Goal: Information Seeking & Learning: Learn about a topic

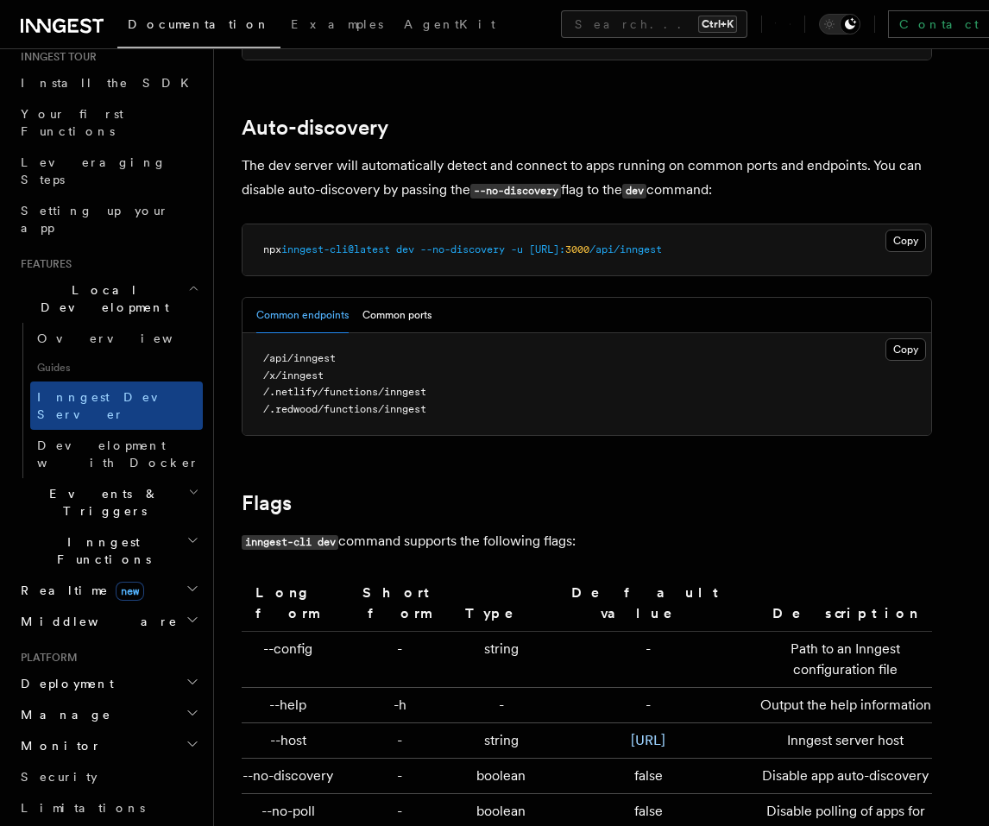
scroll to position [207, 0]
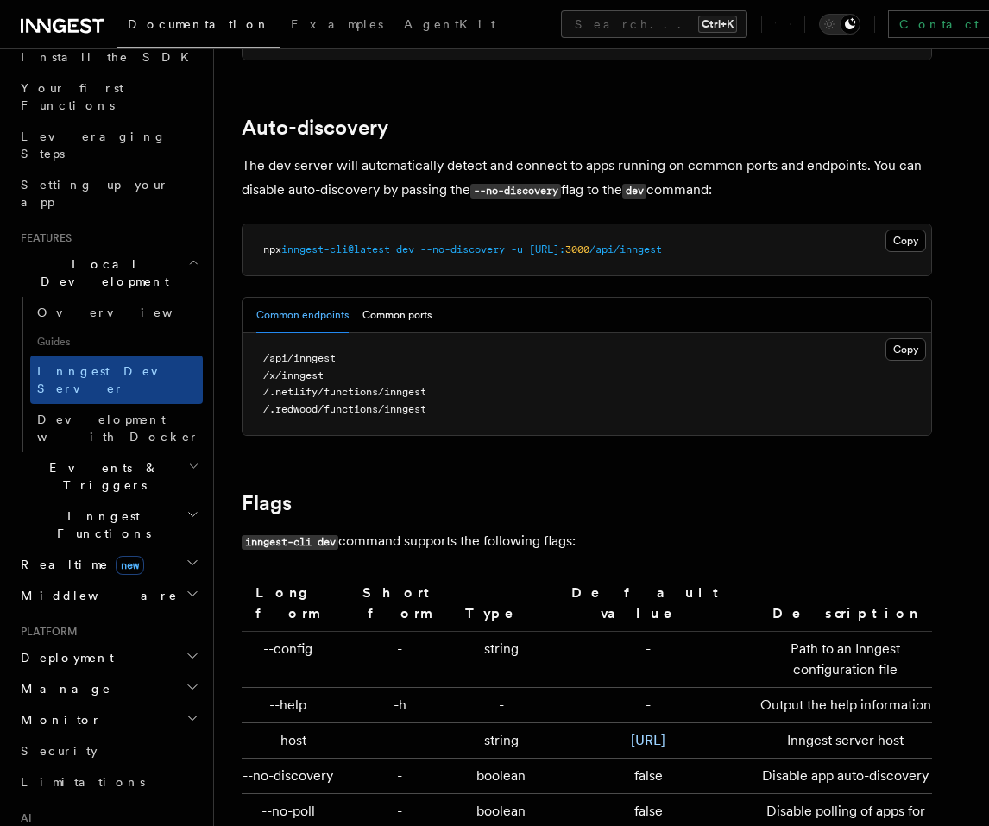
click at [143, 452] on h2 "Events & Triggers" at bounding box center [108, 476] width 189 height 48
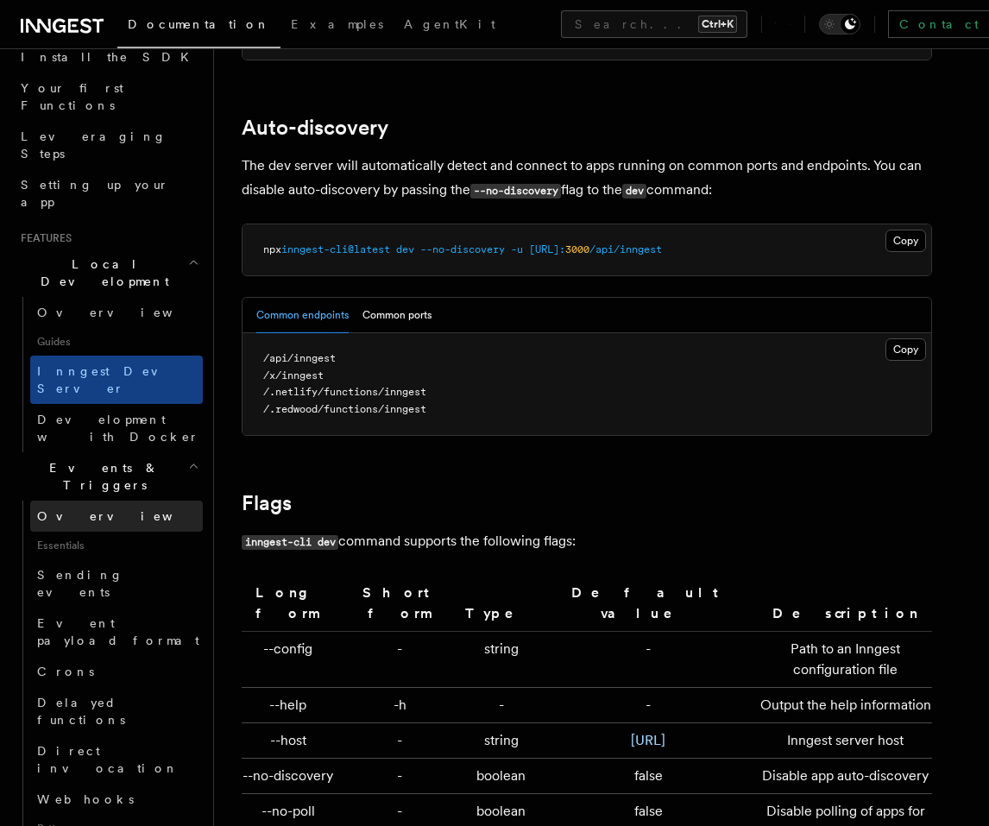
click at [124, 501] on link "Overview" at bounding box center [116, 516] width 173 height 31
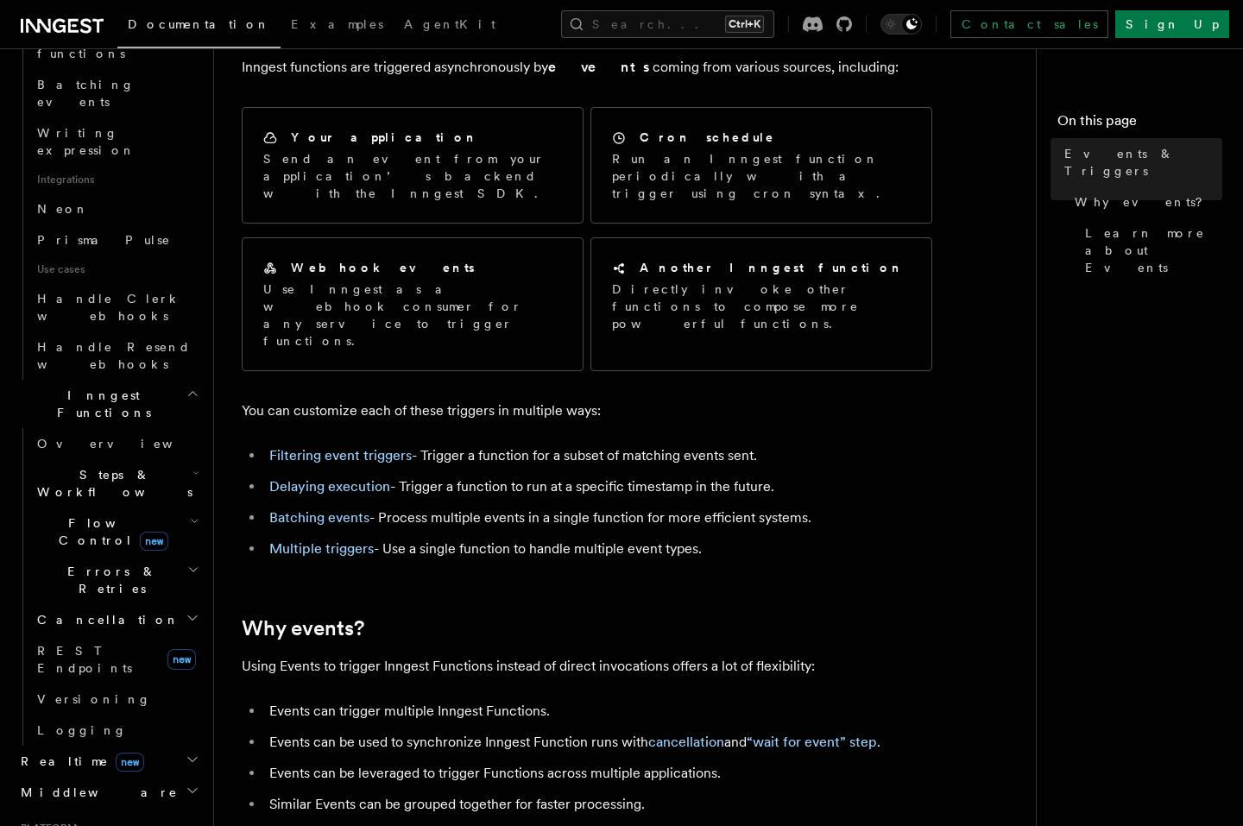
scroll to position [1036, 0]
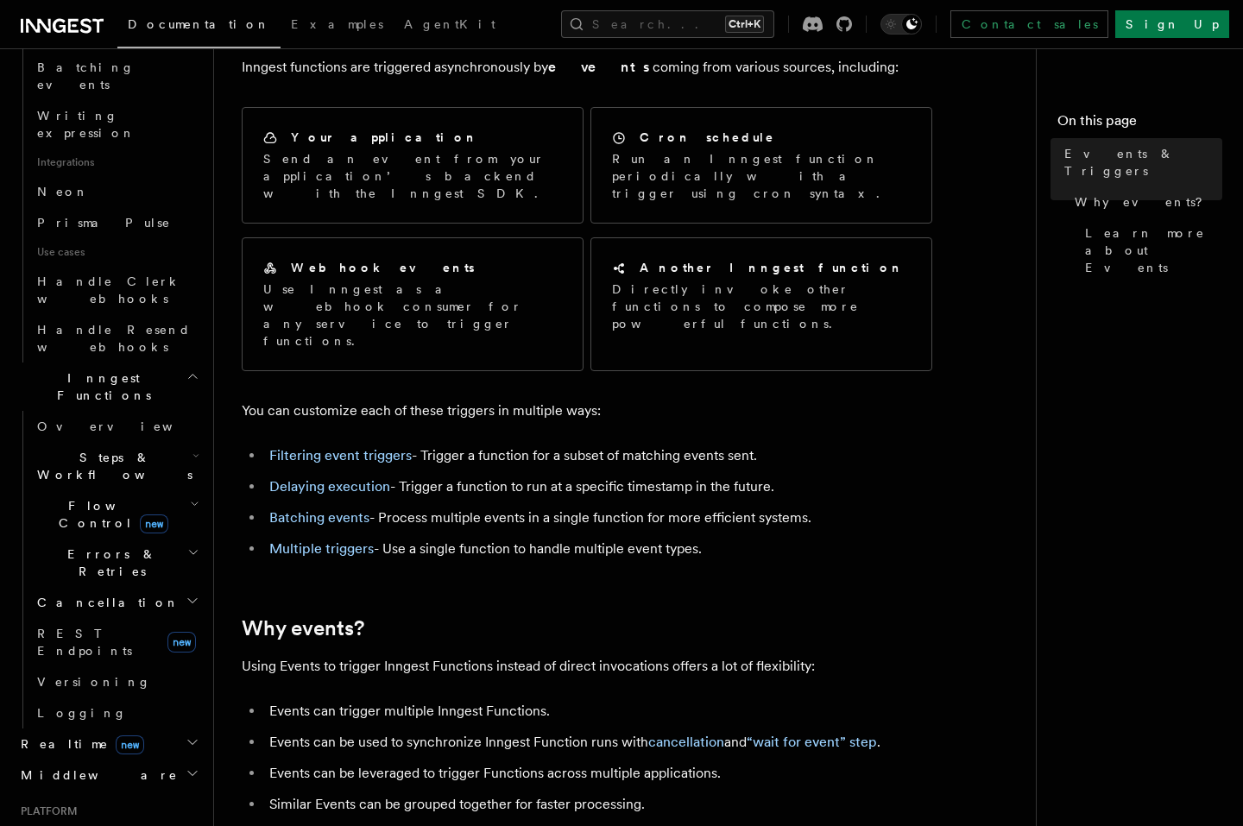
click at [172, 363] on h2 "Inngest Functions" at bounding box center [108, 387] width 189 height 48
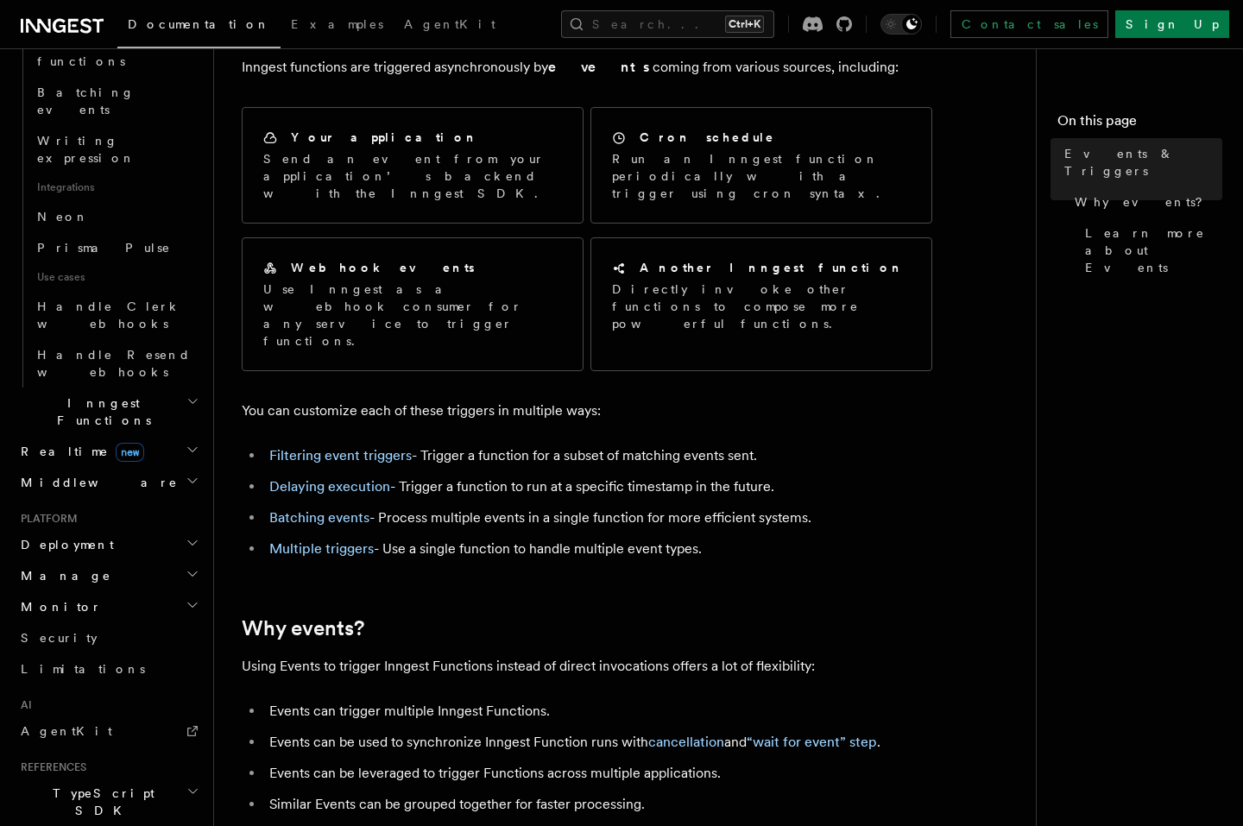
click at [186, 443] on icon "button" at bounding box center [193, 450] width 14 height 14
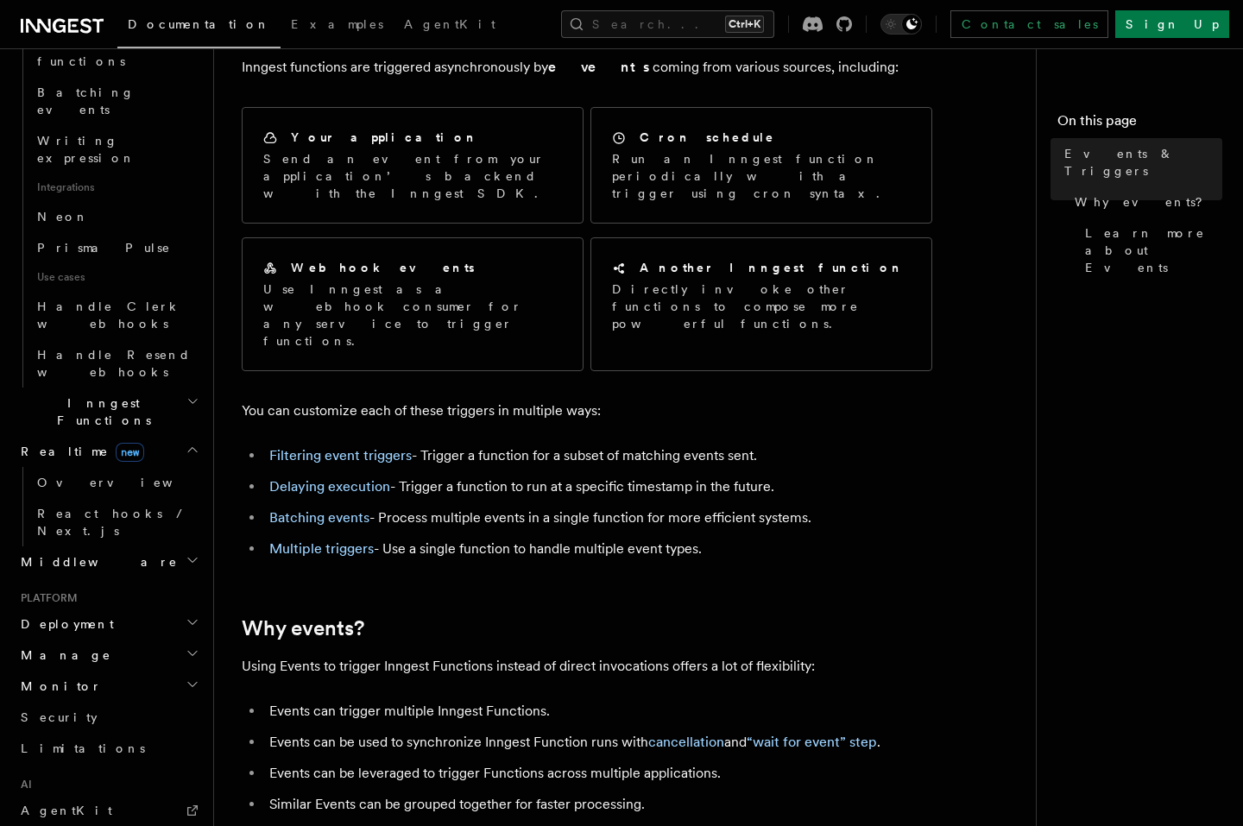
click at [186, 443] on icon "button" at bounding box center [193, 450] width 14 height 14
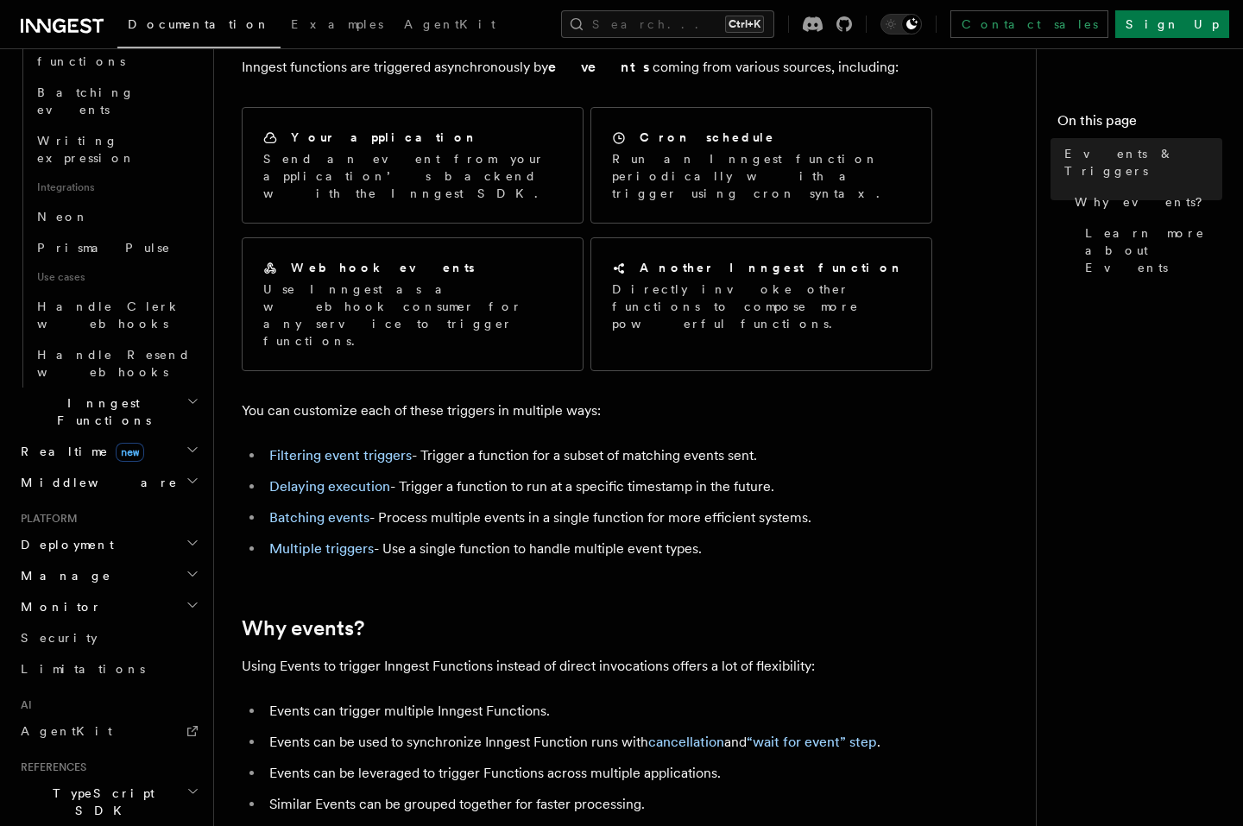
click at [186, 474] on icon "button" at bounding box center [193, 481] width 14 height 14
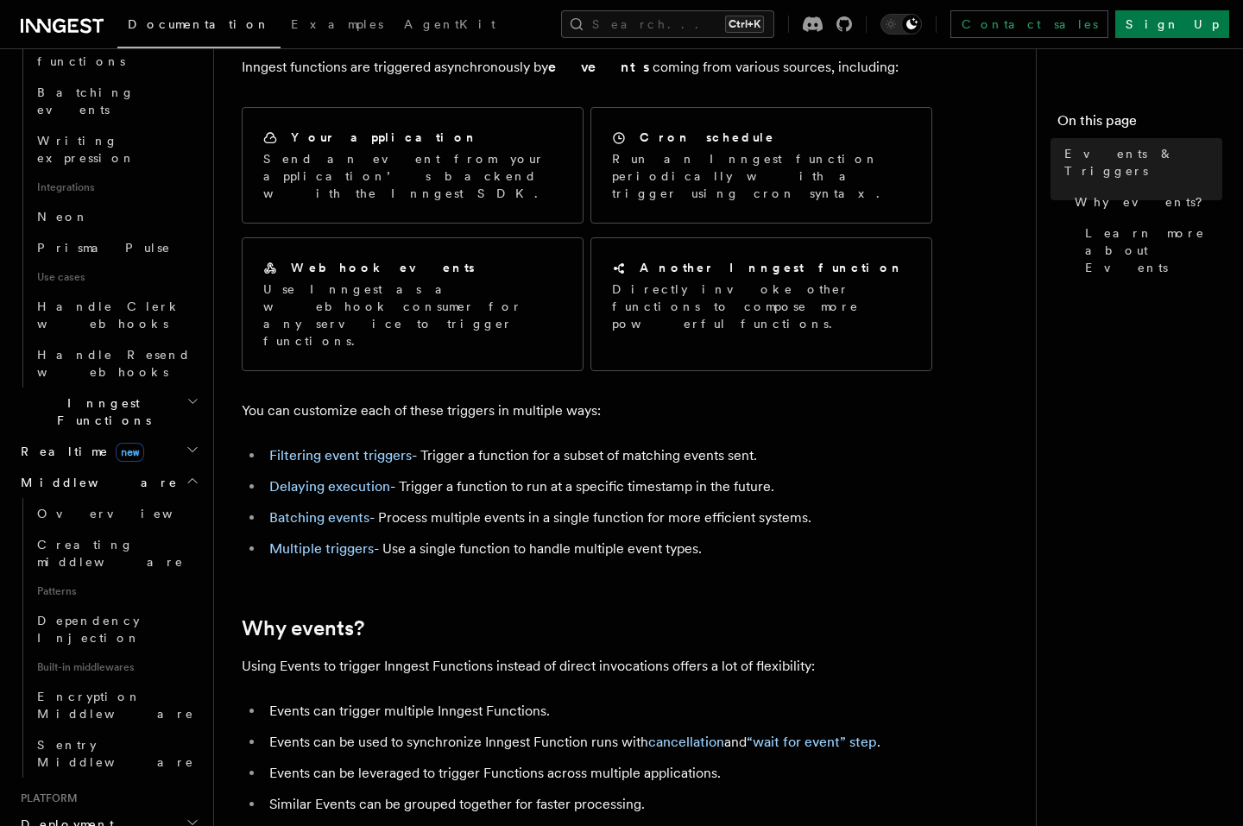
click at [186, 474] on icon "button" at bounding box center [193, 481] width 14 height 14
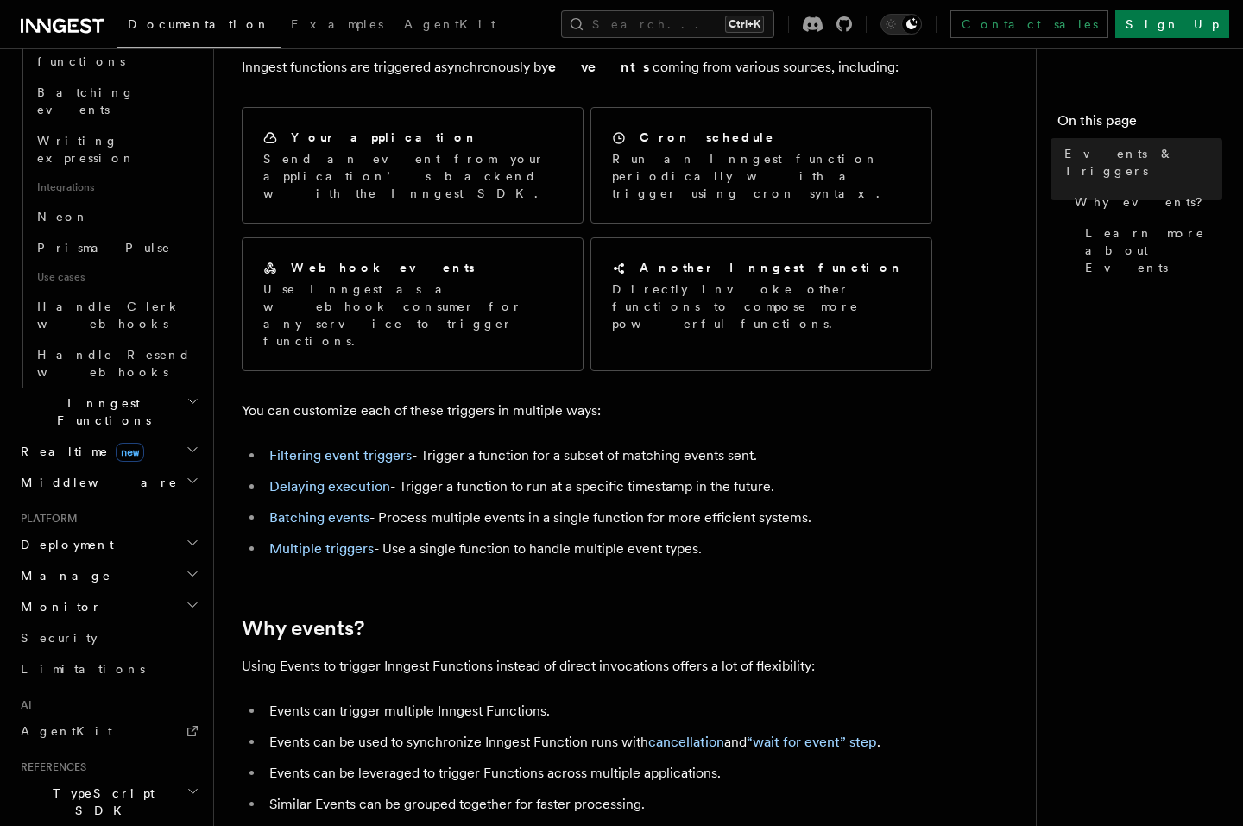
click at [186, 536] on icon "button" at bounding box center [193, 543] width 14 height 14
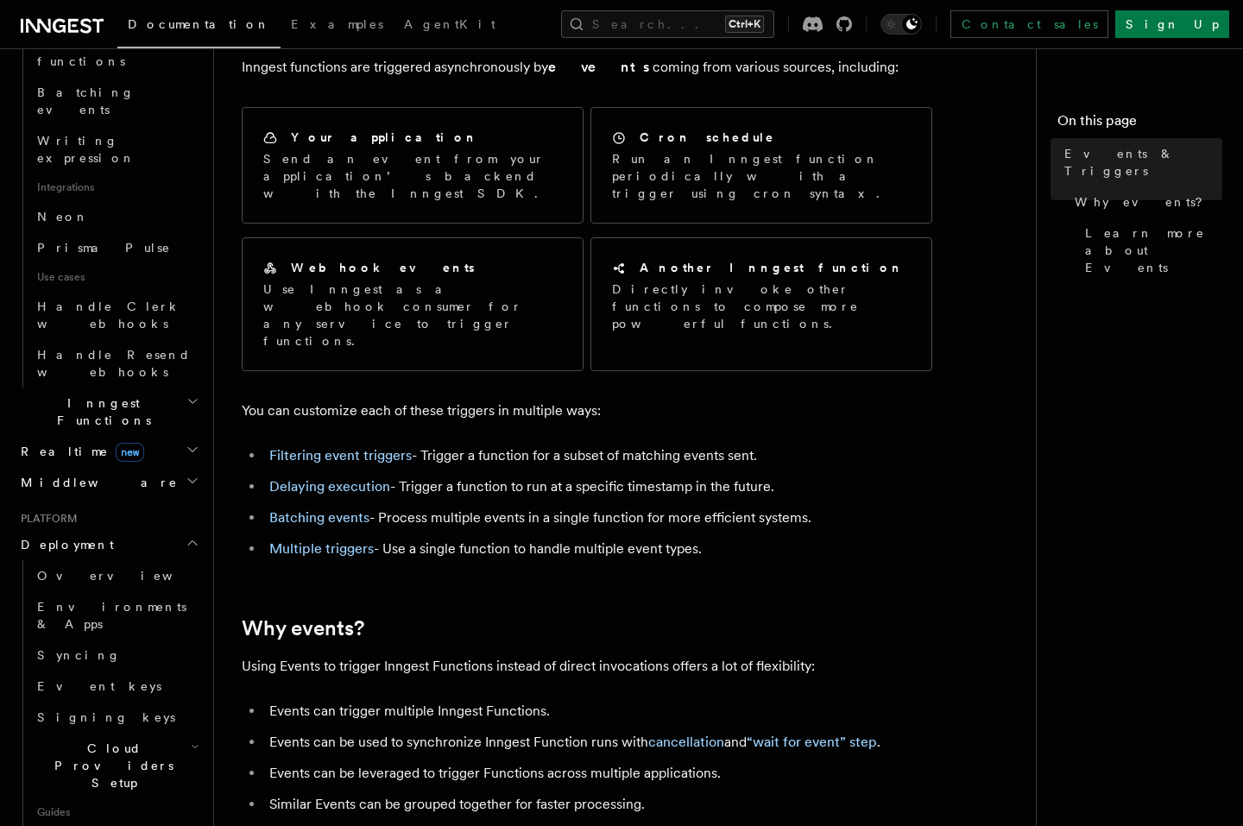
click at [188, 541] on icon "button" at bounding box center [192, 543] width 9 height 4
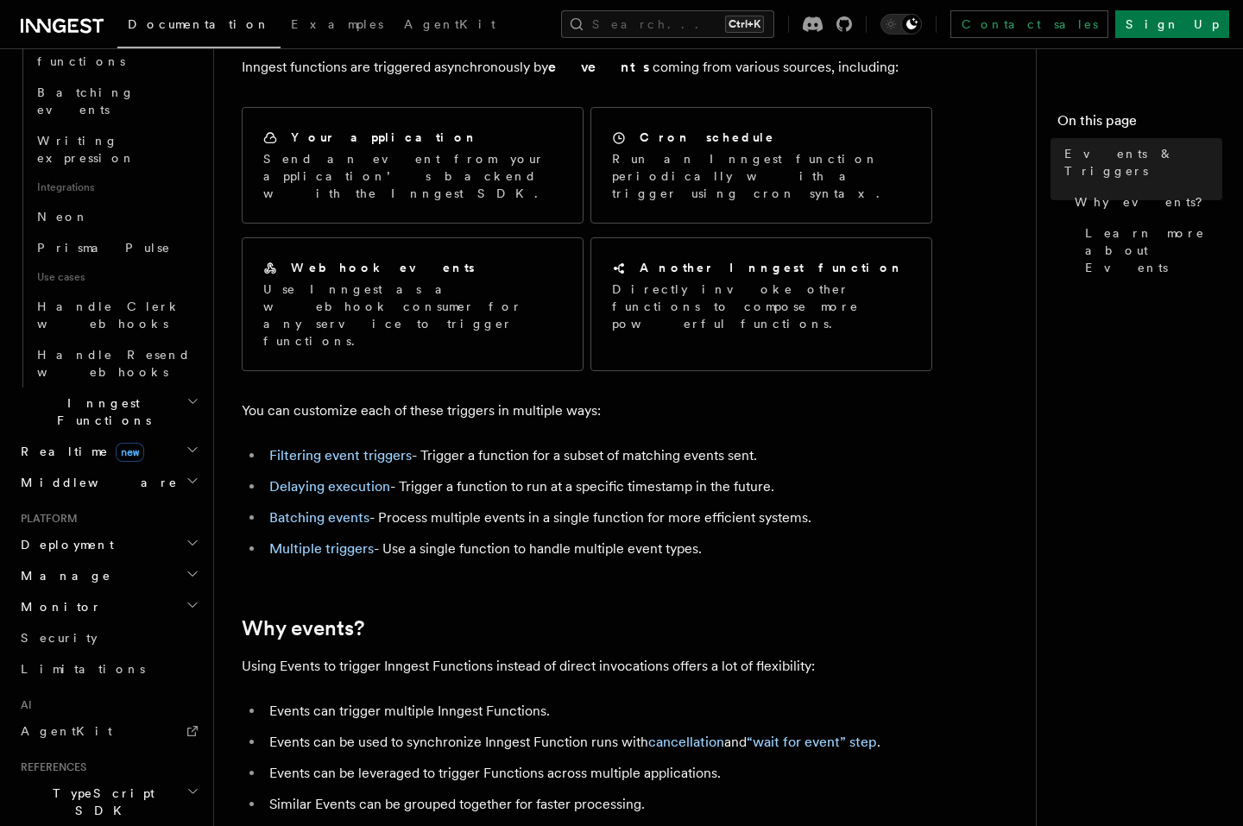
click at [186, 567] on icon "button" at bounding box center [193, 574] width 14 height 14
click at [186, 598] on icon "button" at bounding box center [193, 605] width 14 height 14
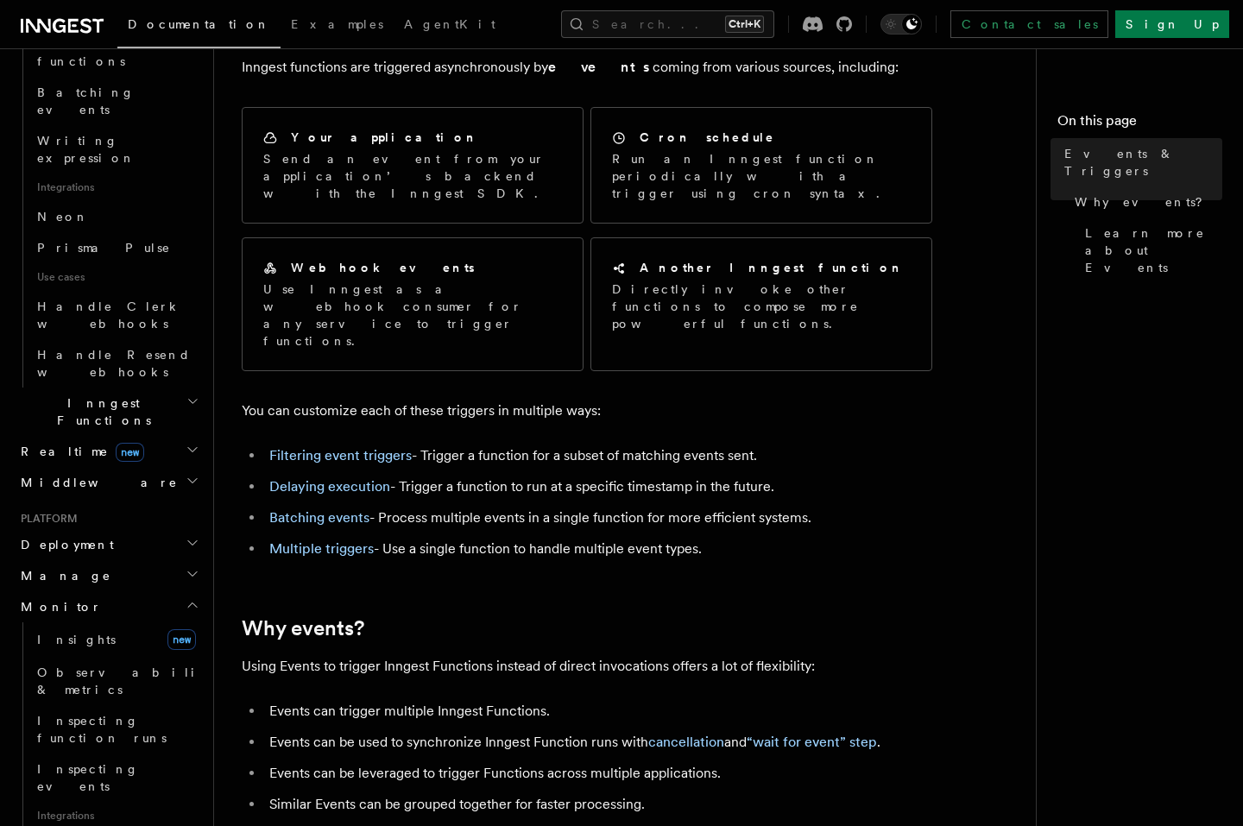
click at [186, 598] on icon "button" at bounding box center [193, 605] width 14 height 14
click at [78, 633] on span "Insights" at bounding box center [76, 640] width 79 height 14
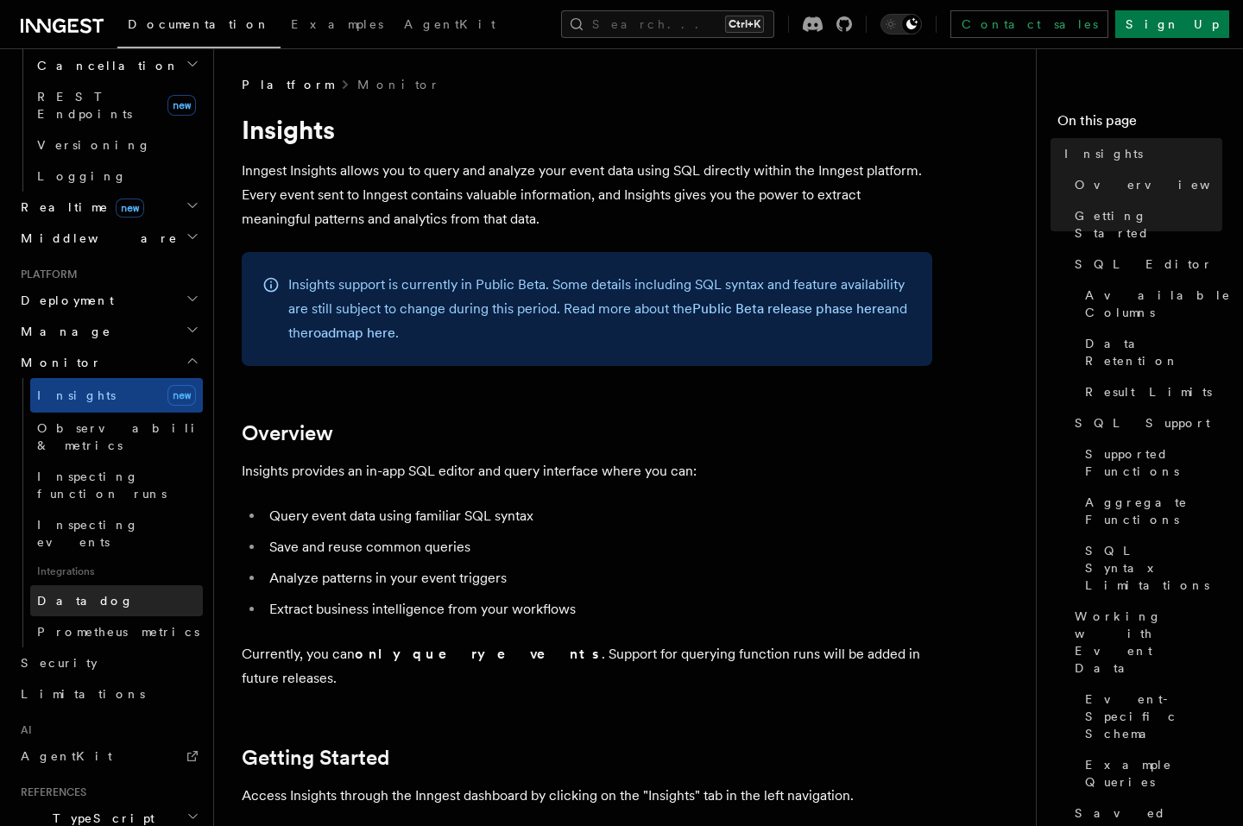
scroll to position [600, 0]
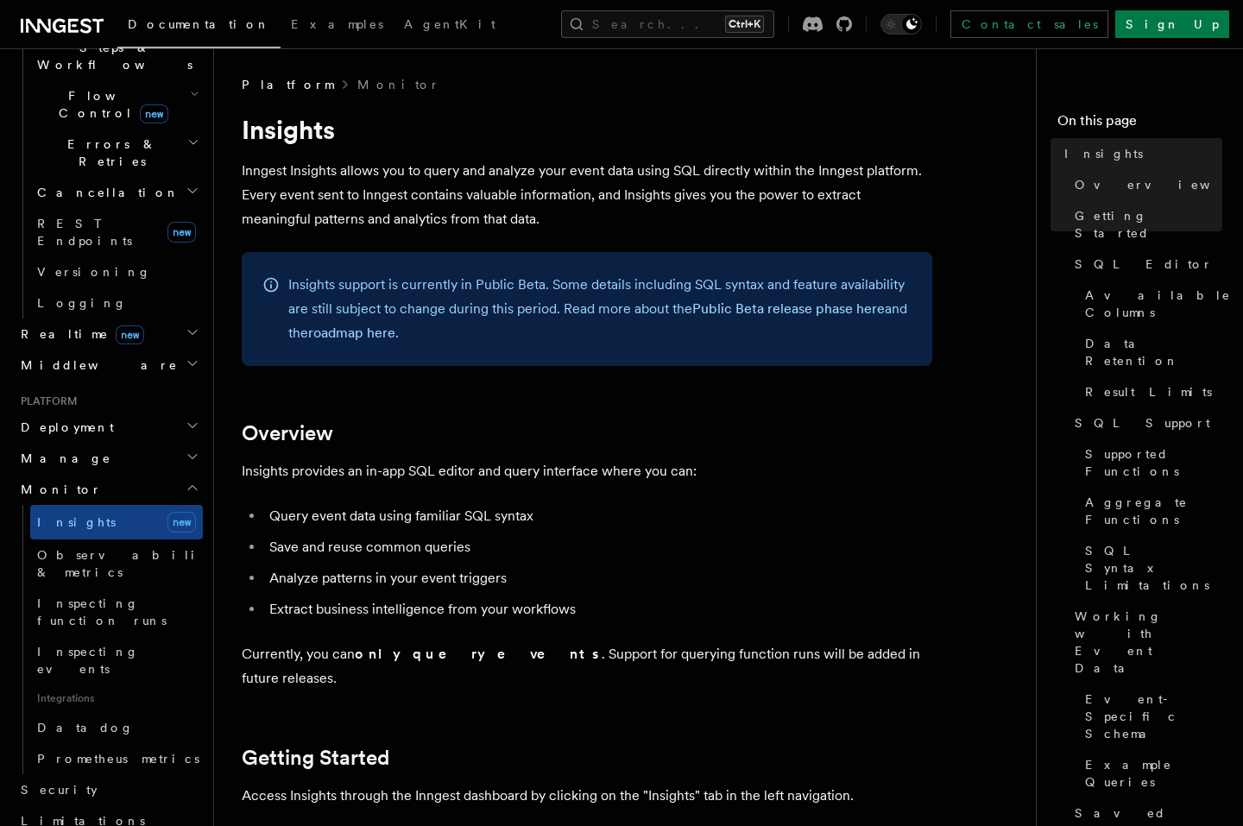
click at [186, 481] on icon "button" at bounding box center [193, 488] width 14 height 14
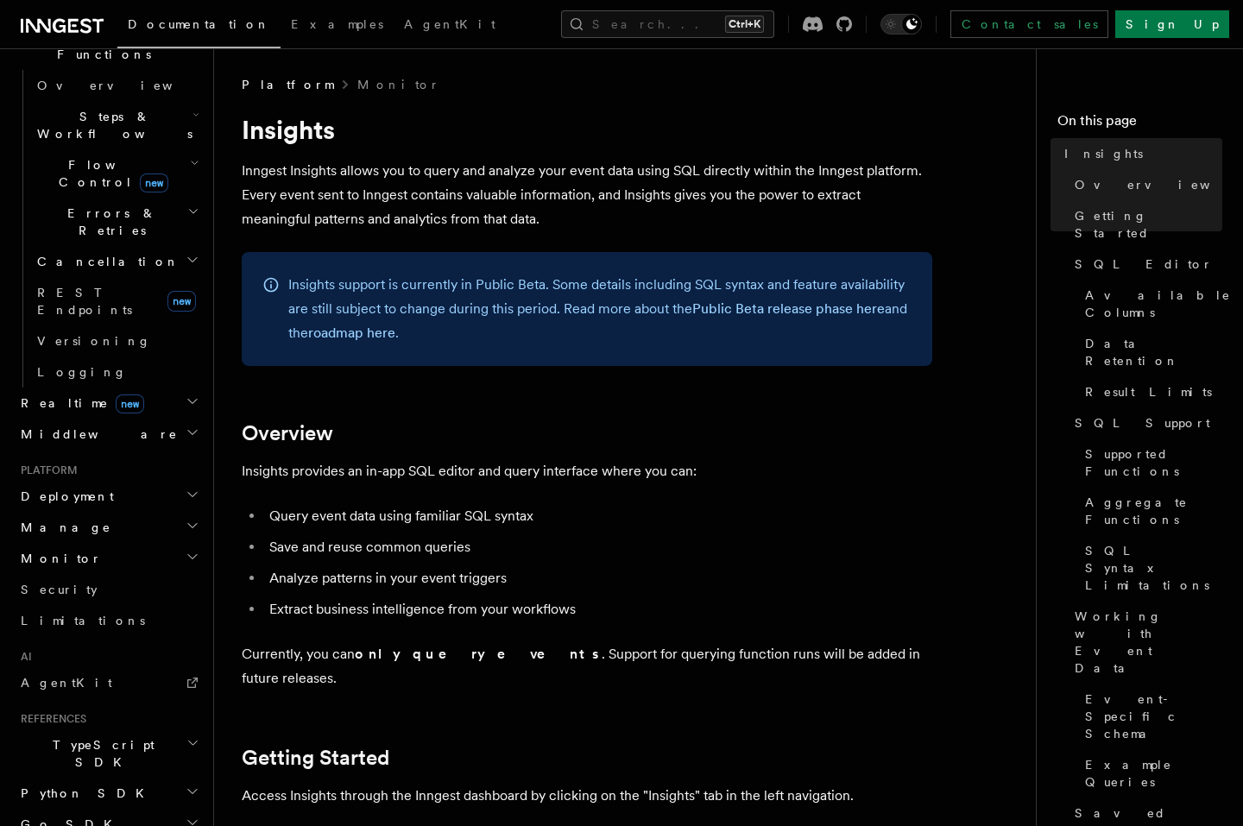
scroll to position [72, 0]
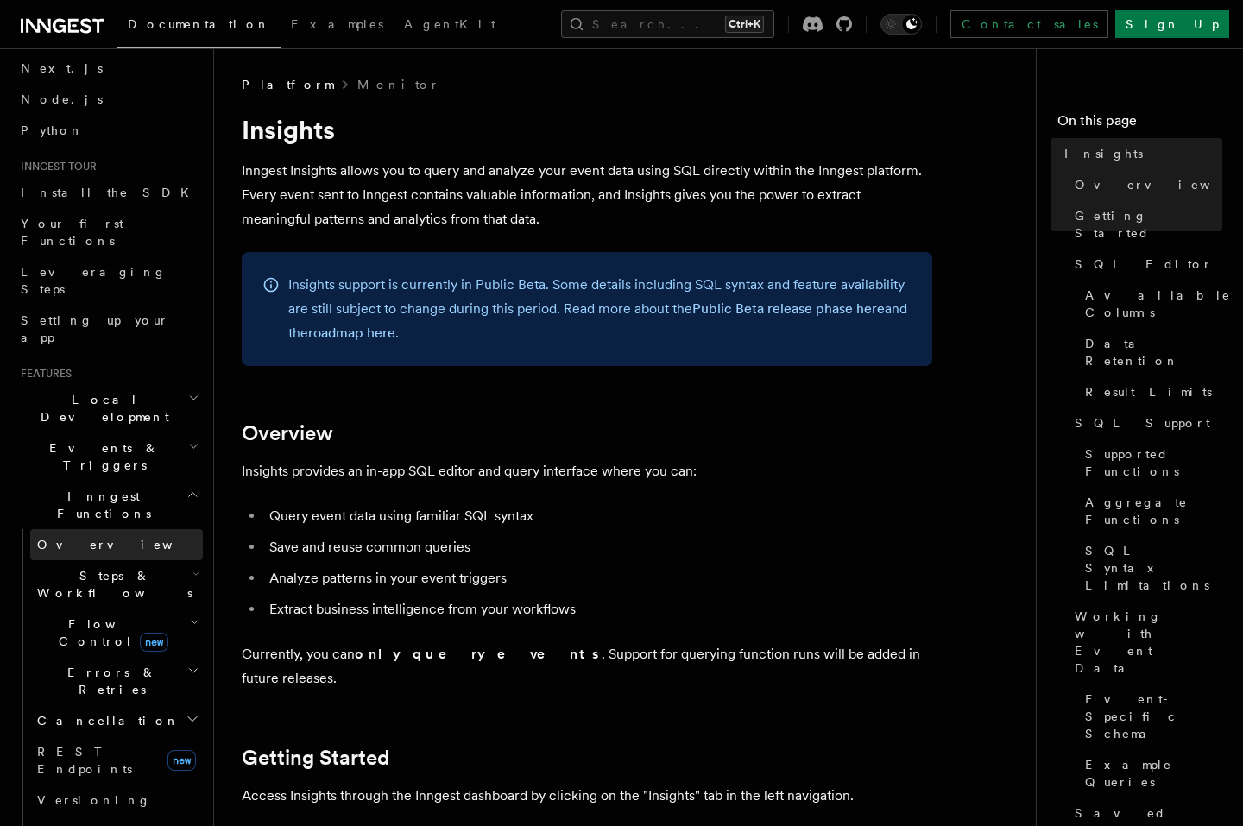
click at [109, 529] on link "Overview" at bounding box center [116, 544] width 173 height 31
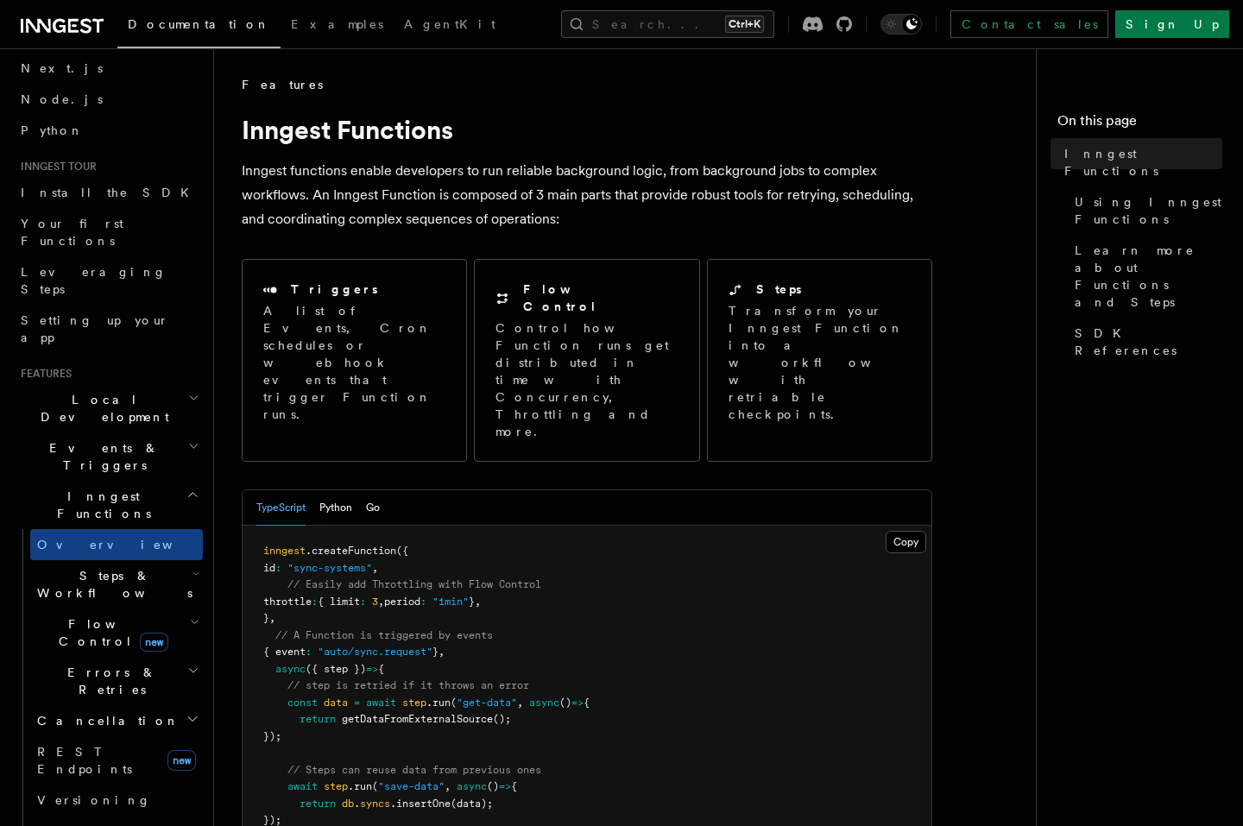
click at [186, 488] on icon "button" at bounding box center [192, 495] width 13 height 14
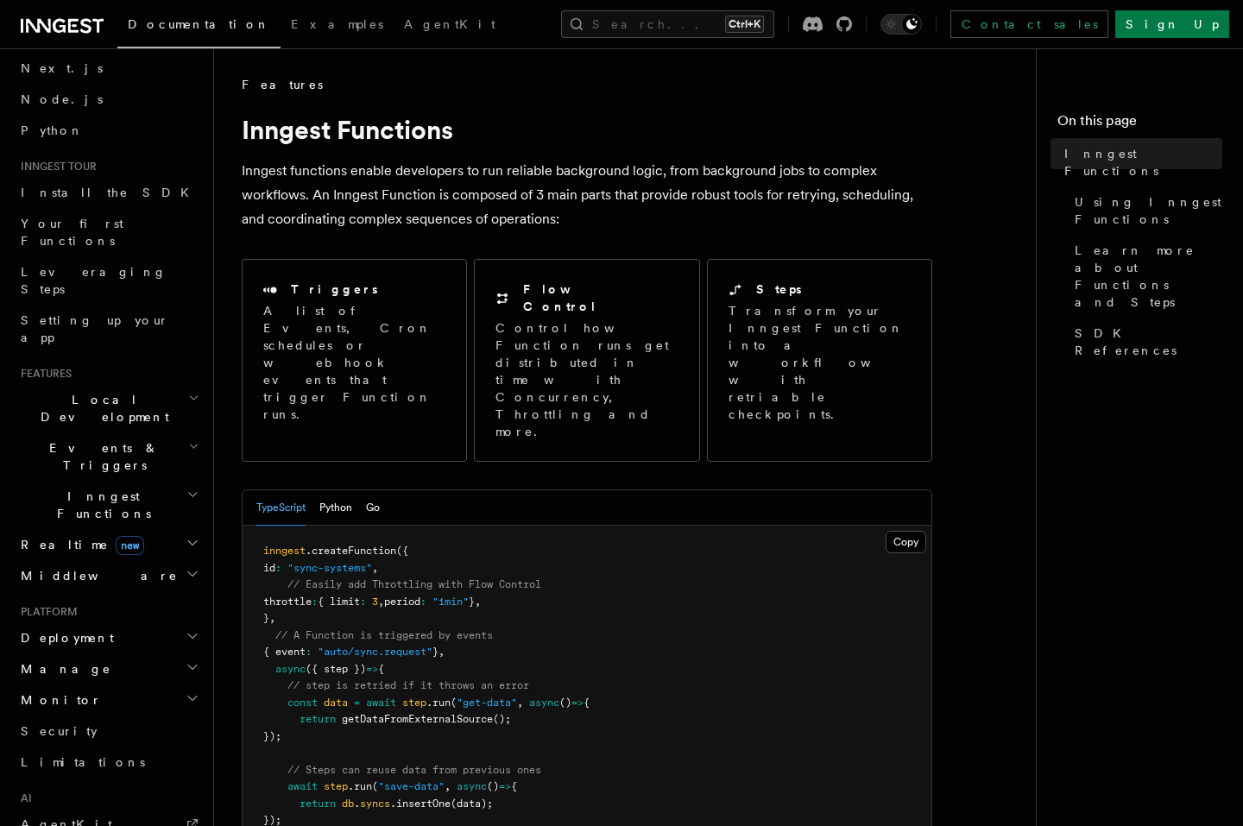
click at [188, 439] on icon "button" at bounding box center [193, 446] width 11 height 14
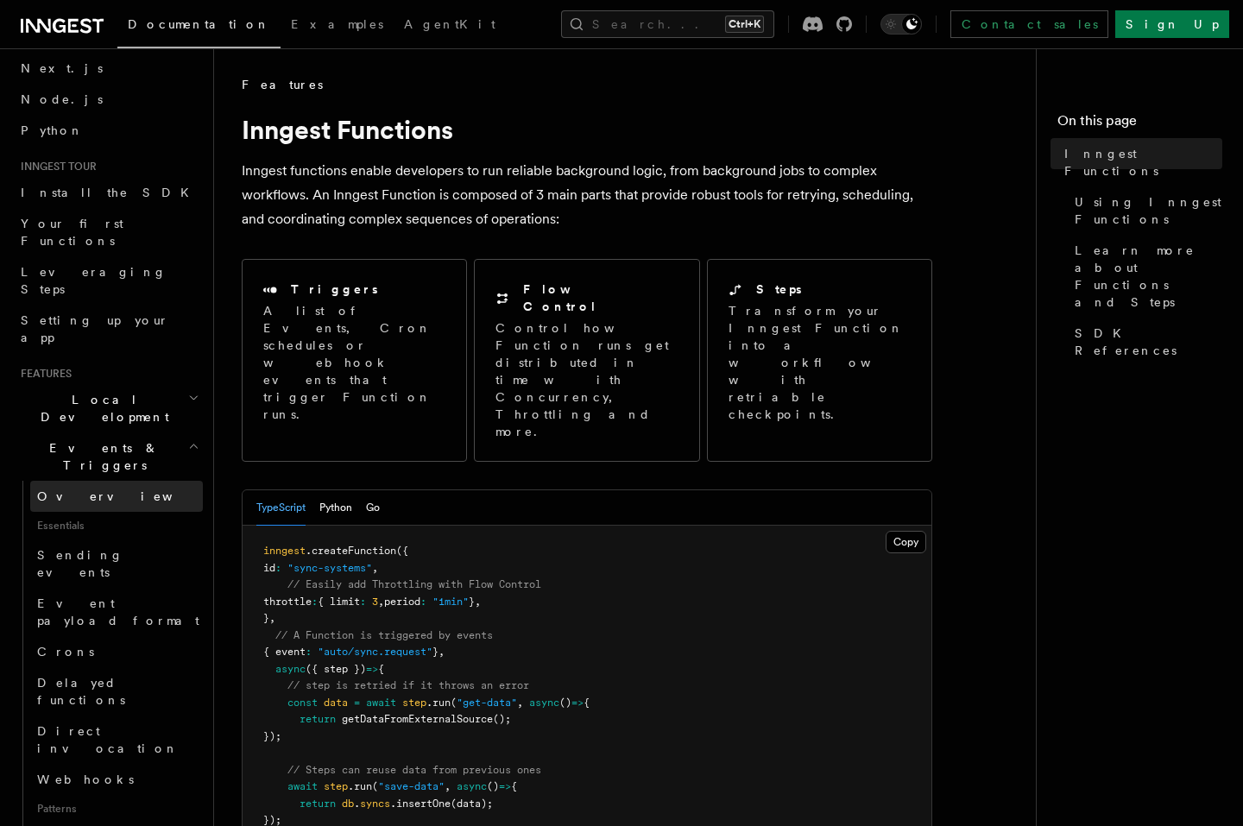
click at [123, 481] on link "Overview" at bounding box center [116, 496] width 173 height 31
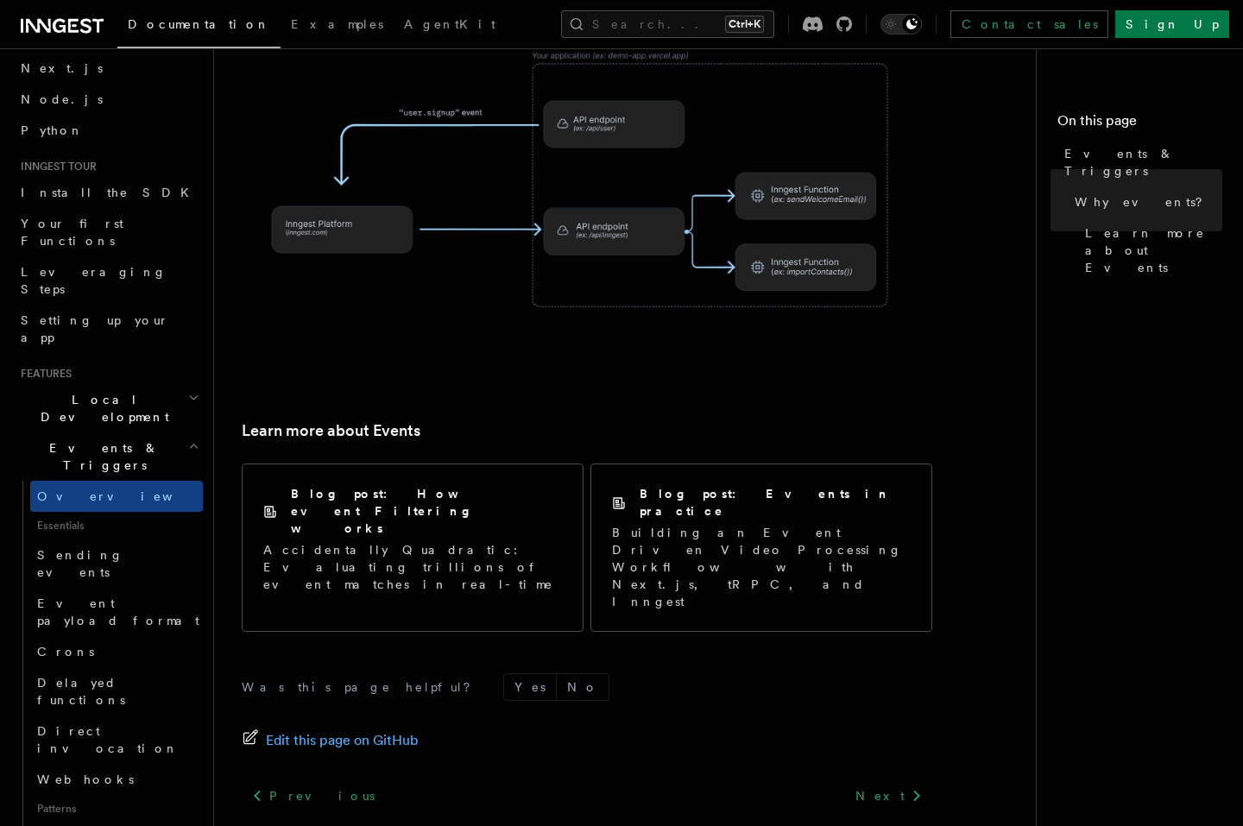
scroll to position [1050, 0]
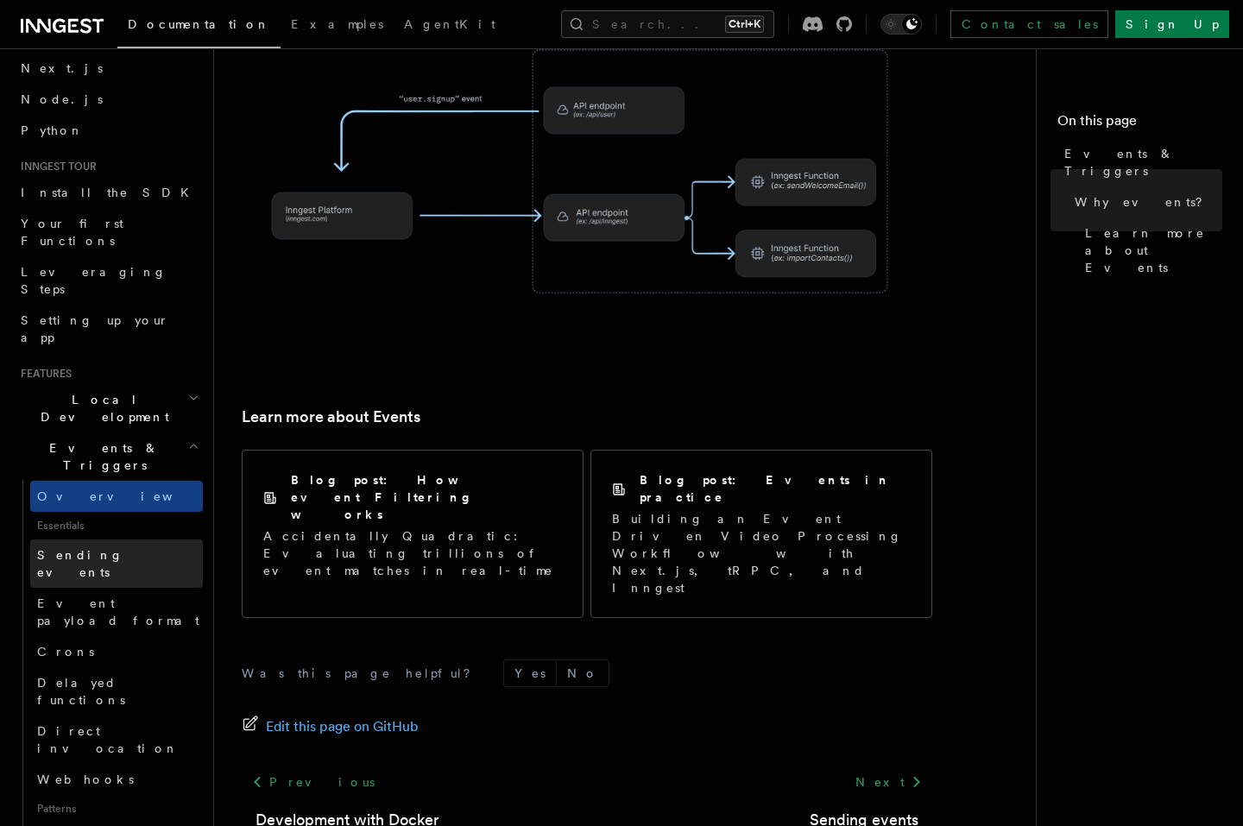
click at [92, 548] on span "Sending events" at bounding box center [80, 563] width 86 height 31
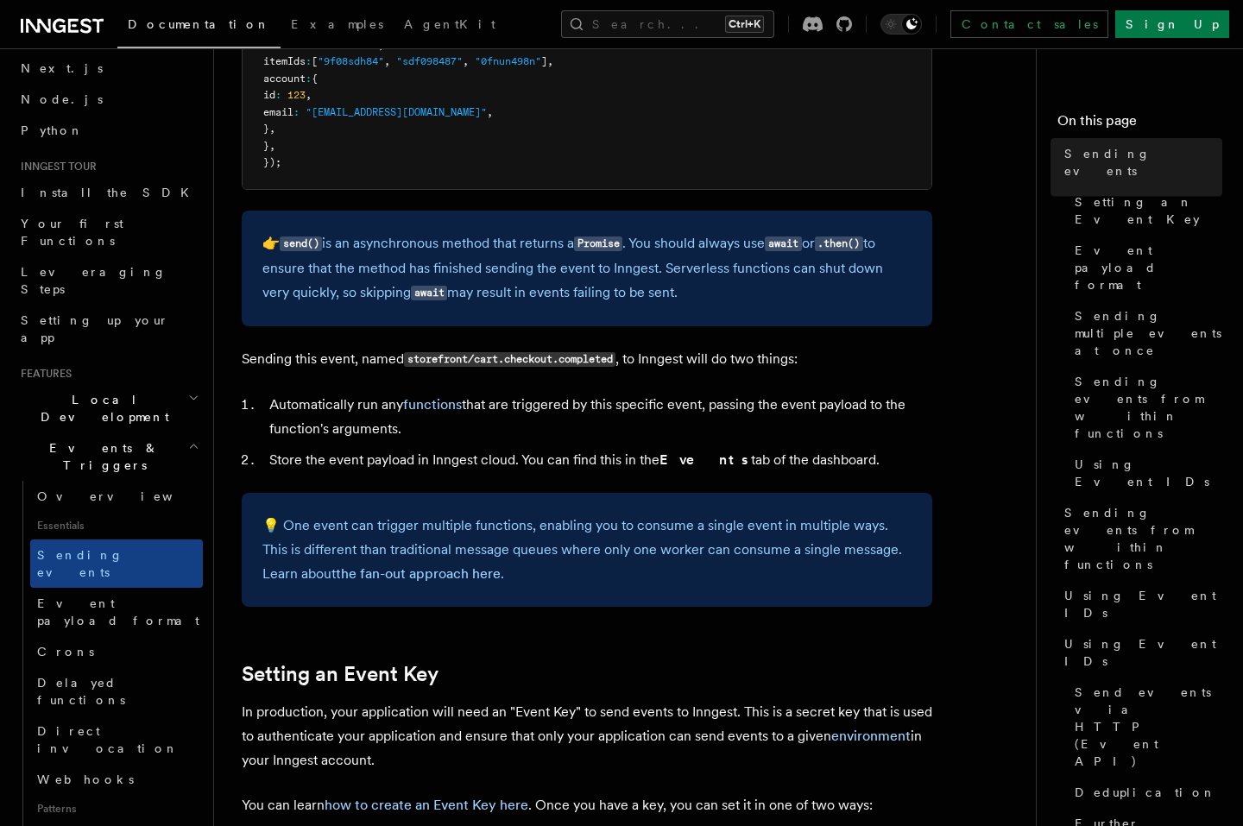
scroll to position [725, 0]
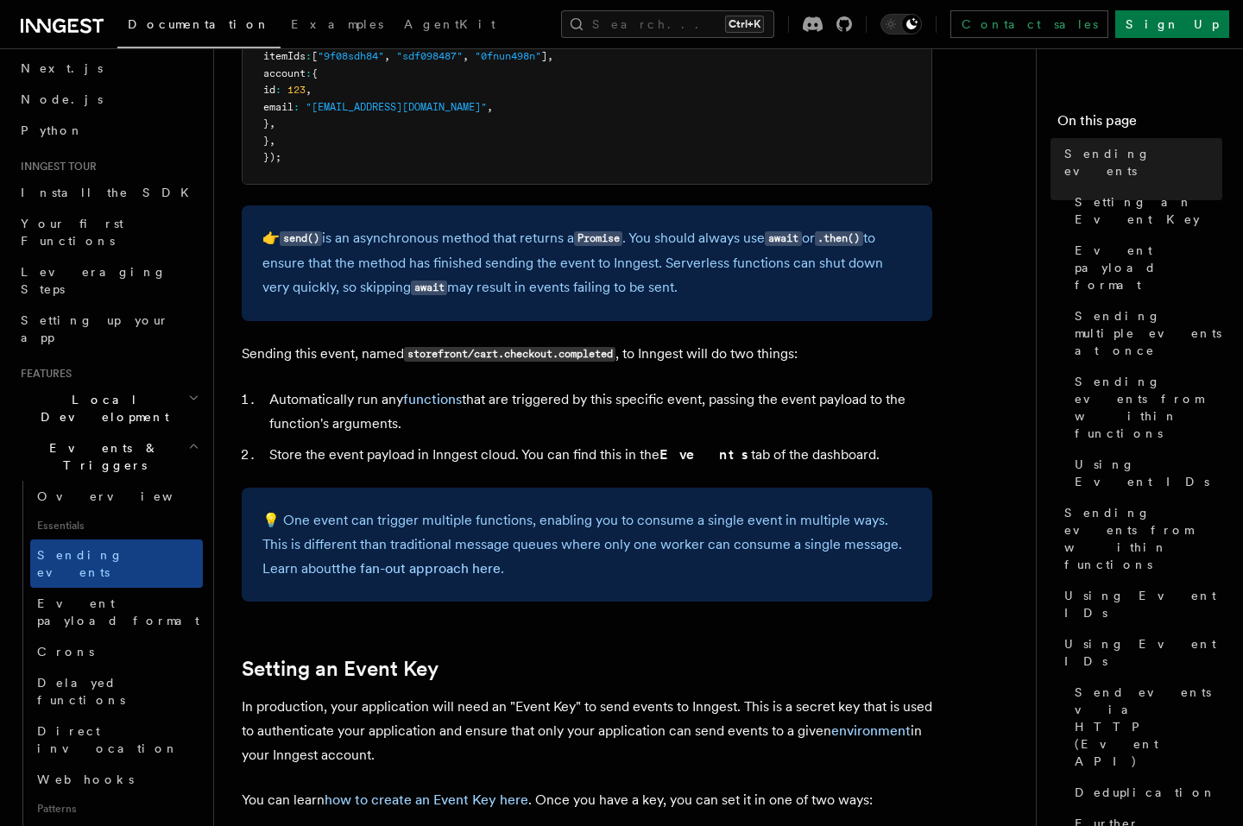
click at [536, 398] on li "Automatically run any functions that are triggered by this specific event, pass…" at bounding box center [598, 412] width 668 height 48
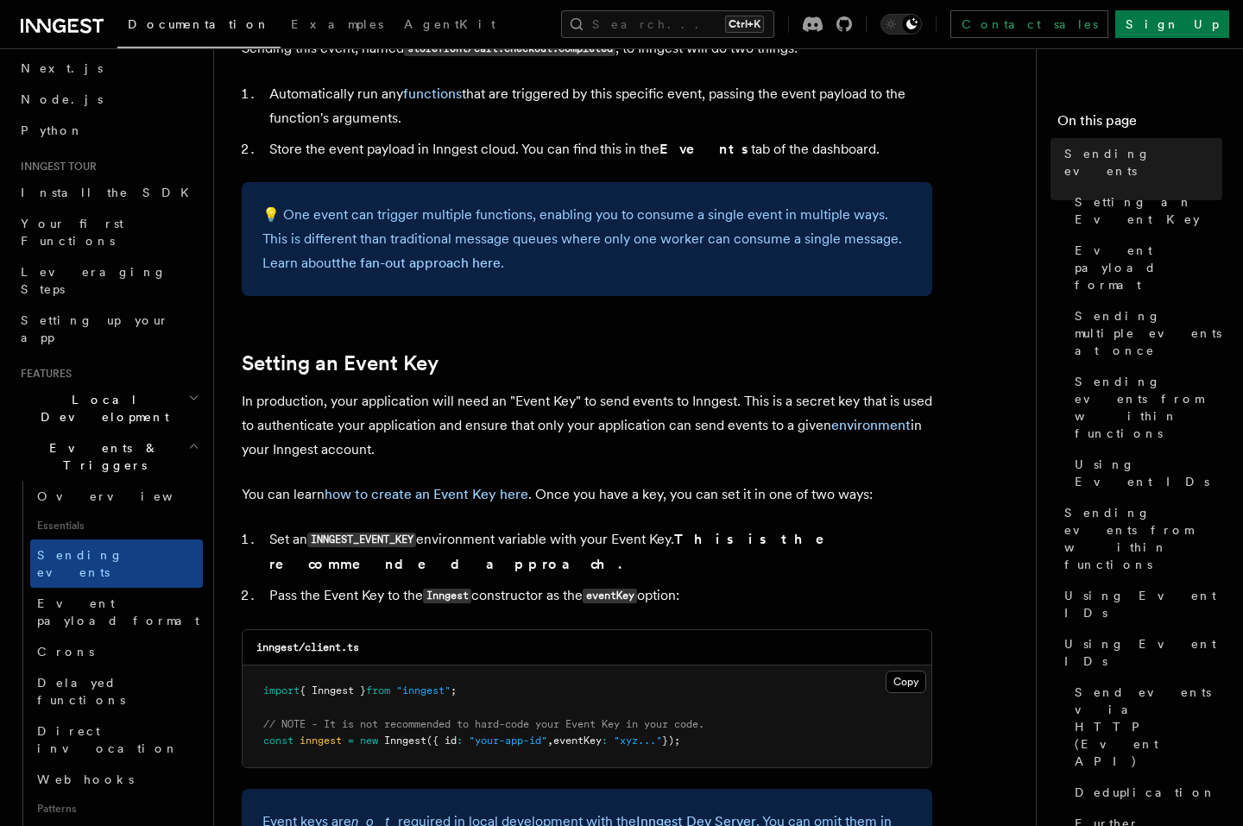
scroll to position [1036, 0]
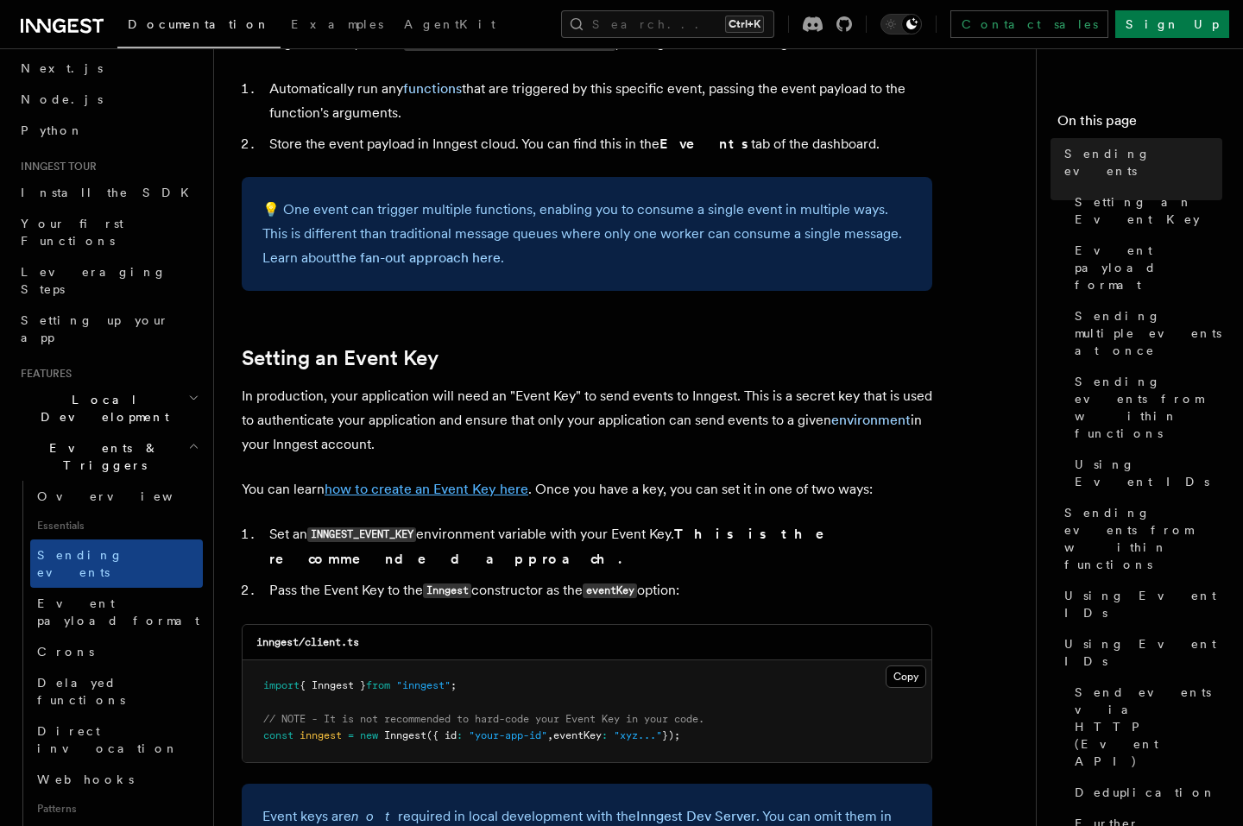
click at [376, 488] on link "how to create an Event Key here" at bounding box center [427, 489] width 204 height 16
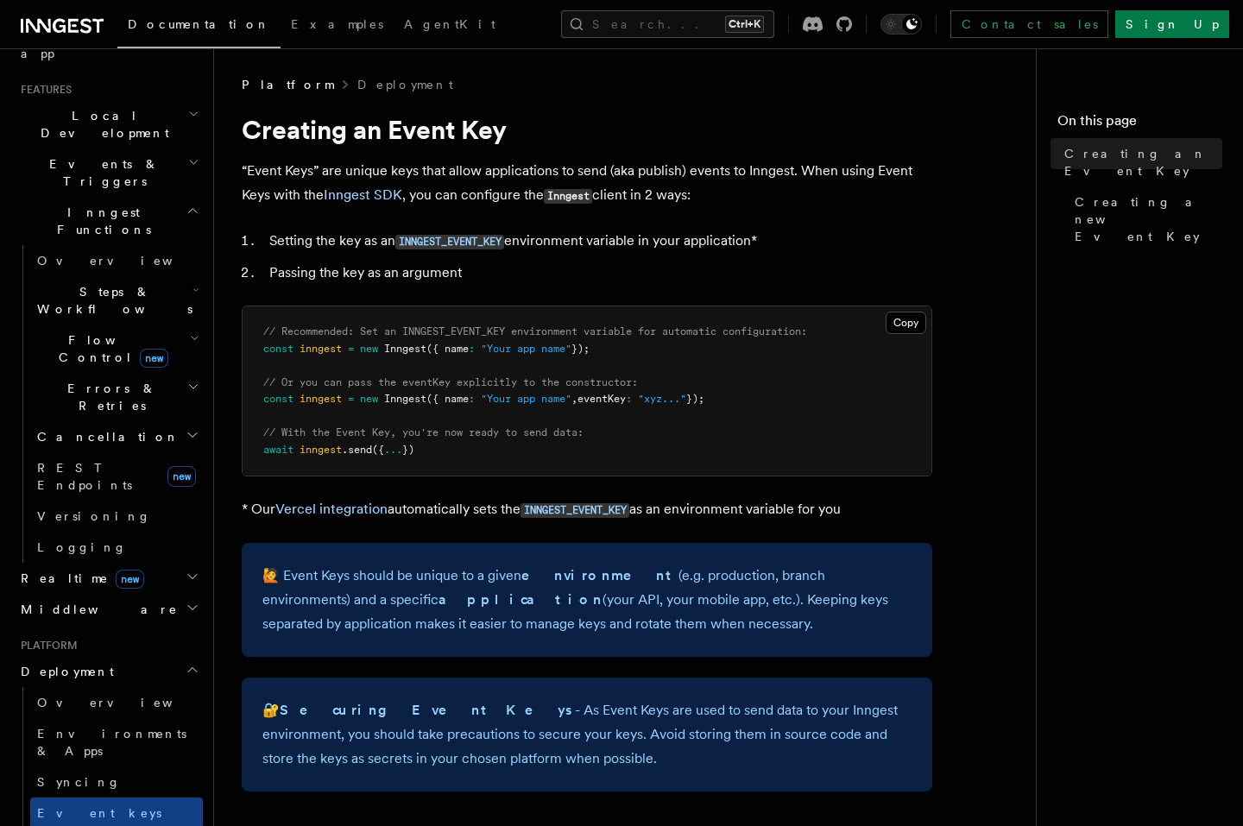
scroll to position [414, 0]
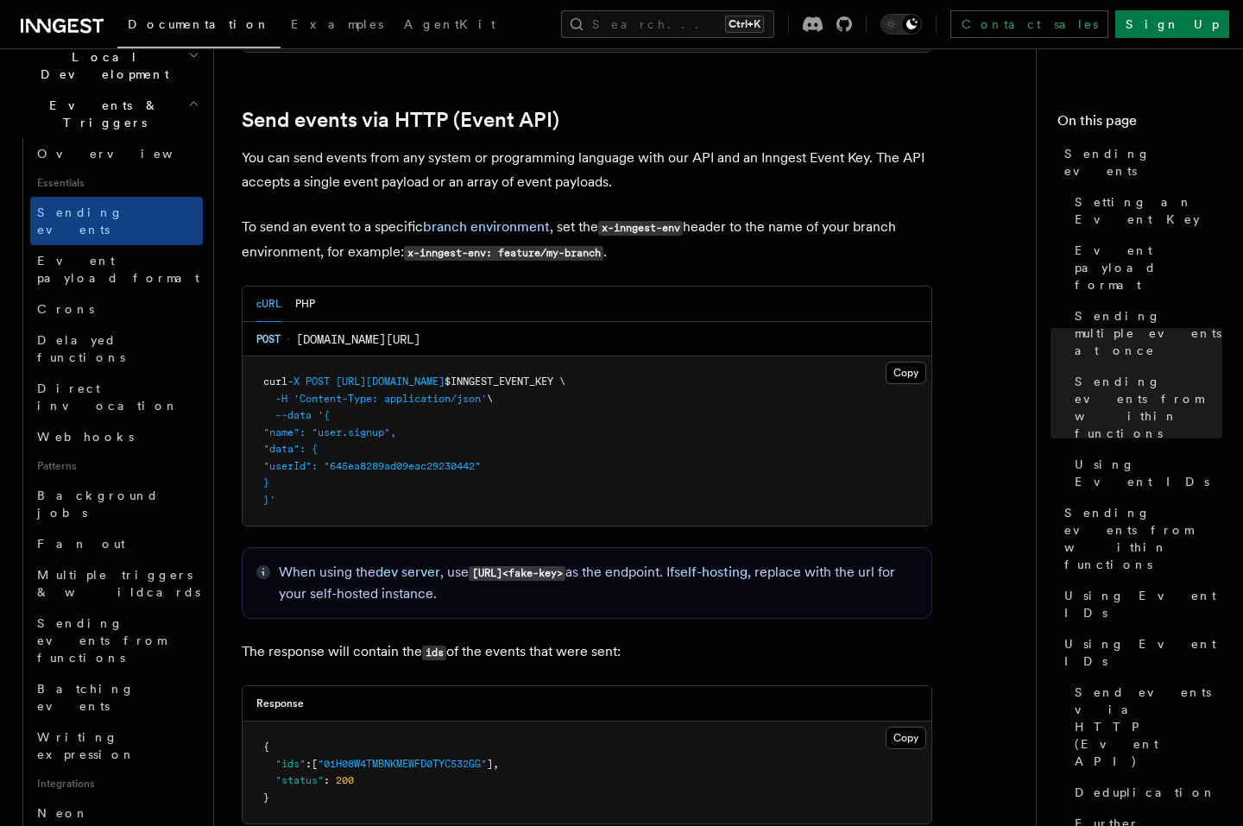
scroll to position [3626, 0]
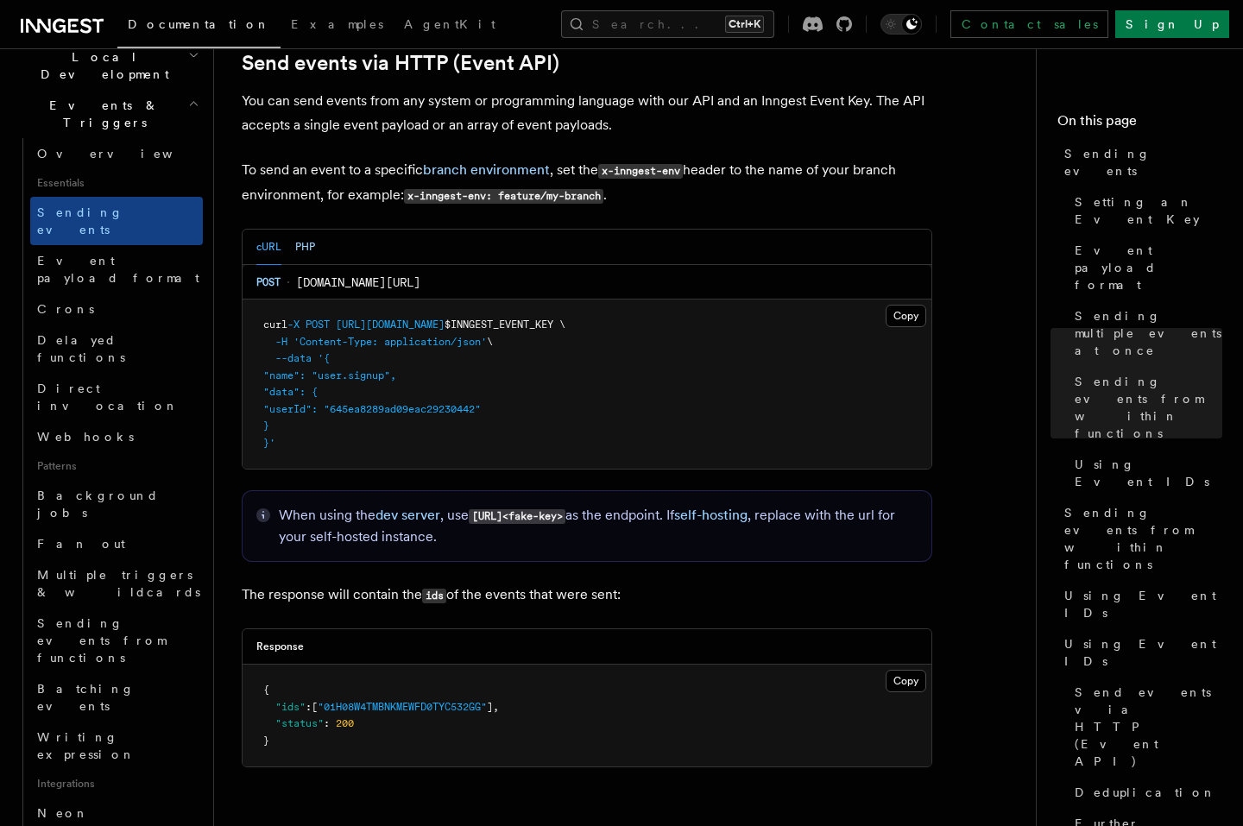
click at [306, 230] on button "PHP" at bounding box center [305, 247] width 20 height 35
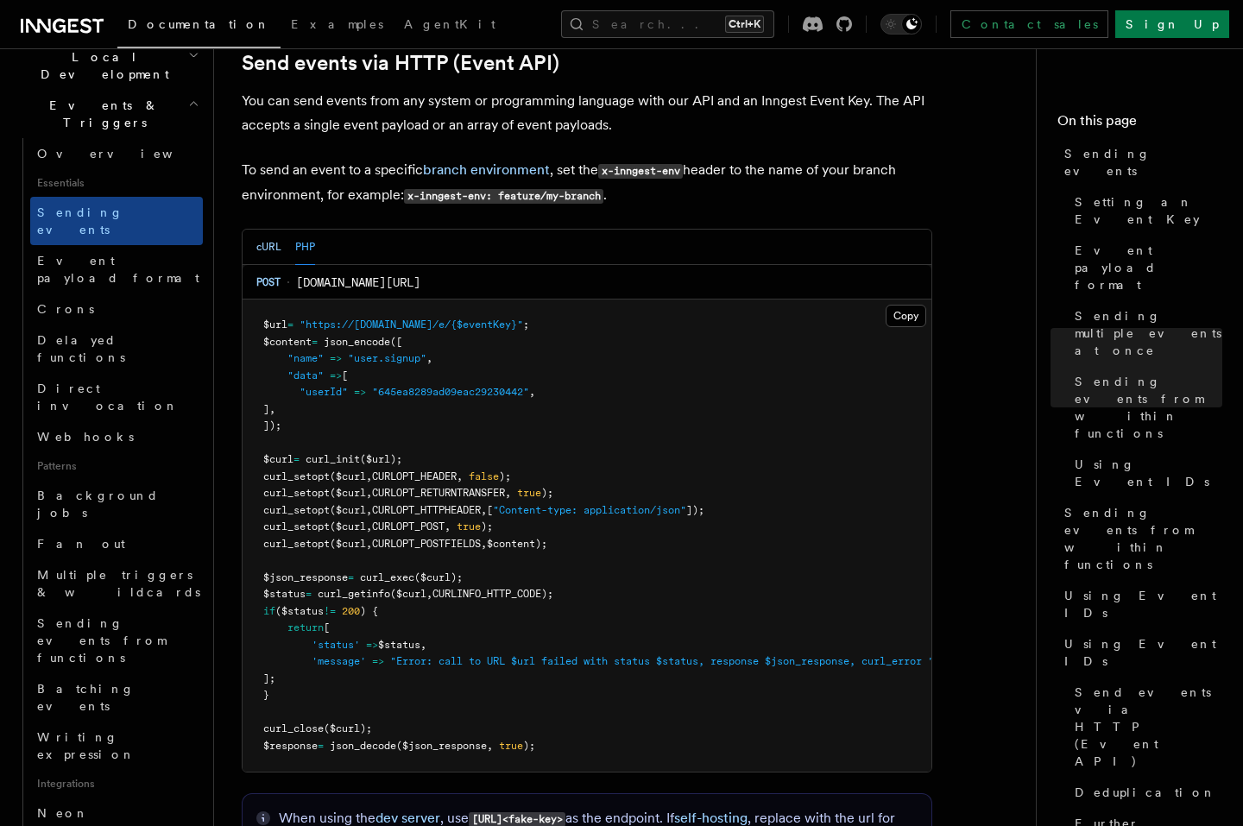
click at [280, 230] on button "cURL" at bounding box center [268, 247] width 25 height 35
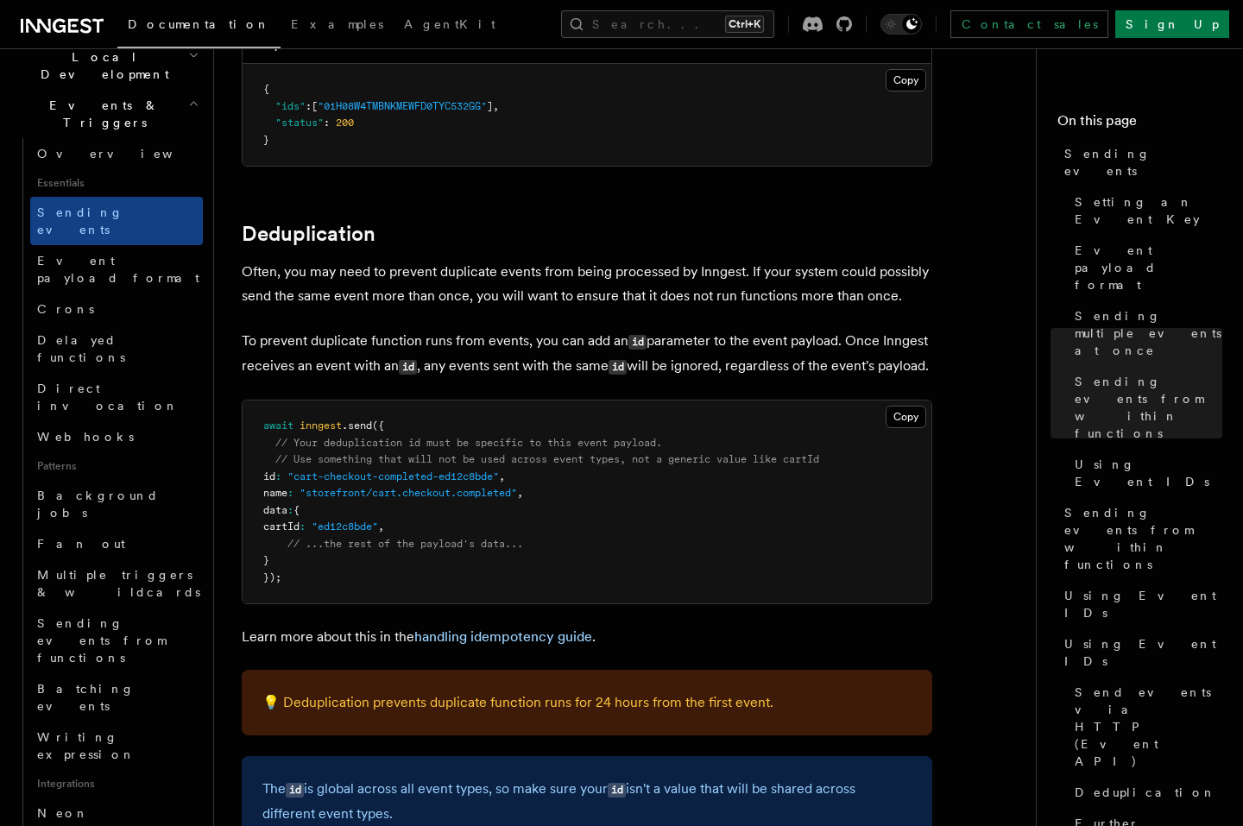
scroll to position [4247, 0]
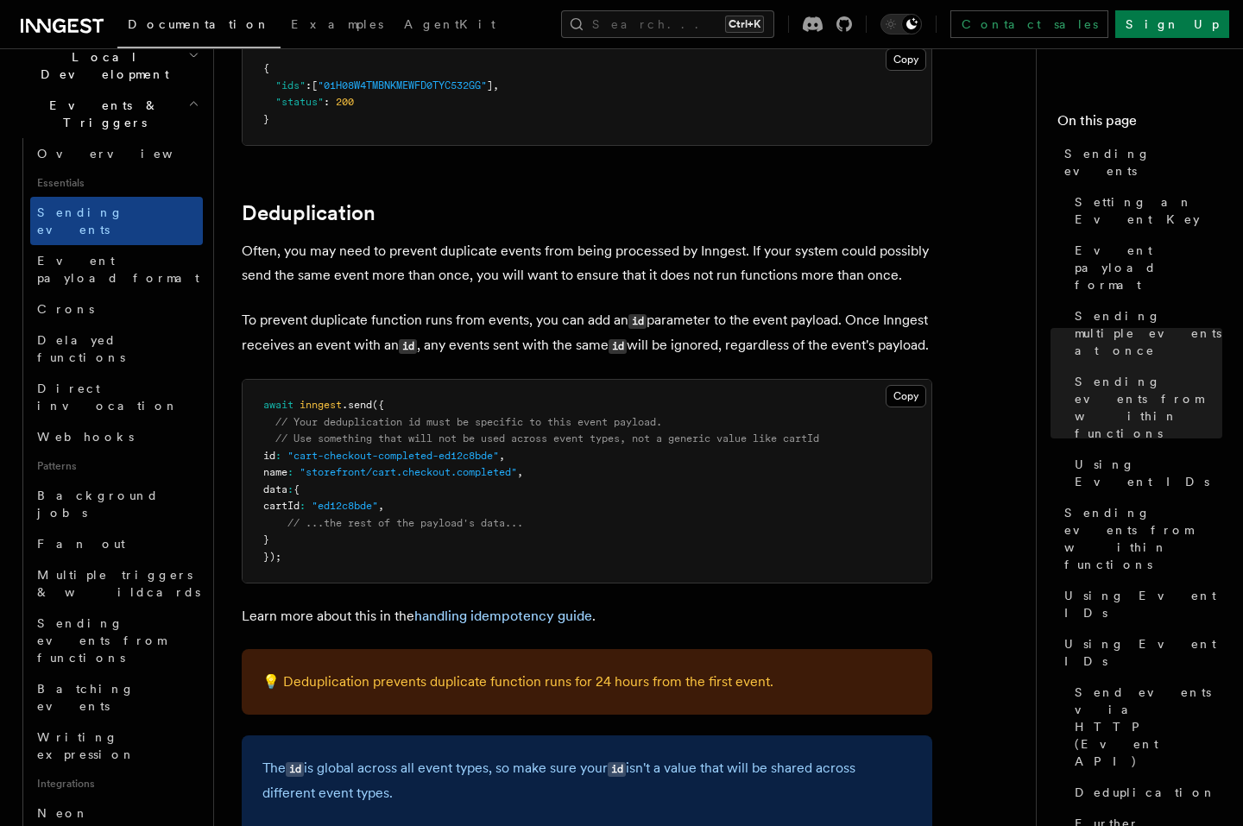
drag, startPoint x: 415, startPoint y: 186, endPoint x: 239, endPoint y: 194, distance: 176.3
click at [242, 201] on h2 "Deduplication" at bounding box center [587, 213] width 691 height 24
click at [228, 202] on div at bounding box center [228, 202] width 0 height 0
click at [577, 239] on p "Often, you may need to prevent duplicate events from being processed by Inngest…" at bounding box center [587, 263] width 691 height 48
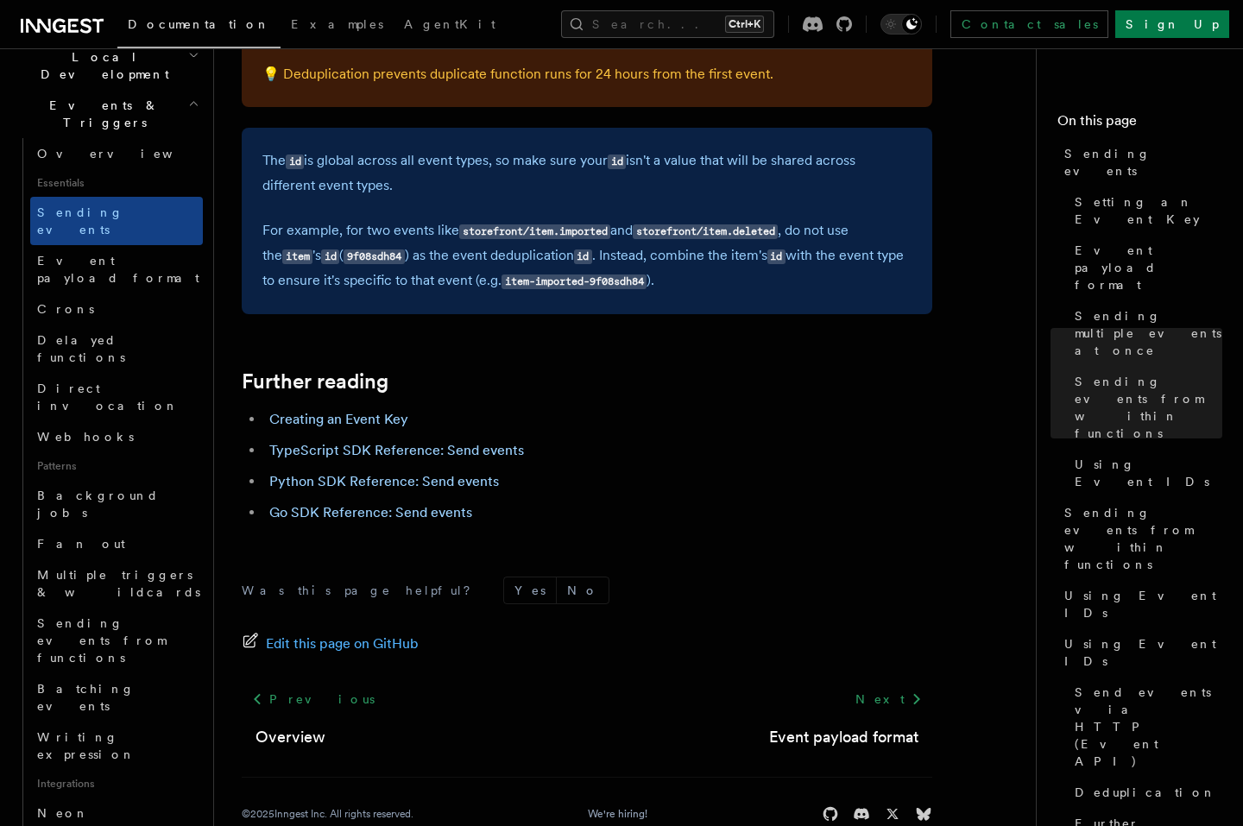
scroll to position [4869, 0]
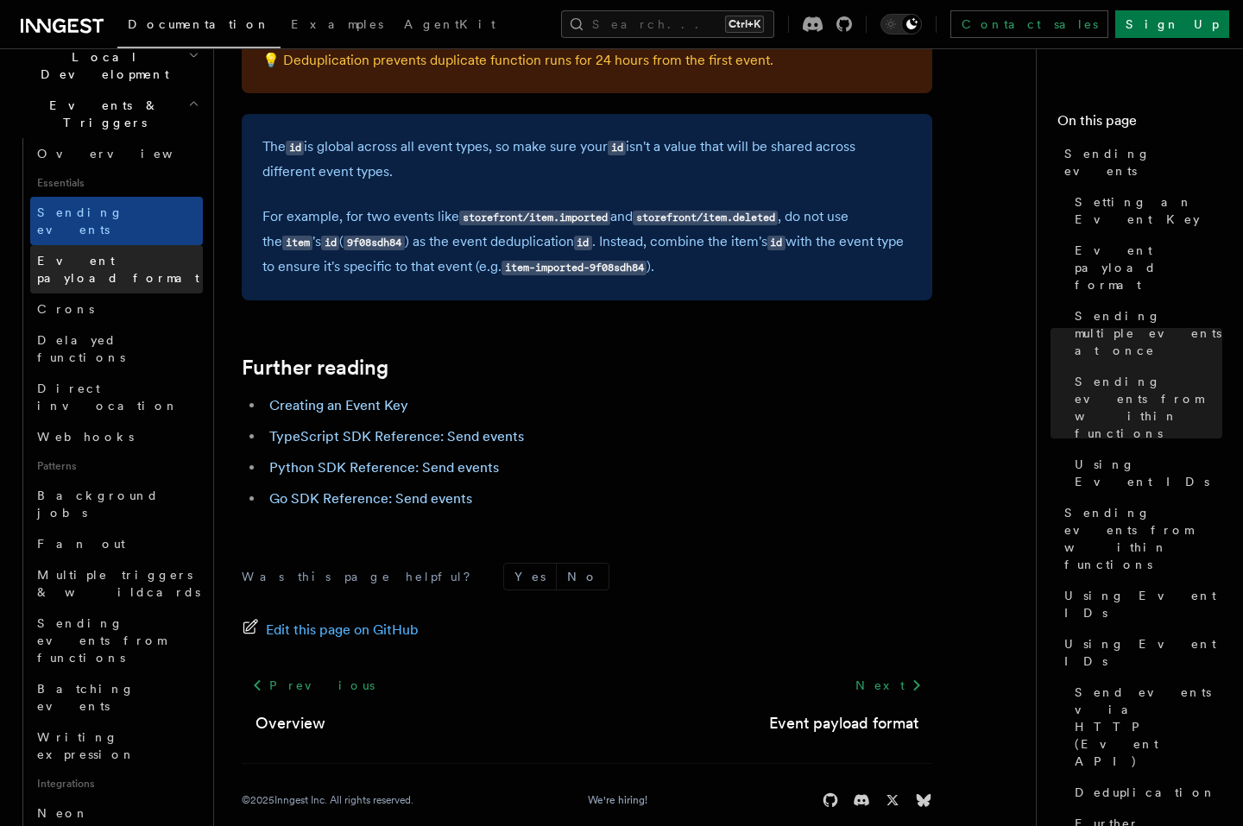
click at [85, 254] on span "Event payload format" at bounding box center [118, 269] width 162 height 31
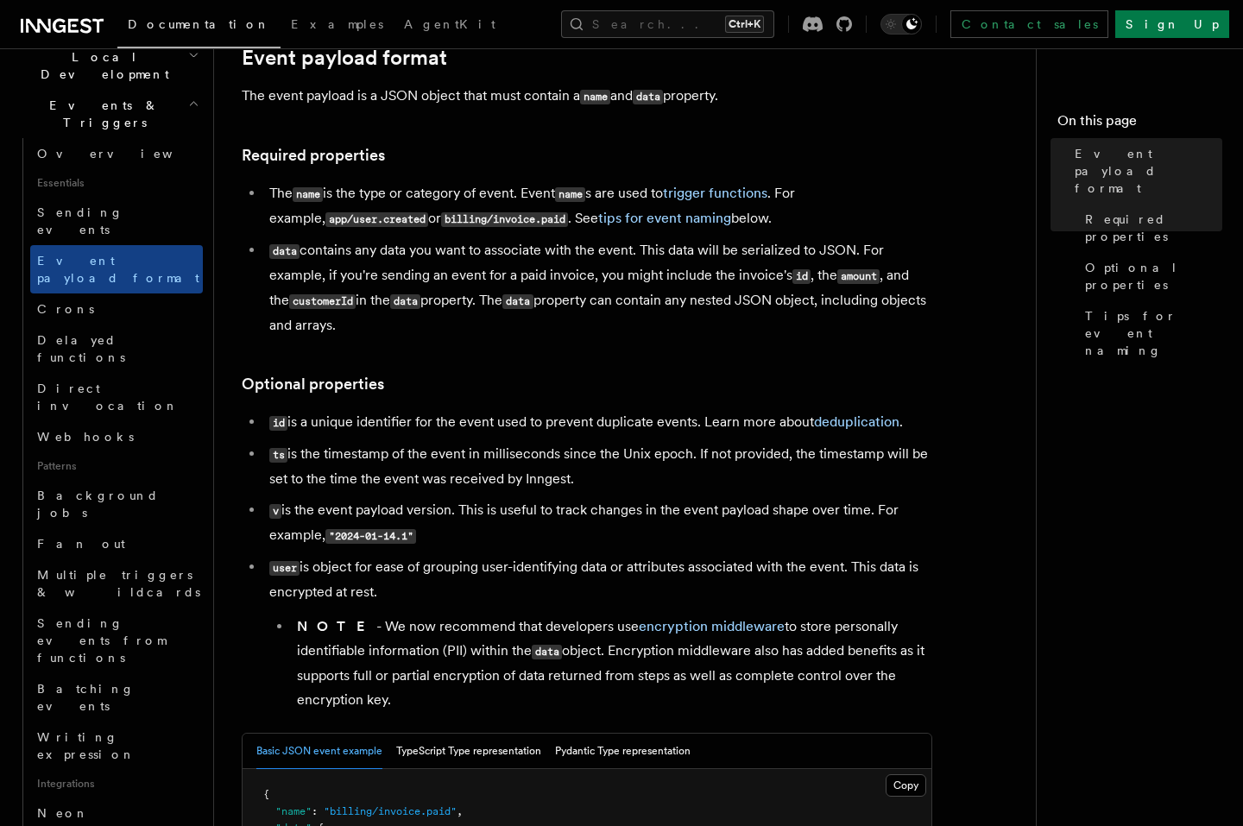
scroll to position [104, 0]
drag, startPoint x: 491, startPoint y: 462, endPoint x: 398, endPoint y: 507, distance: 103.5
click at [809, 571] on li "user is object for ease of grouping user-identifying data or attributes associa…" at bounding box center [598, 632] width 668 height 157
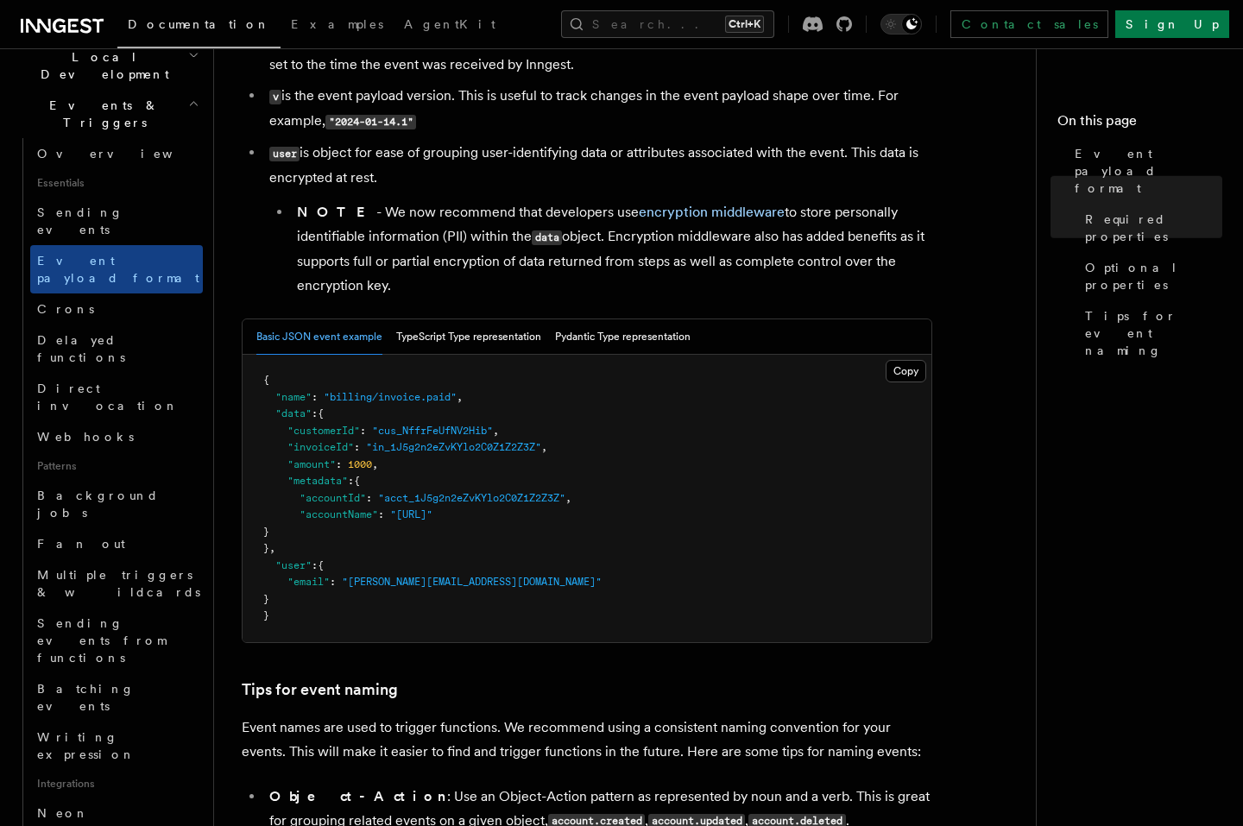
scroll to position [518, 0]
click at [470, 343] on button "TypeScript Type representation" at bounding box center [468, 336] width 145 height 35
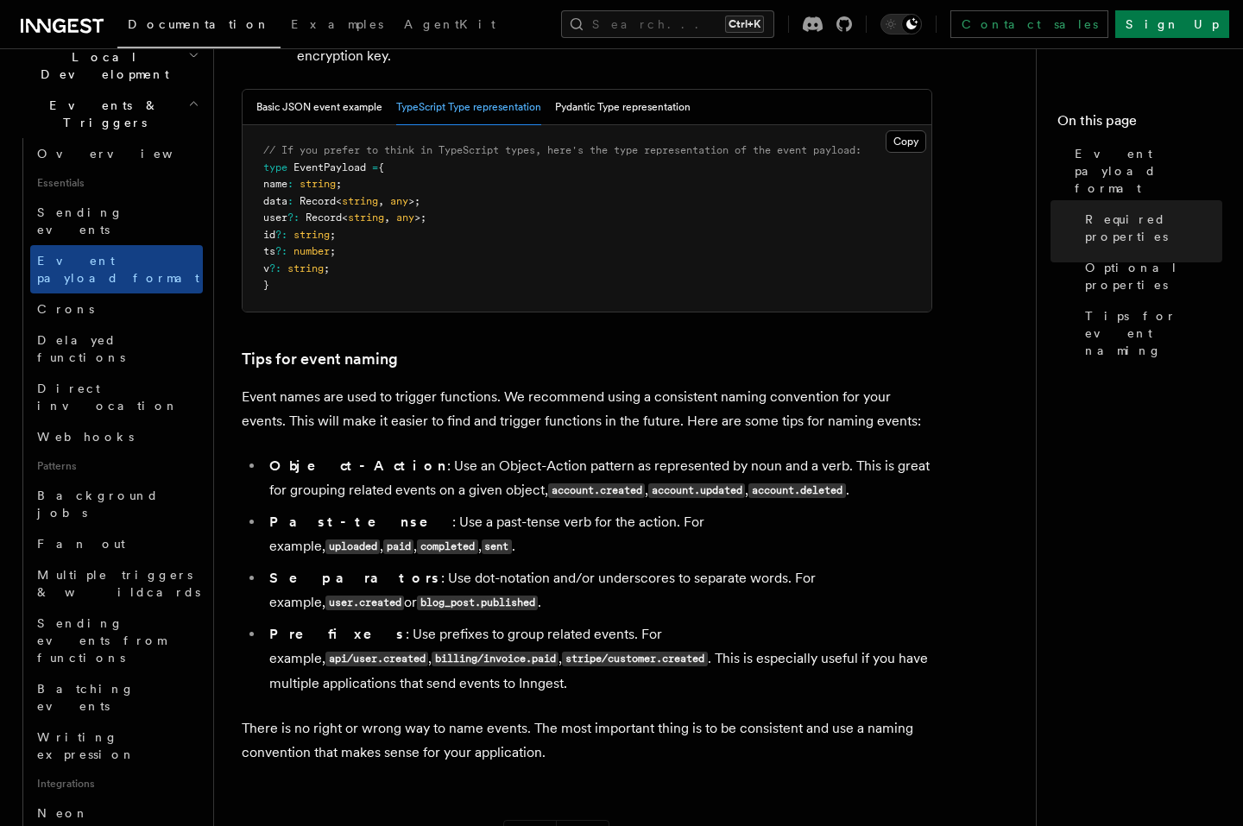
scroll to position [829, 0]
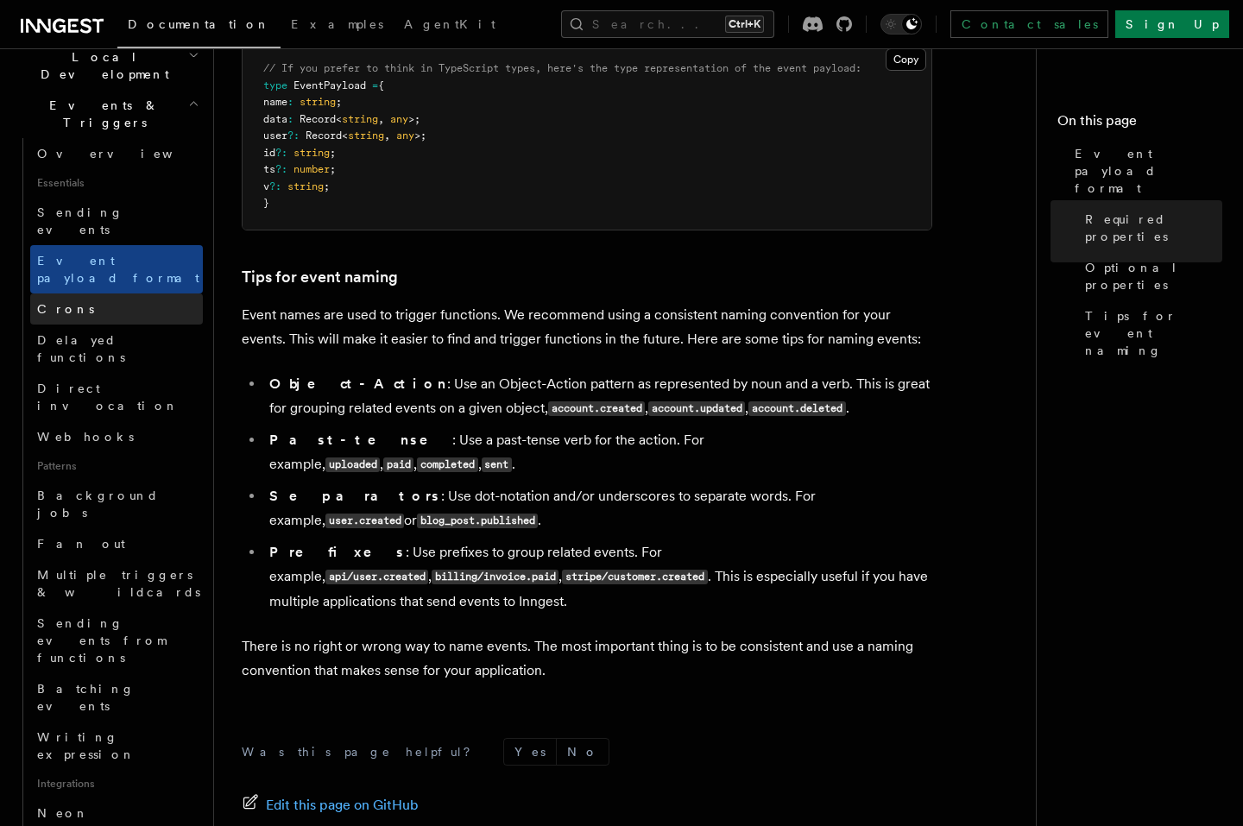
click at [129, 294] on link "Crons" at bounding box center [116, 309] width 173 height 31
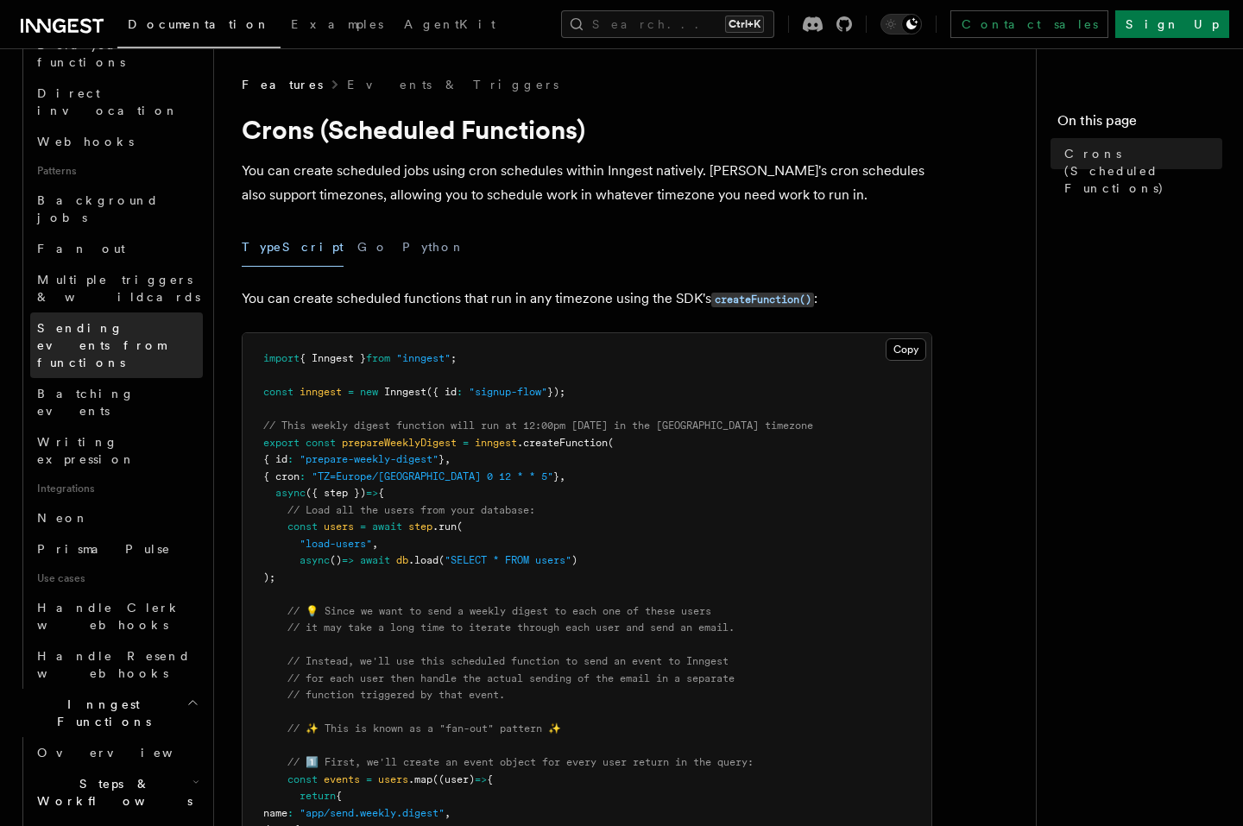
scroll to position [725, 0]
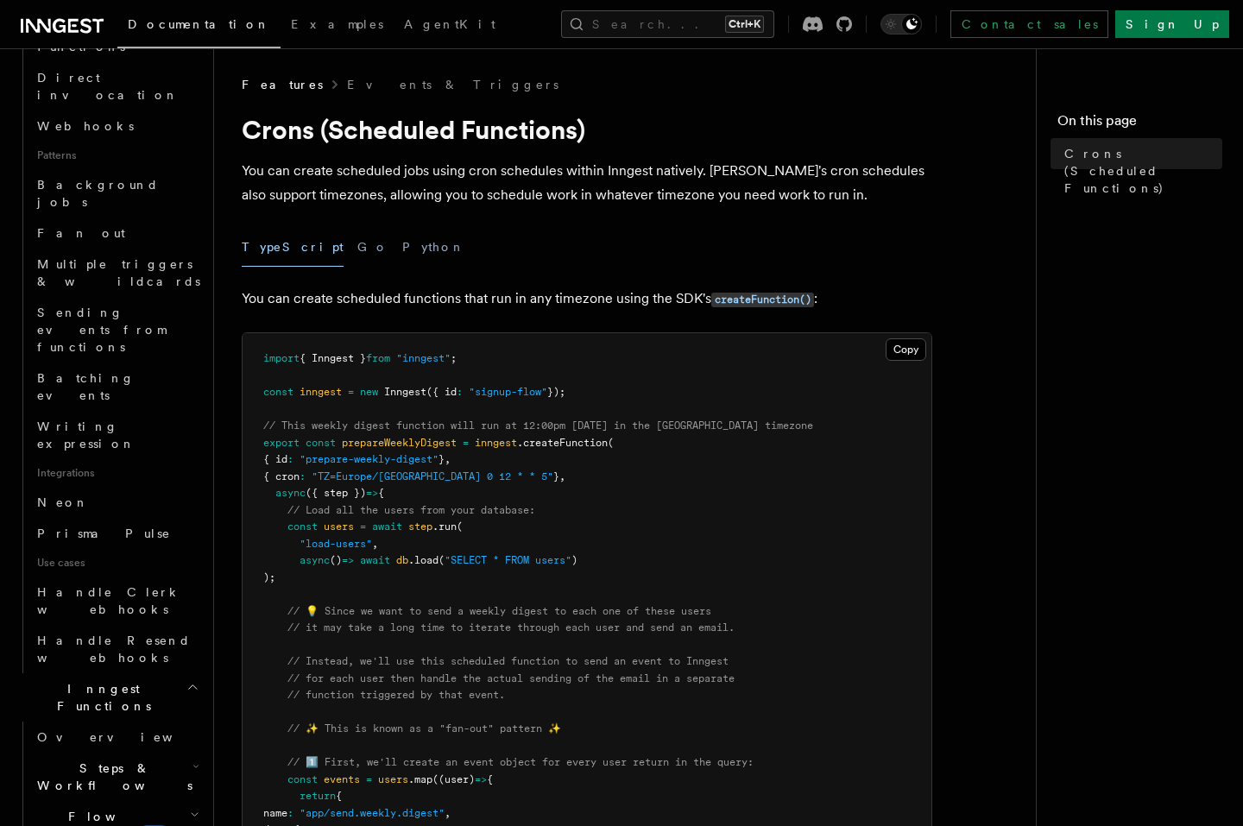
click at [186, 680] on icon "button" at bounding box center [192, 687] width 13 height 14
click at [186, 760] on icon "button" at bounding box center [193, 767] width 14 height 14
click at [186, 729] on icon "button" at bounding box center [193, 736] width 14 height 14
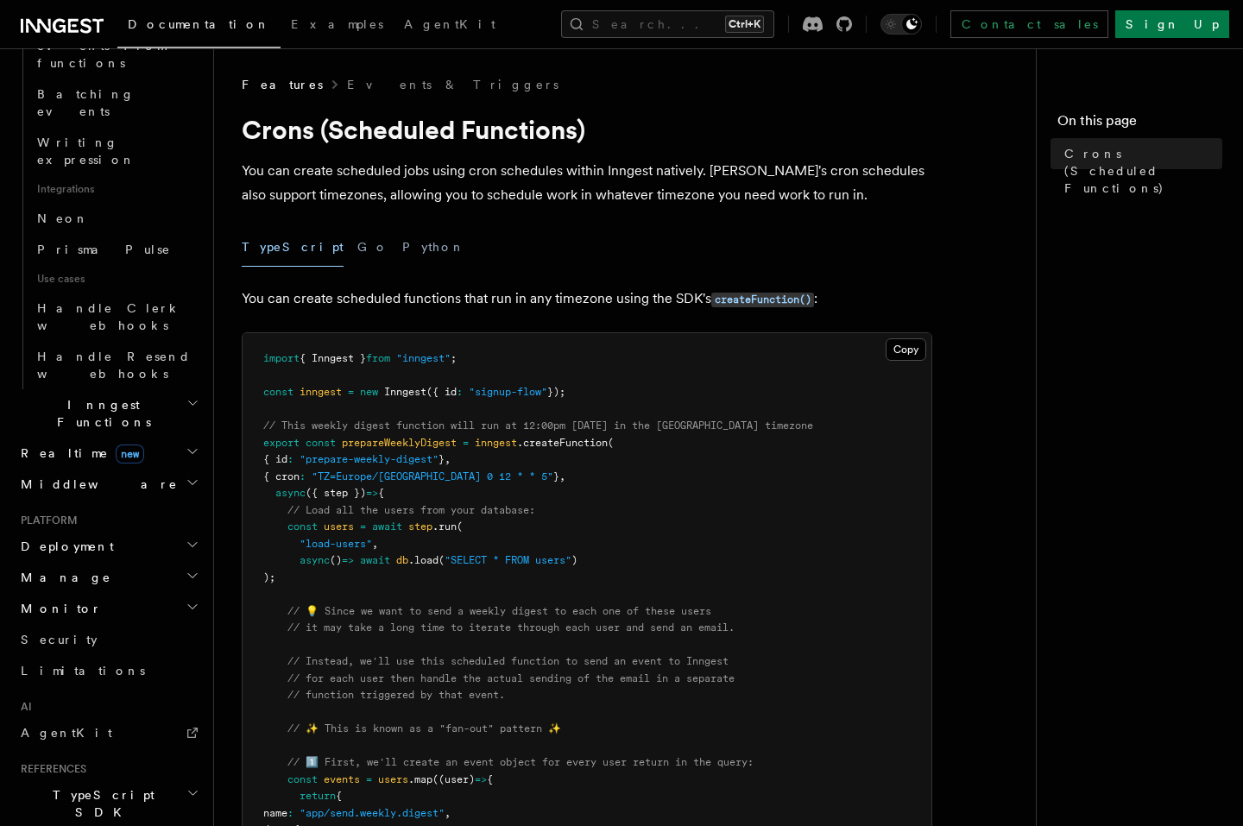
scroll to position [1011, 0]
click at [186, 785] on icon "button" at bounding box center [192, 792] width 13 height 14
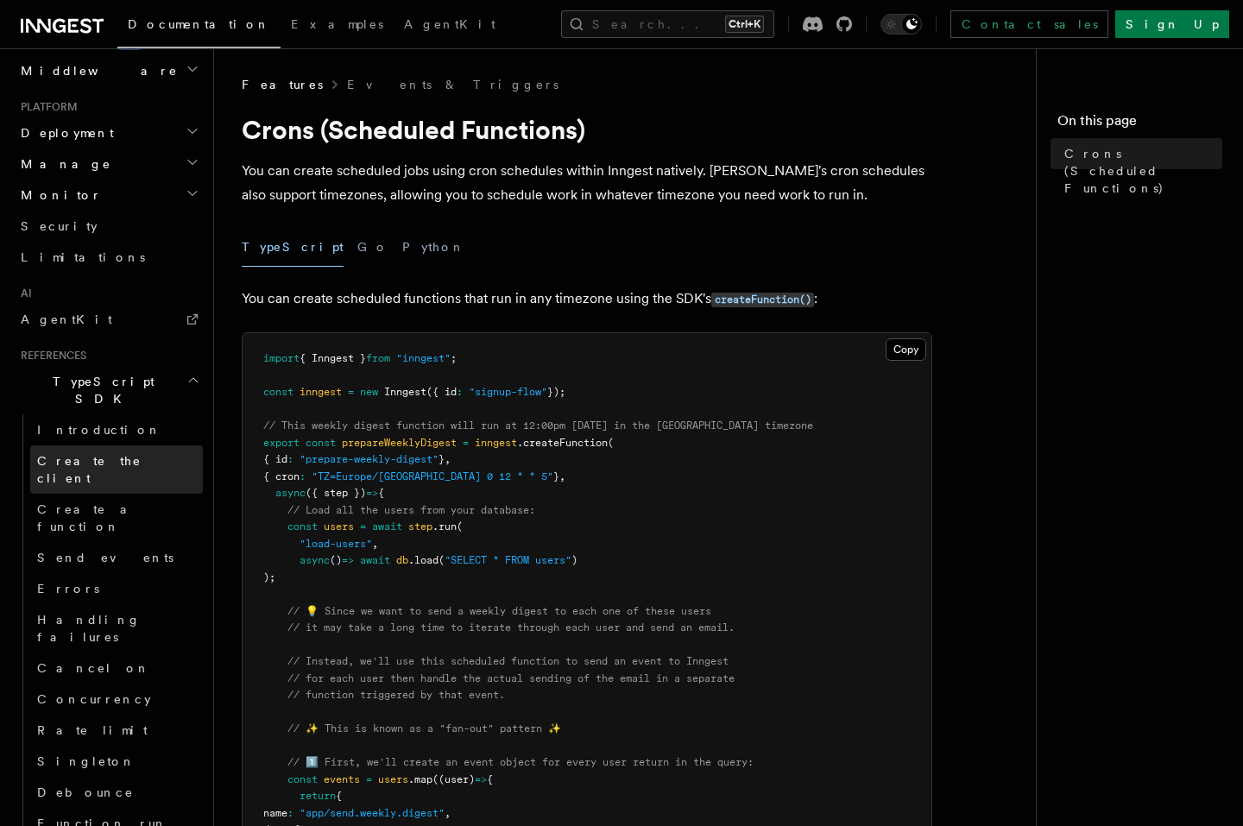
scroll to position [1425, 0]
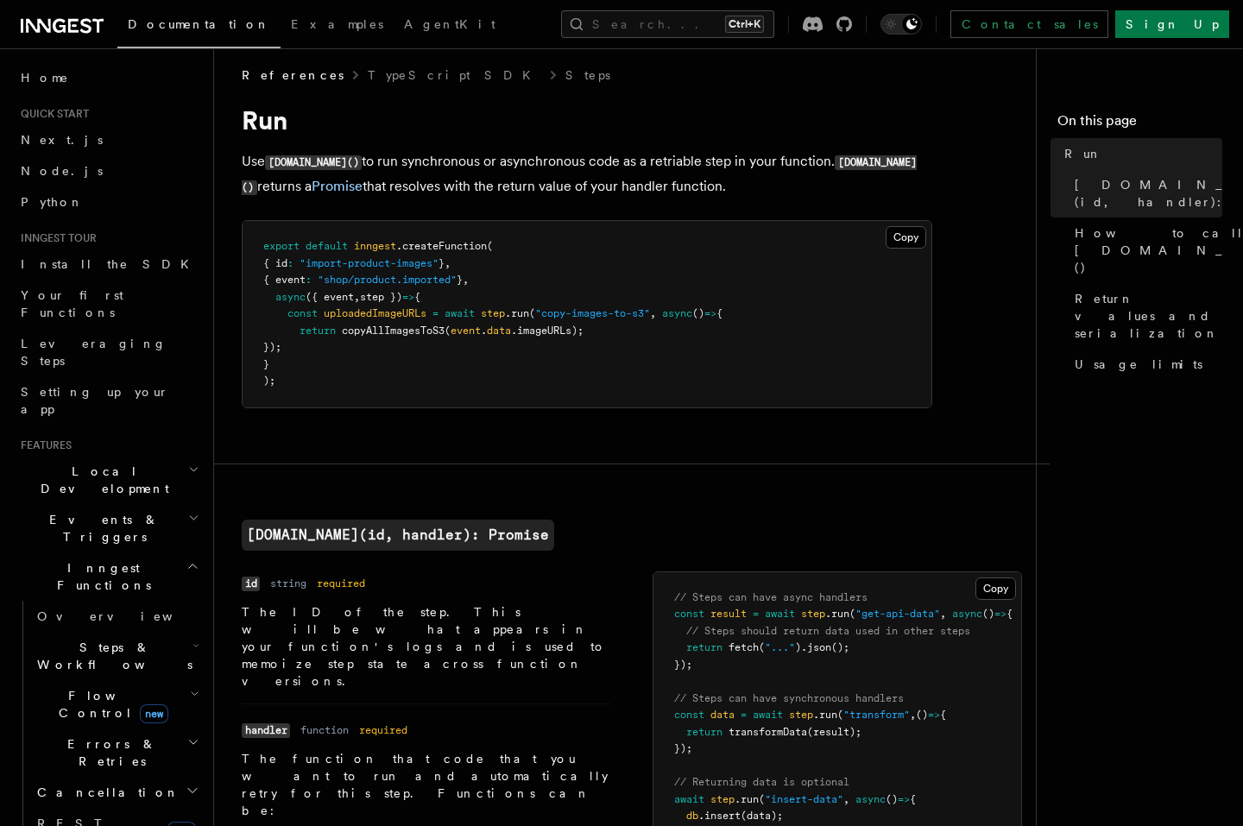
click at [186, 559] on icon "button" at bounding box center [192, 566] width 13 height 14
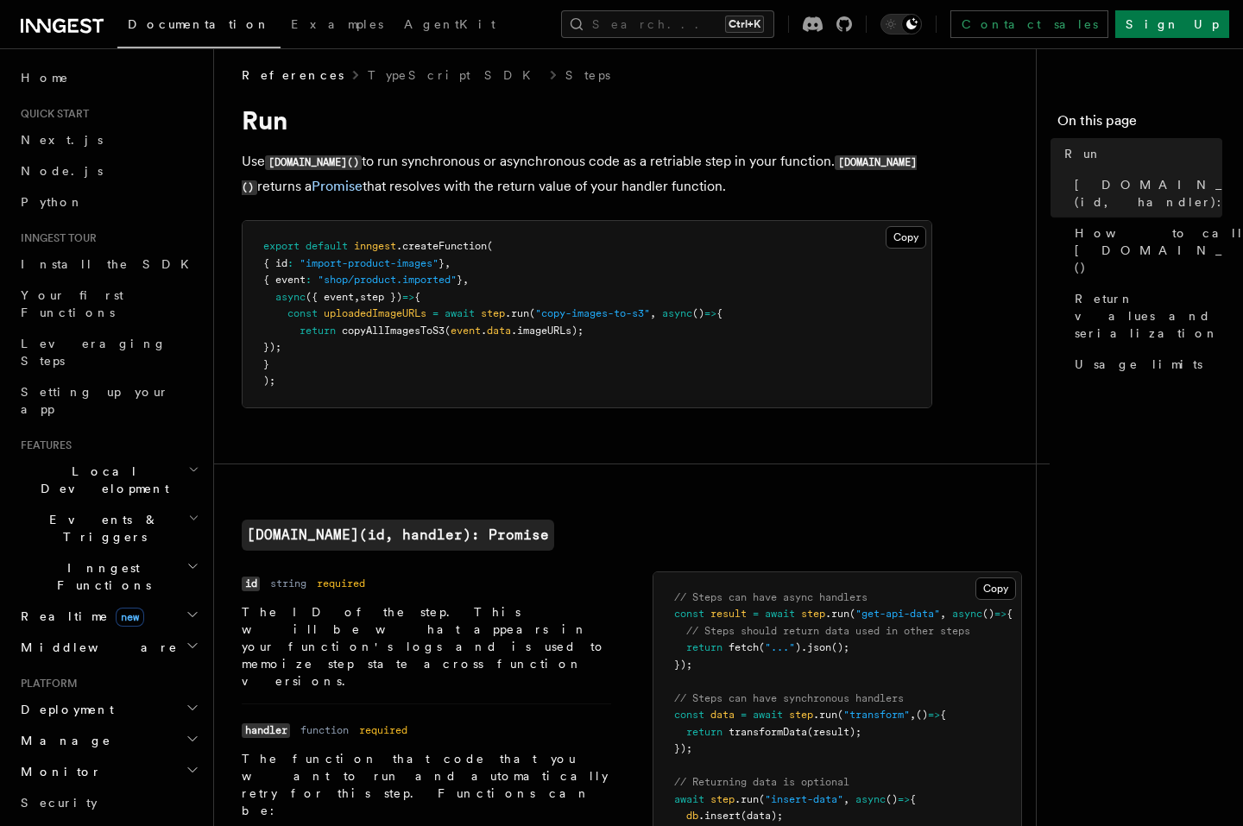
click at [180, 504] on h2 "Events & Triggers" at bounding box center [108, 528] width 189 height 48
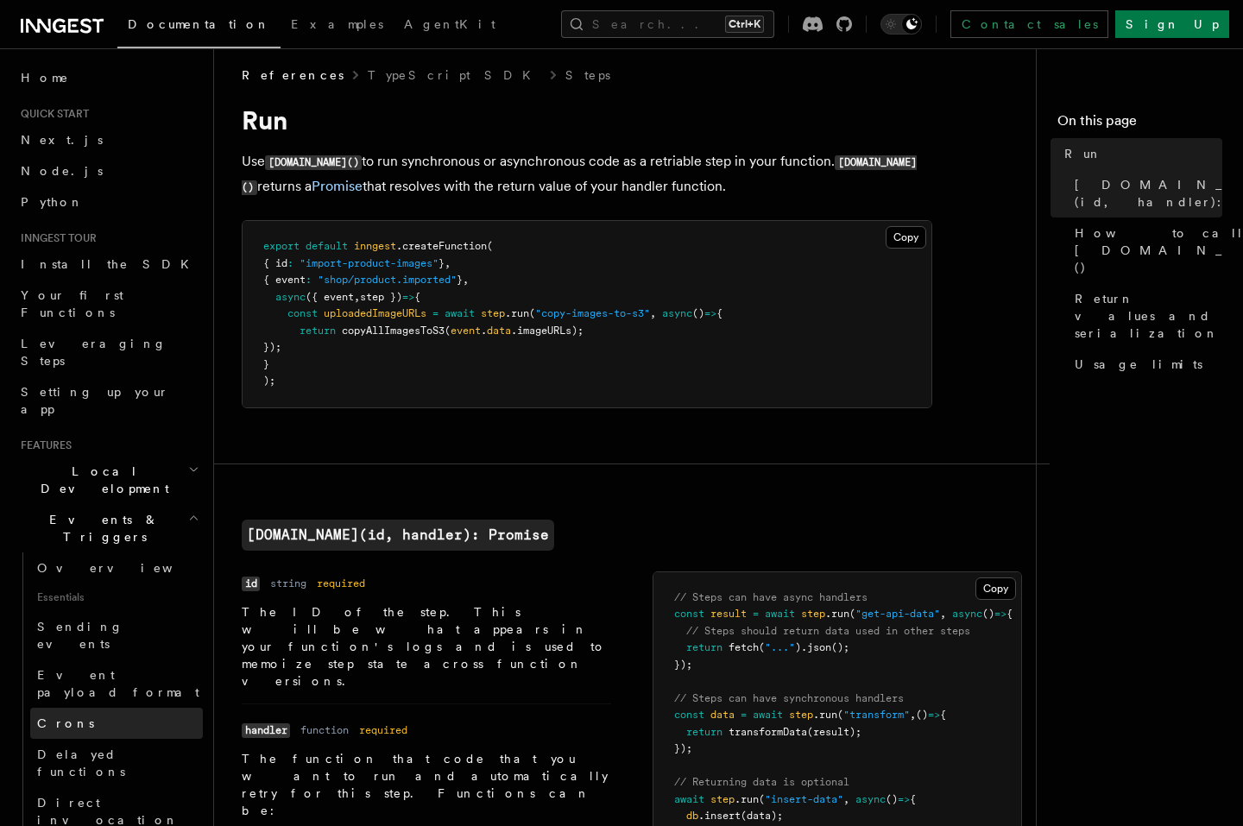
click at [73, 708] on link "Crons" at bounding box center [116, 723] width 173 height 31
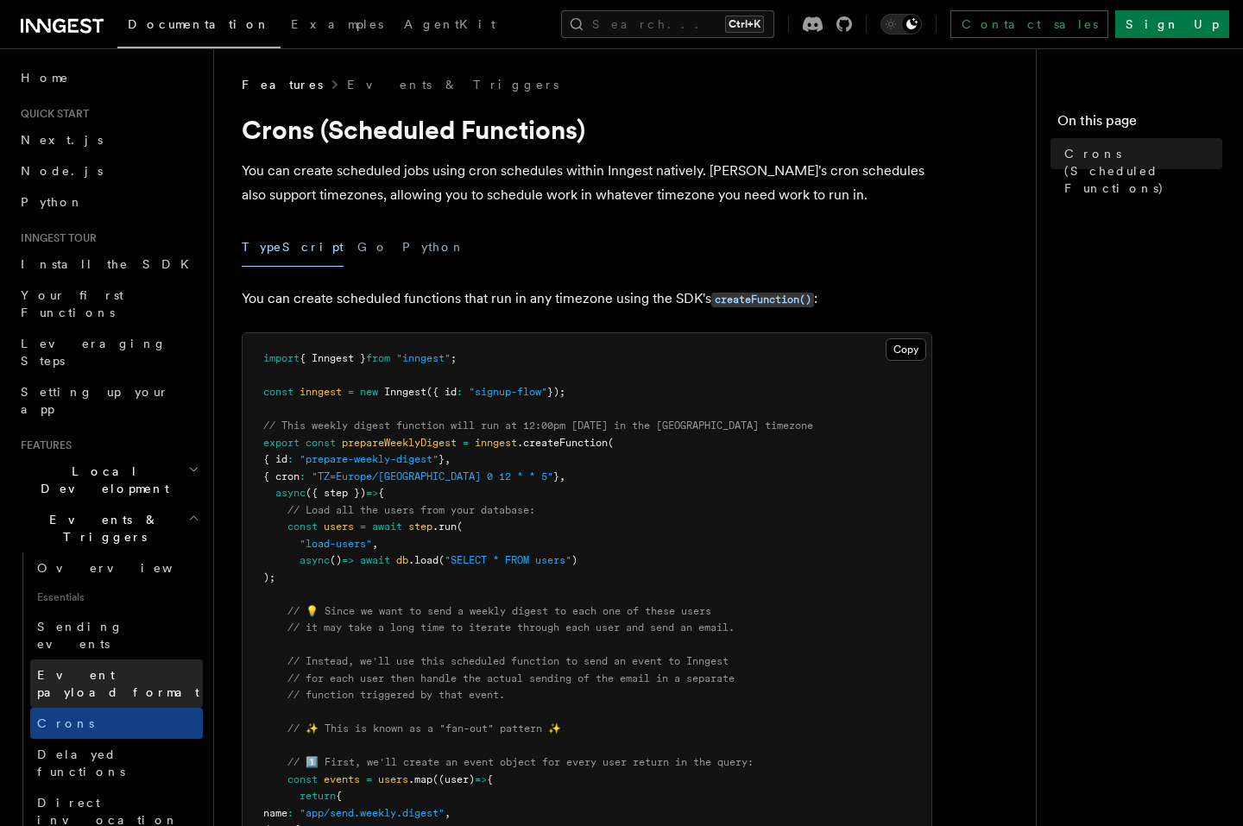
click at [130, 668] on span "Event payload format" at bounding box center [118, 683] width 162 height 31
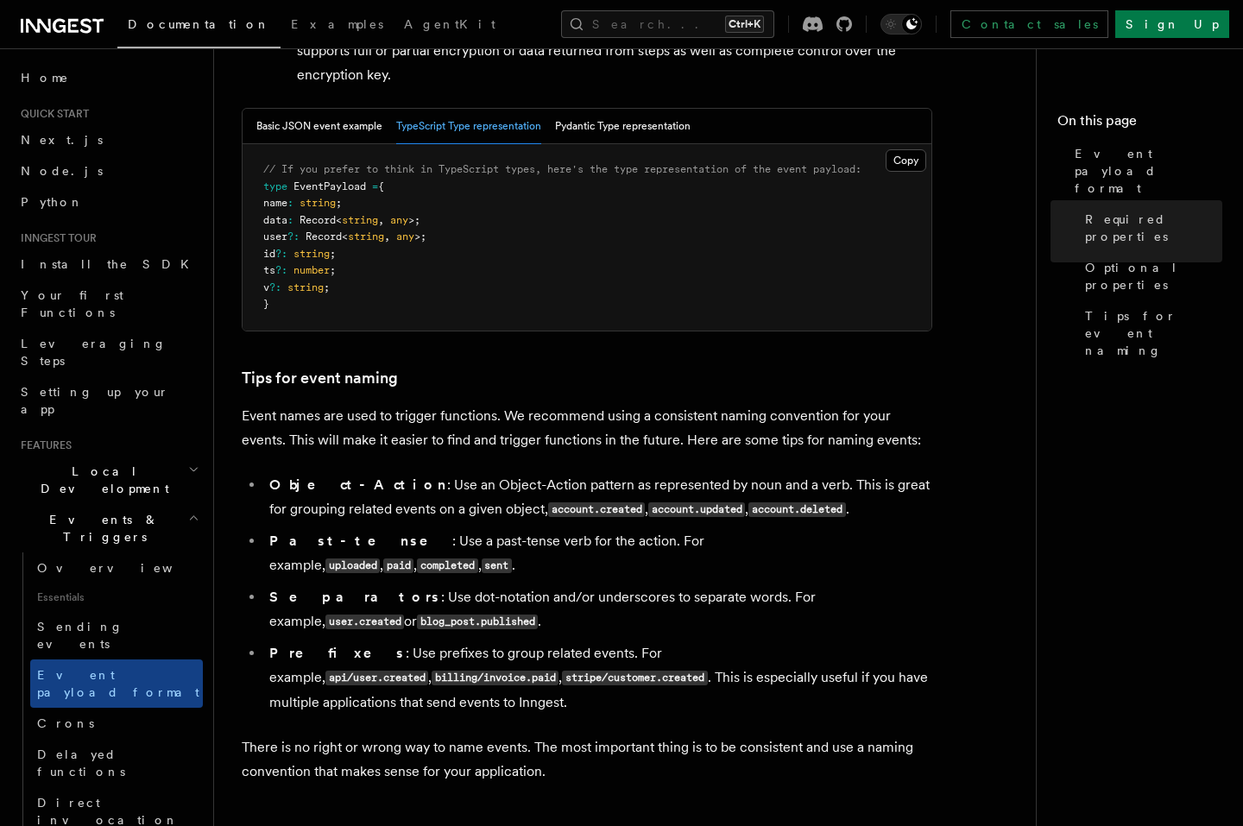
scroll to position [622, 0]
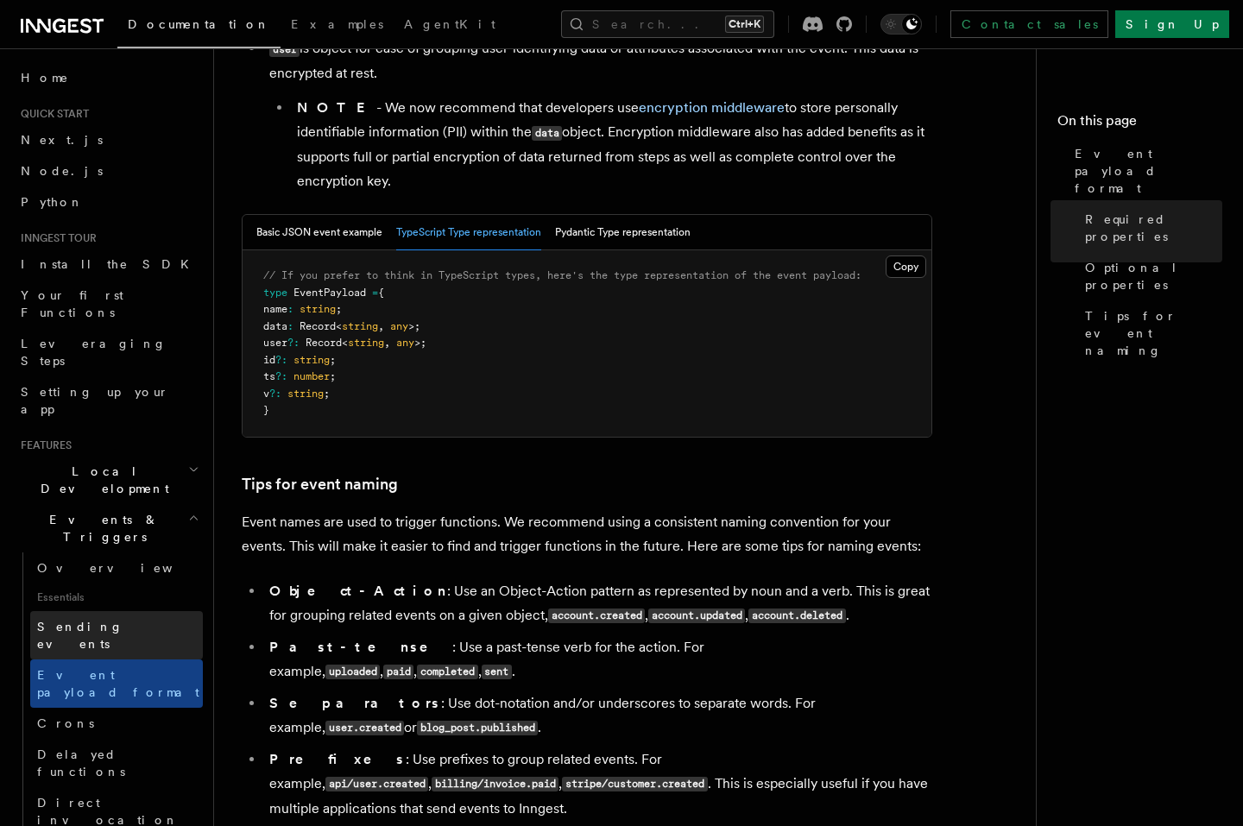
click at [109, 618] on span "Sending events" at bounding box center [120, 635] width 166 height 35
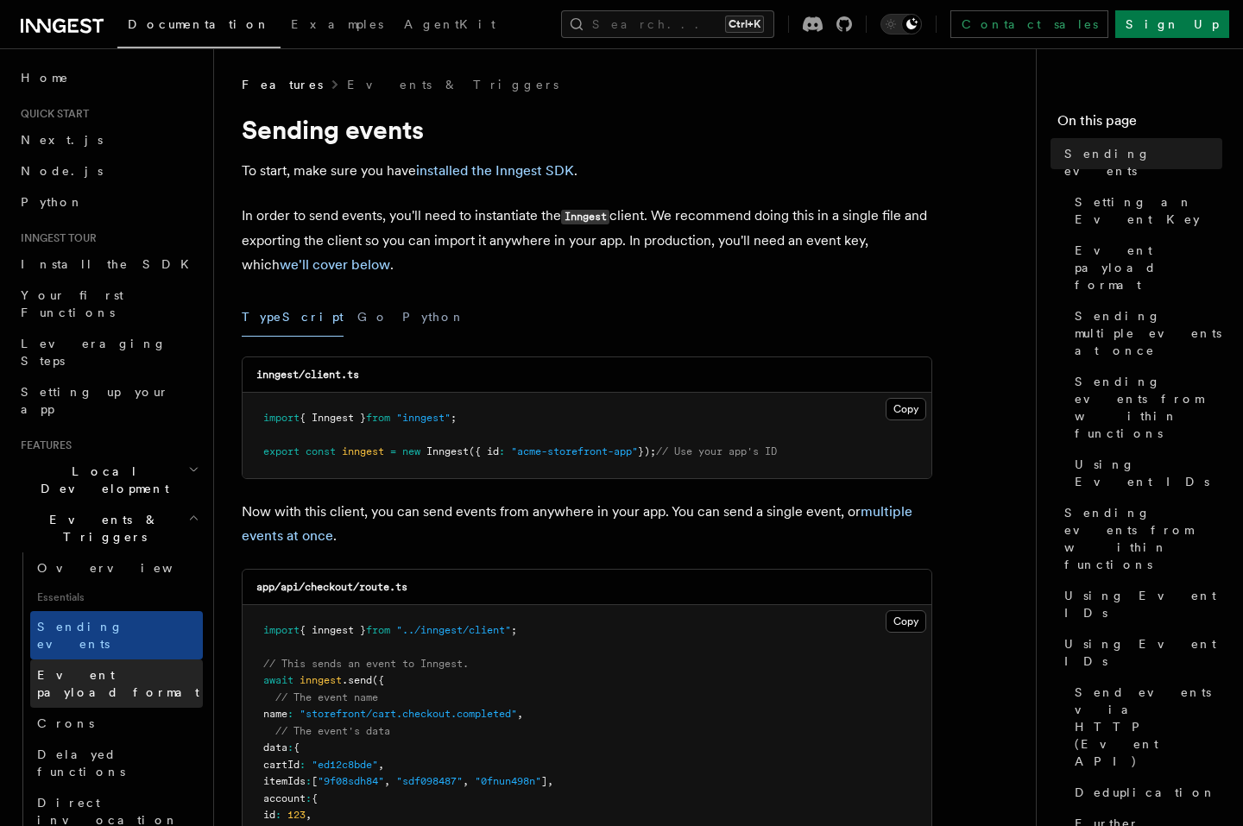
click at [93, 660] on link "Event payload format" at bounding box center [116, 684] width 173 height 48
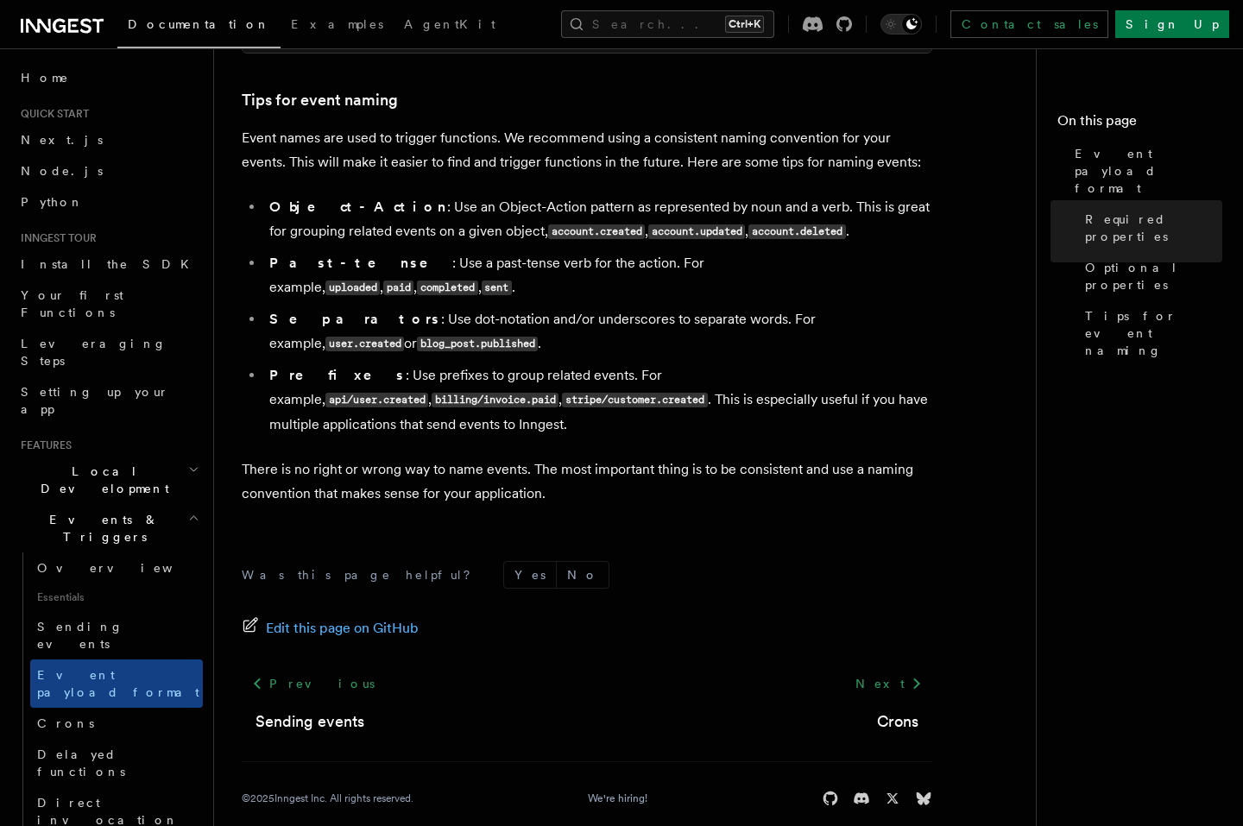
scroll to position [591, 0]
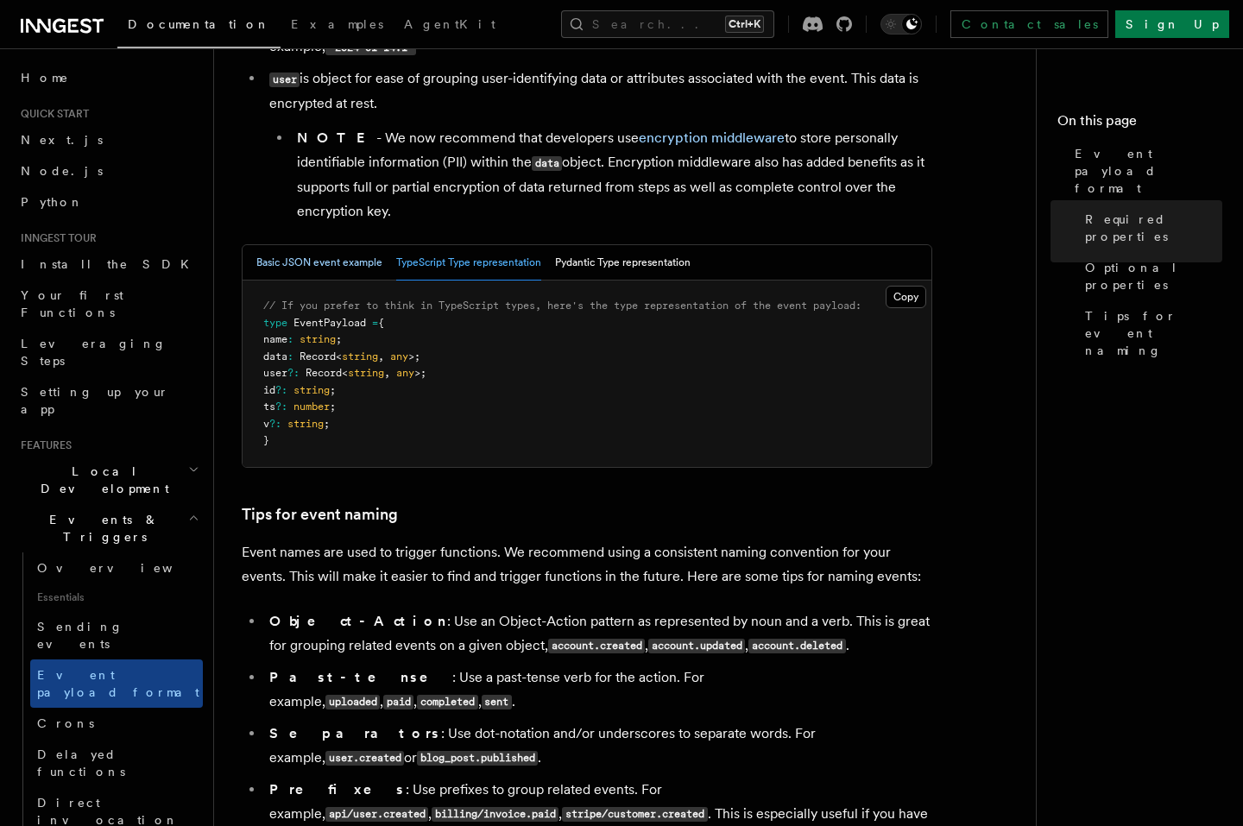
click at [328, 259] on button "Basic JSON event example" at bounding box center [319, 262] width 126 height 35
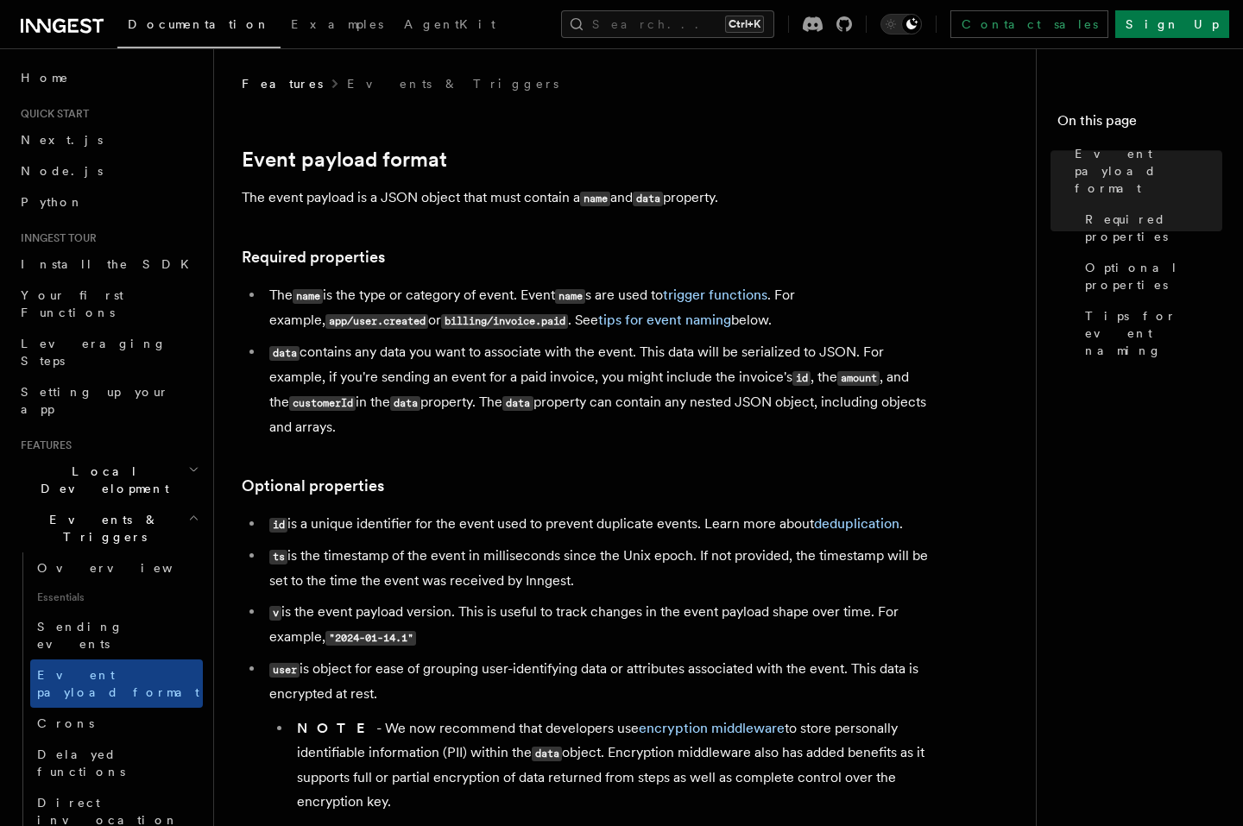
scroll to position [0, 0]
click at [118, 618] on span "Sending events" at bounding box center [120, 635] width 166 height 35
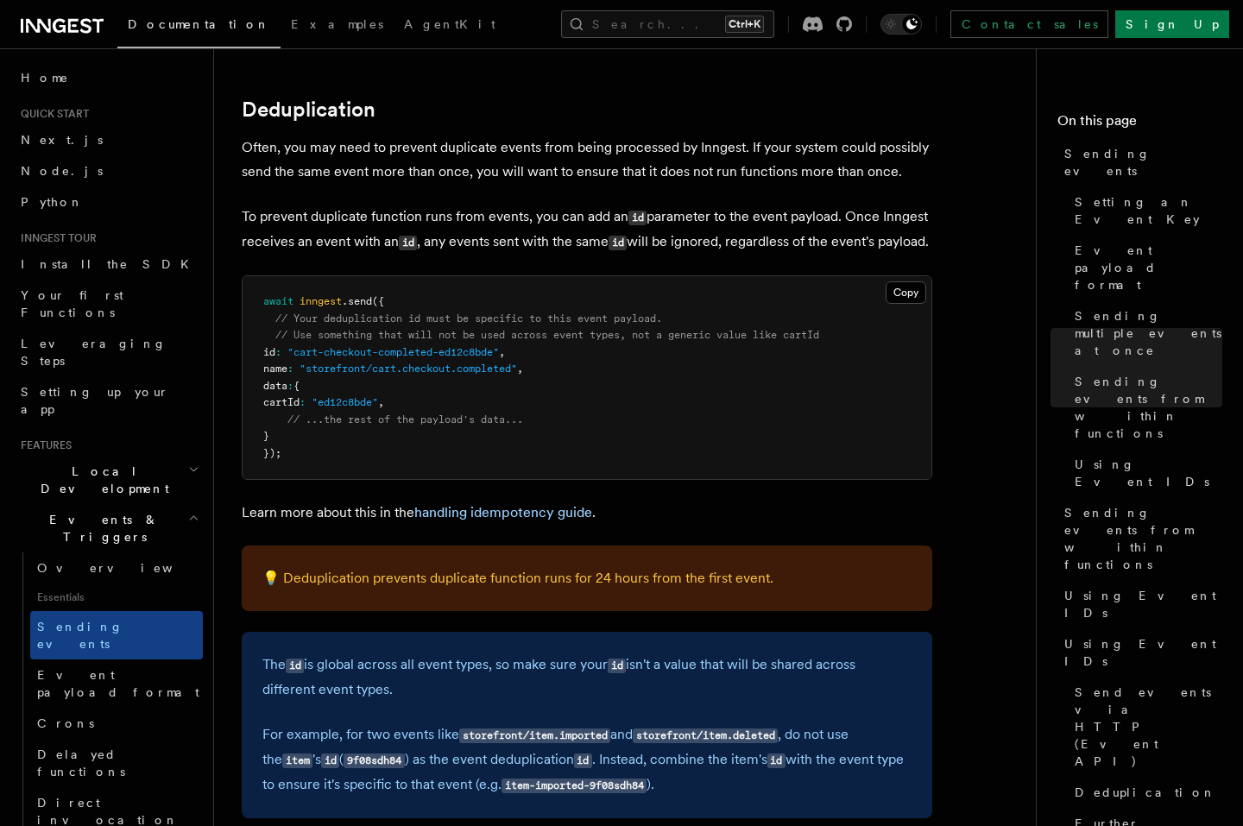
scroll to position [4893, 0]
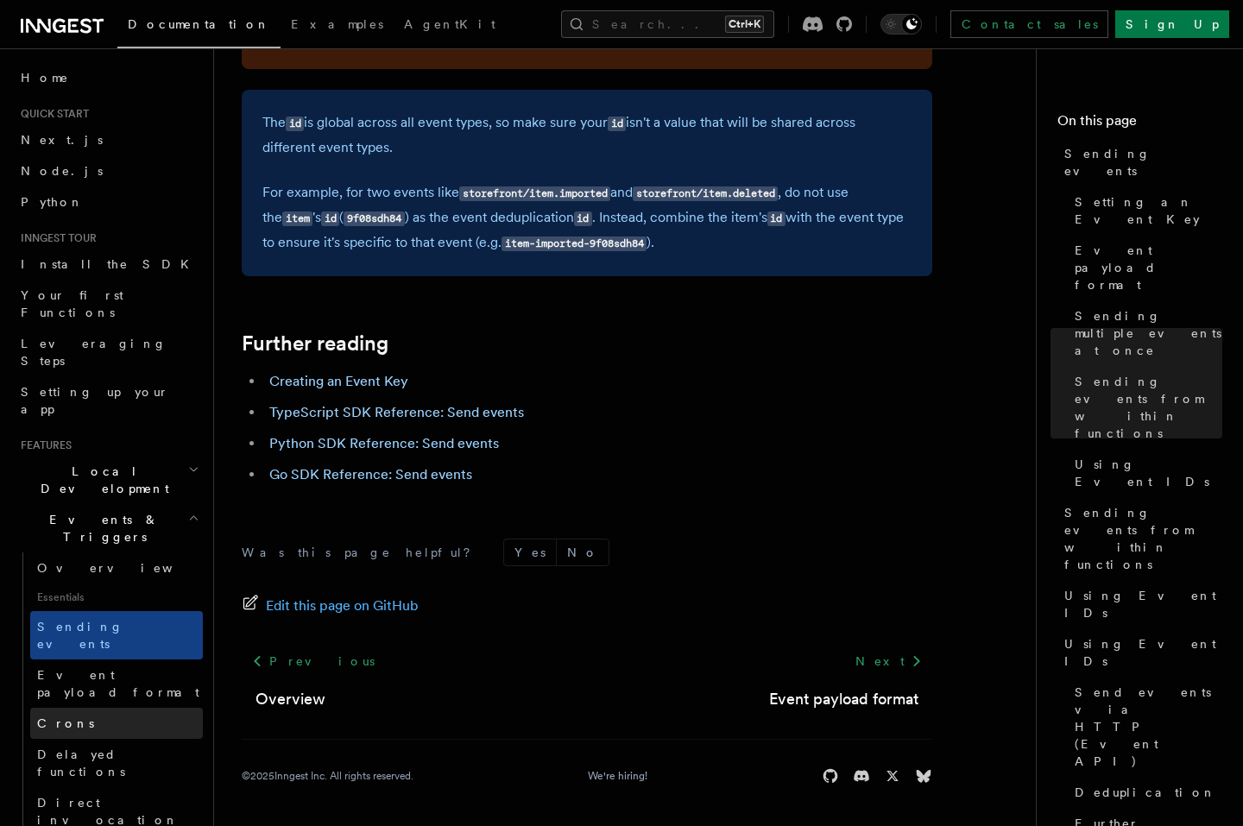
click at [108, 708] on link "Crons" at bounding box center [116, 723] width 173 height 31
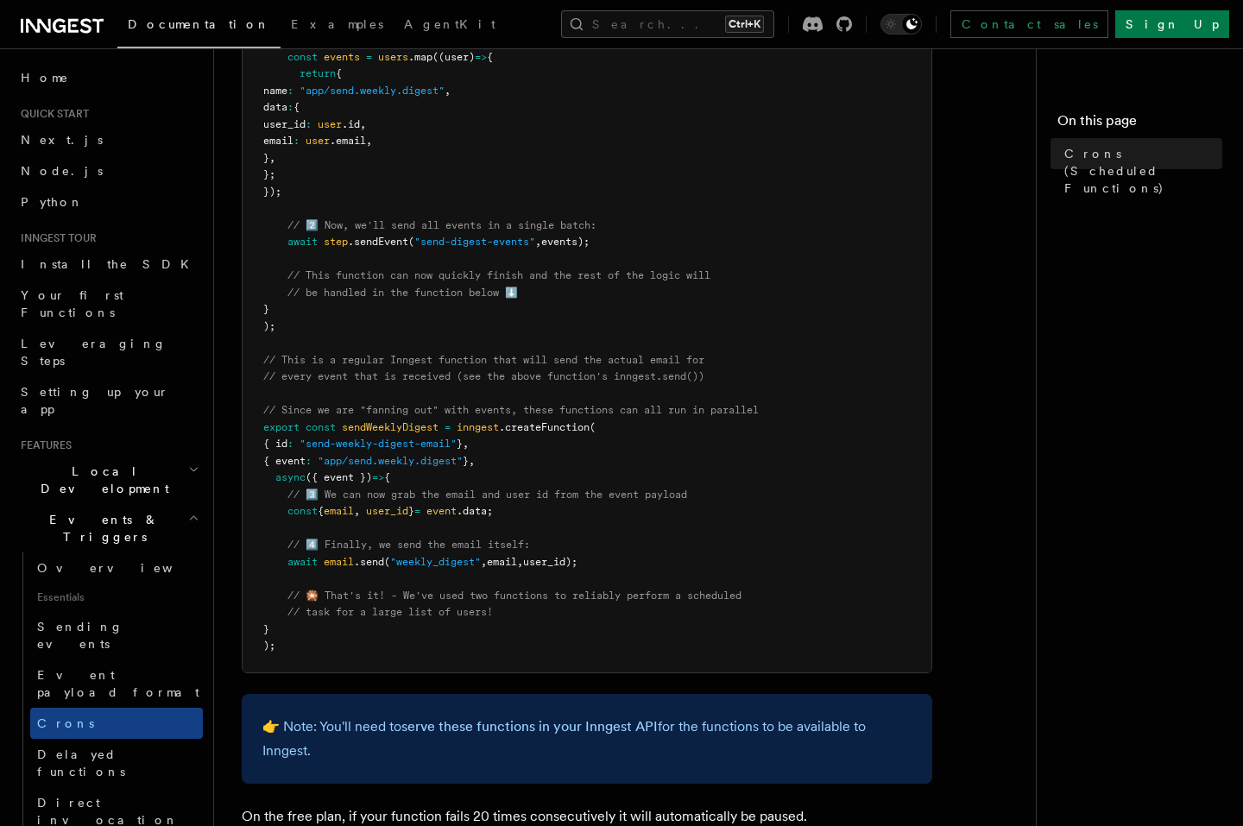
scroll to position [725, 0]
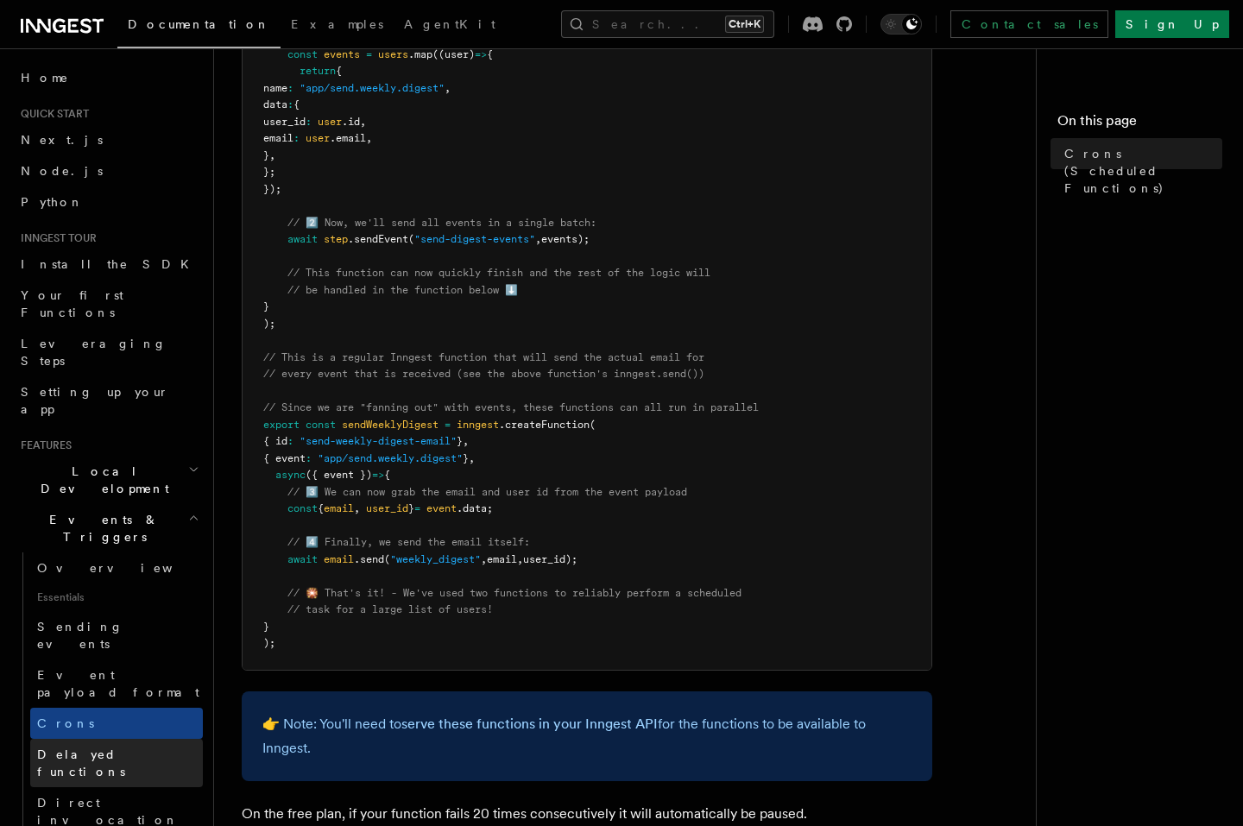
click at [104, 748] on span "Delayed functions" at bounding box center [81, 763] width 88 height 31
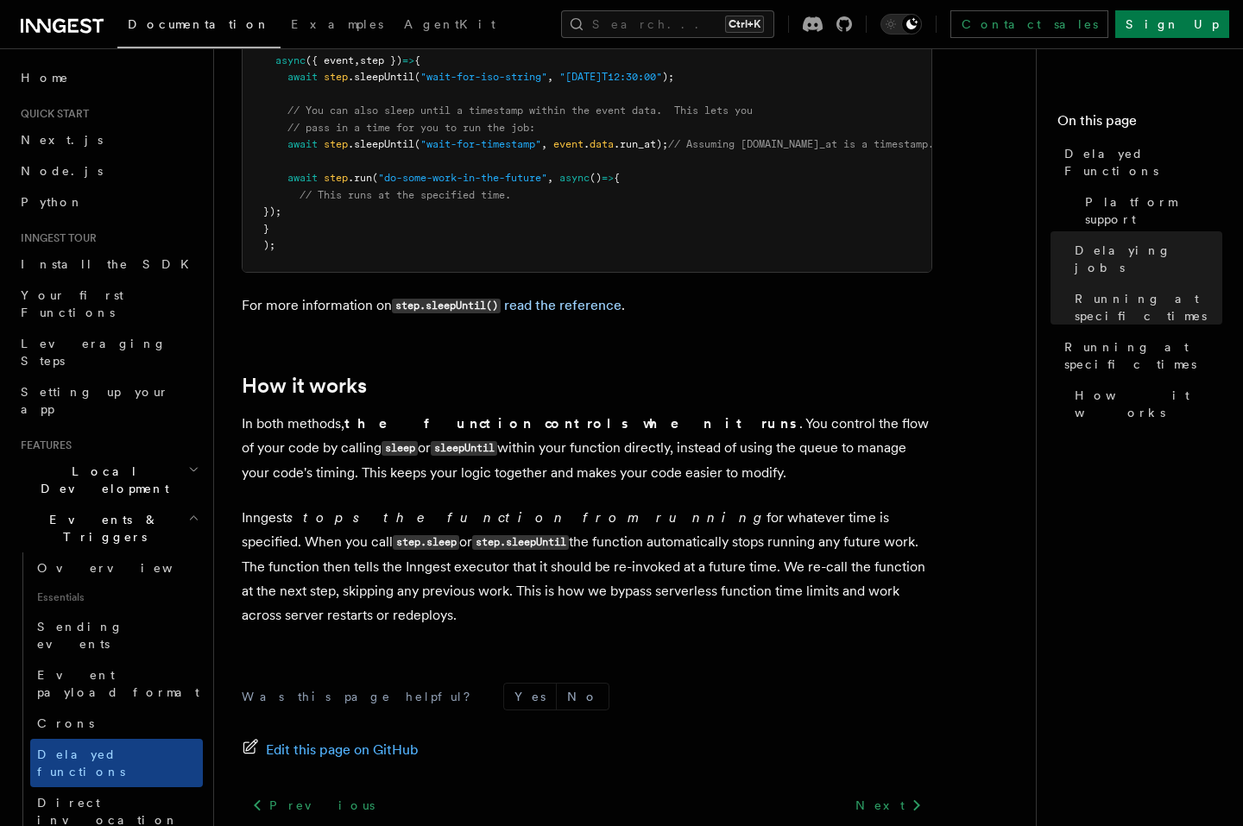
scroll to position [1347, 0]
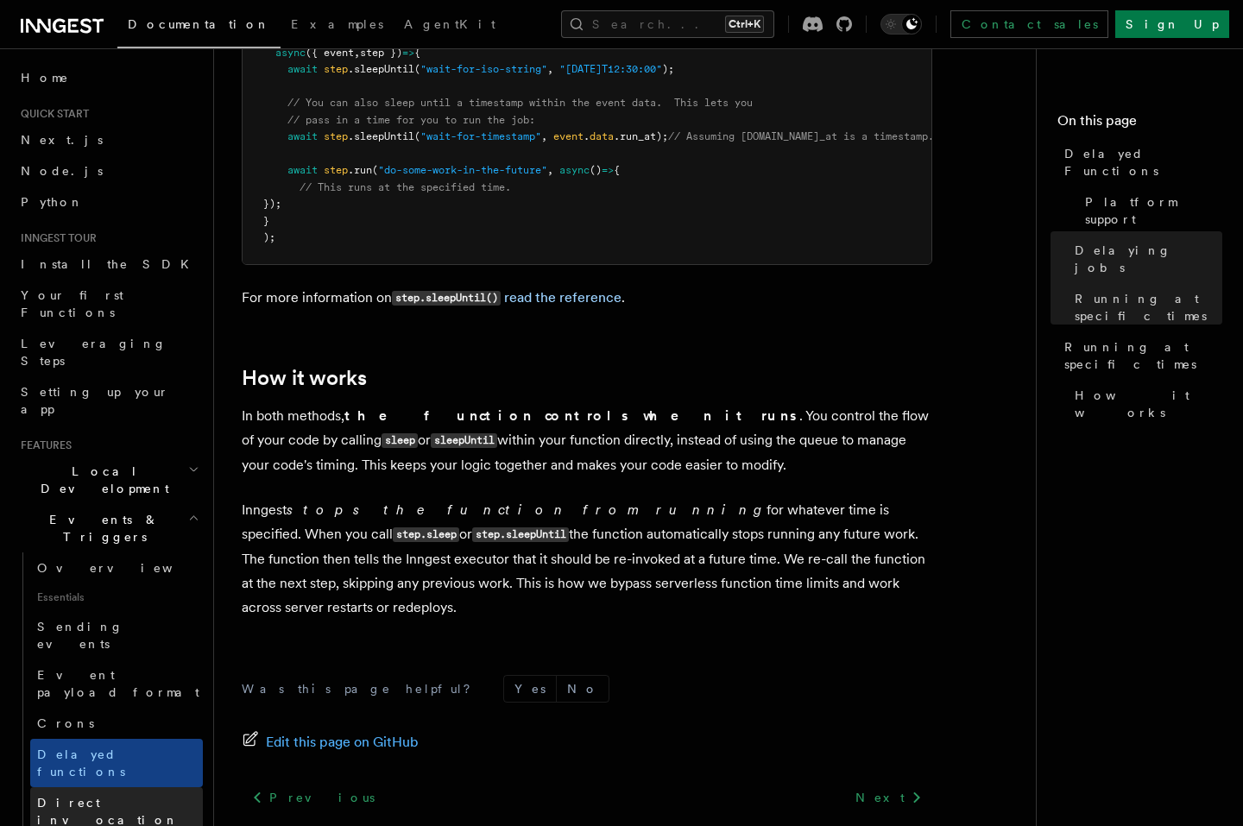
click at [92, 796] on span "Direct invocation" at bounding box center [108, 811] width 142 height 31
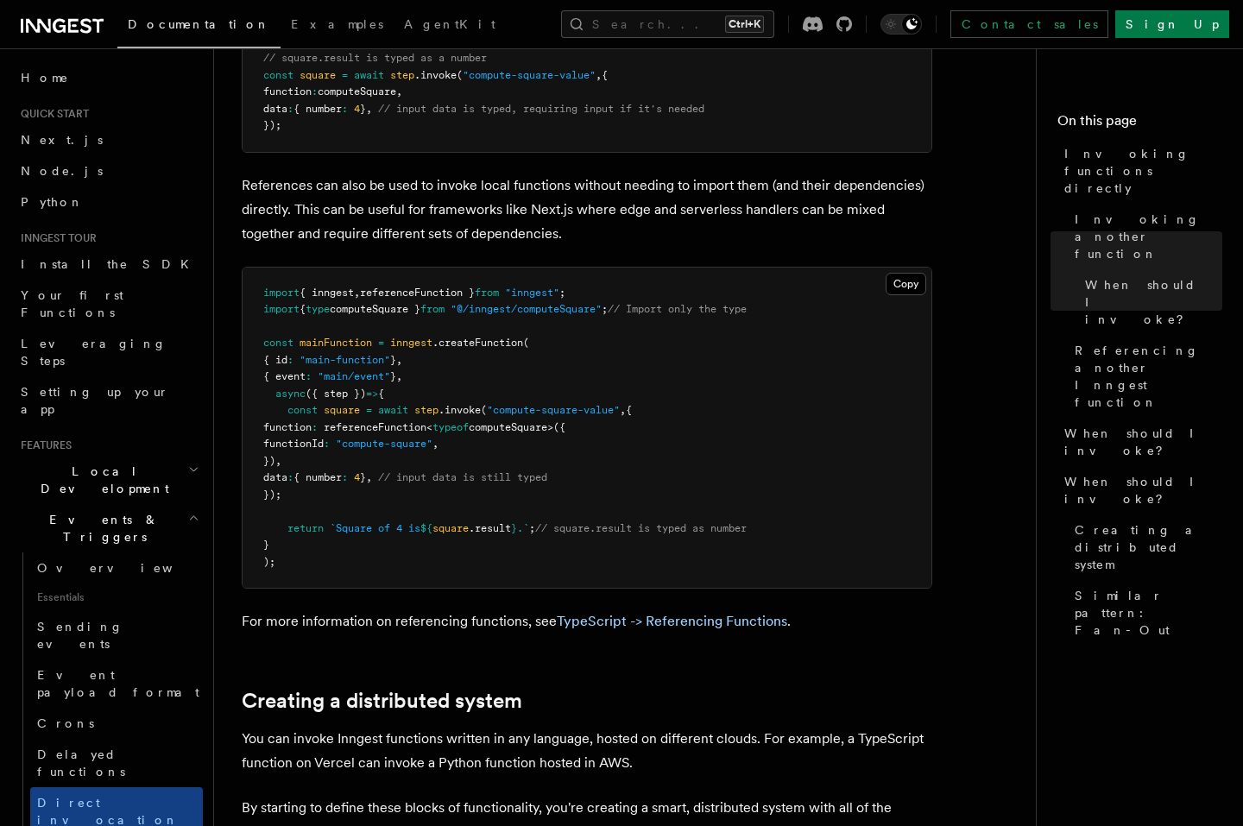
scroll to position [1761, 0]
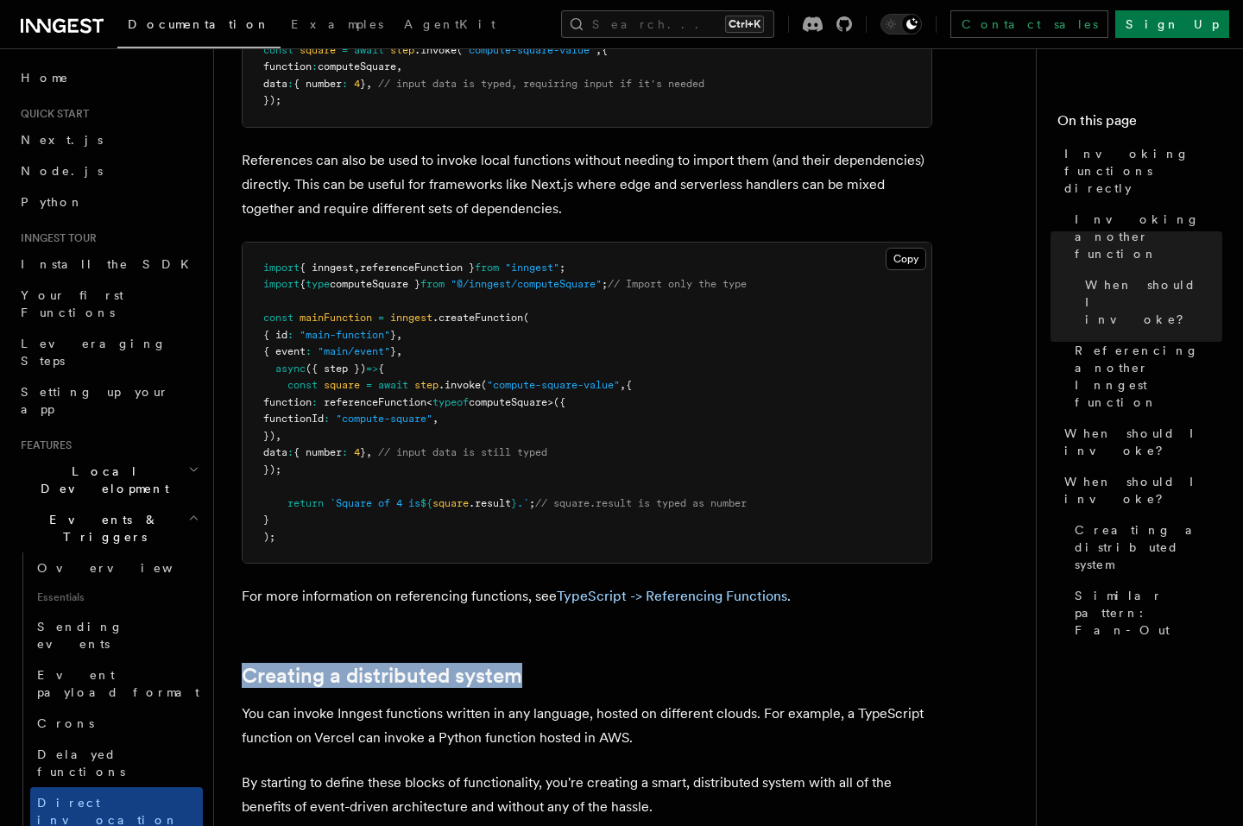
drag, startPoint x: 243, startPoint y: 657, endPoint x: 527, endPoint y: 666, distance: 283.3
click at [515, 639] on div at bounding box center [515, 639] width 0 height 0
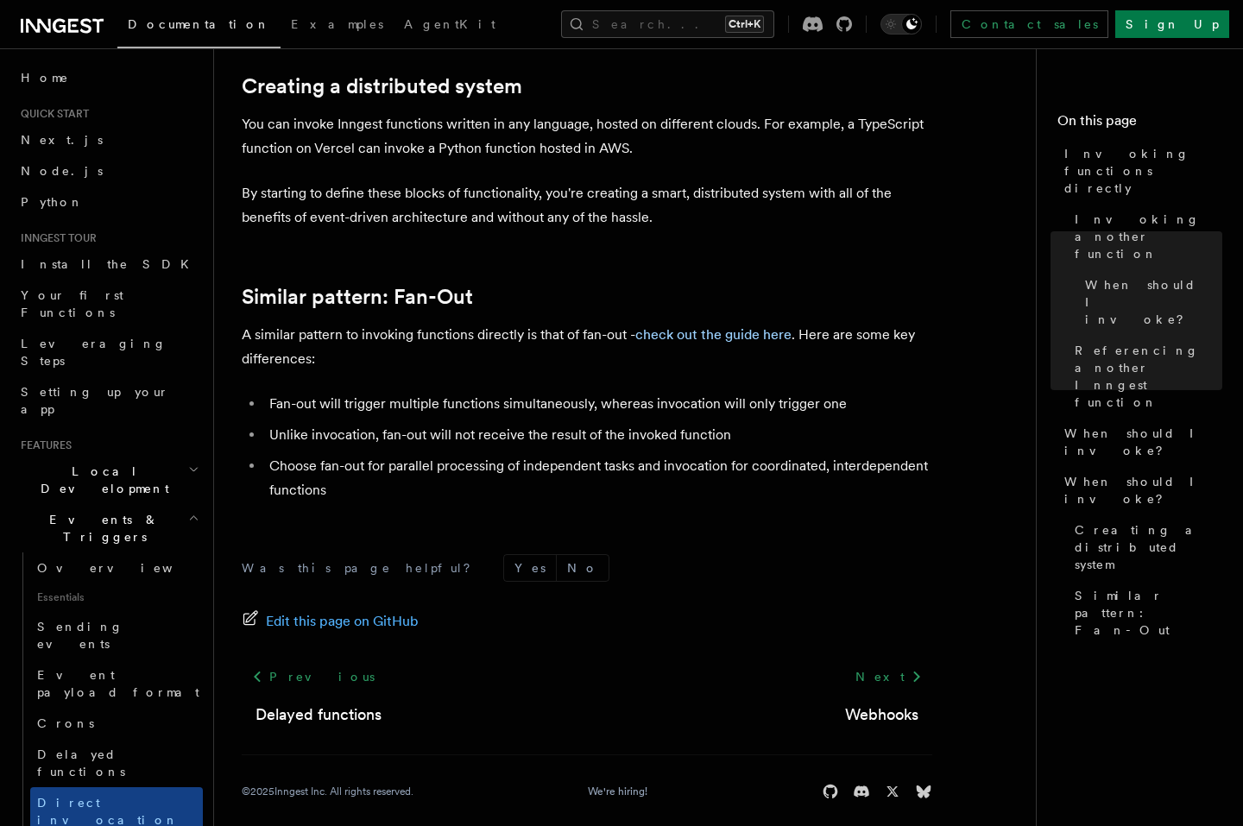
scroll to position [2366, 0]
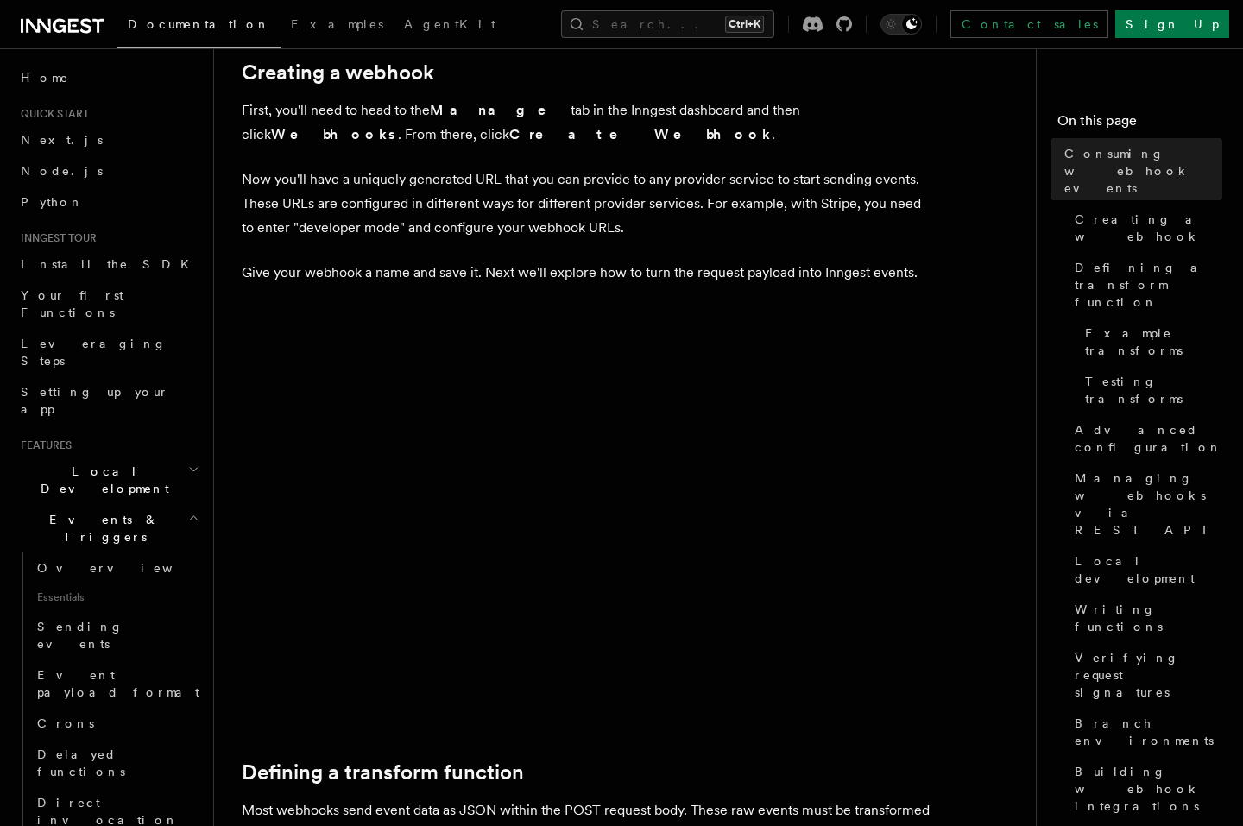
scroll to position [518, 0]
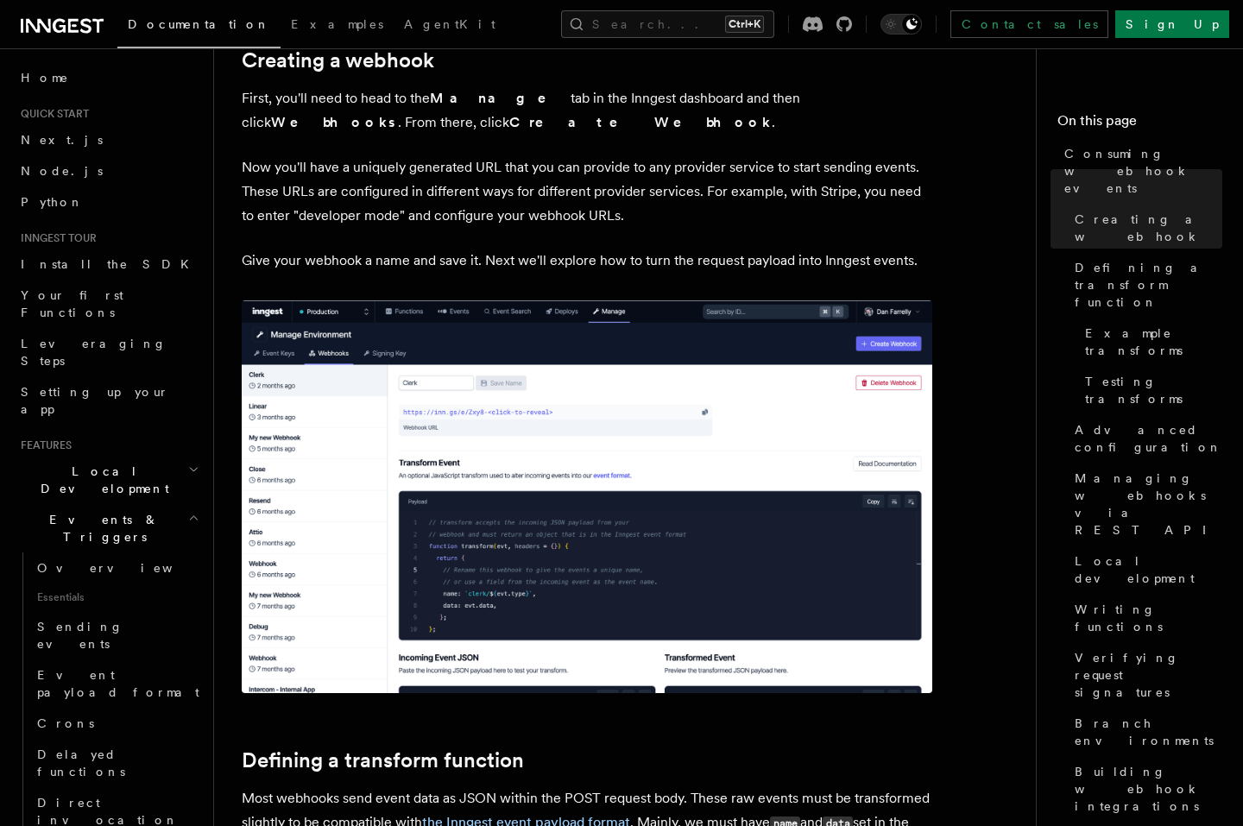
click at [556, 401] on img at bounding box center [587, 496] width 691 height 393
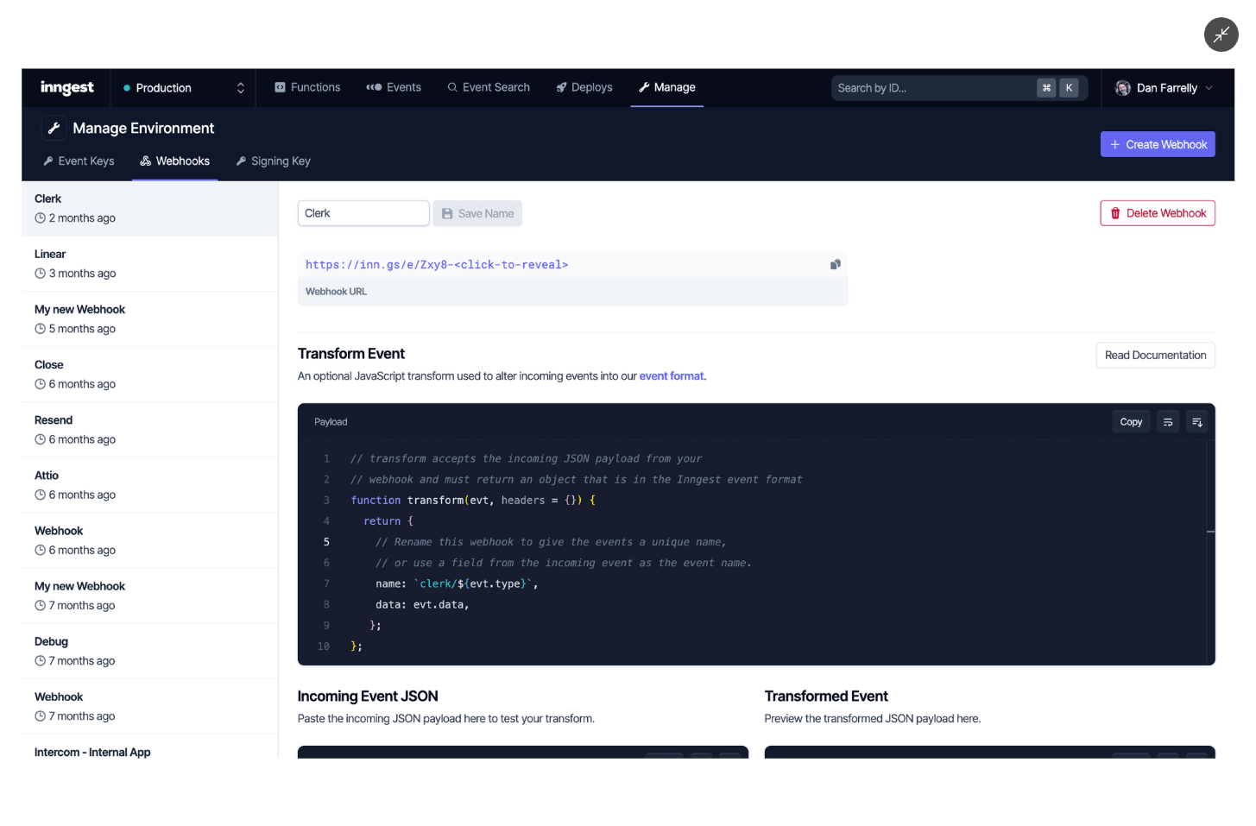
click at [556, 401] on img at bounding box center [628, 413] width 1213 height 691
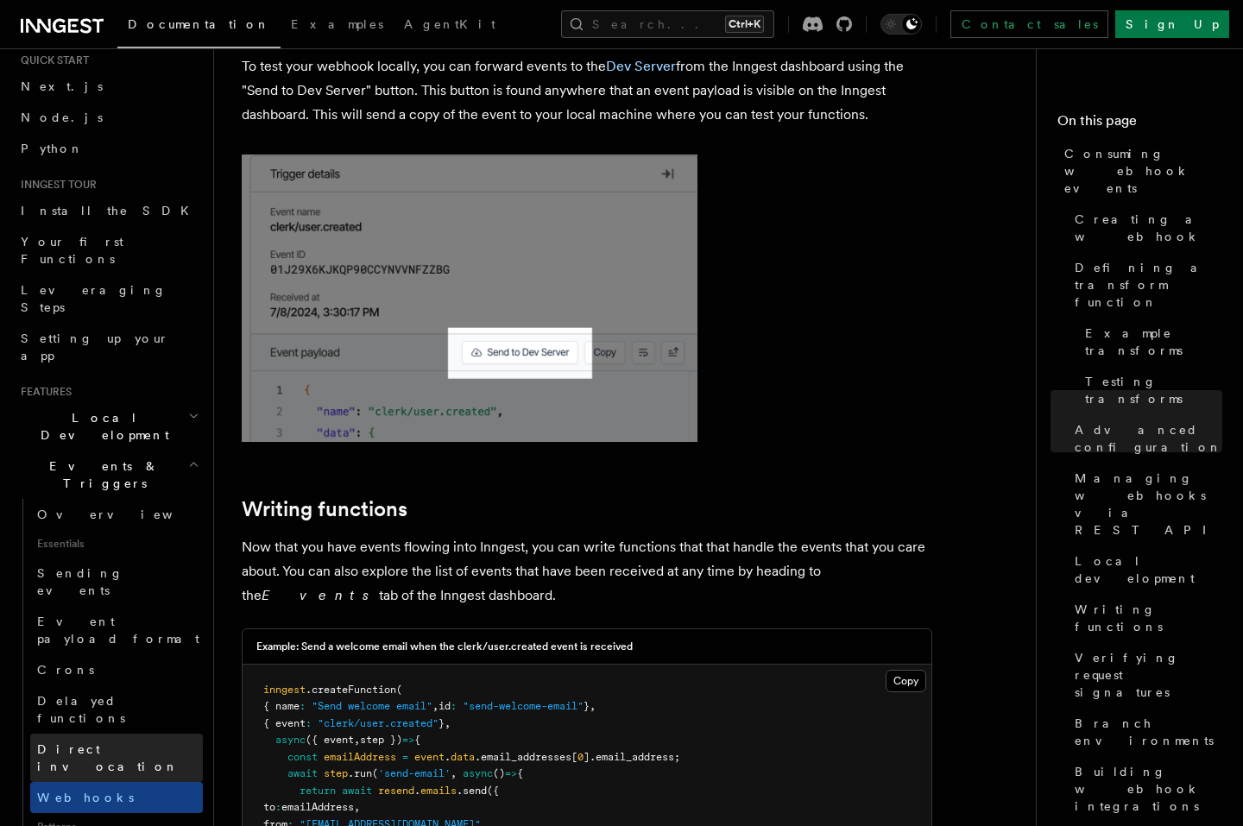
scroll to position [311, 0]
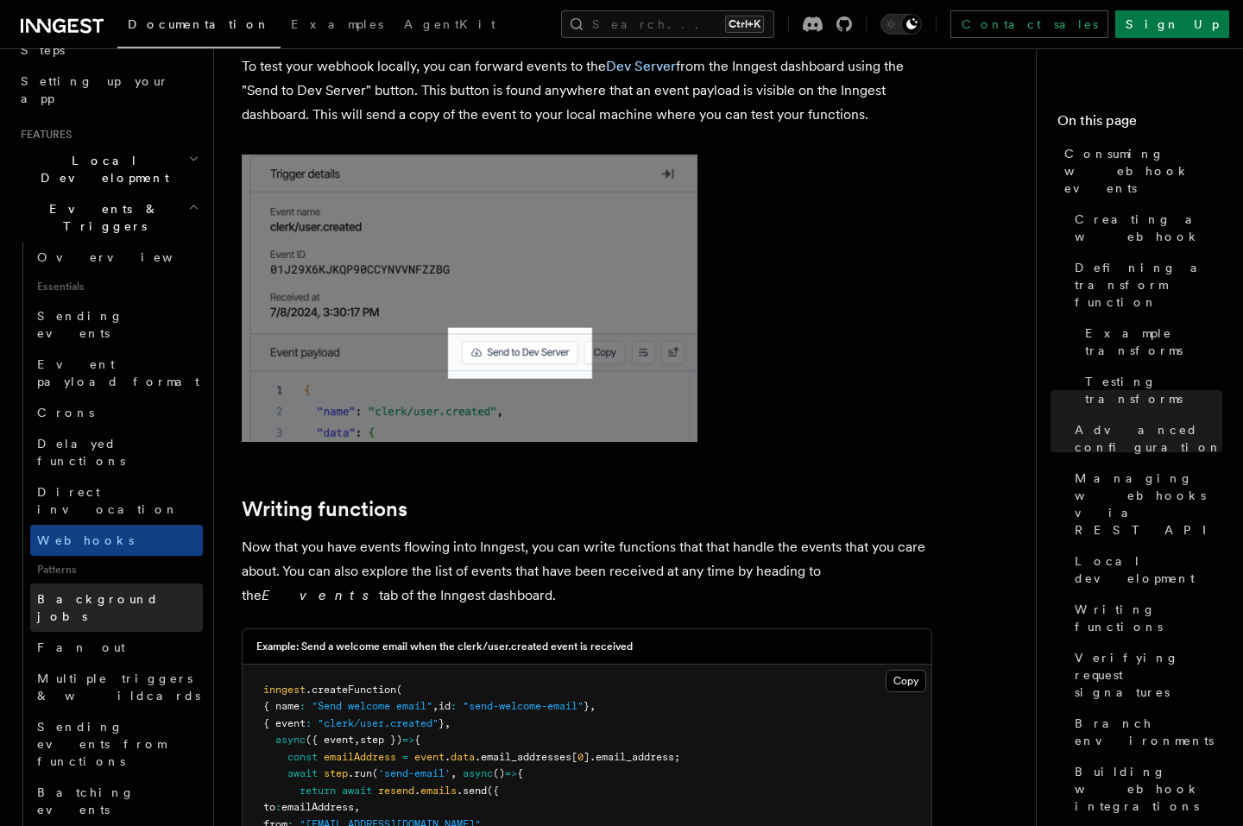
click at [106, 584] on link "Background jobs" at bounding box center [116, 608] width 173 height 48
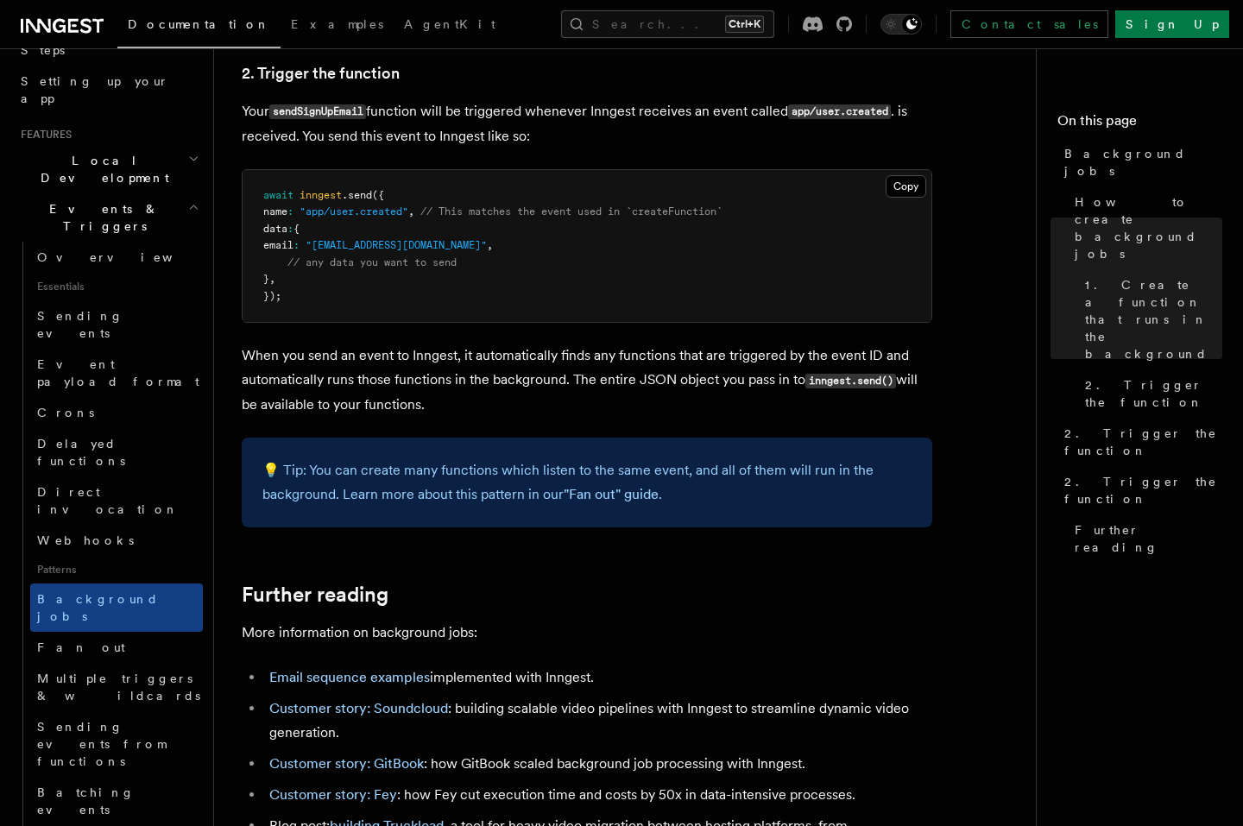
scroll to position [1450, 0]
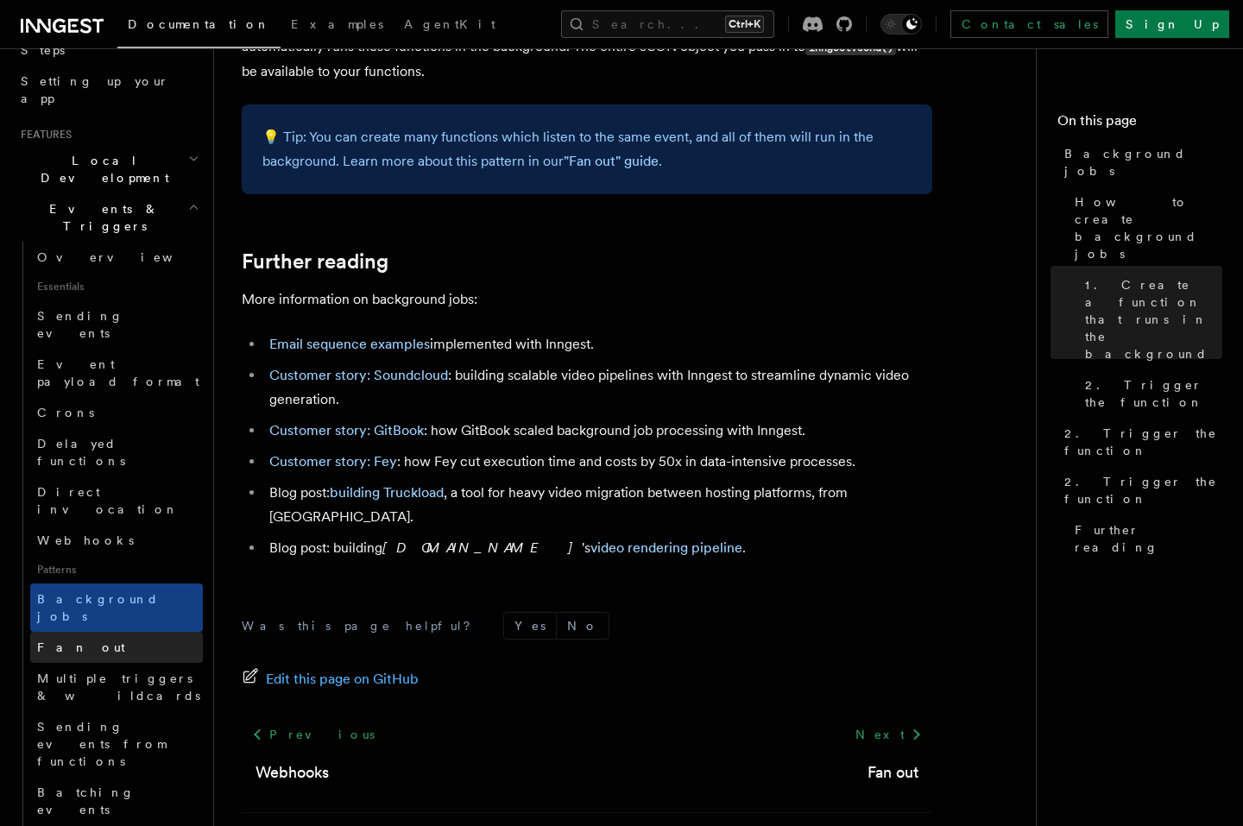
click at [137, 632] on link "Fan out" at bounding box center [116, 647] width 173 height 31
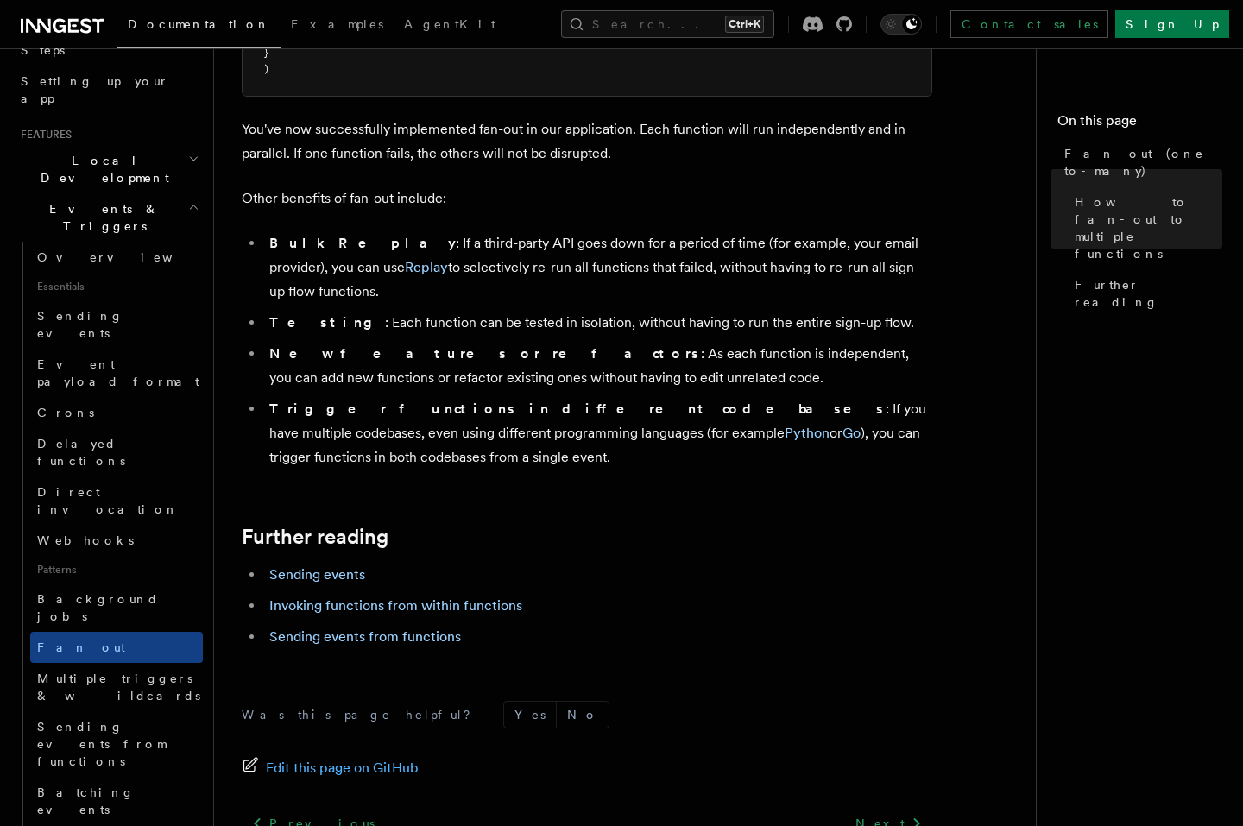
scroll to position [2175, 0]
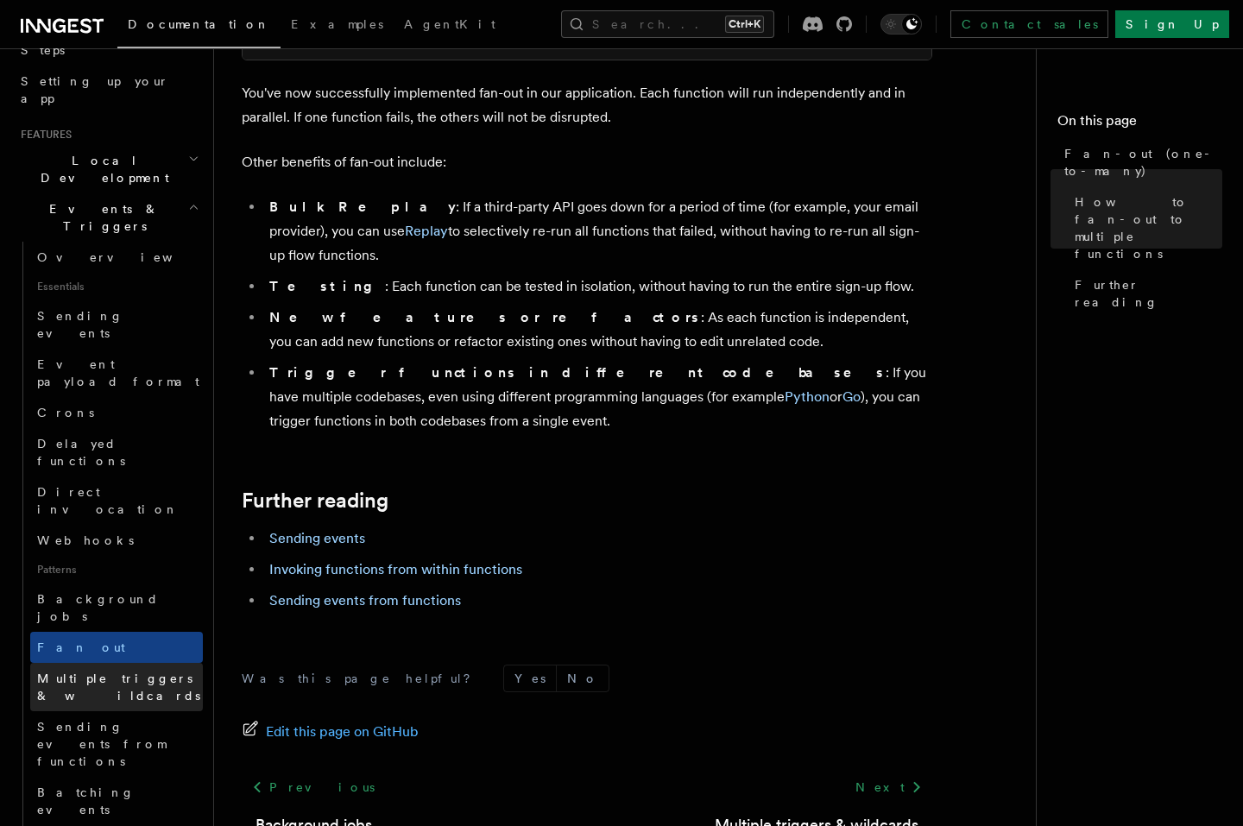
click at [83, 672] on span "Multiple triggers & wildcards" at bounding box center [118, 687] width 163 height 31
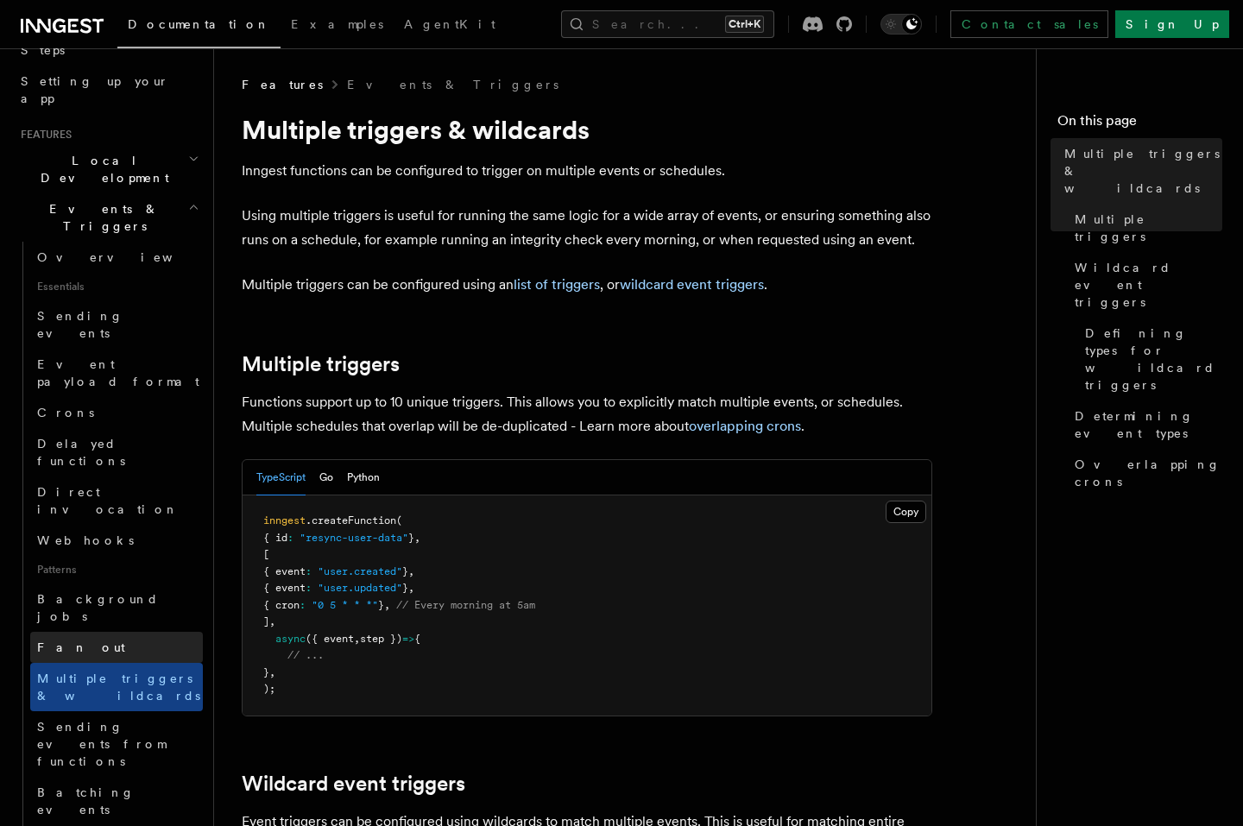
click at [111, 632] on link "Fan out" at bounding box center [116, 647] width 173 height 31
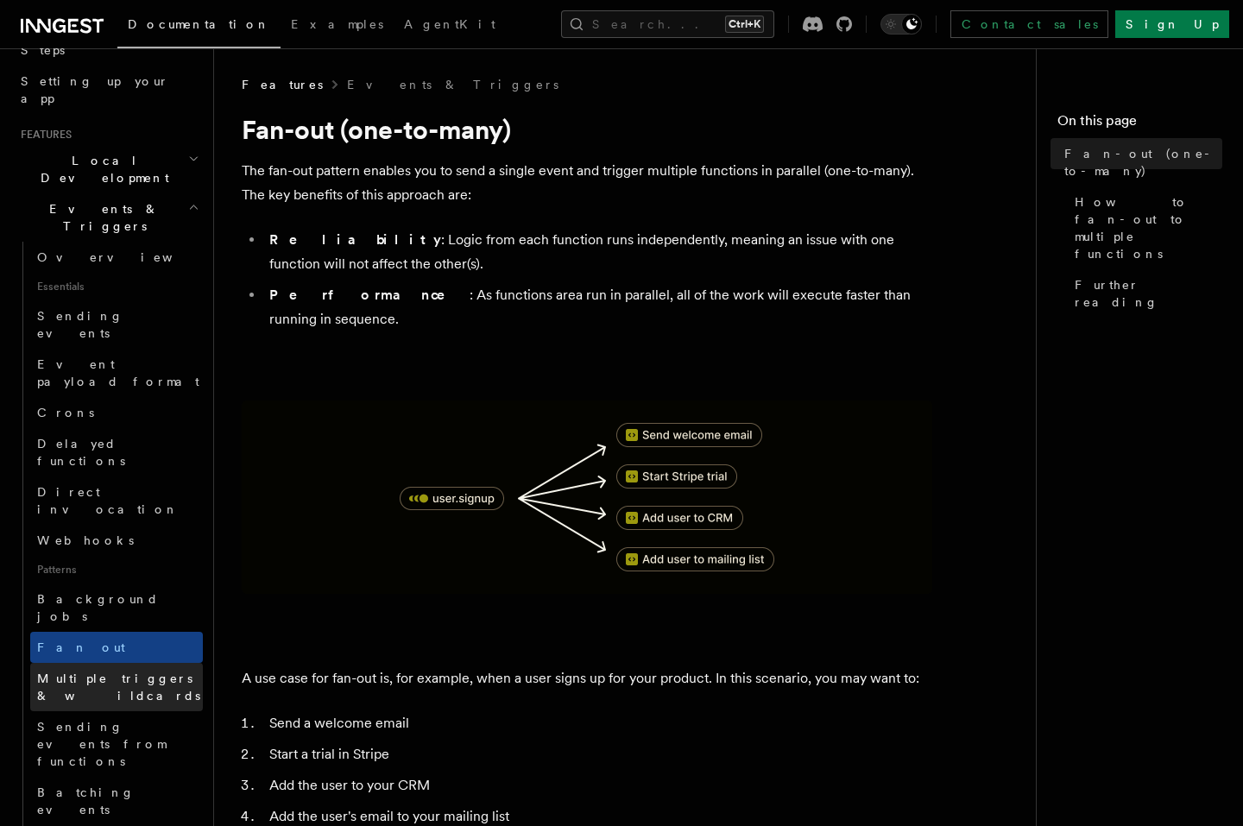
click at [92, 670] on span "Multiple triggers & wildcards" at bounding box center [120, 687] width 166 height 35
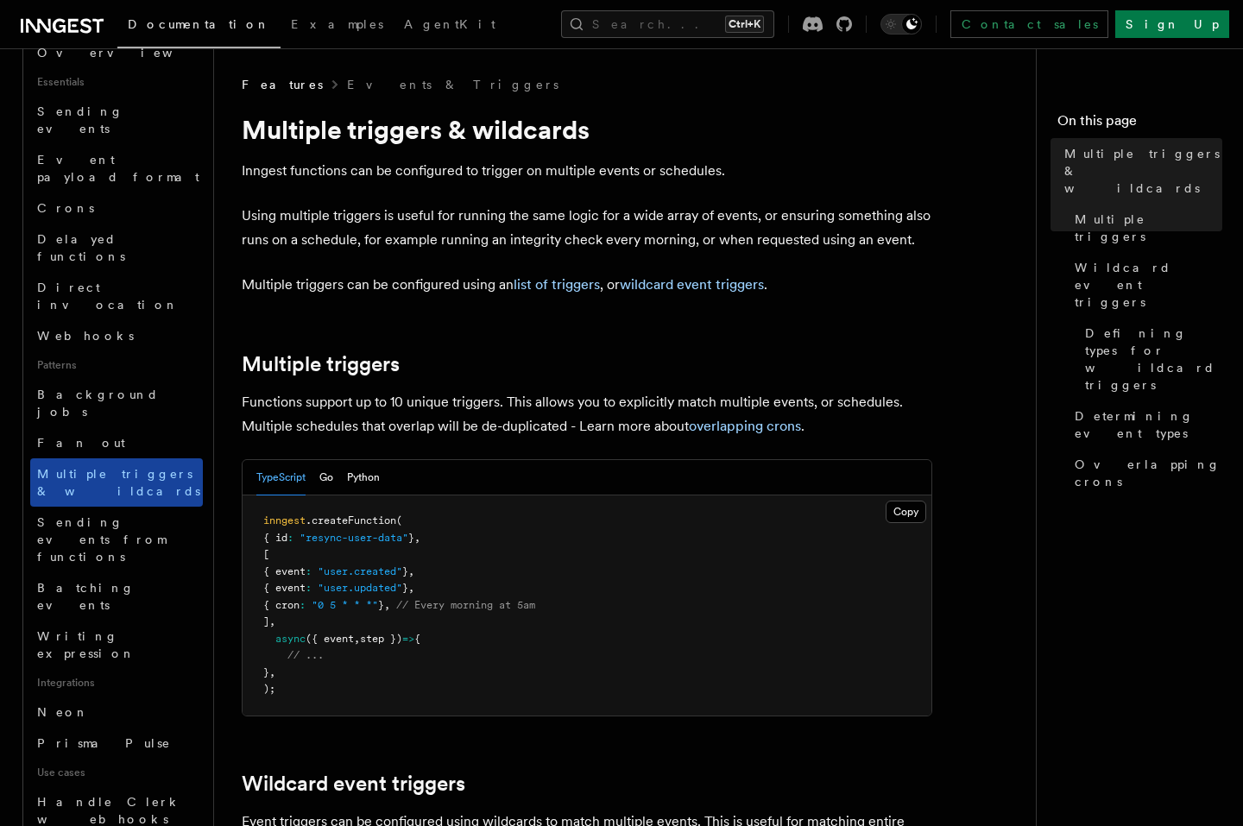
scroll to position [518, 0]
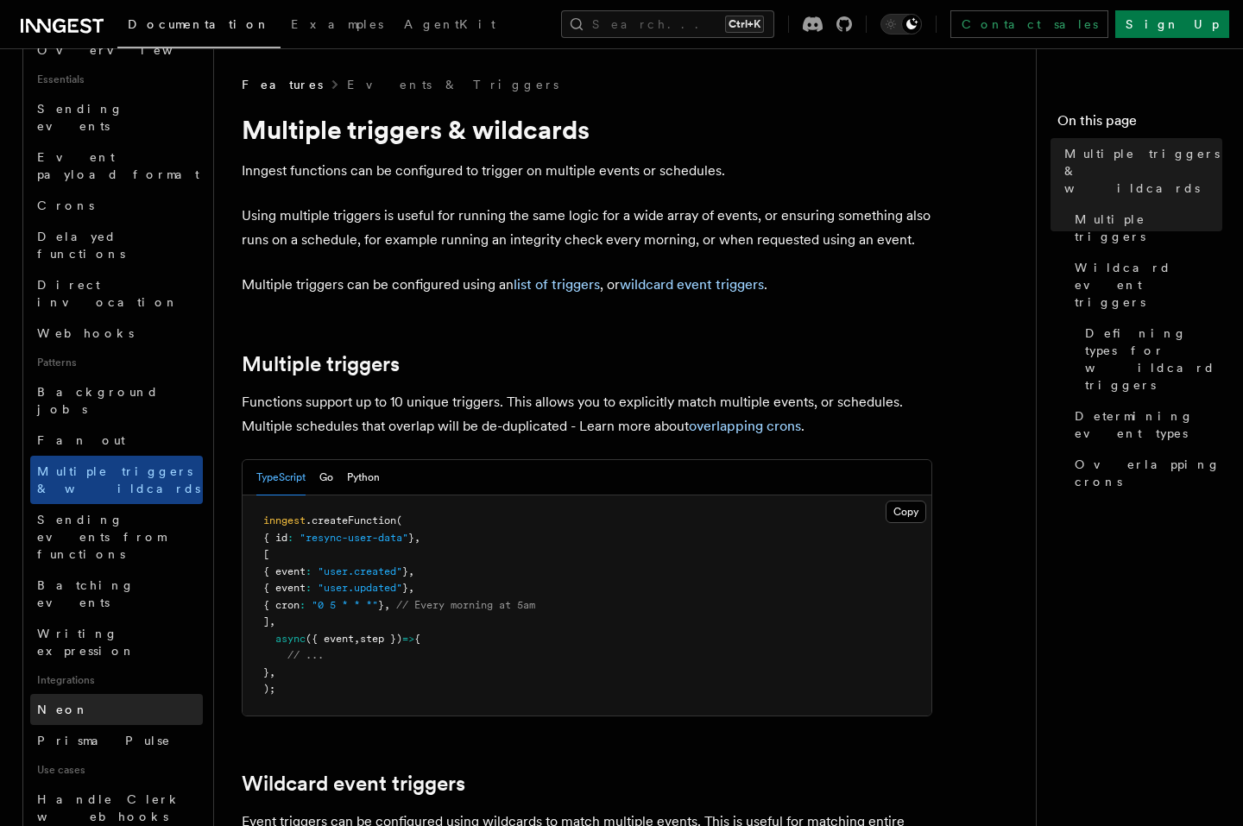
click at [118, 694] on link "Neon" at bounding box center [116, 709] width 173 height 31
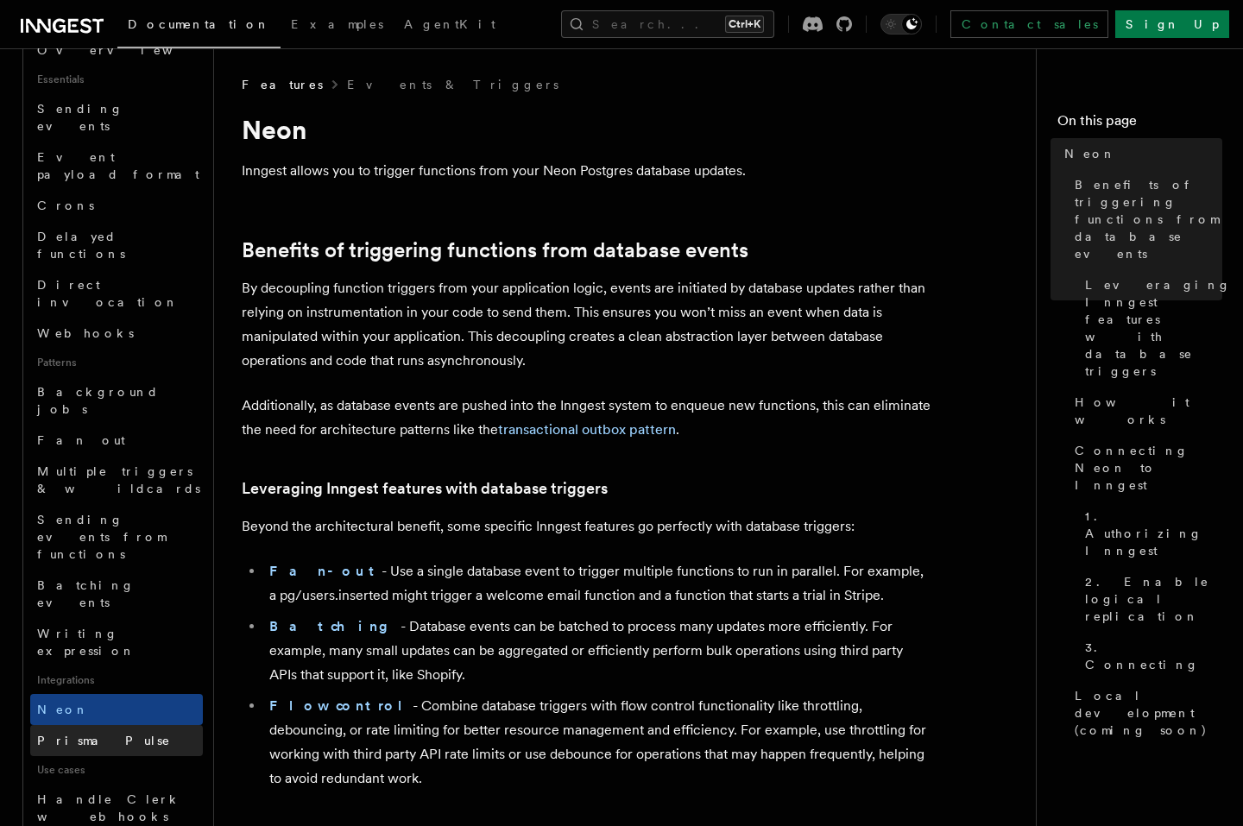
click at [122, 725] on link "Prisma Pulse" at bounding box center [116, 740] width 173 height 31
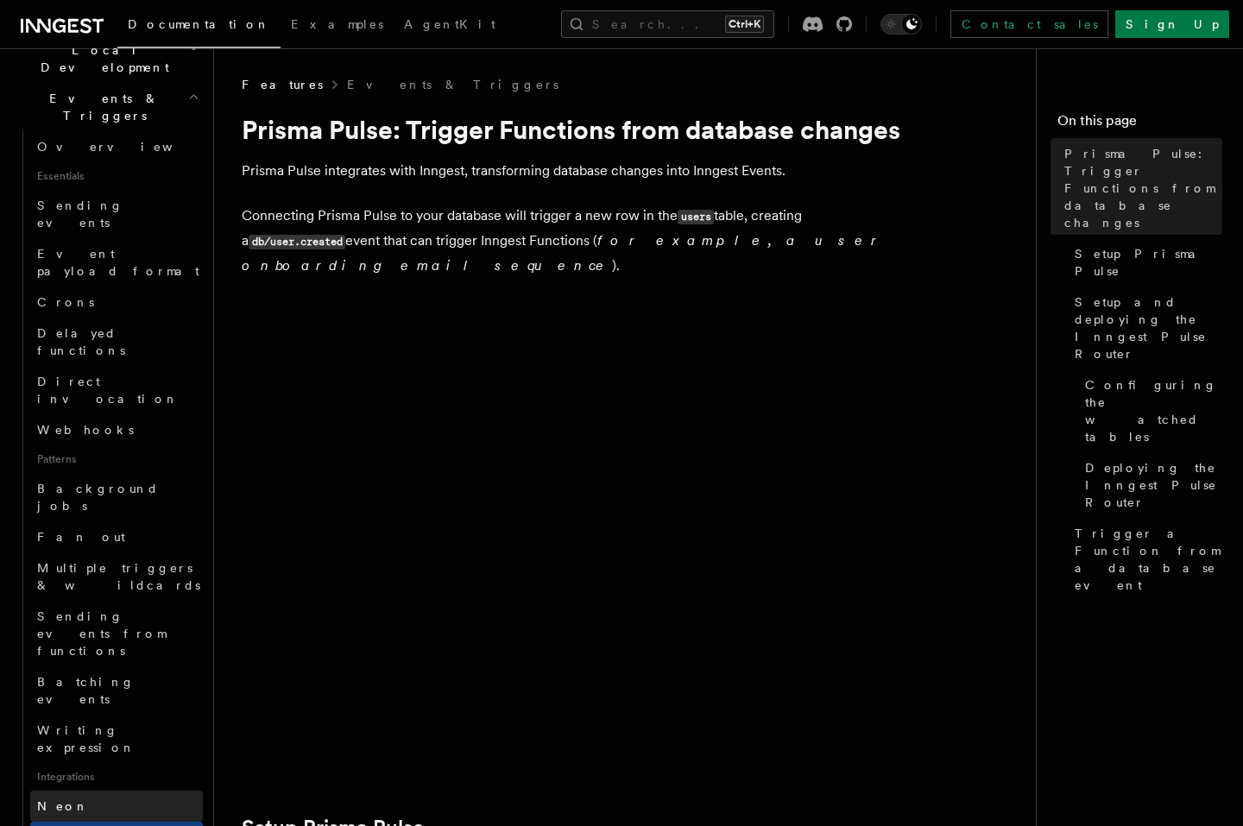
scroll to position [414, 0]
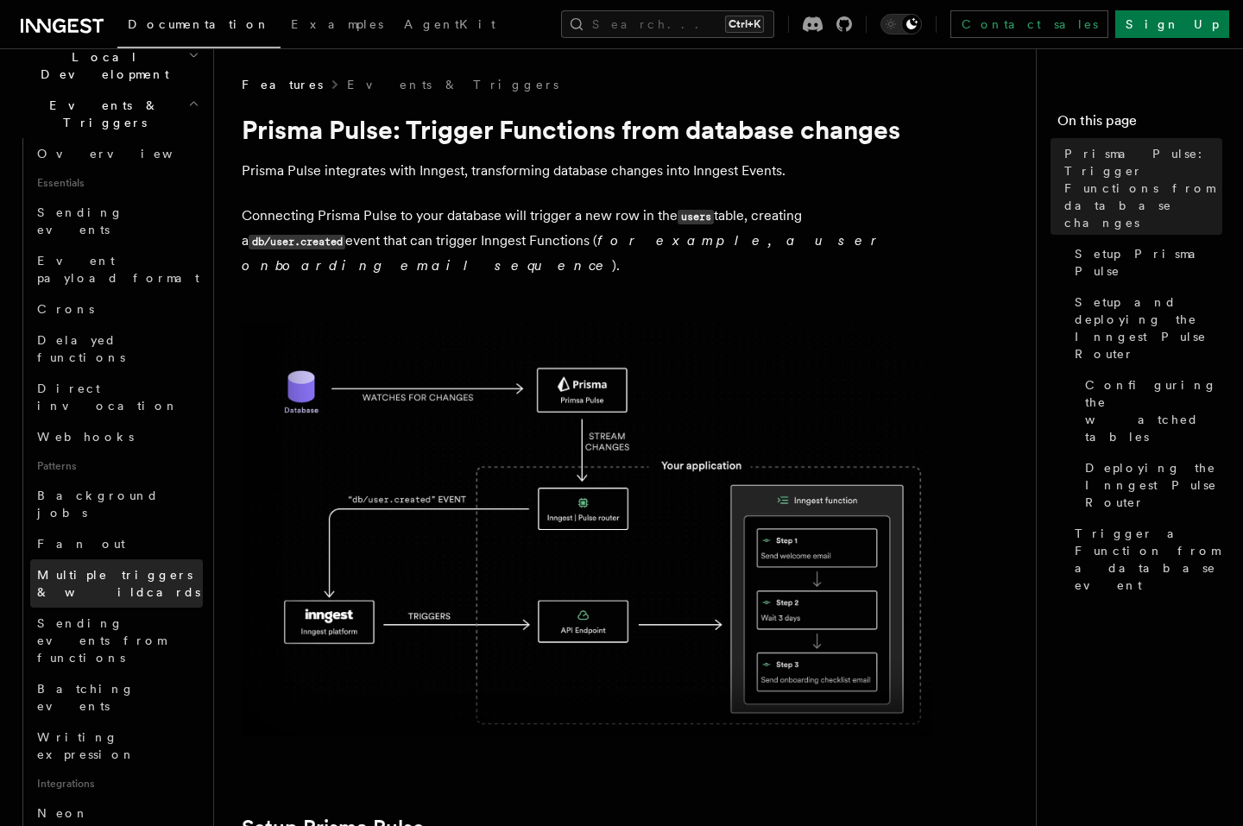
click at [103, 566] on span "Multiple triggers & wildcards" at bounding box center [120, 583] width 166 height 35
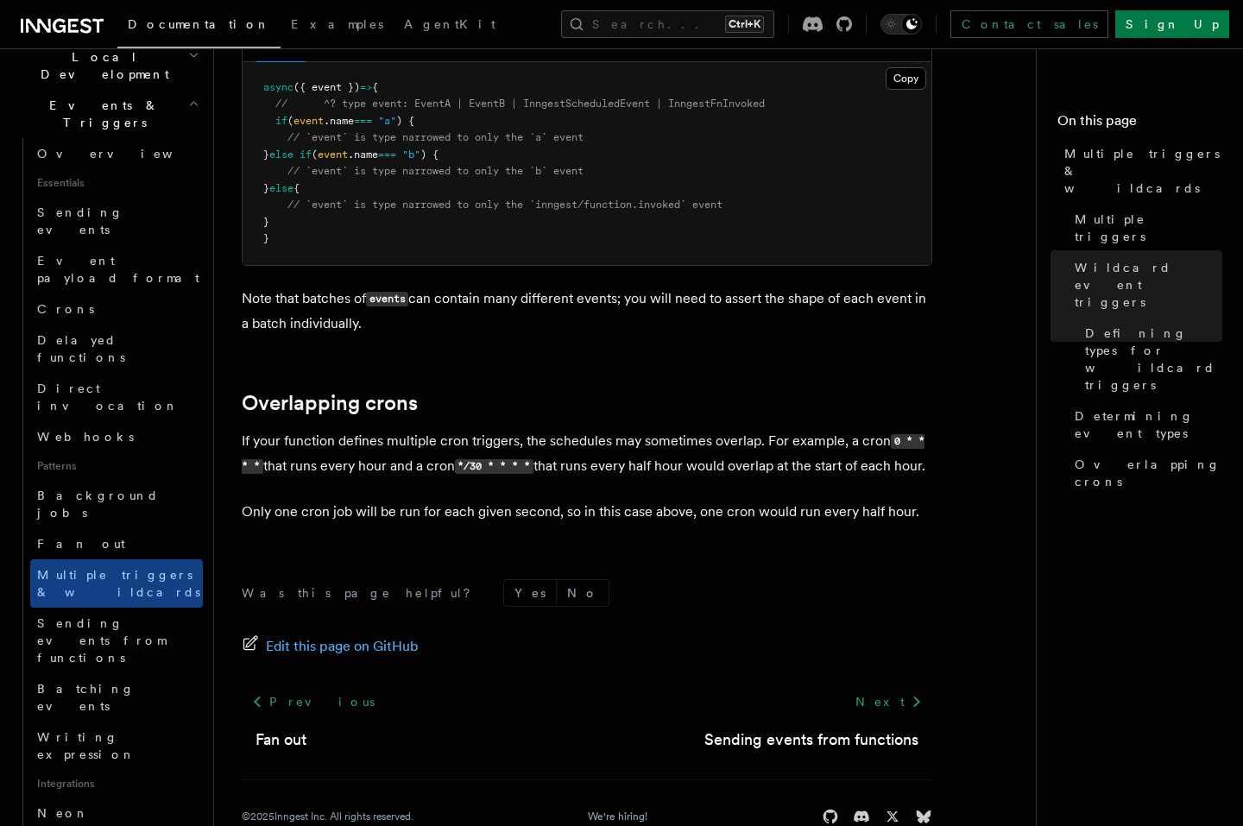
scroll to position [1865, 0]
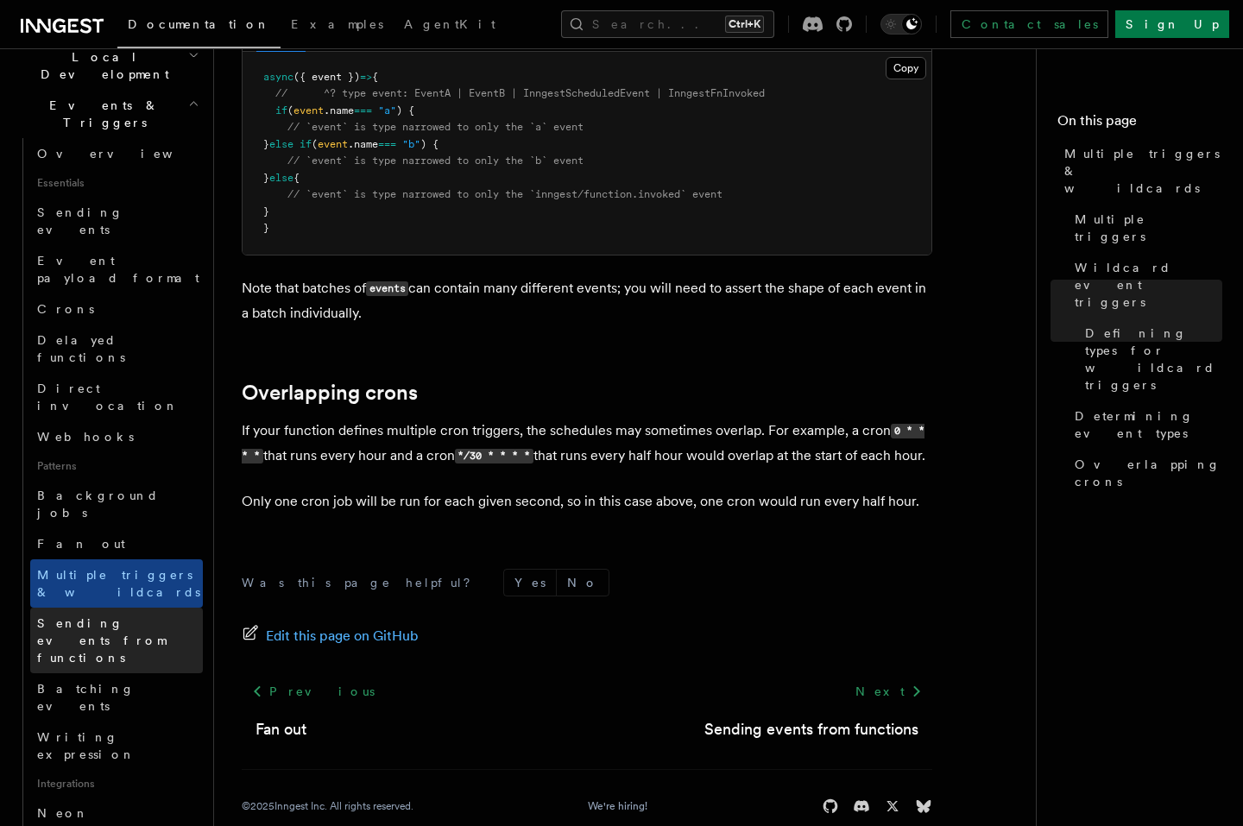
click at [161, 615] on span "Sending events from functions" at bounding box center [120, 641] width 166 height 52
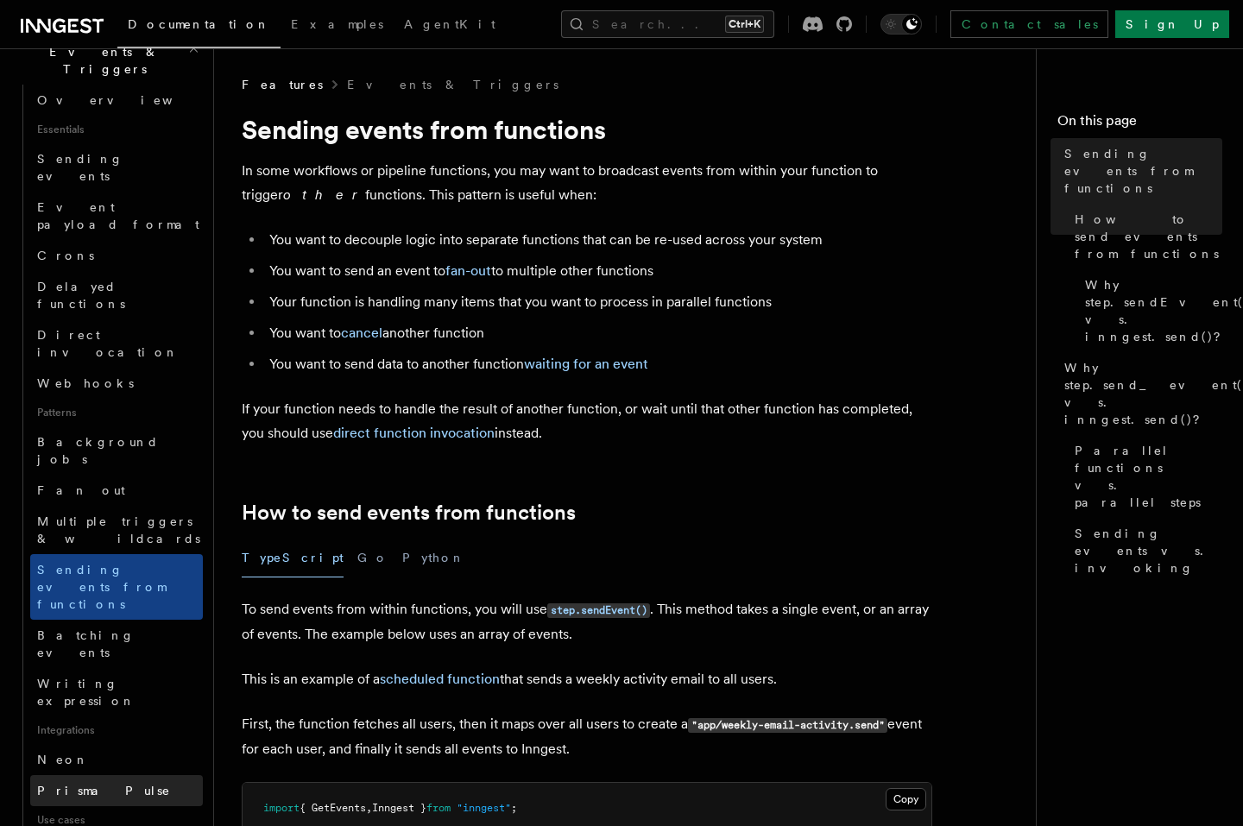
scroll to position [622, 0]
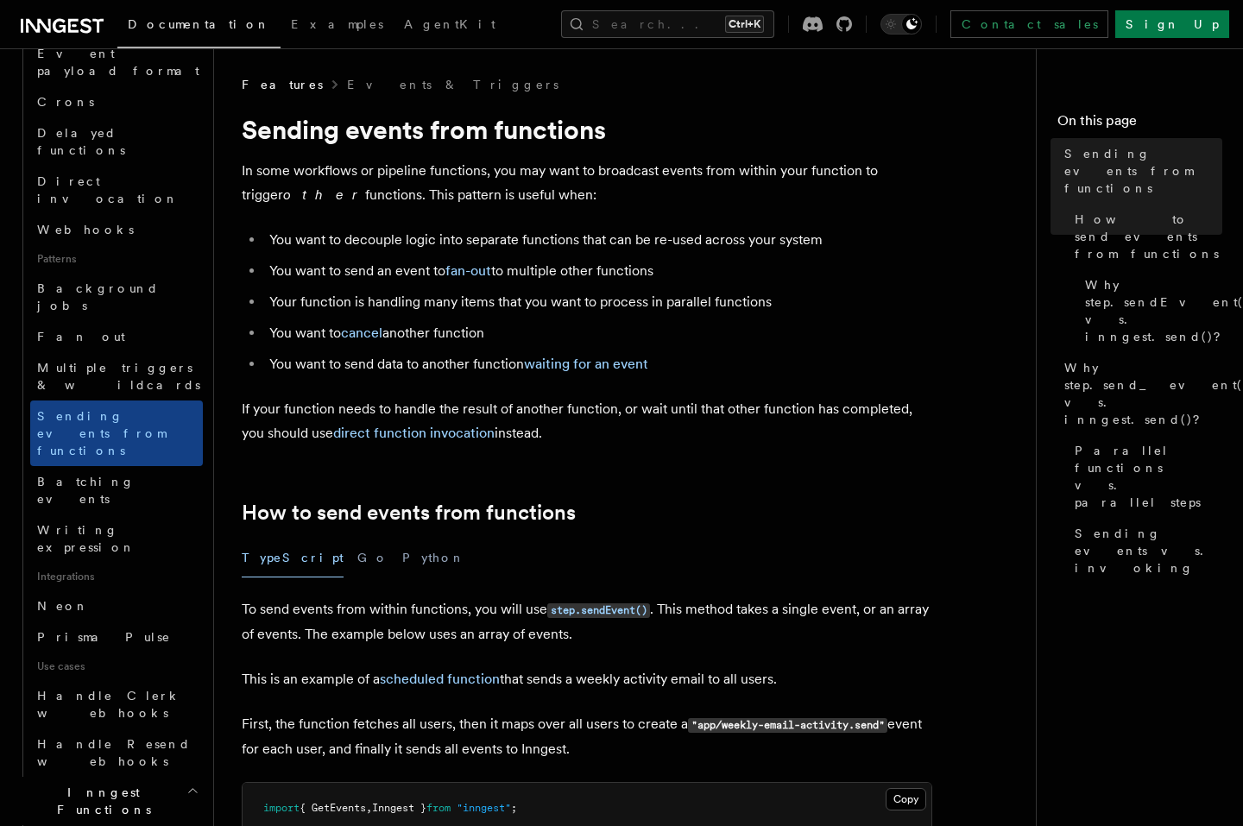
click at [186, 784] on icon "button" at bounding box center [192, 791] width 13 height 14
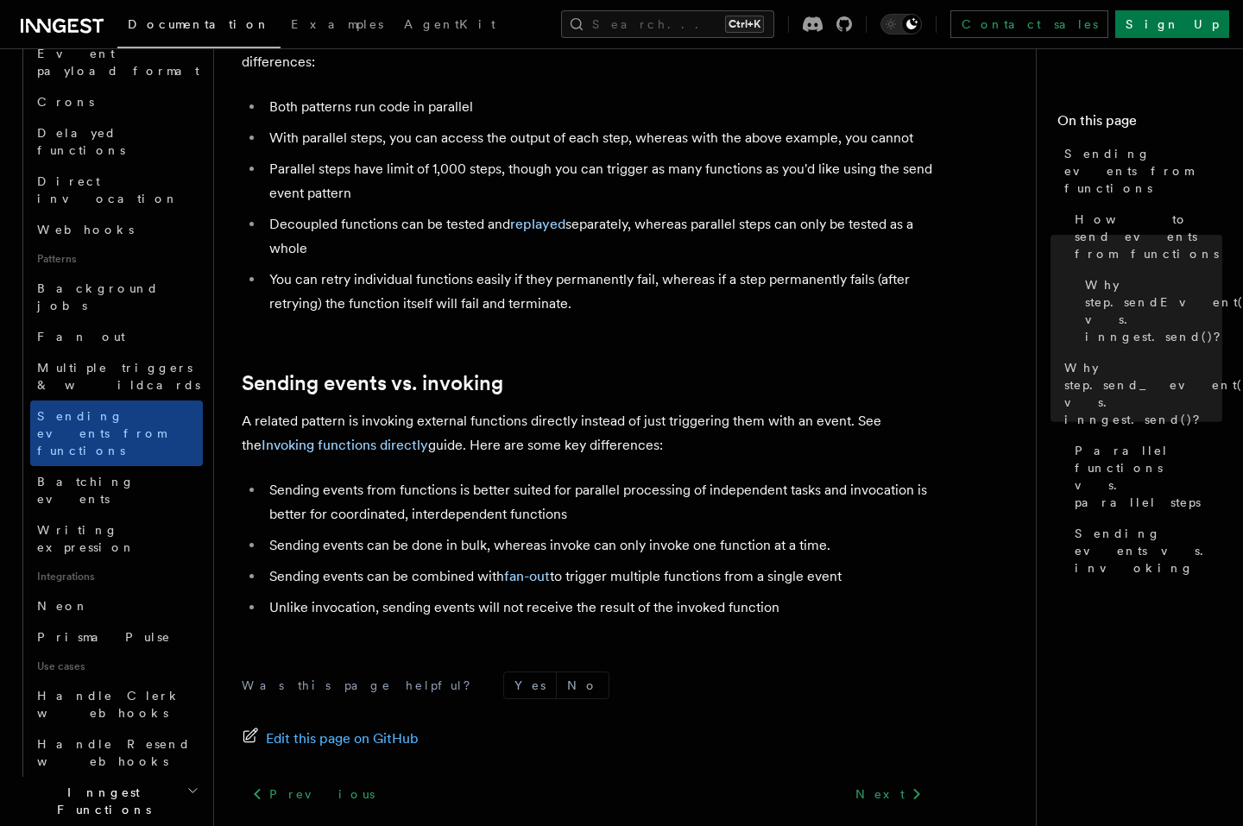
scroll to position [2175, 0]
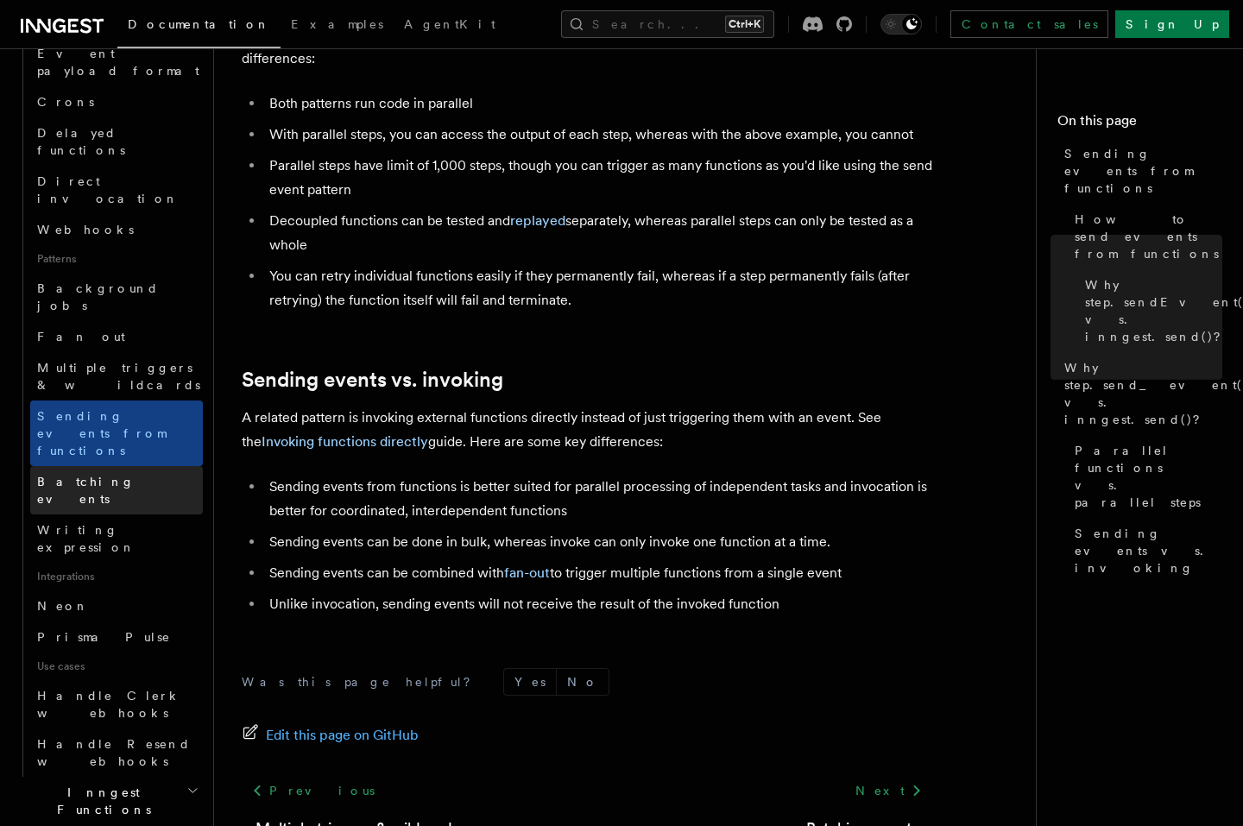
click at [155, 466] on link "Batching events" at bounding box center [116, 490] width 173 height 48
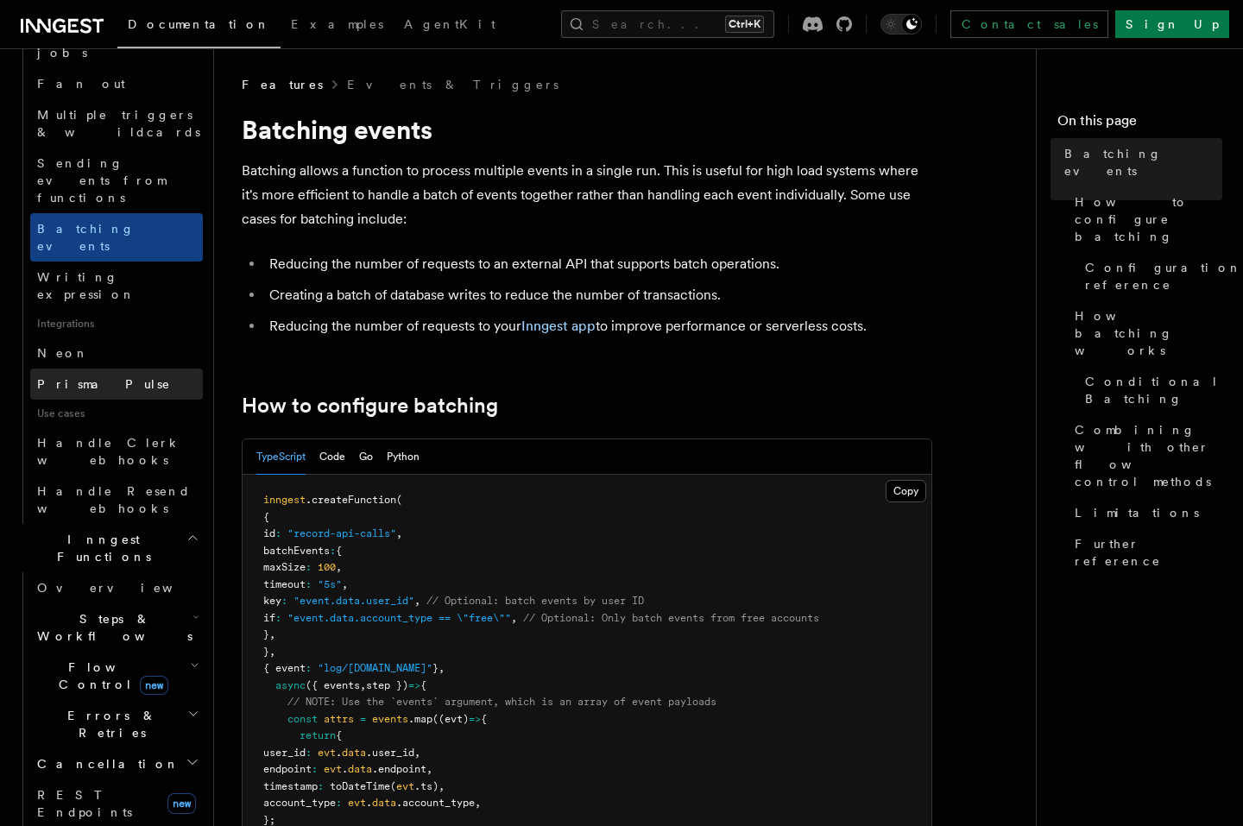
scroll to position [932, 0]
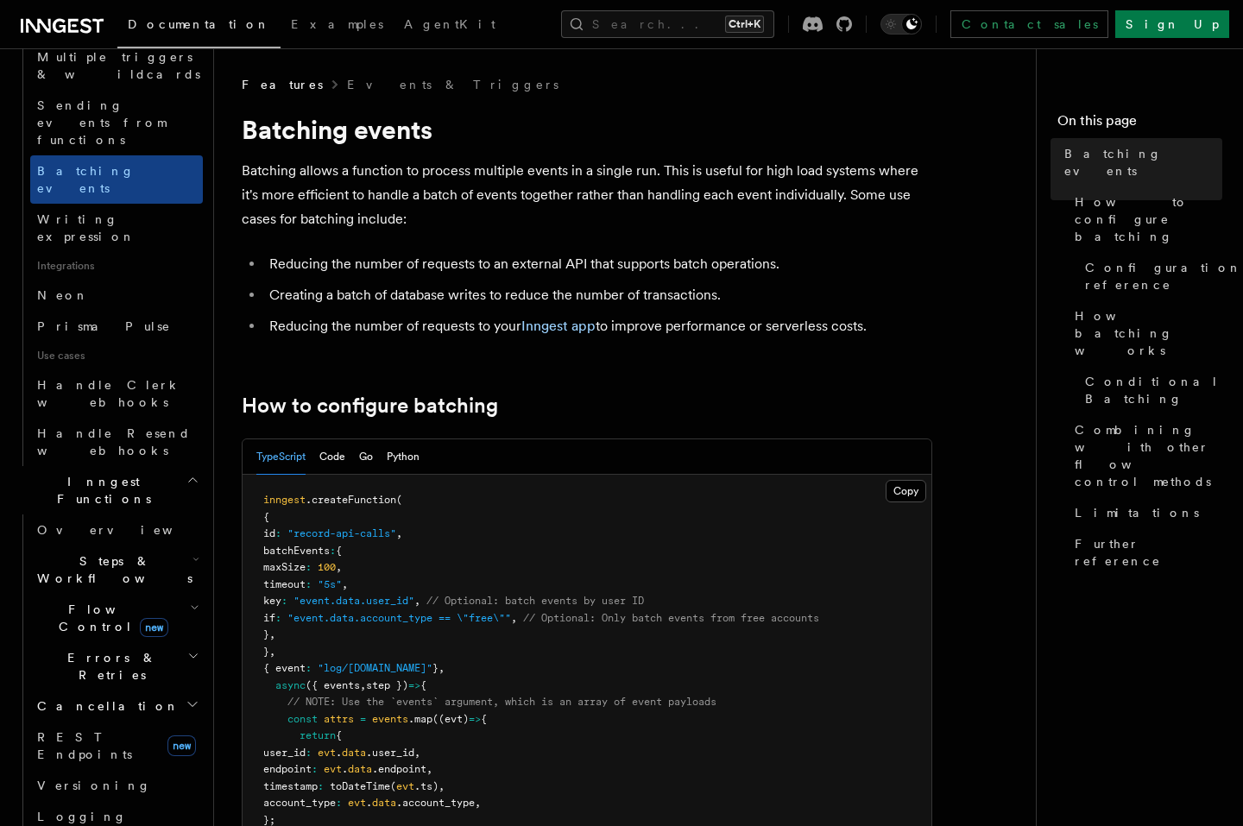
click at [186, 473] on icon "button" at bounding box center [192, 480] width 13 height 14
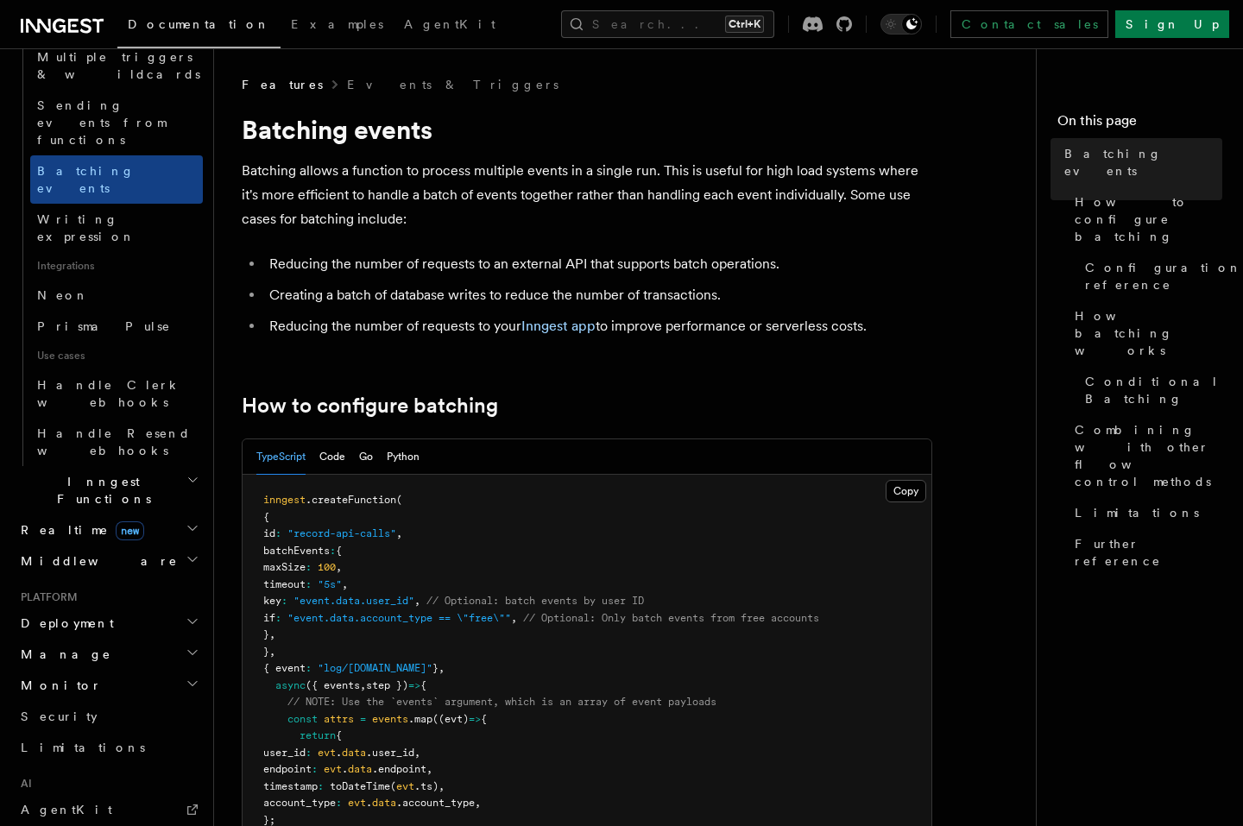
click at [186, 553] on icon "button" at bounding box center [193, 560] width 14 height 14
click at [186, 646] on icon "button" at bounding box center [193, 653] width 14 height 14
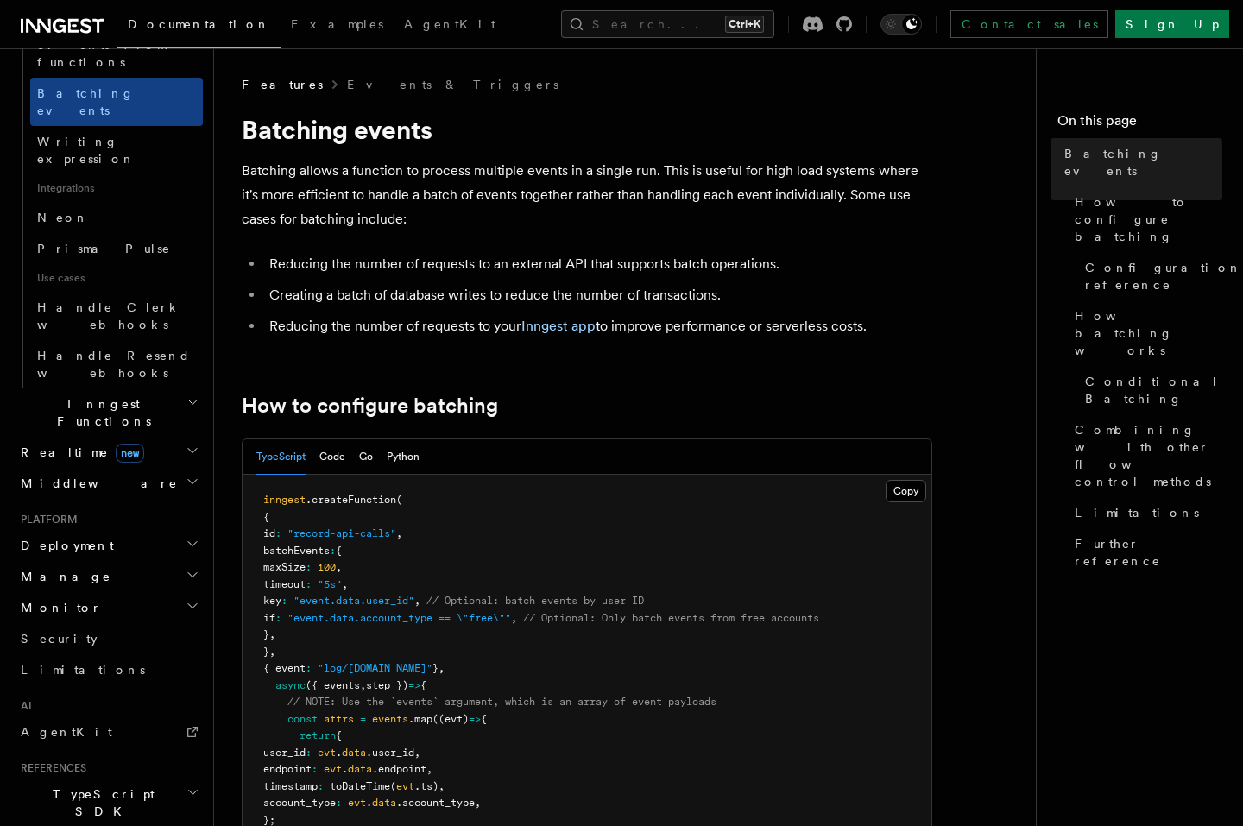
scroll to position [1011, 0]
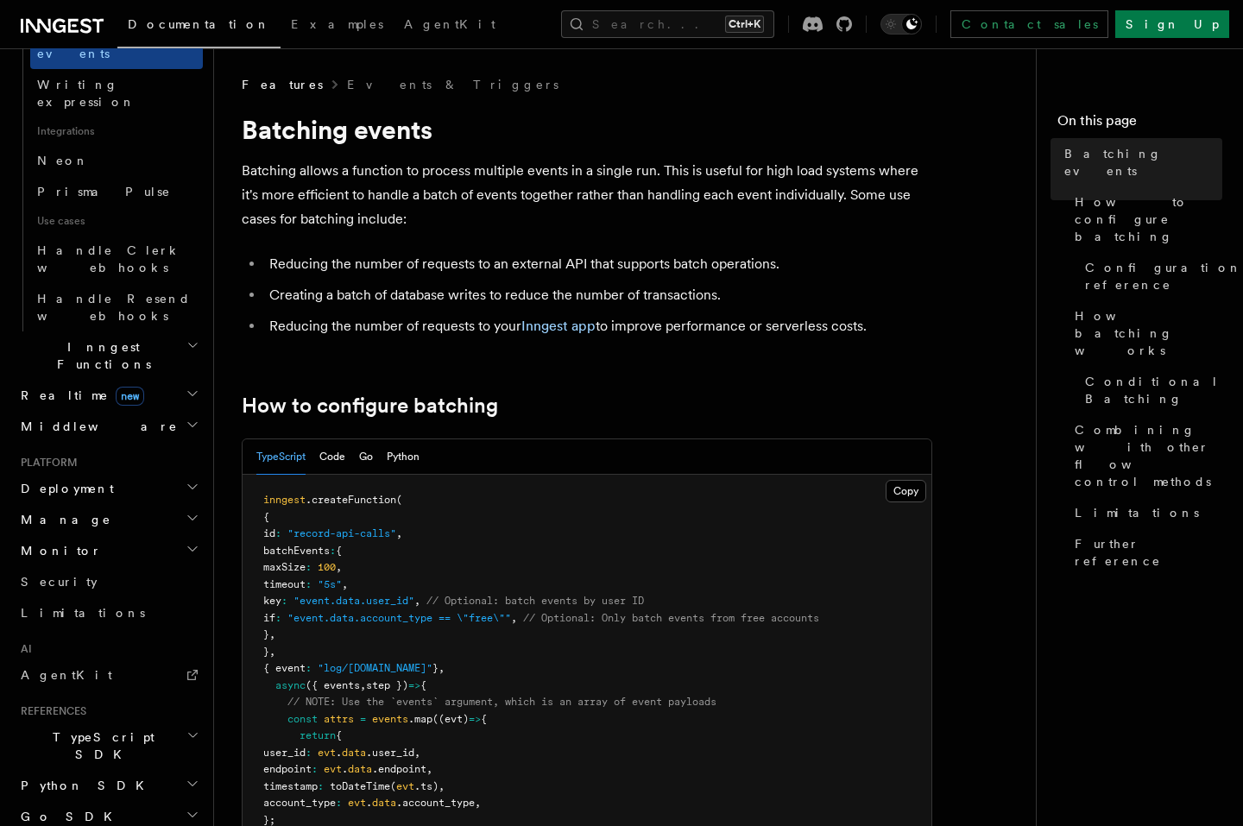
scroll to position [1166, 0]
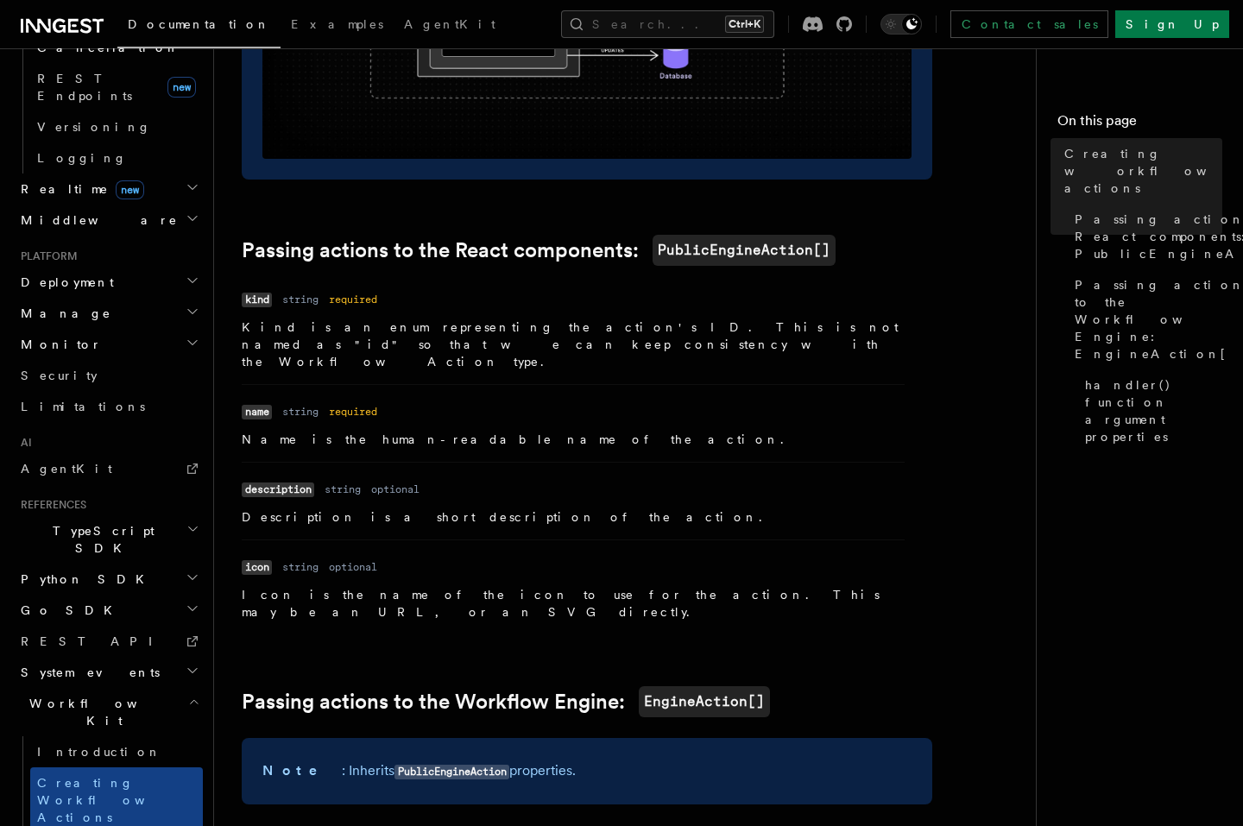
scroll to position [1036, 0]
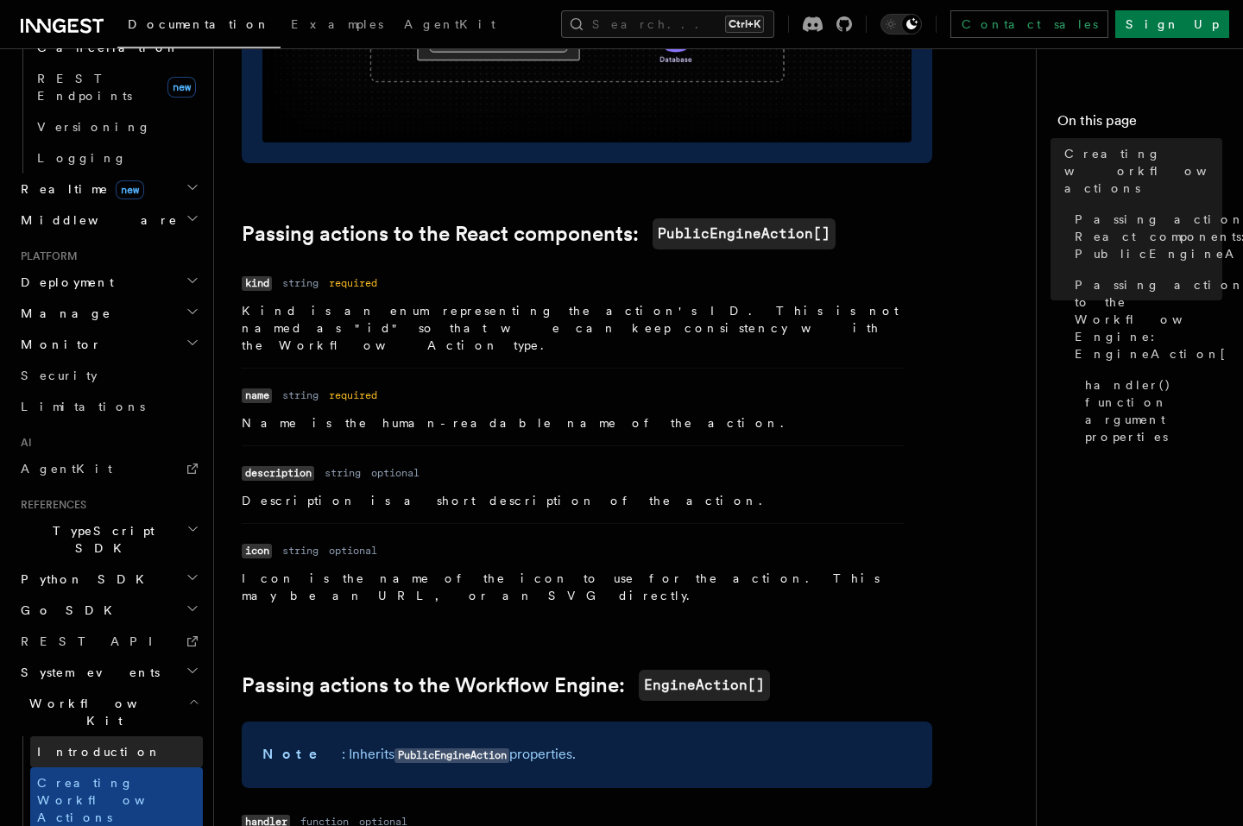
click at [117, 736] on link "Introduction" at bounding box center [116, 751] width 173 height 31
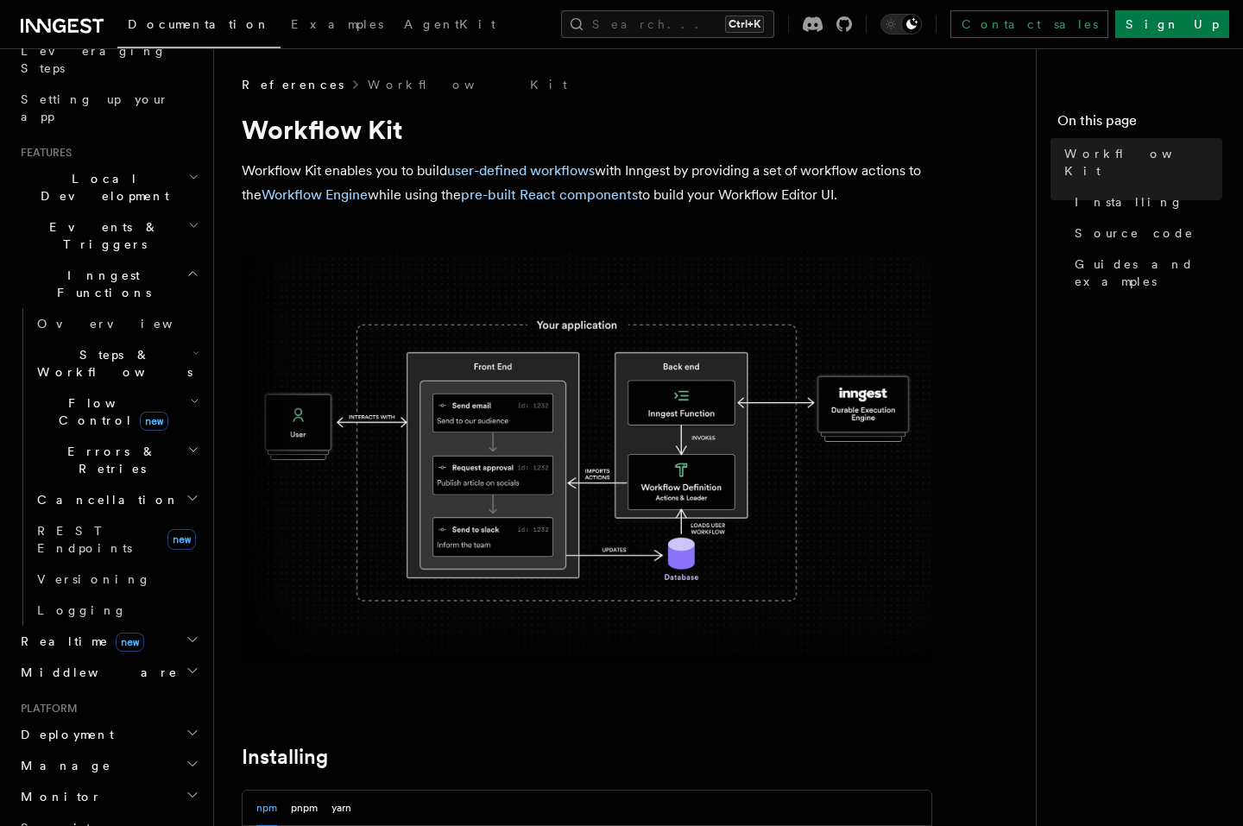
scroll to position [311, 0]
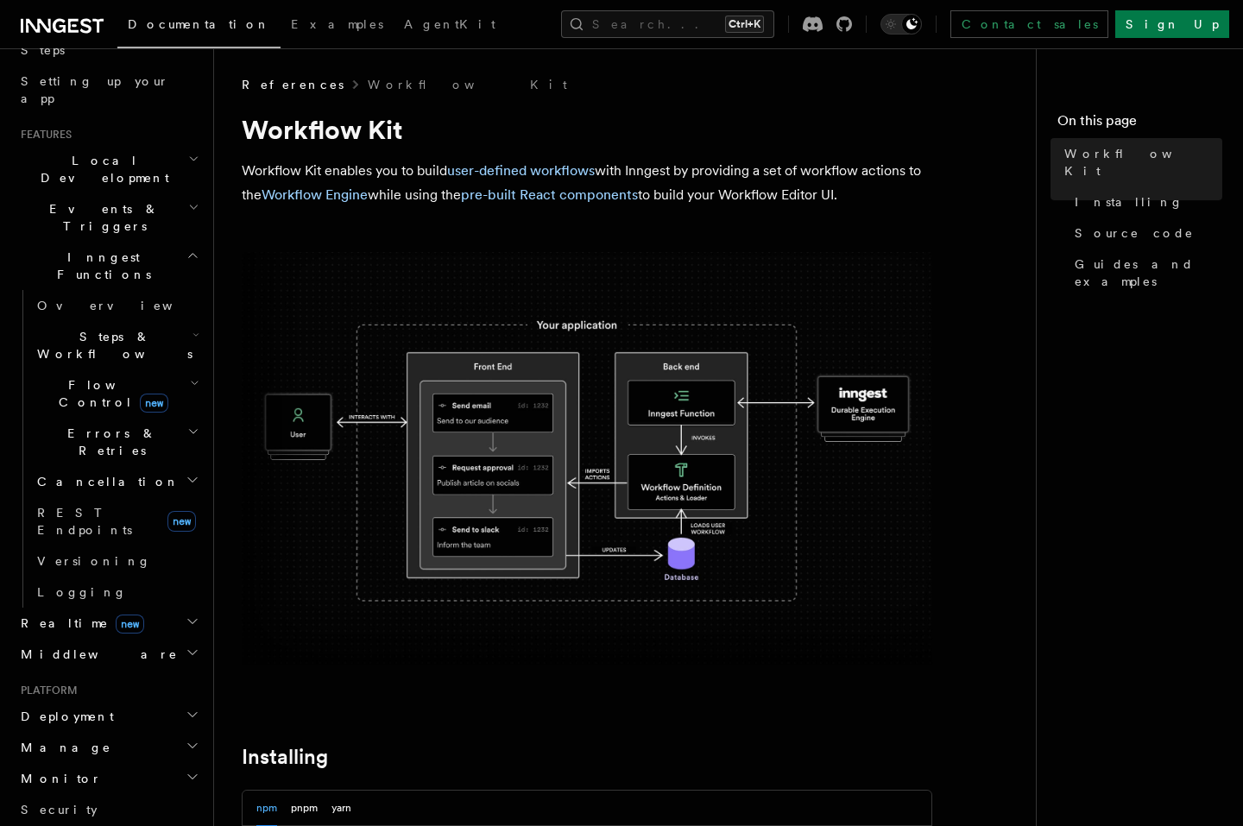
click at [188, 200] on icon "button" at bounding box center [193, 207] width 11 height 14
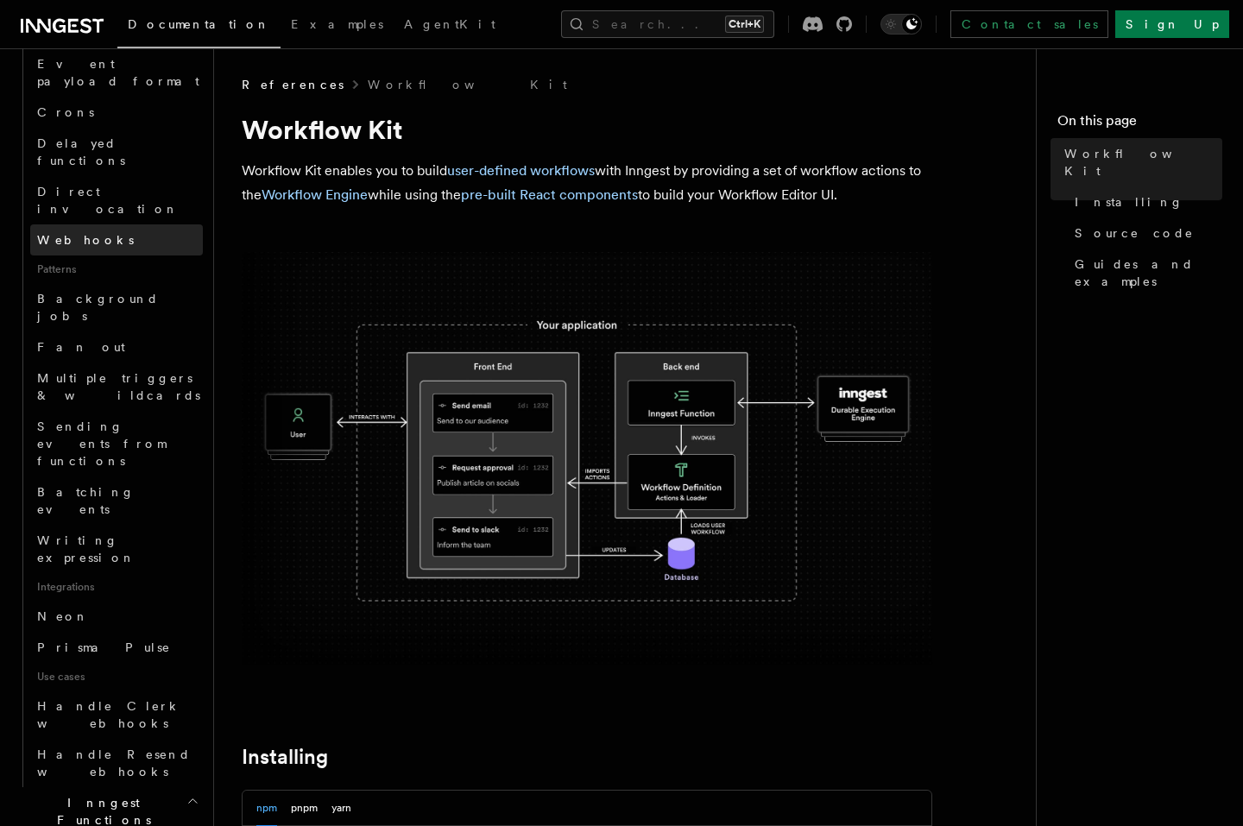
scroll to position [622, 0]
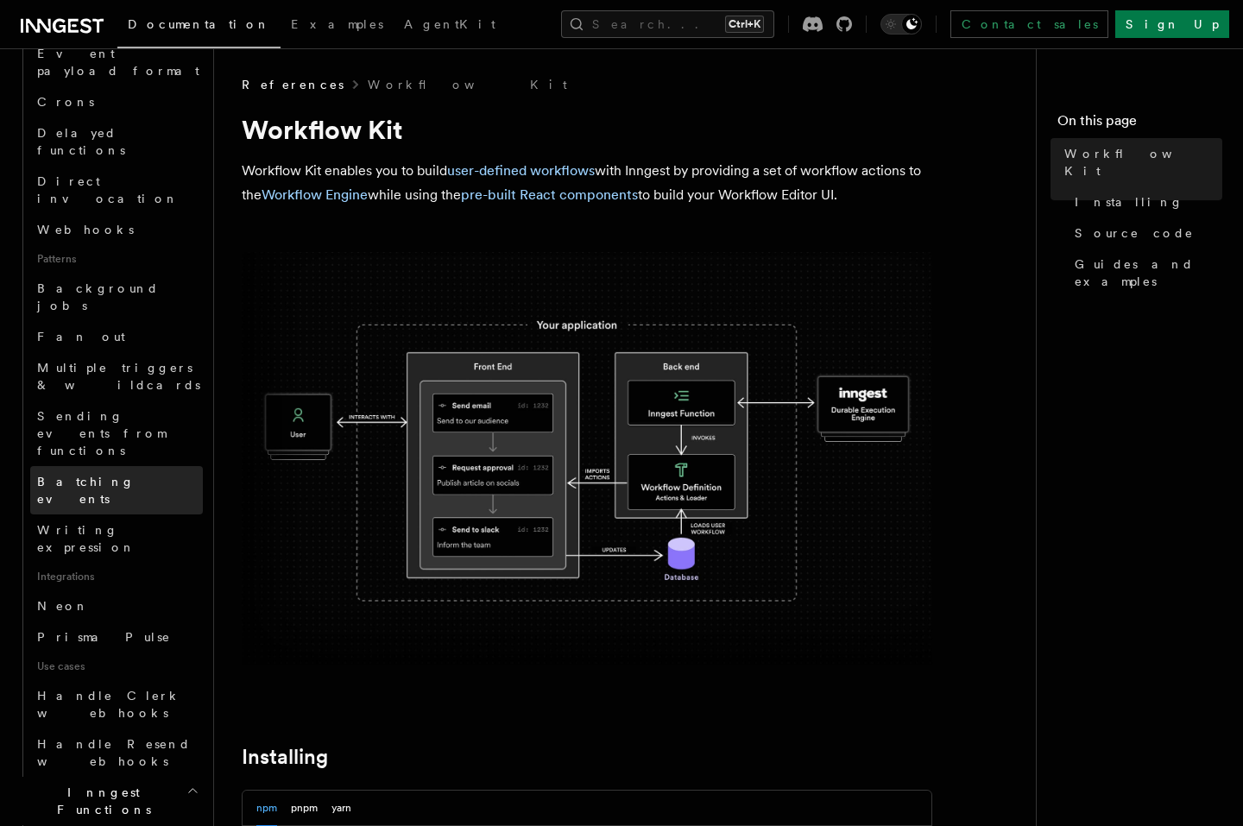
click at [109, 475] on span "Batching events" at bounding box center [86, 490] width 98 height 31
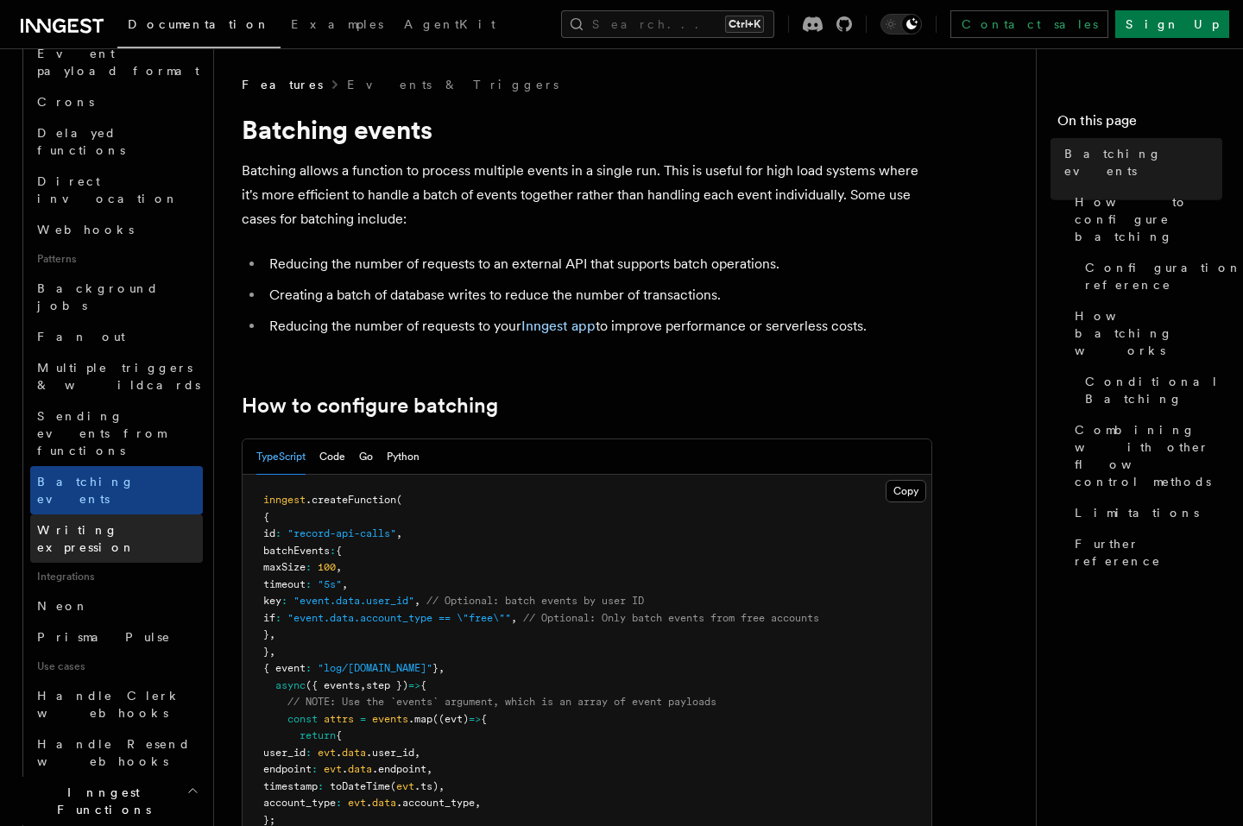
click at [122, 523] on span "Writing expression" at bounding box center [86, 538] width 98 height 31
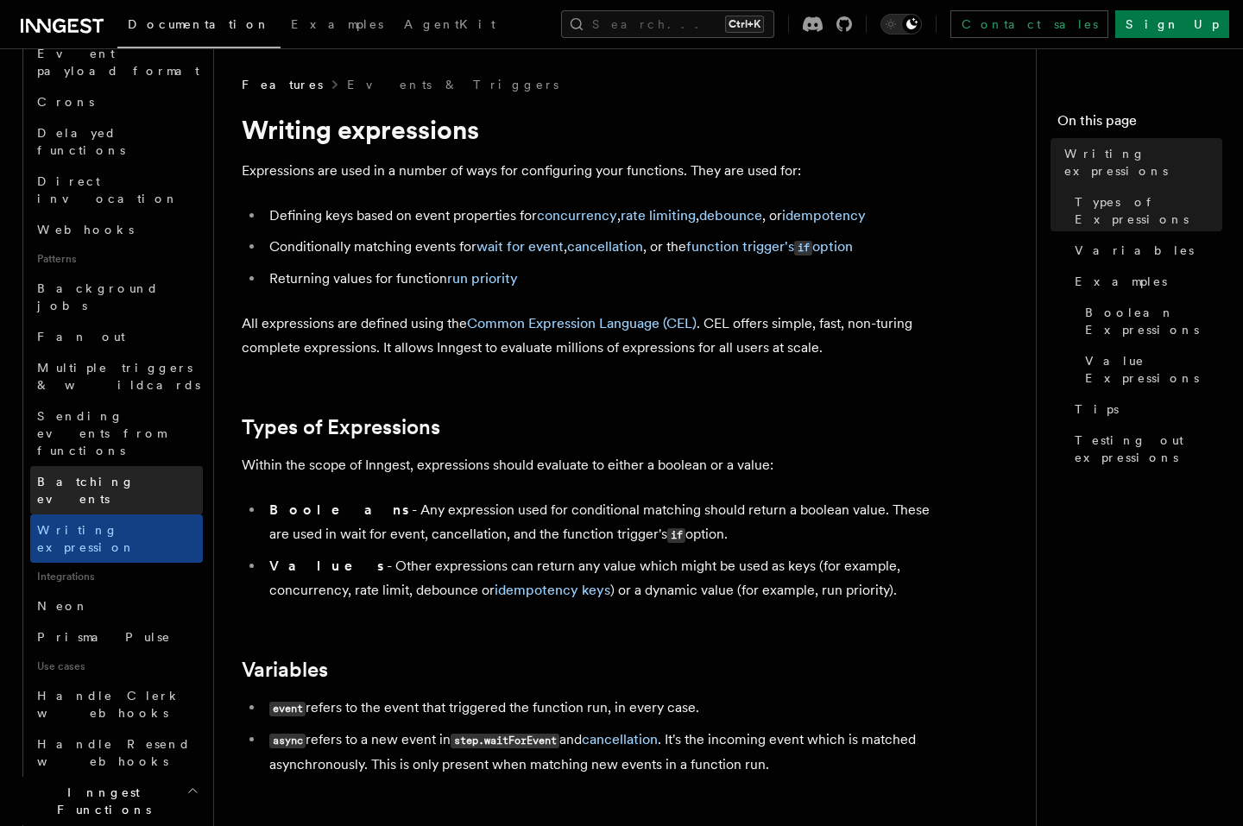
click at [117, 475] on span "Batching events" at bounding box center [86, 490] width 98 height 31
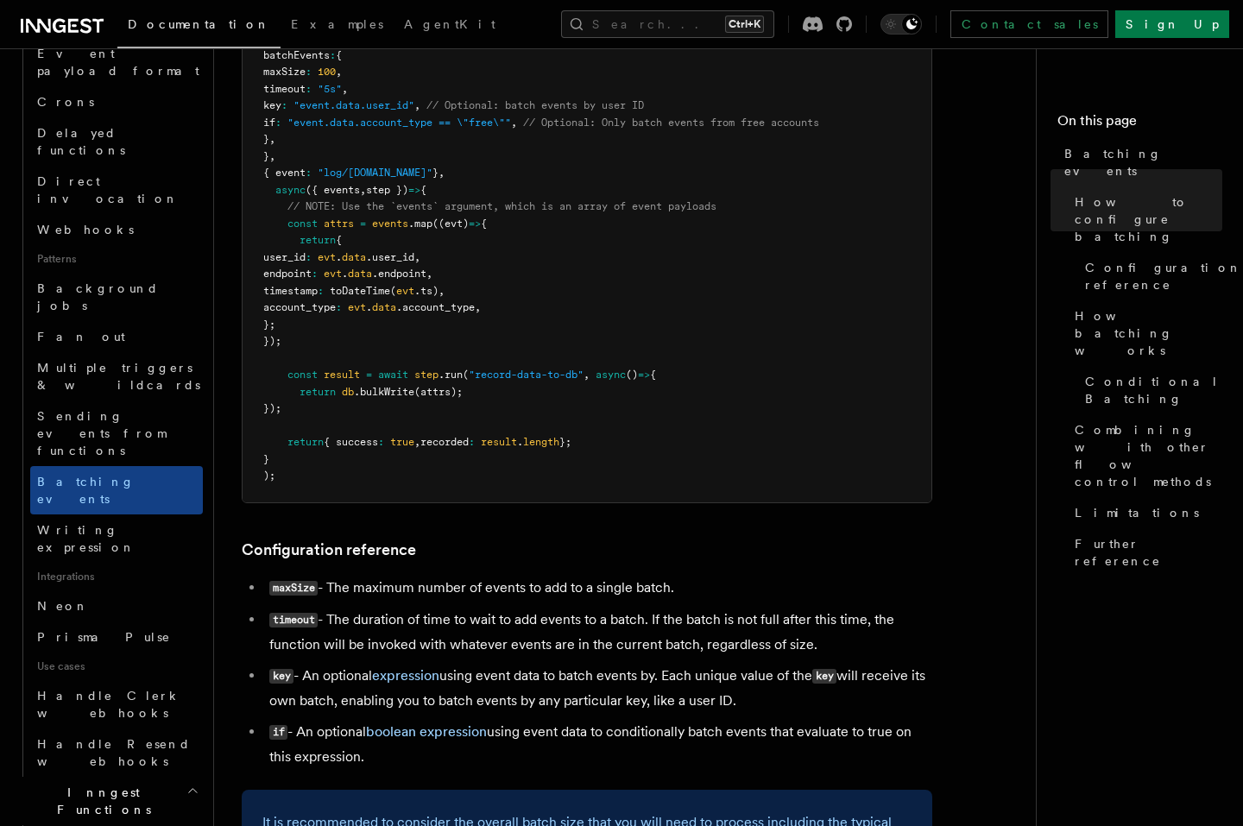
scroll to position [518, 0]
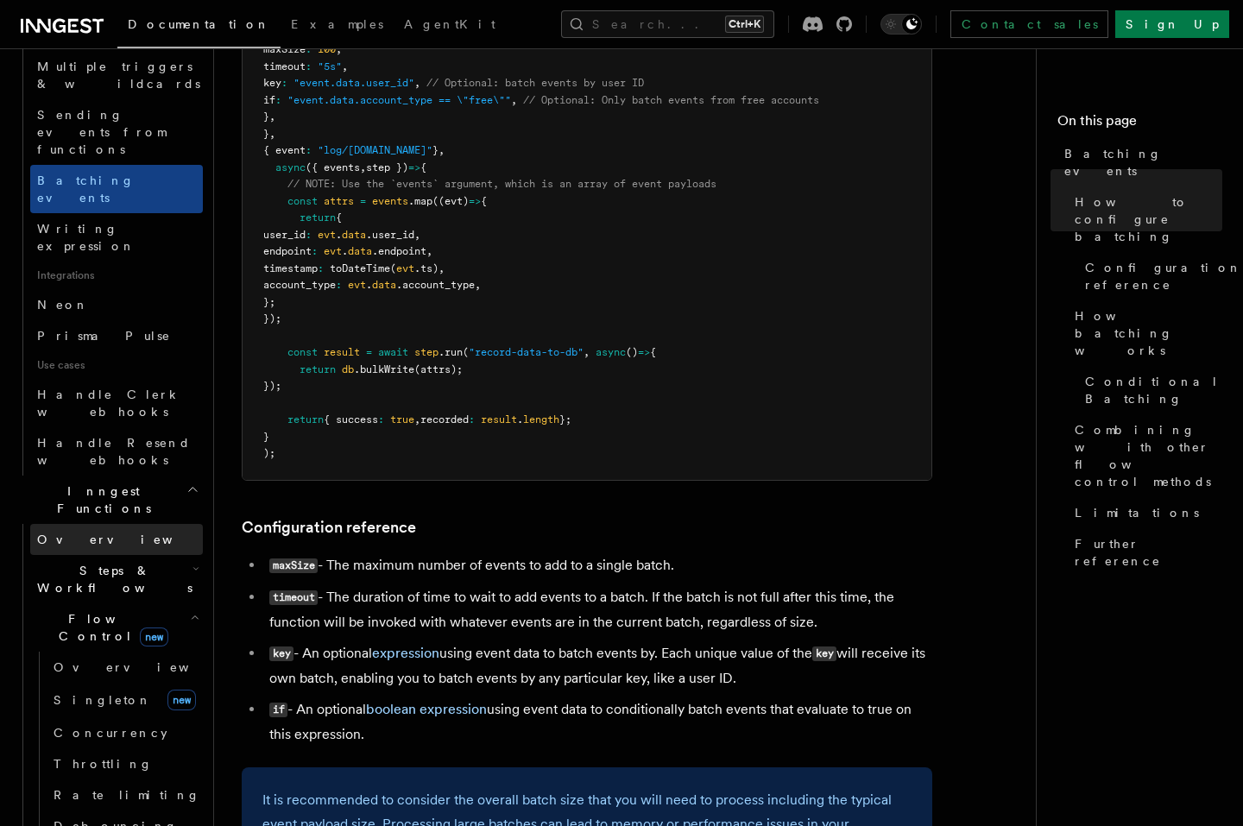
scroll to position [932, 0]
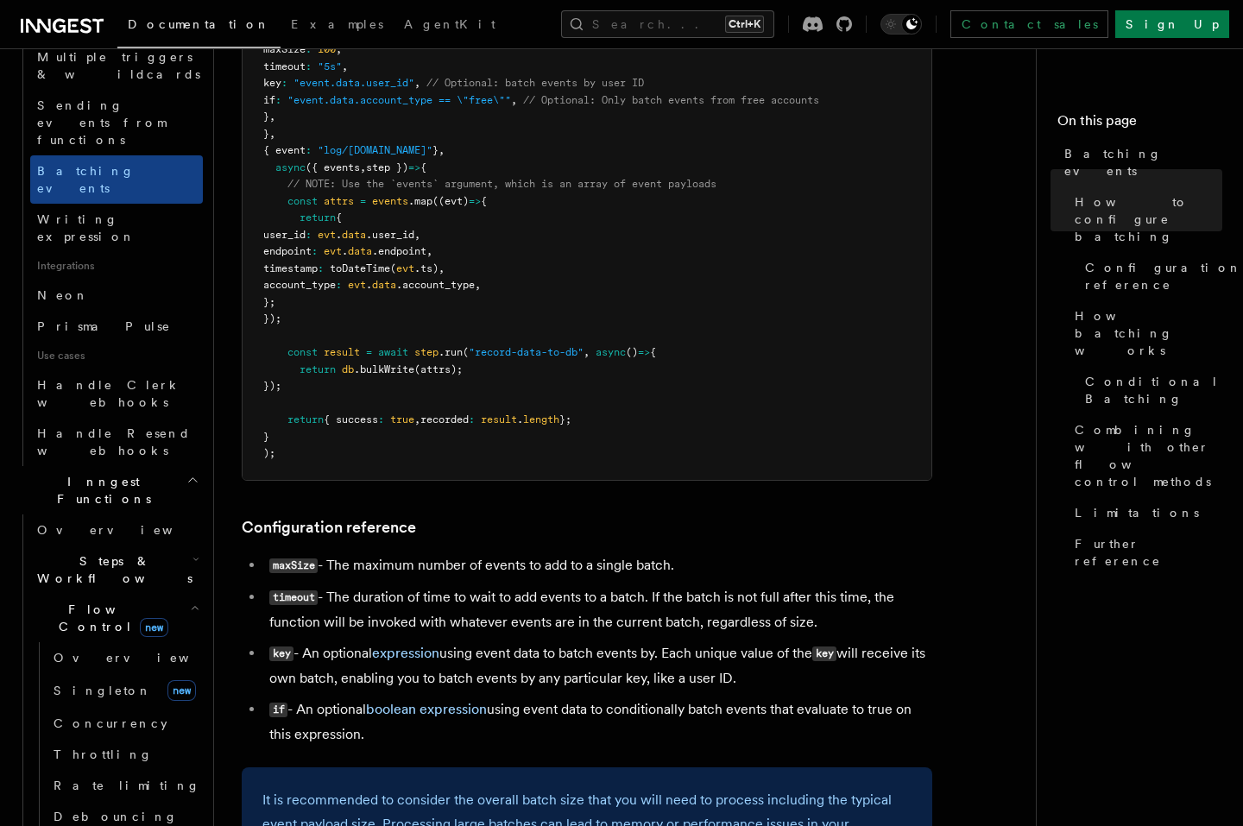
click at [190, 601] on icon "button" at bounding box center [194, 608] width 9 height 14
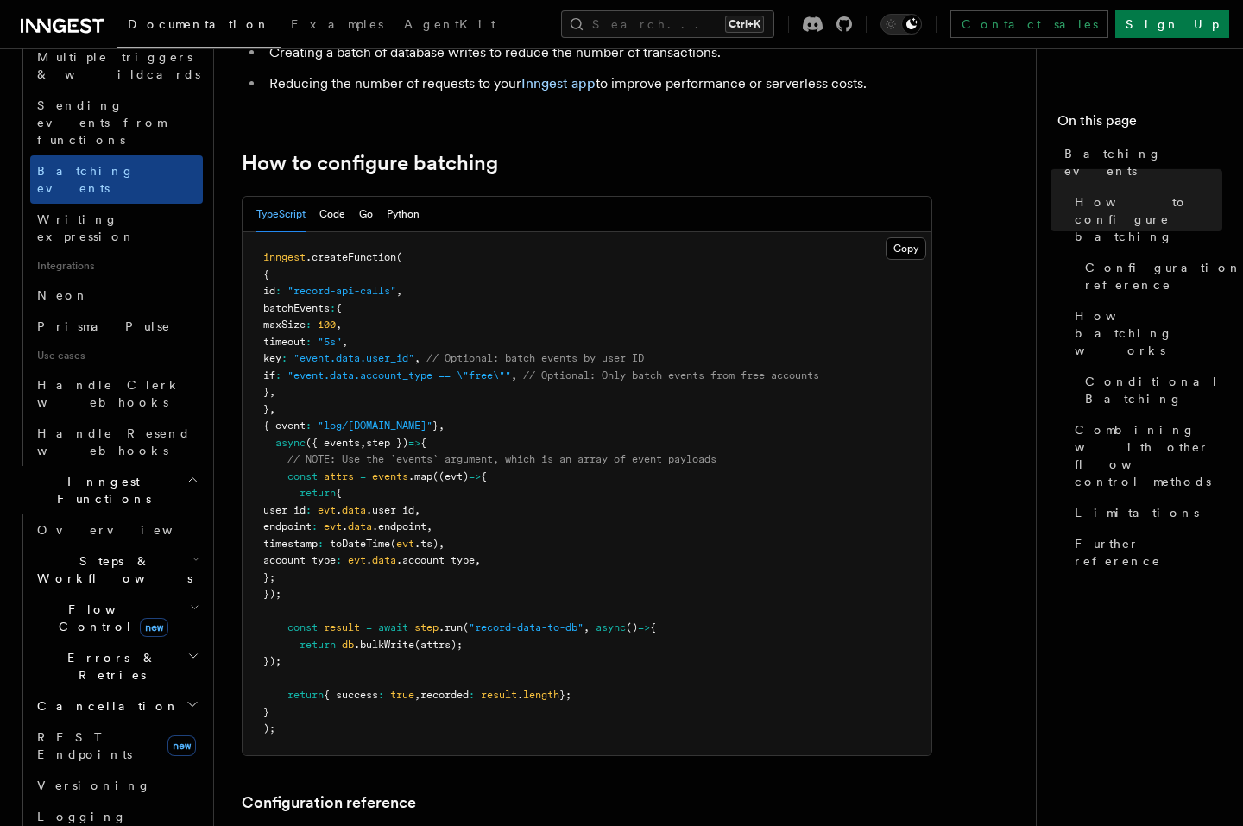
scroll to position [207, 0]
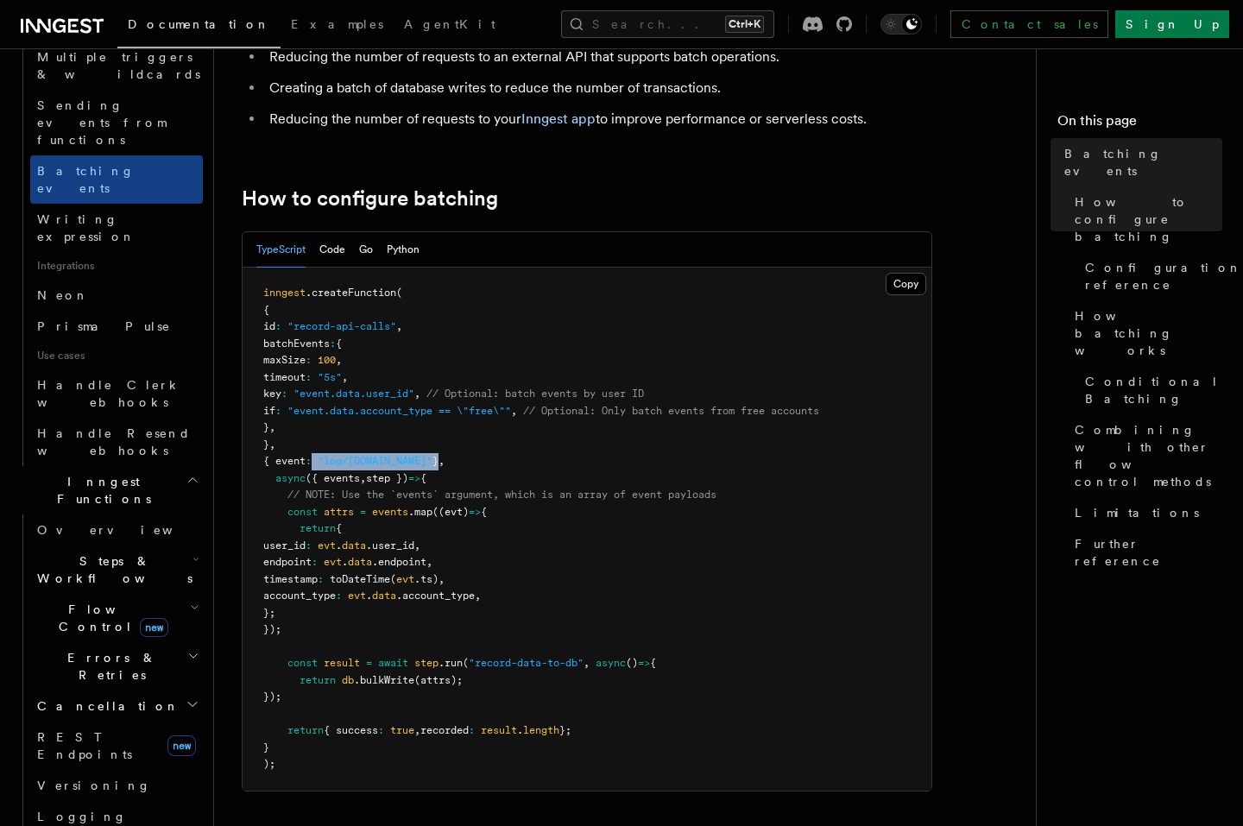
drag, startPoint x: 328, startPoint y: 460, endPoint x: 422, endPoint y: 461, distance: 94.1
click at [422, 461] on span "{ event : "log/api.call" } ," at bounding box center [353, 461] width 181 height 12
click at [499, 476] on pre "inngest .createFunction ( { id : "record-api-calls" , batchEvents : { maxSize :…" at bounding box center [587, 529] width 689 height 523
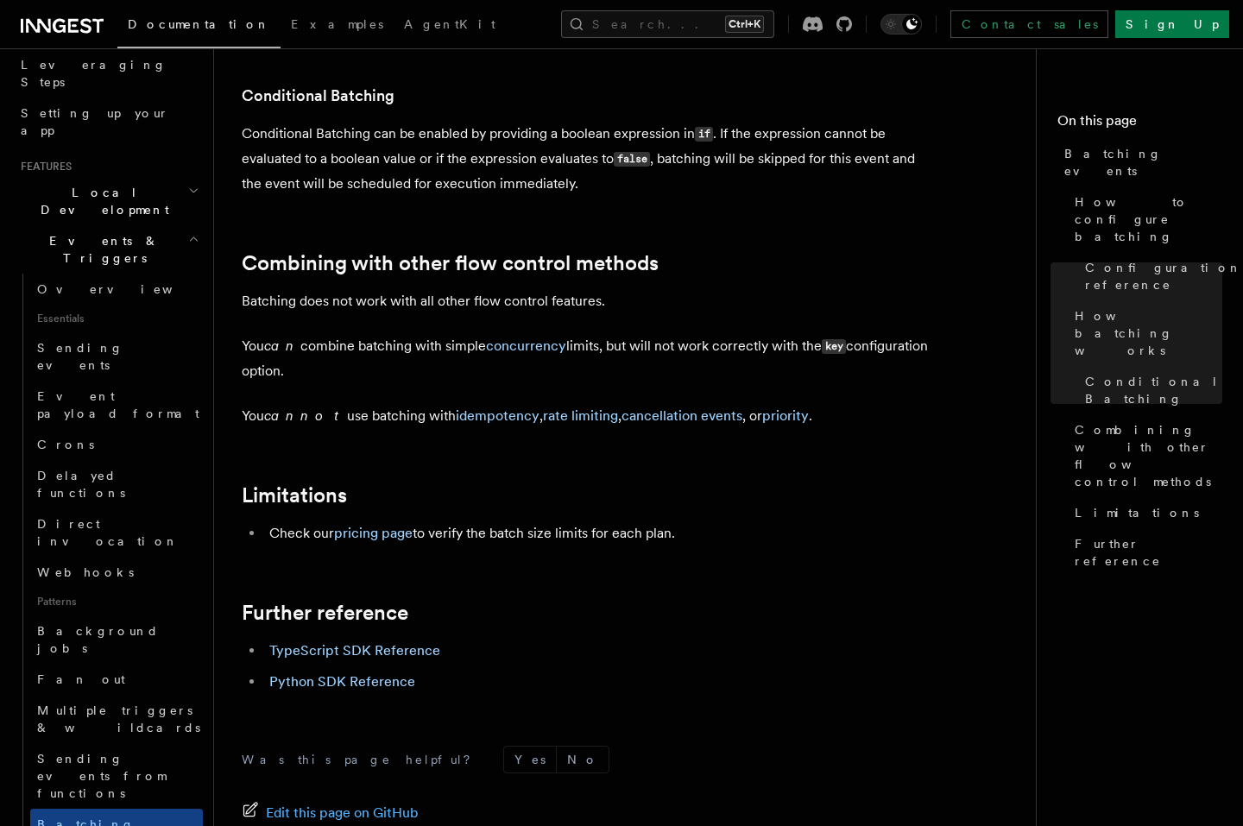
scroll to position [518, 0]
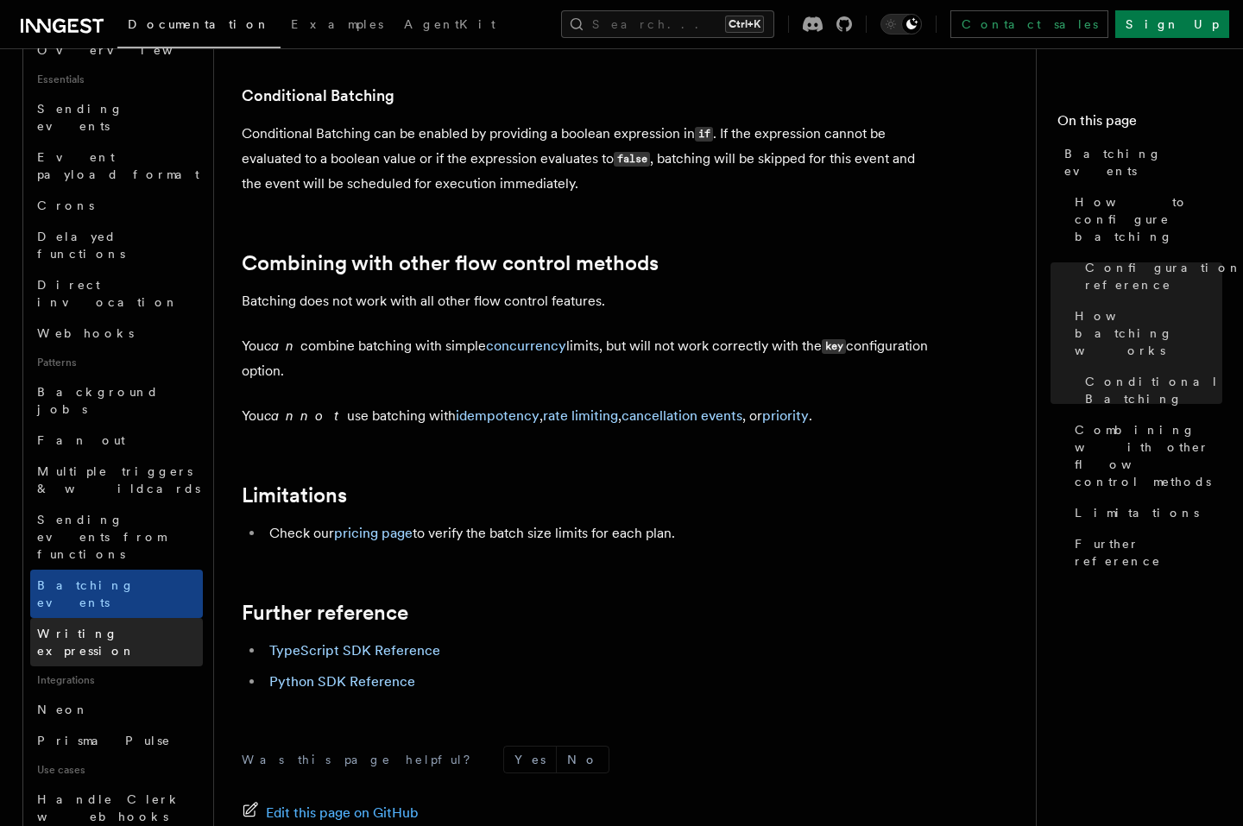
click at [104, 627] on span "Writing expression" at bounding box center [86, 642] width 98 height 31
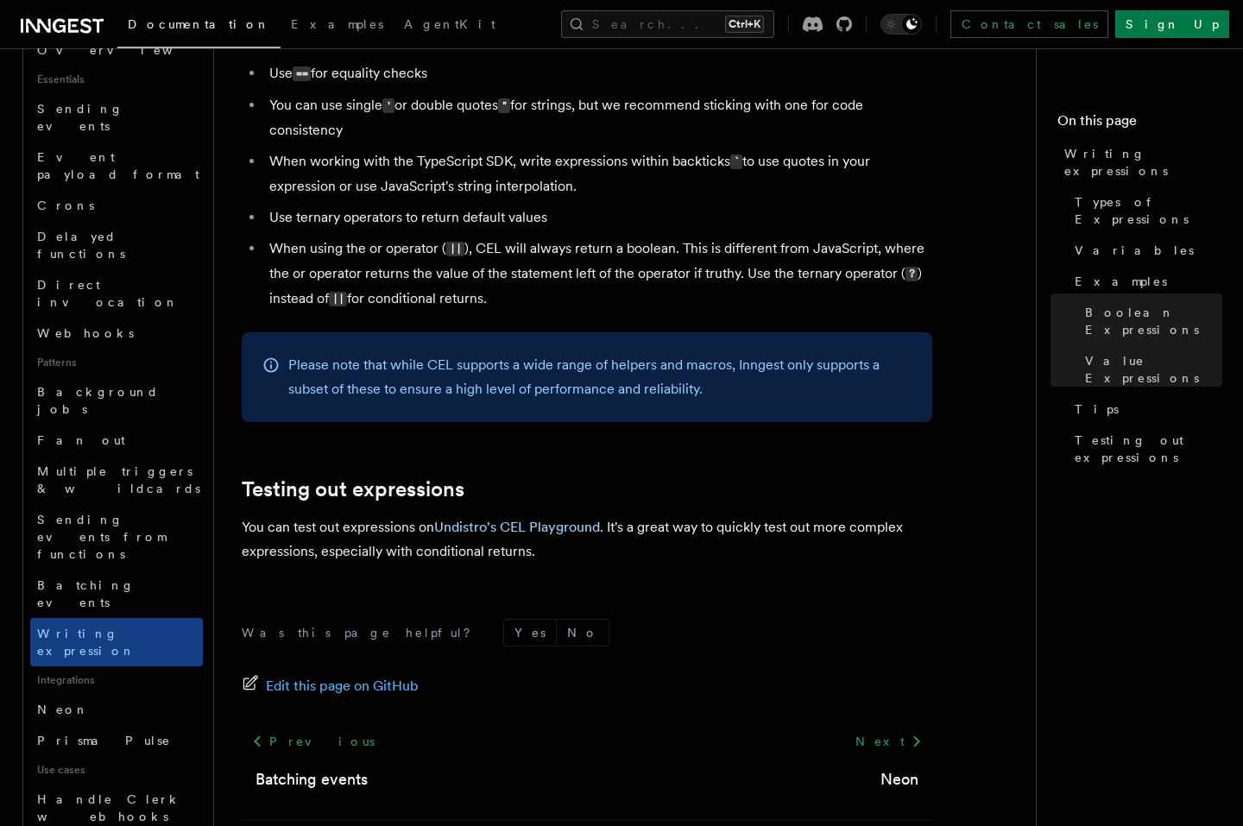
scroll to position [1895, 0]
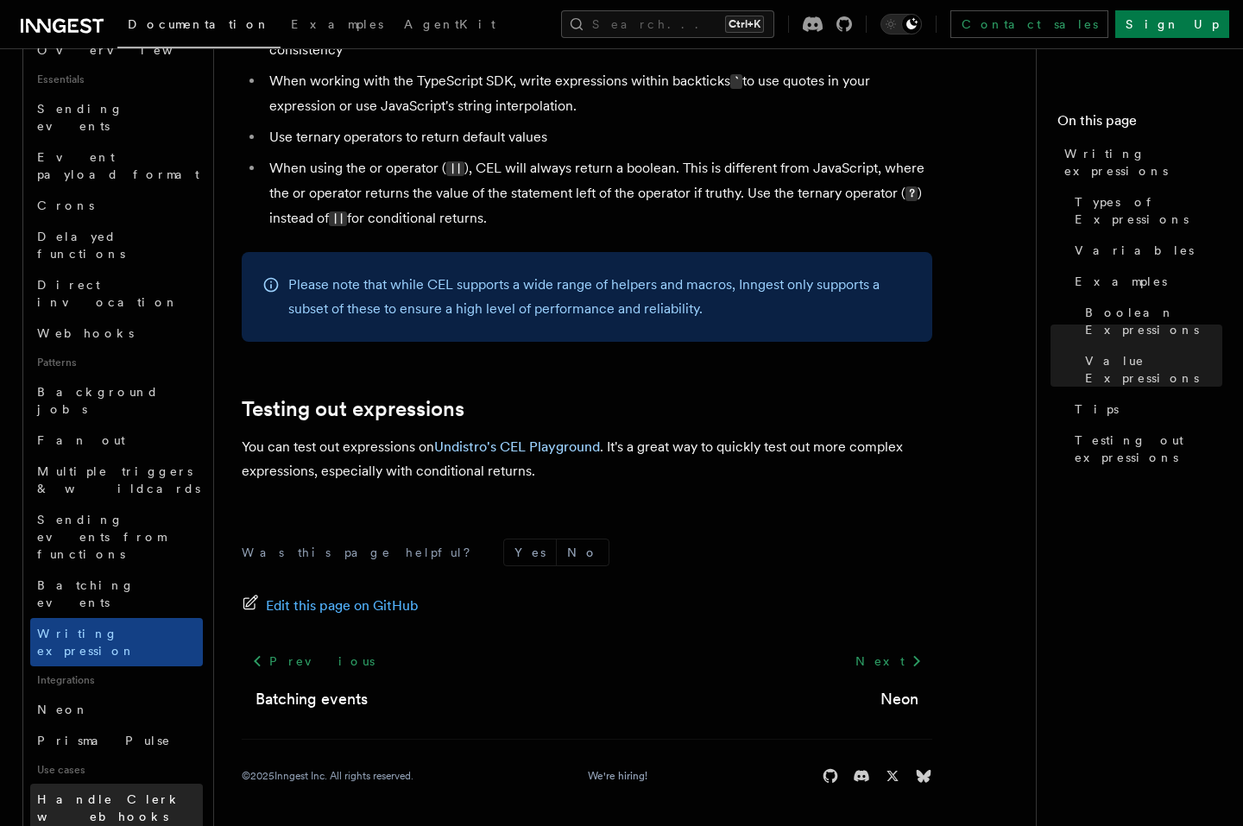
click at [128, 792] on span "Handle Clerk webhooks" at bounding box center [109, 807] width 144 height 31
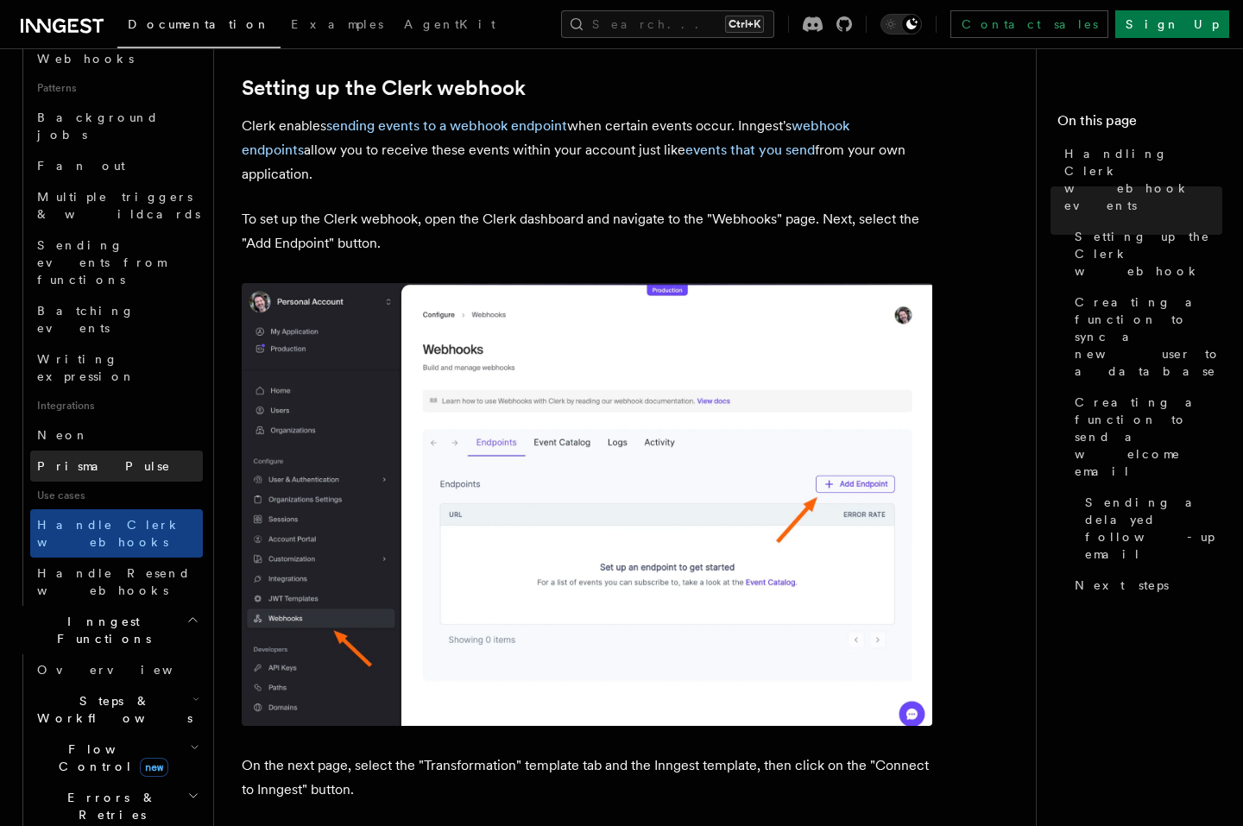
scroll to position [829, 0]
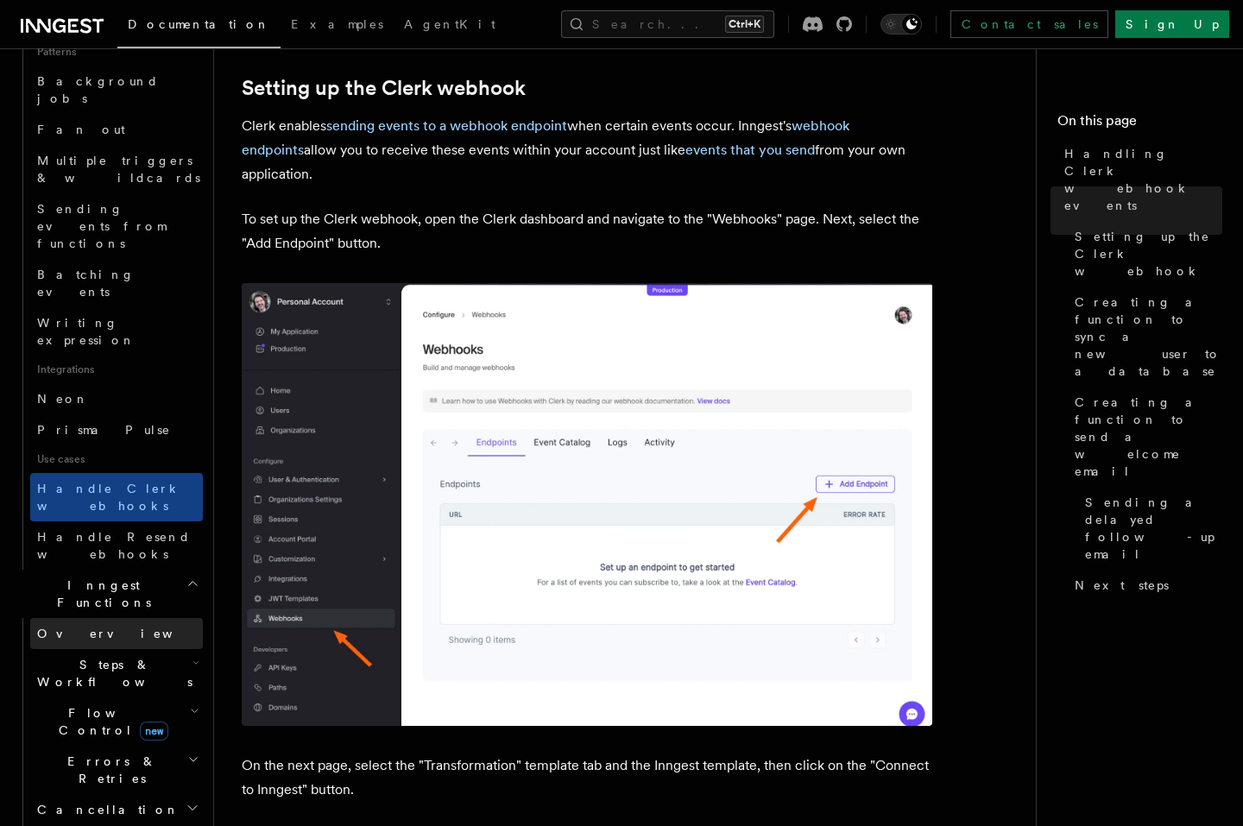
click at [147, 618] on link "Overview" at bounding box center [116, 633] width 173 height 31
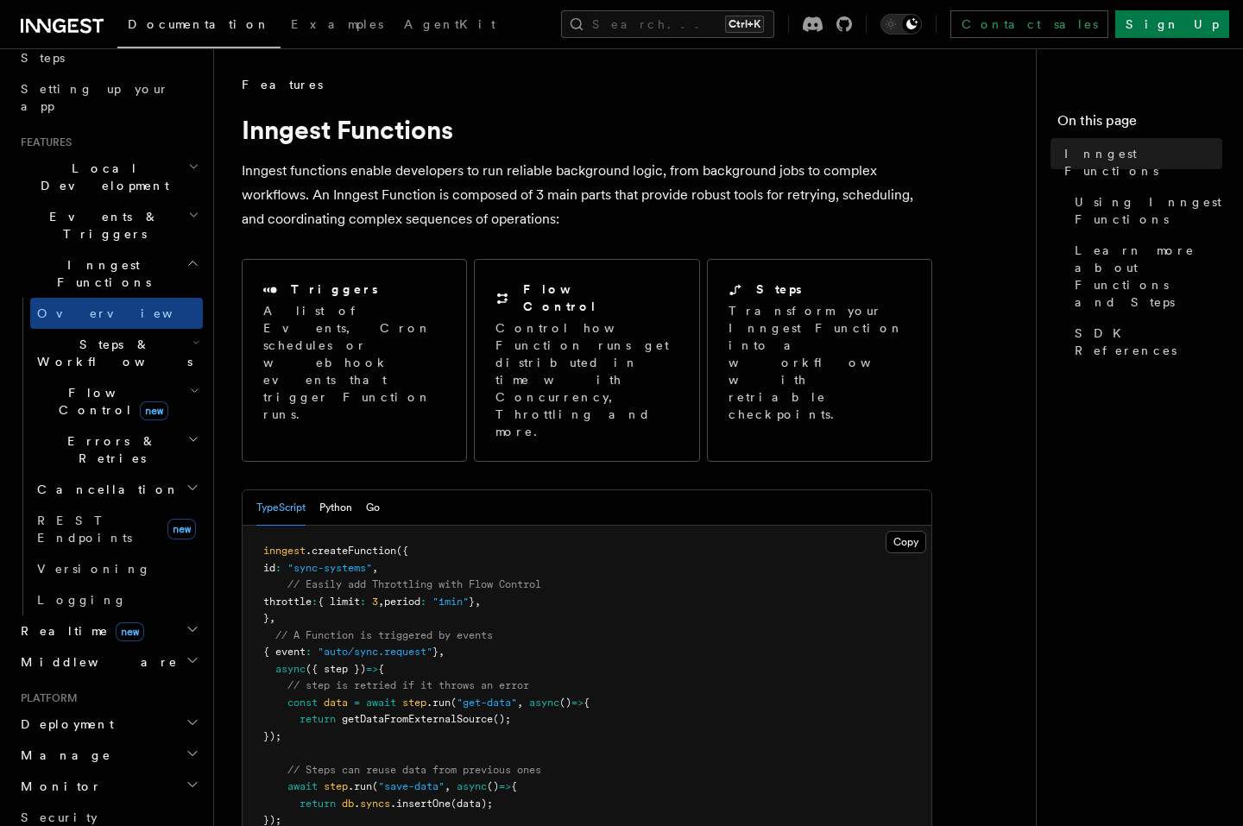
scroll to position [311, 0]
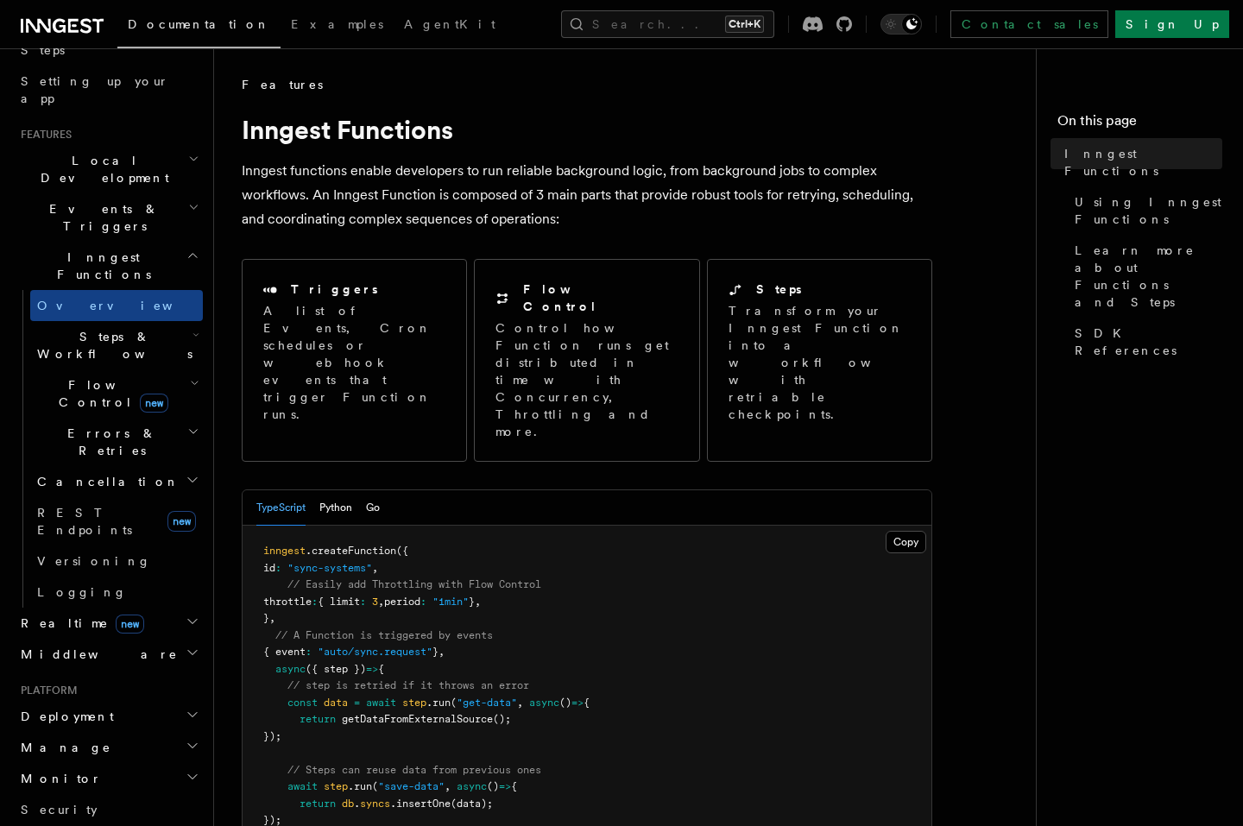
click at [187, 425] on icon "button" at bounding box center [193, 432] width 12 height 14
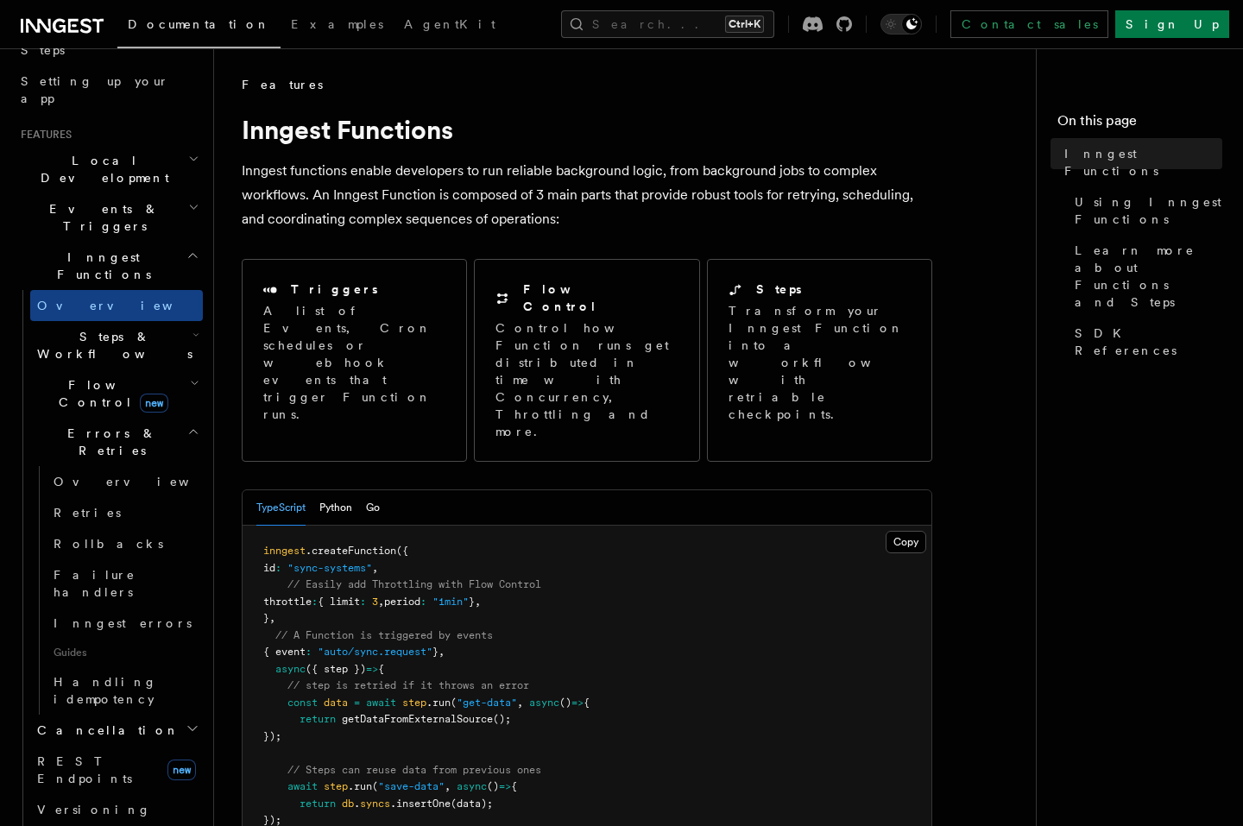
click at [187, 425] on icon "button" at bounding box center [193, 432] width 12 height 14
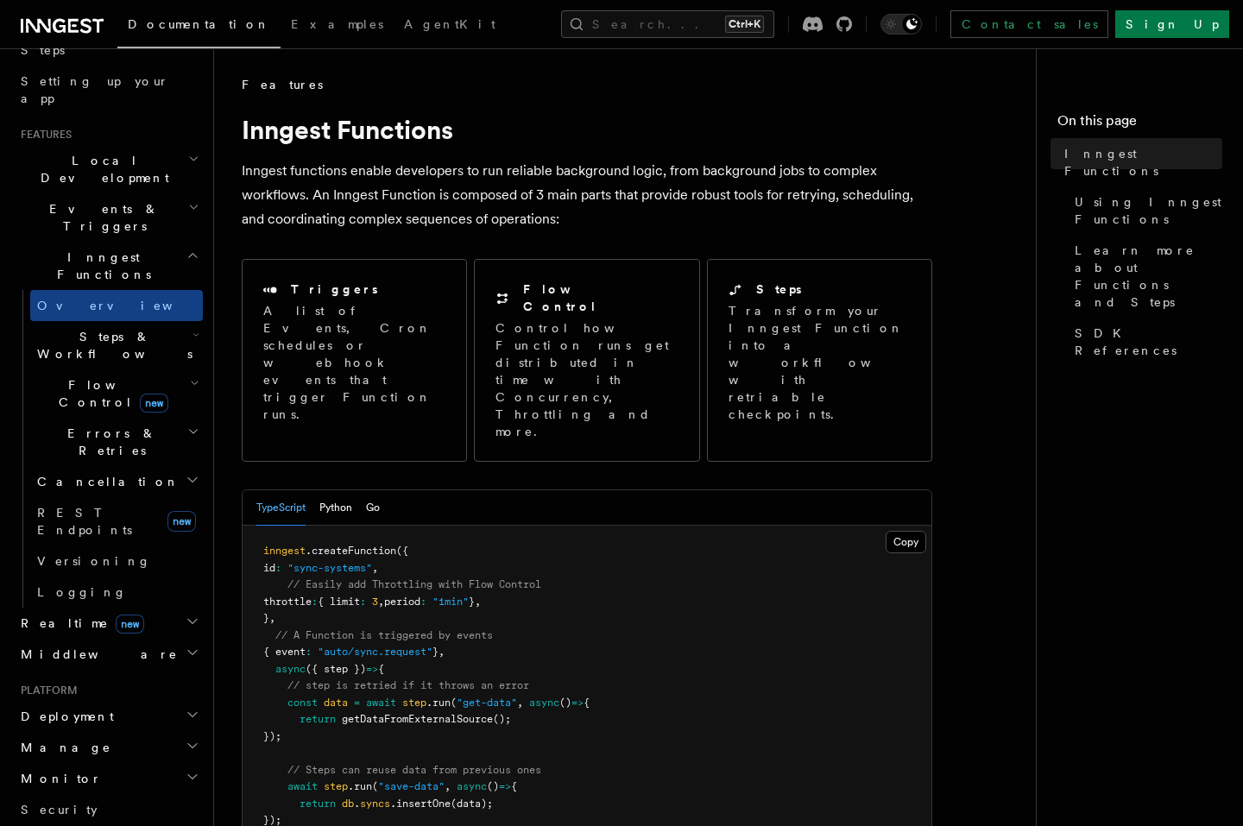
click at [186, 473] on icon "button" at bounding box center [193, 480] width 14 height 14
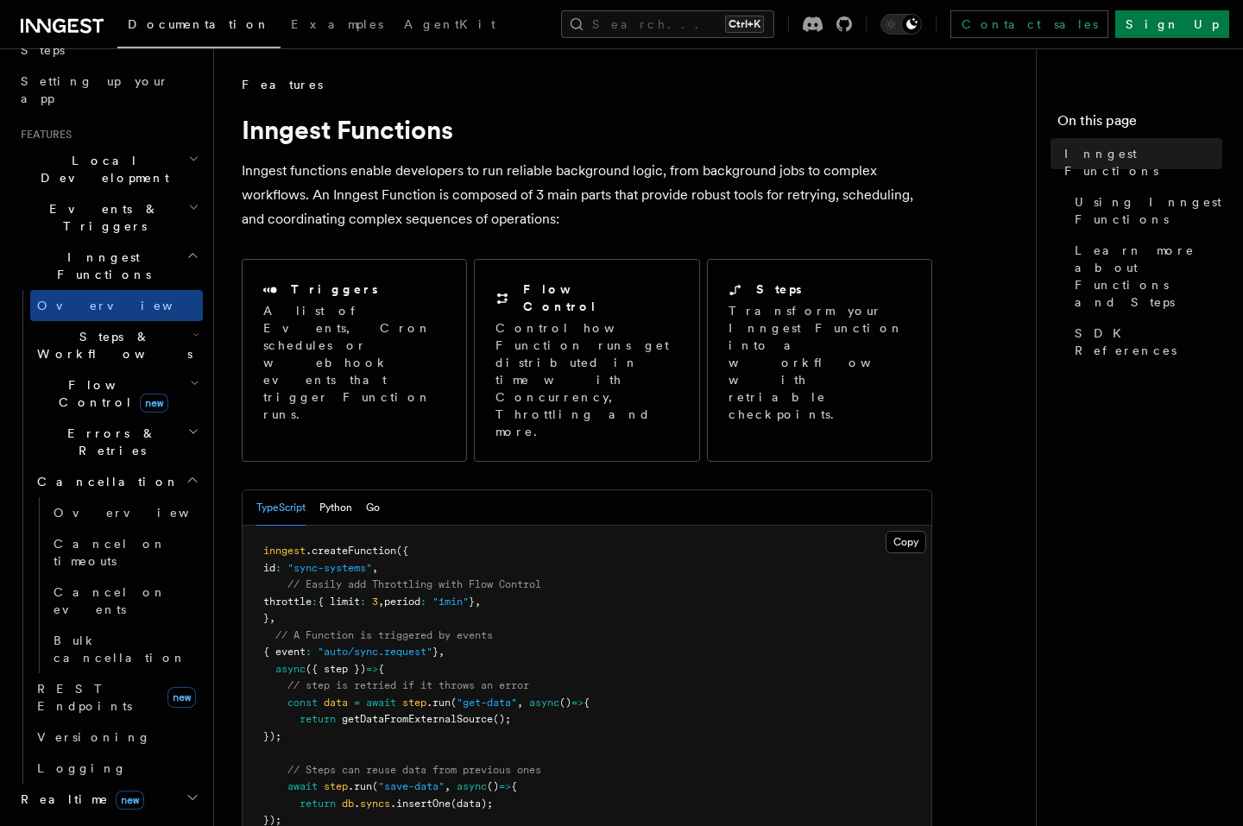
click at [186, 473] on icon "button" at bounding box center [193, 480] width 14 height 14
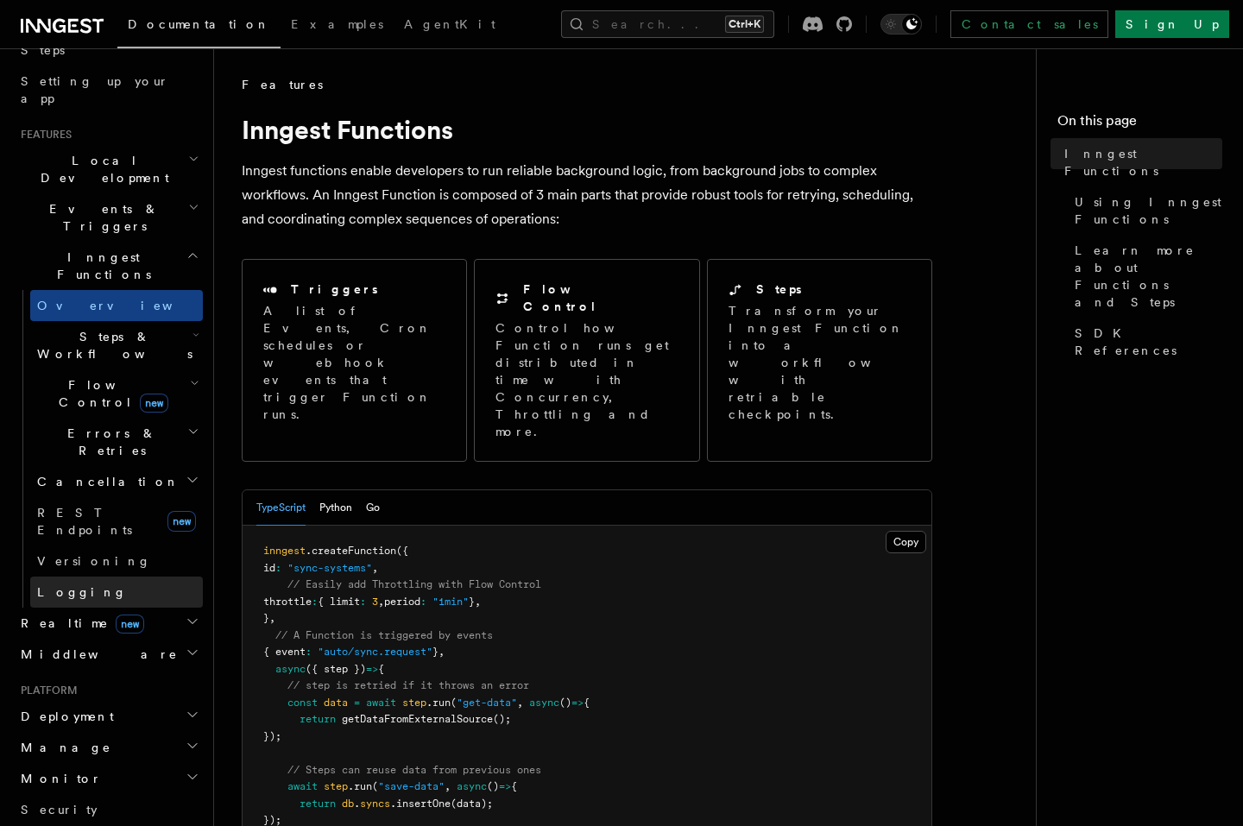
click at [86, 577] on link "Logging" at bounding box center [116, 592] width 173 height 31
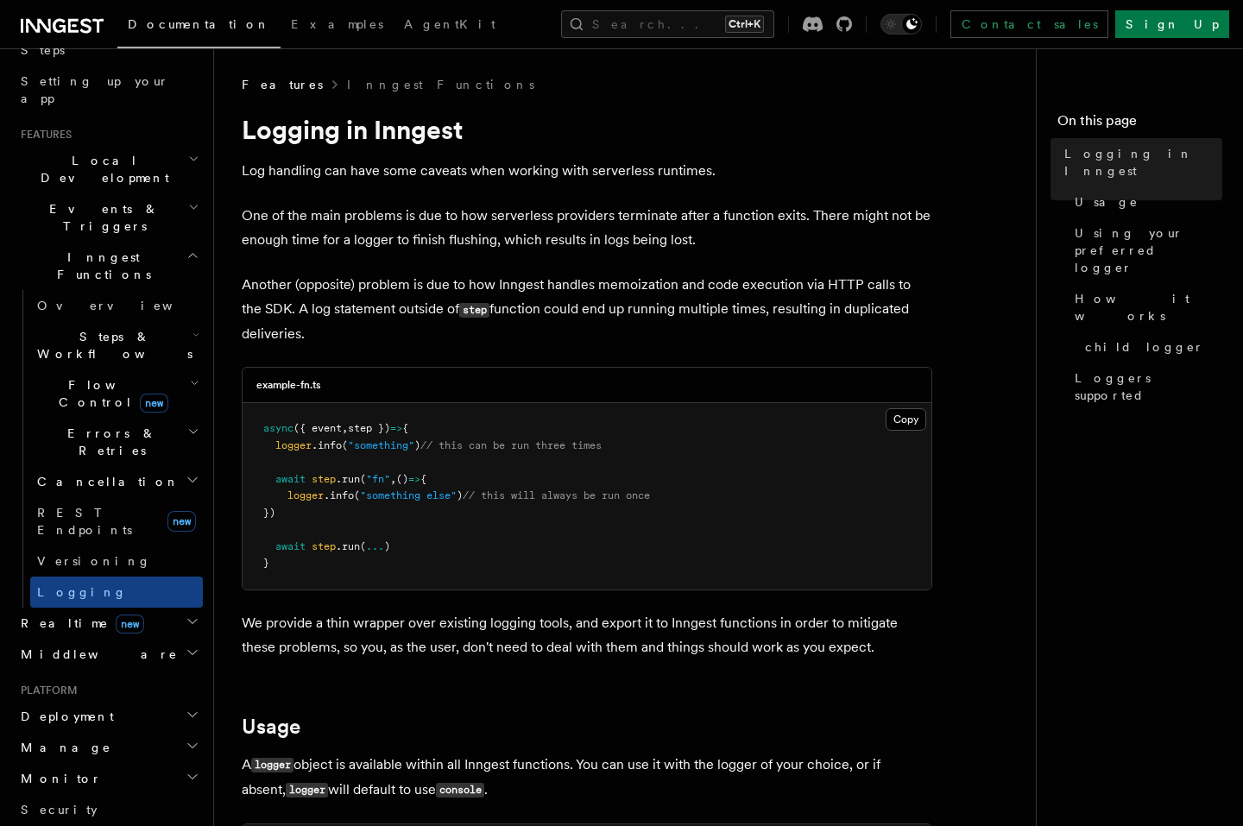
click at [186, 739] on icon "button" at bounding box center [193, 746] width 14 height 14
click at [71, 772] on span "Environments" at bounding box center [111, 779] width 149 height 14
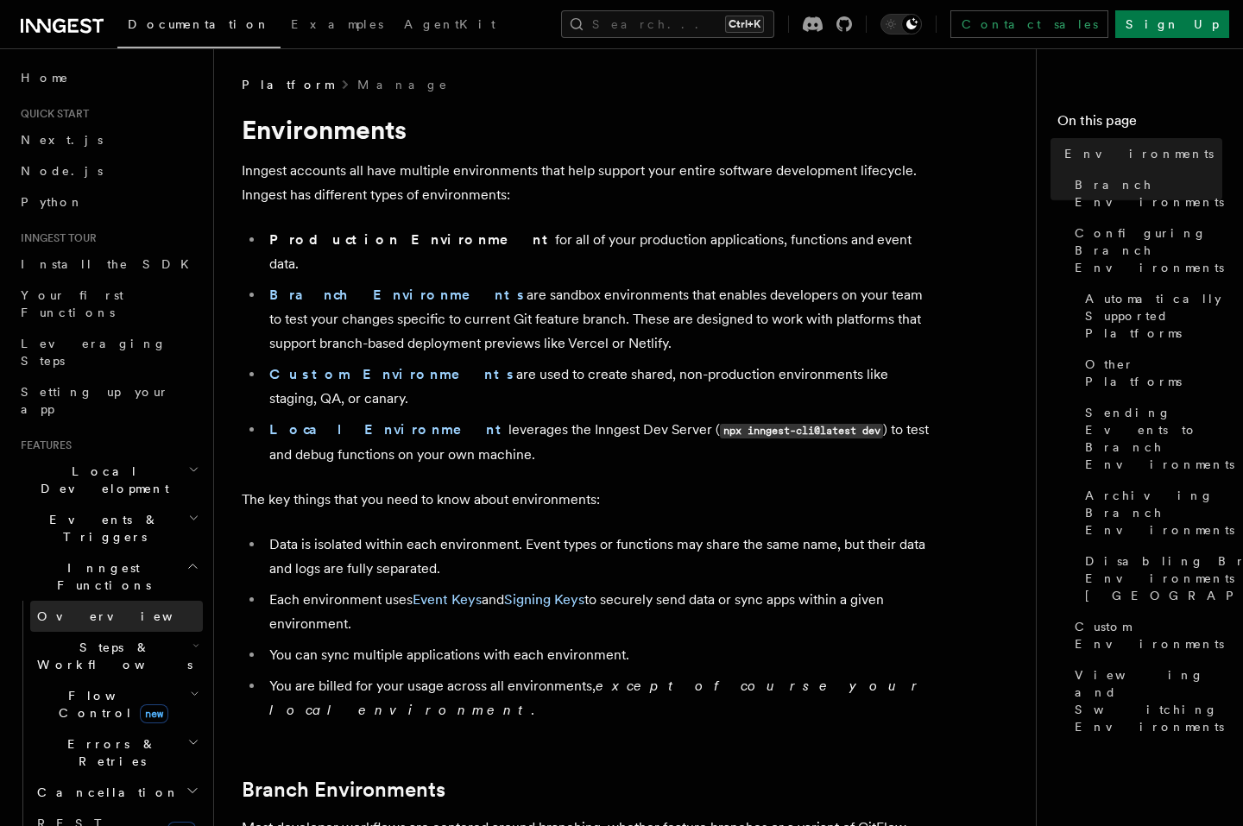
click at [85, 609] on span "Overview" at bounding box center [126, 616] width 178 height 14
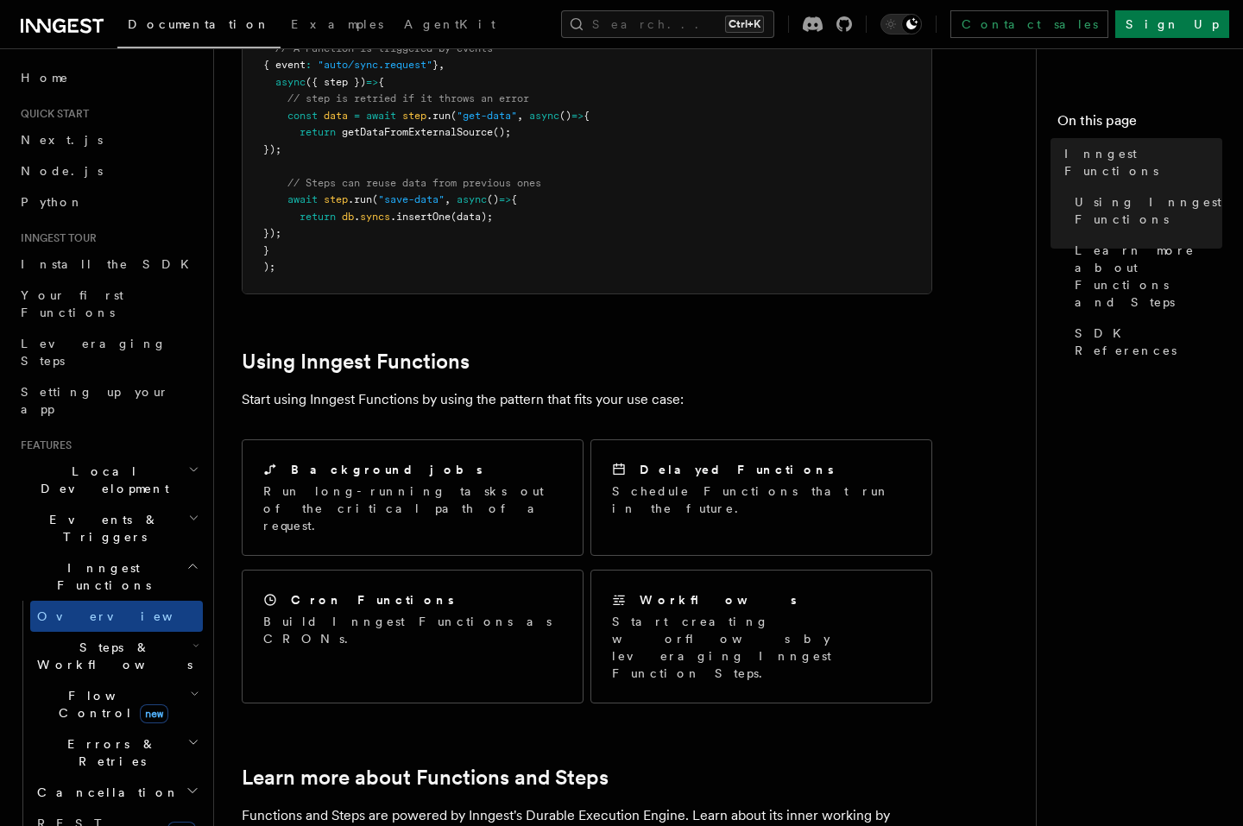
scroll to position [622, 0]
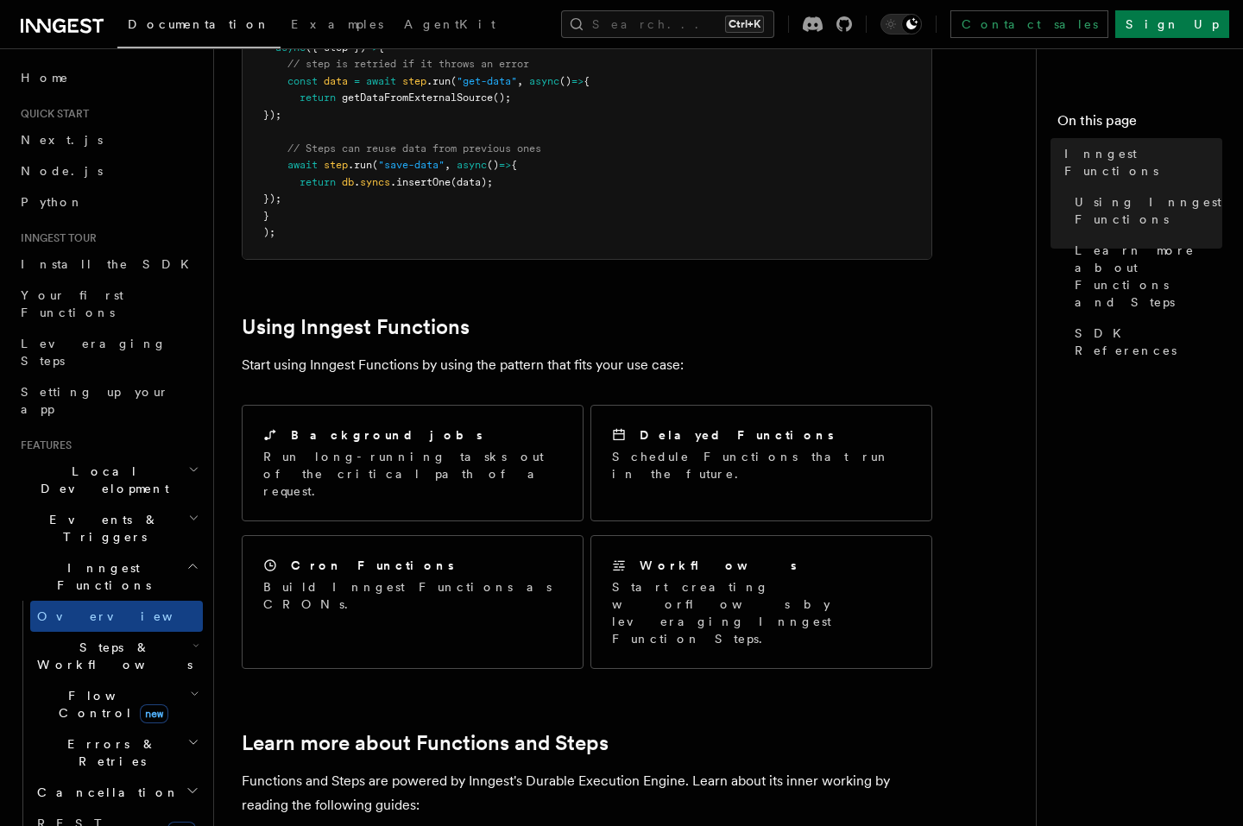
click at [188, 511] on icon "button" at bounding box center [193, 518] width 11 height 14
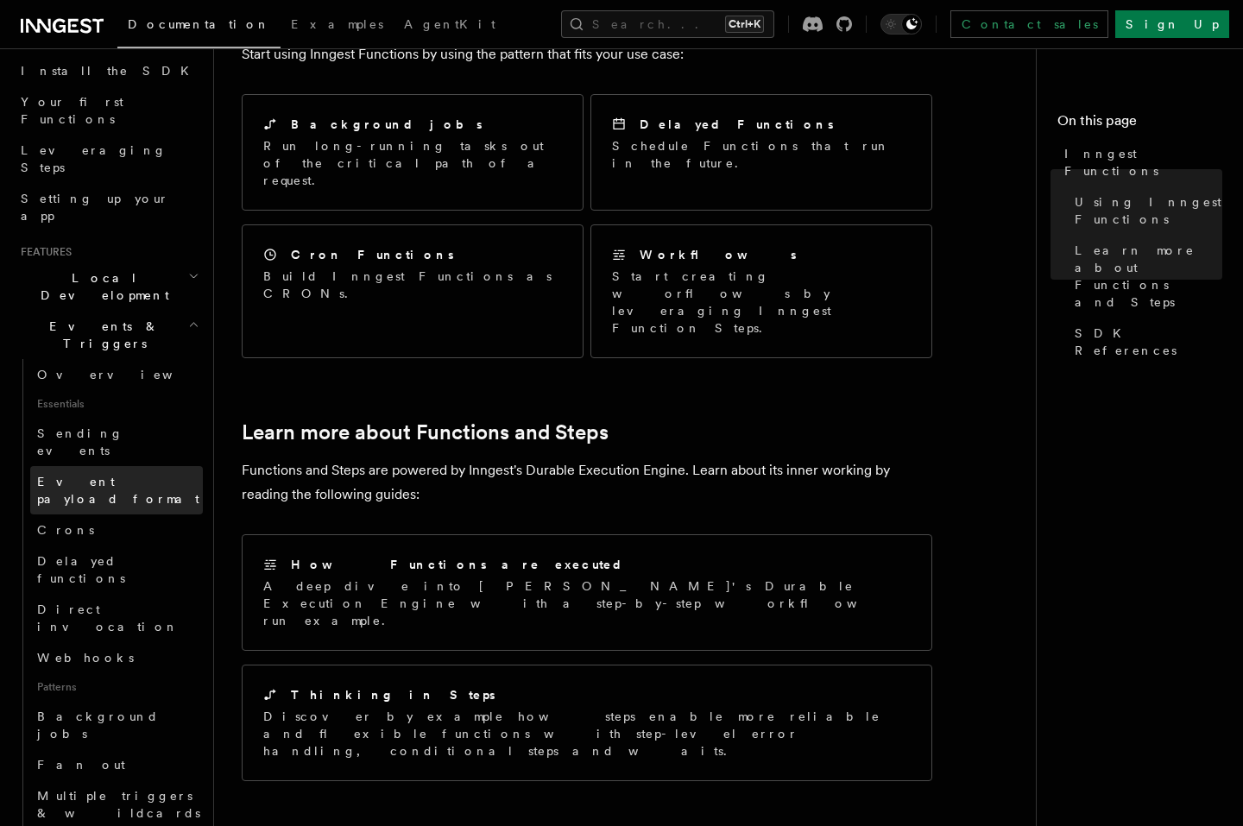
scroll to position [104, 0]
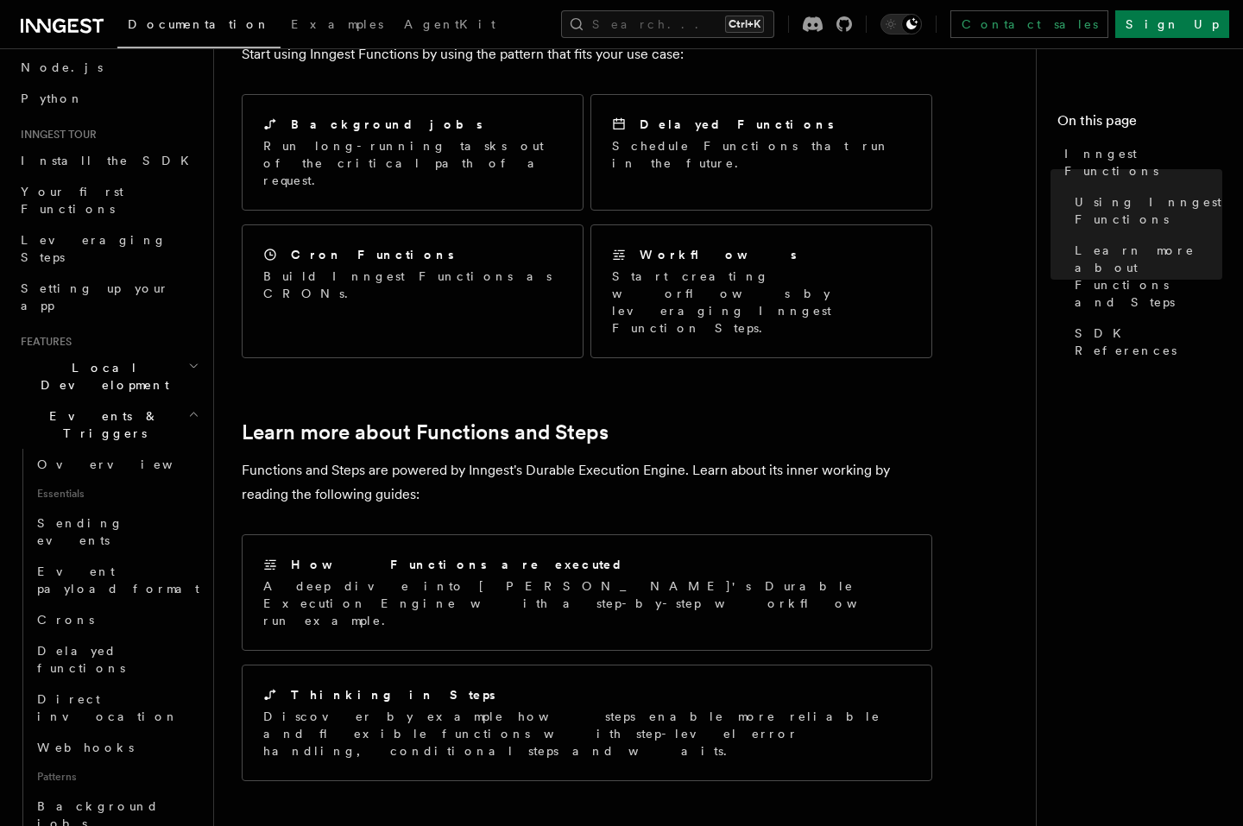
click at [188, 401] on h2 "Events & Triggers" at bounding box center [108, 425] width 189 height 48
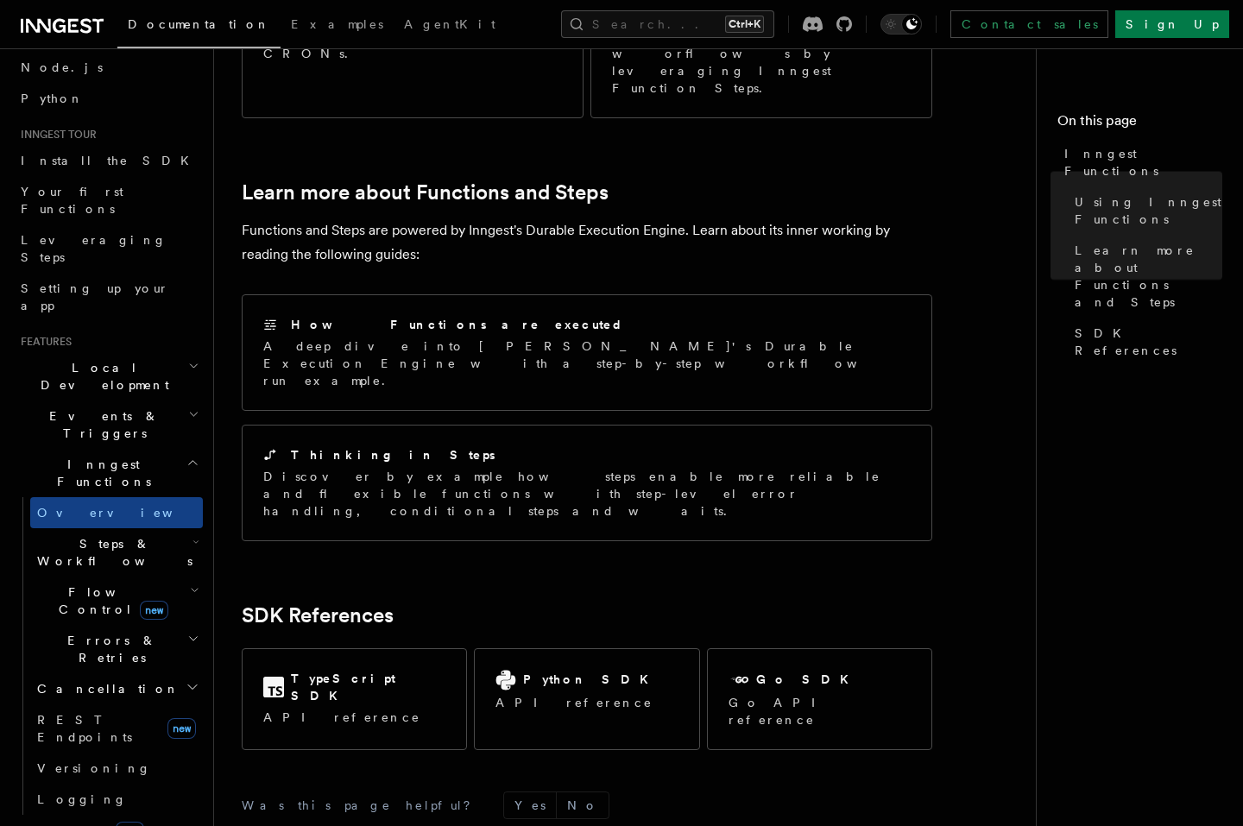
scroll to position [1235, 0]
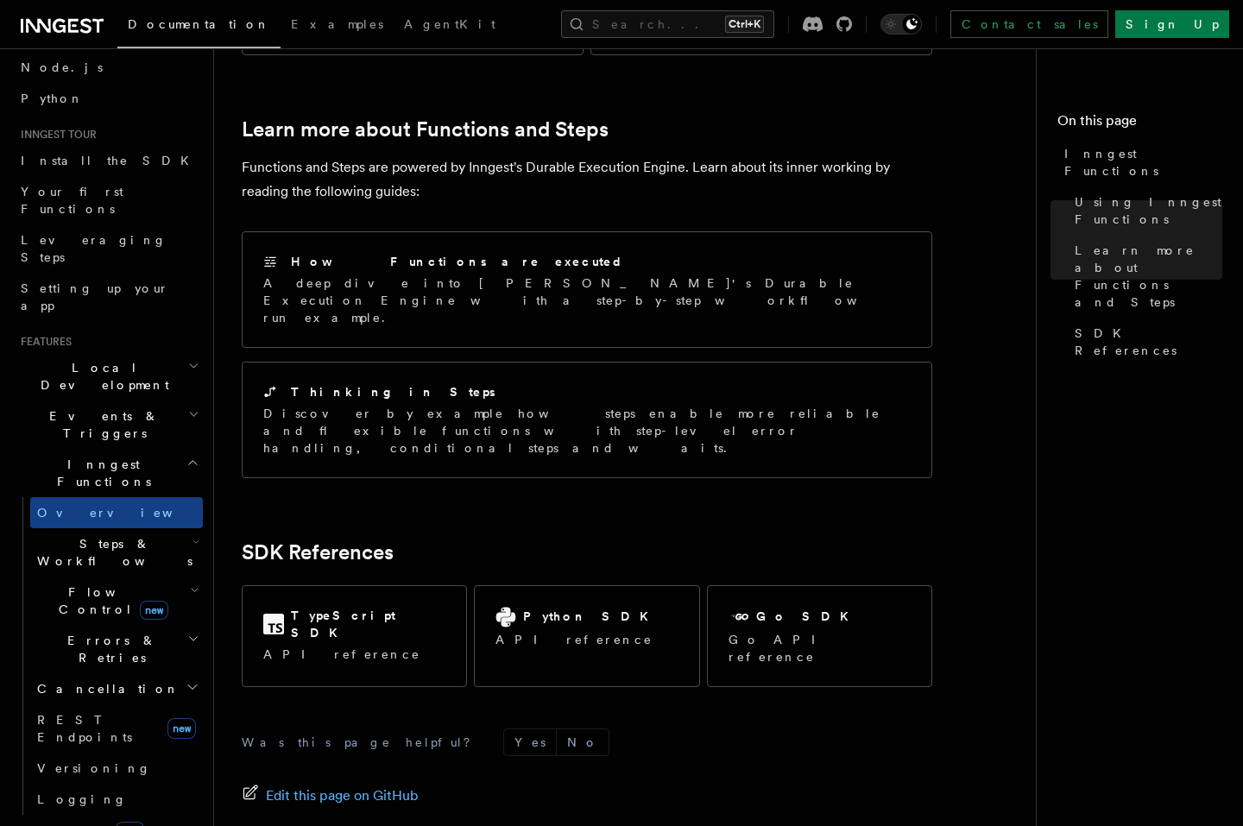
click at [133, 535] on span "Steps & Workflows" at bounding box center [111, 552] width 162 height 35
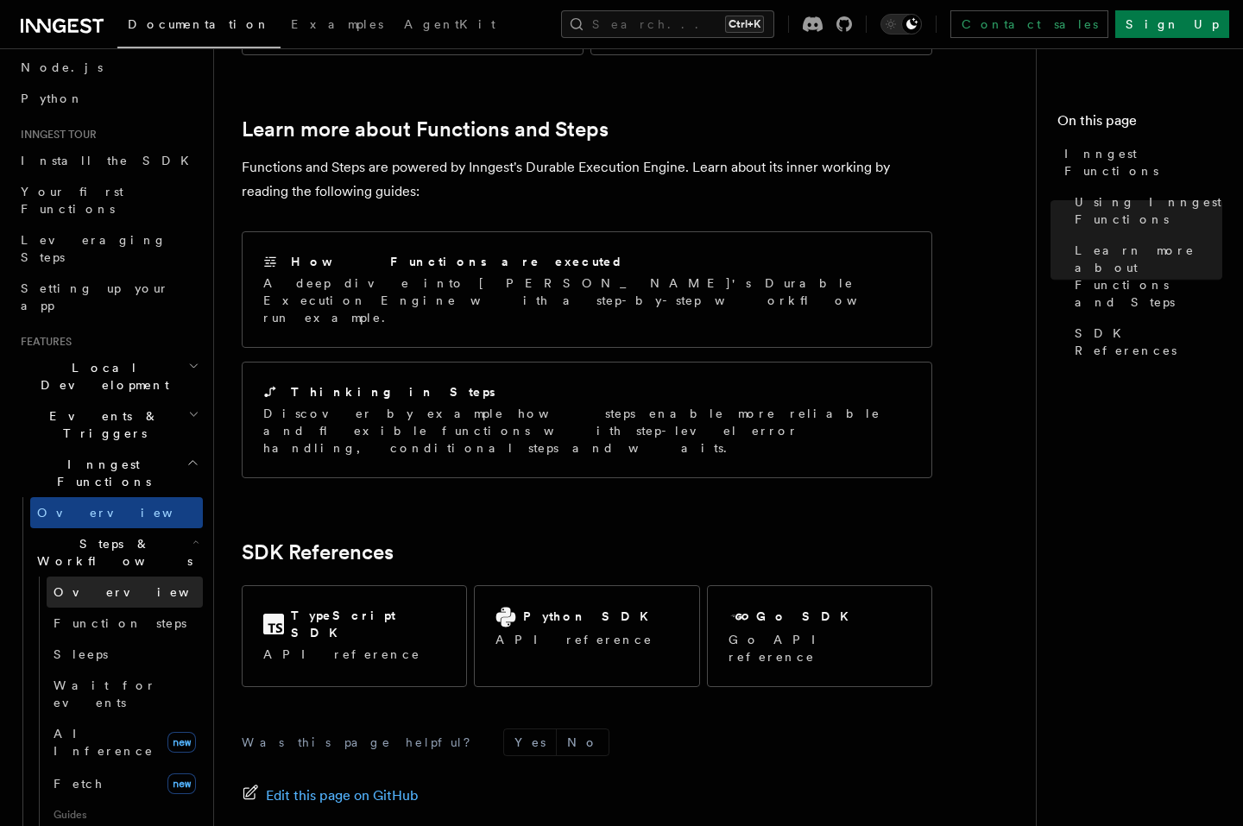
click at [102, 577] on link "Overview" at bounding box center [125, 592] width 156 height 31
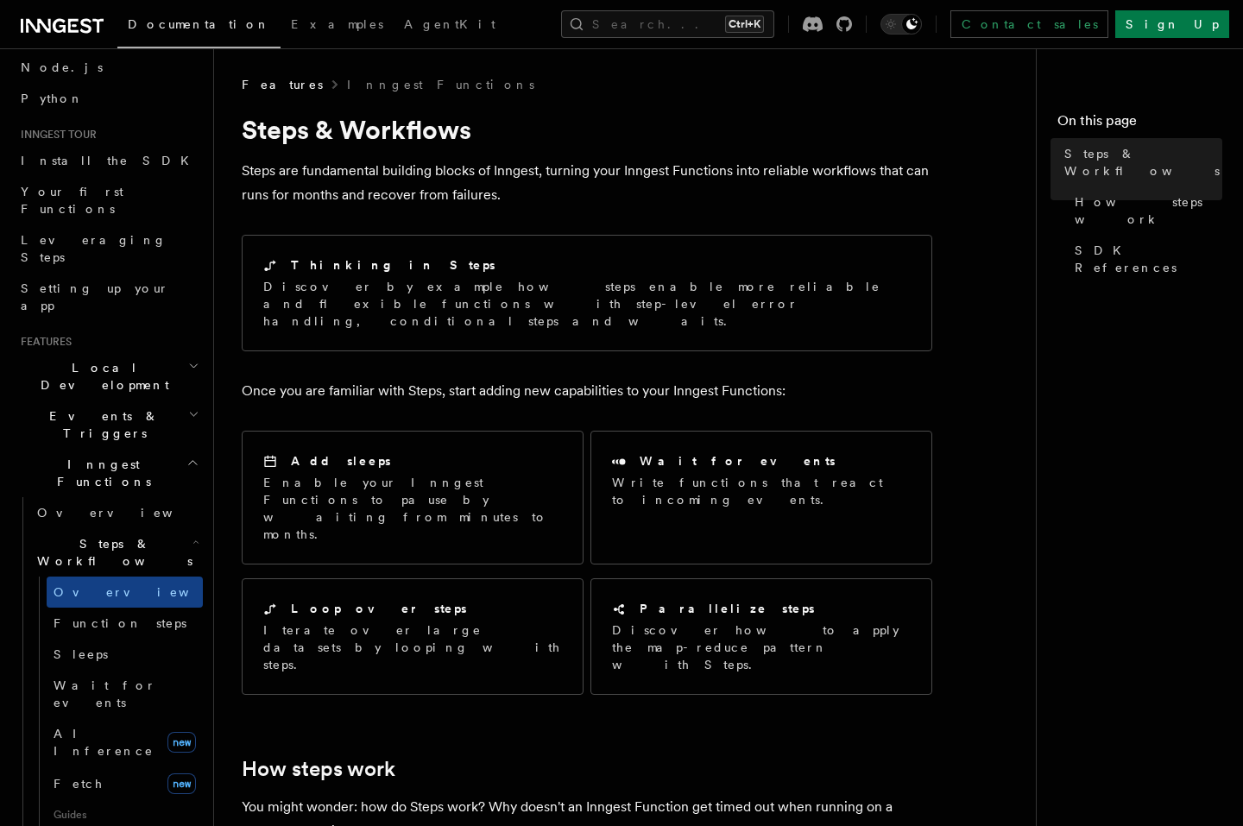
drag, startPoint x: 616, startPoint y: 346, endPoint x: 616, endPoint y: 357, distance: 11.3
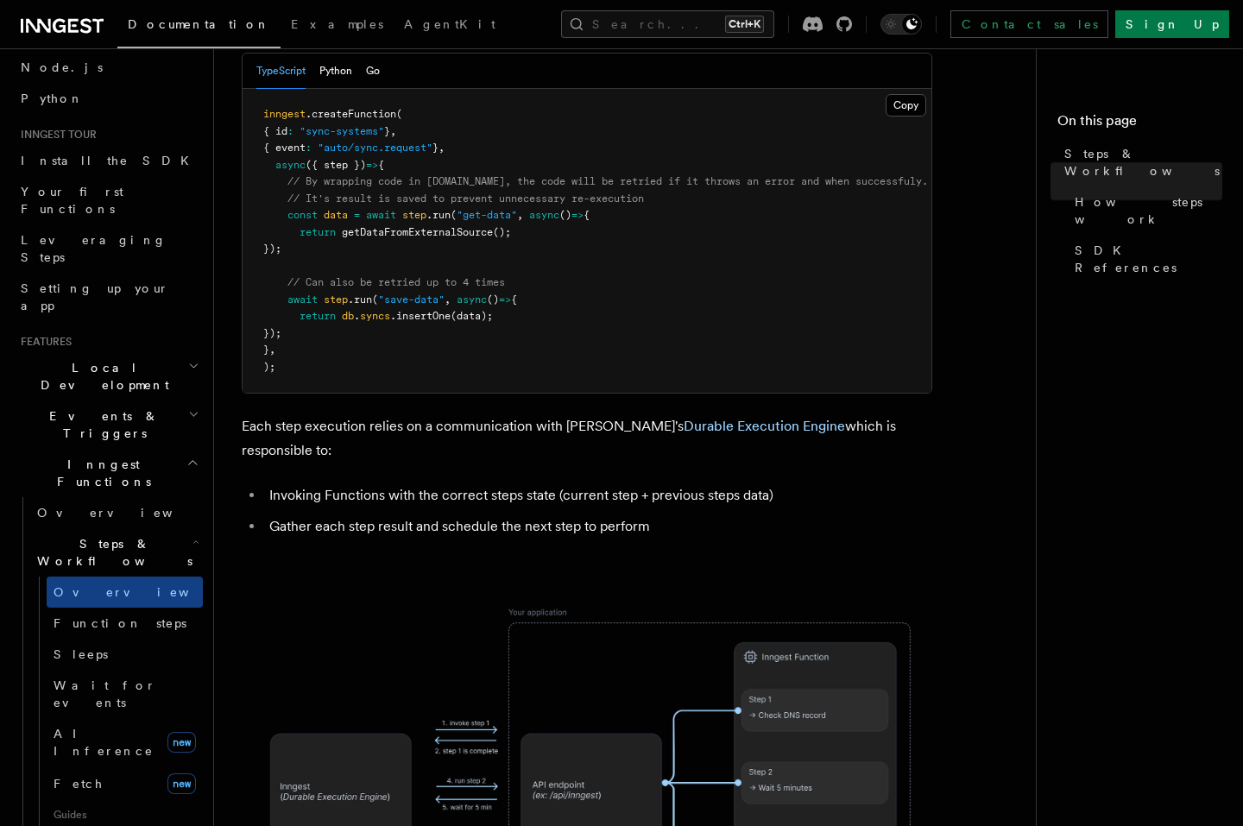
scroll to position [932, 0]
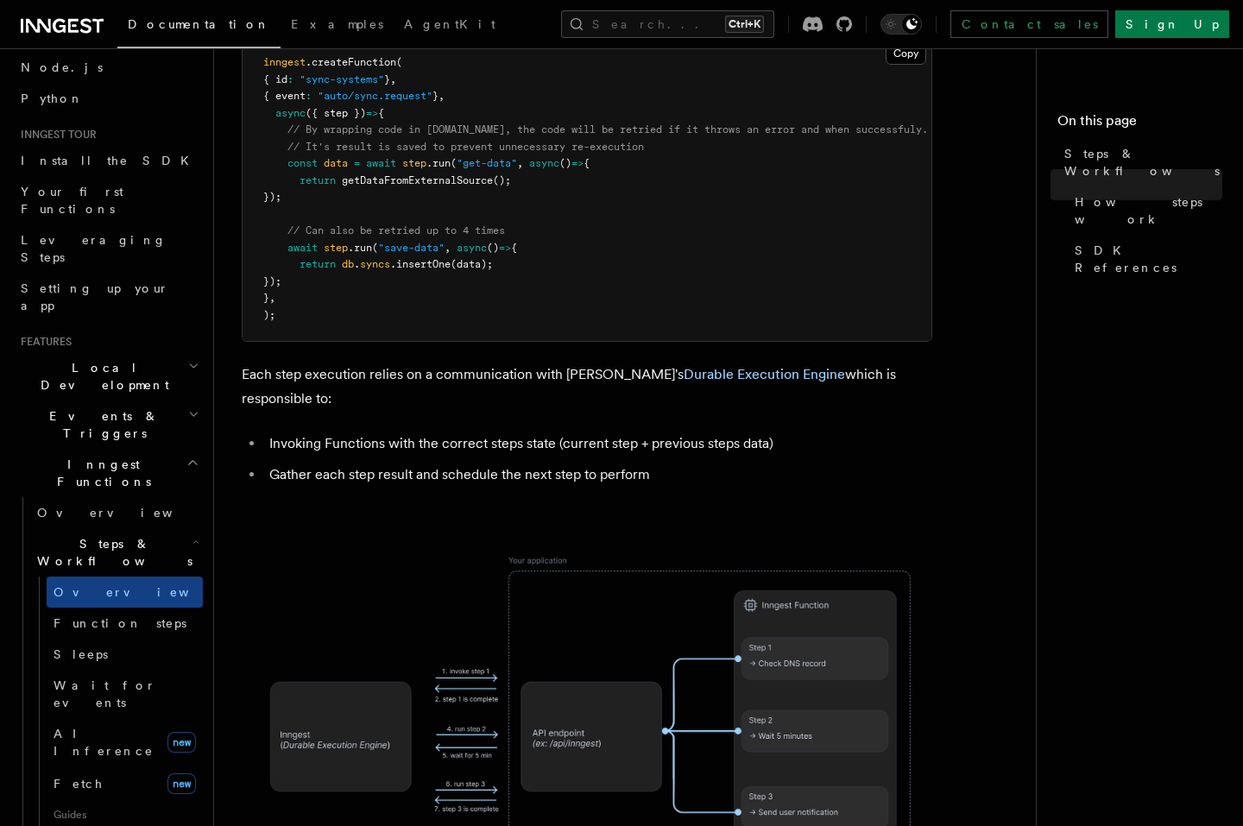
click at [558, 605] on img at bounding box center [587, 708] width 691 height 360
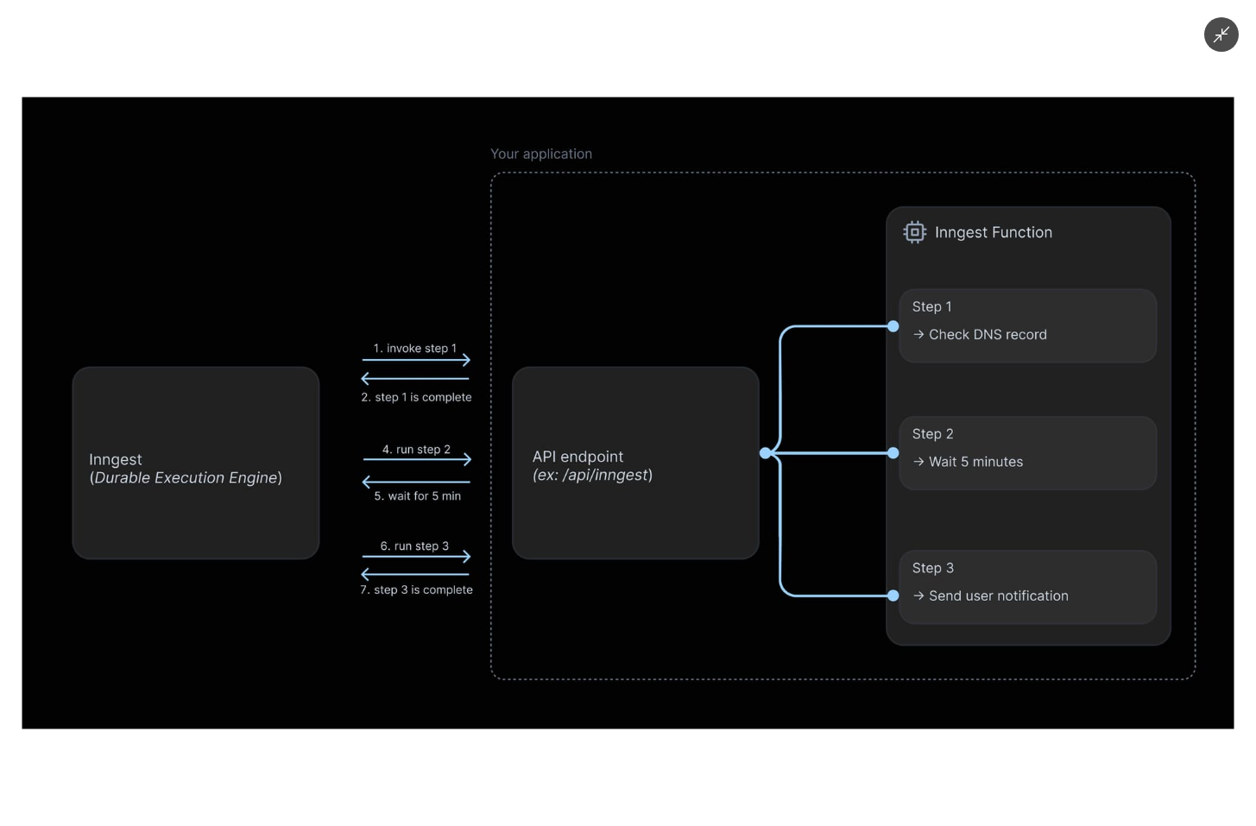
click at [622, 463] on img at bounding box center [628, 414] width 1212 height 632
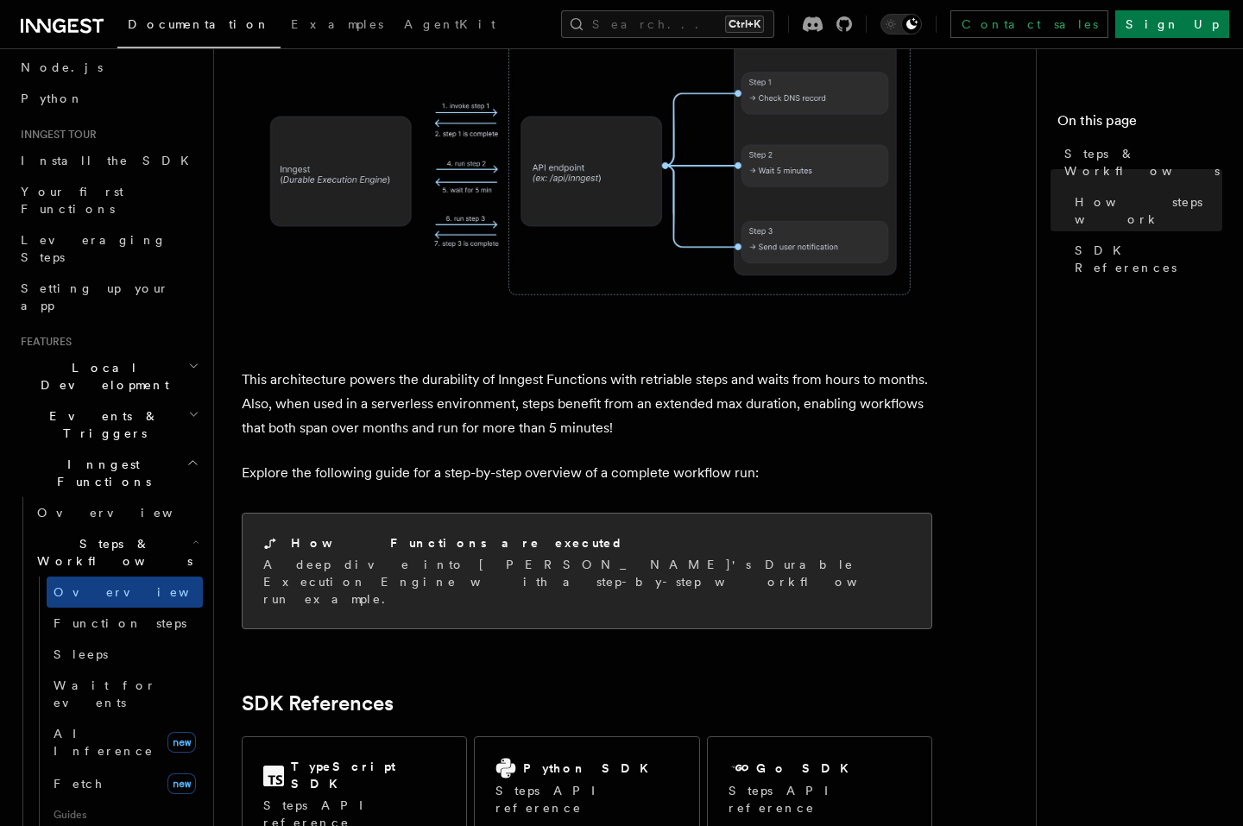
scroll to position [1658, 0]
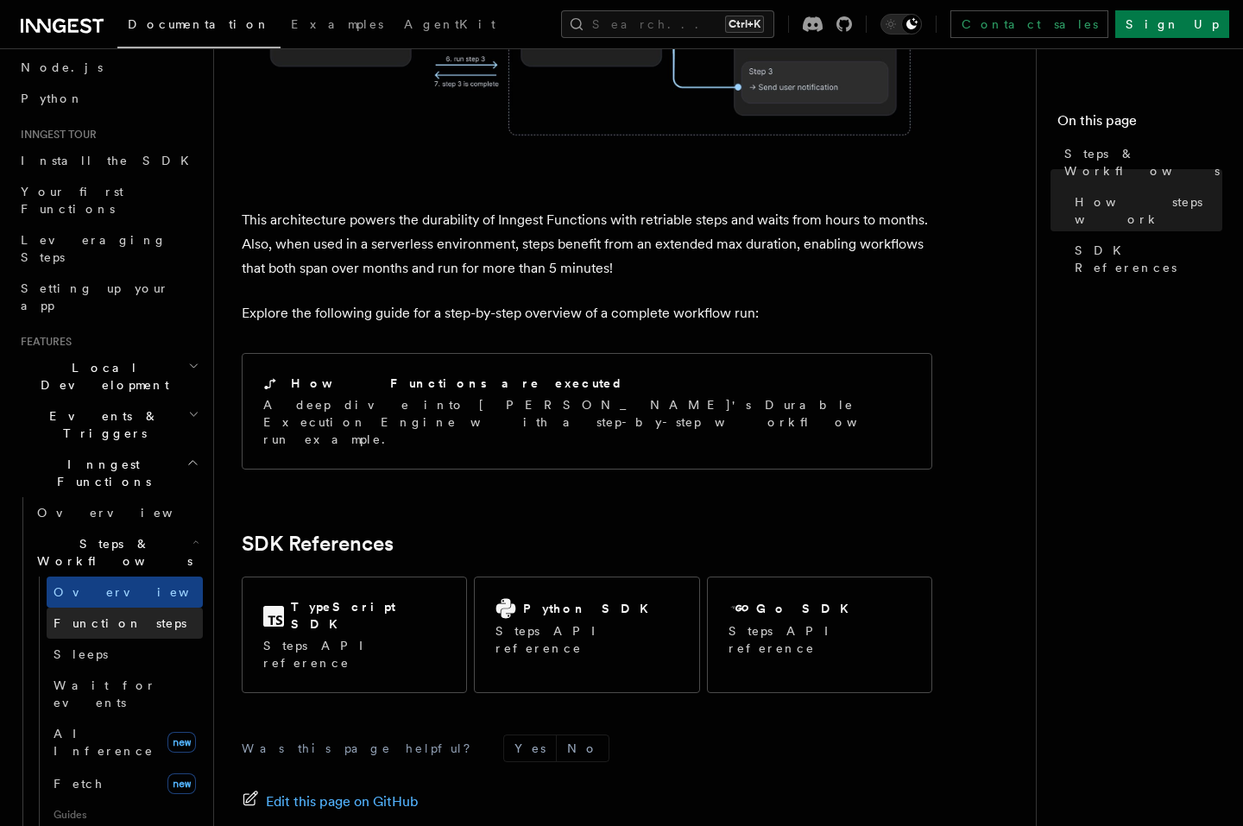
click at [109, 616] on span "Function steps" at bounding box center [120, 623] width 133 height 14
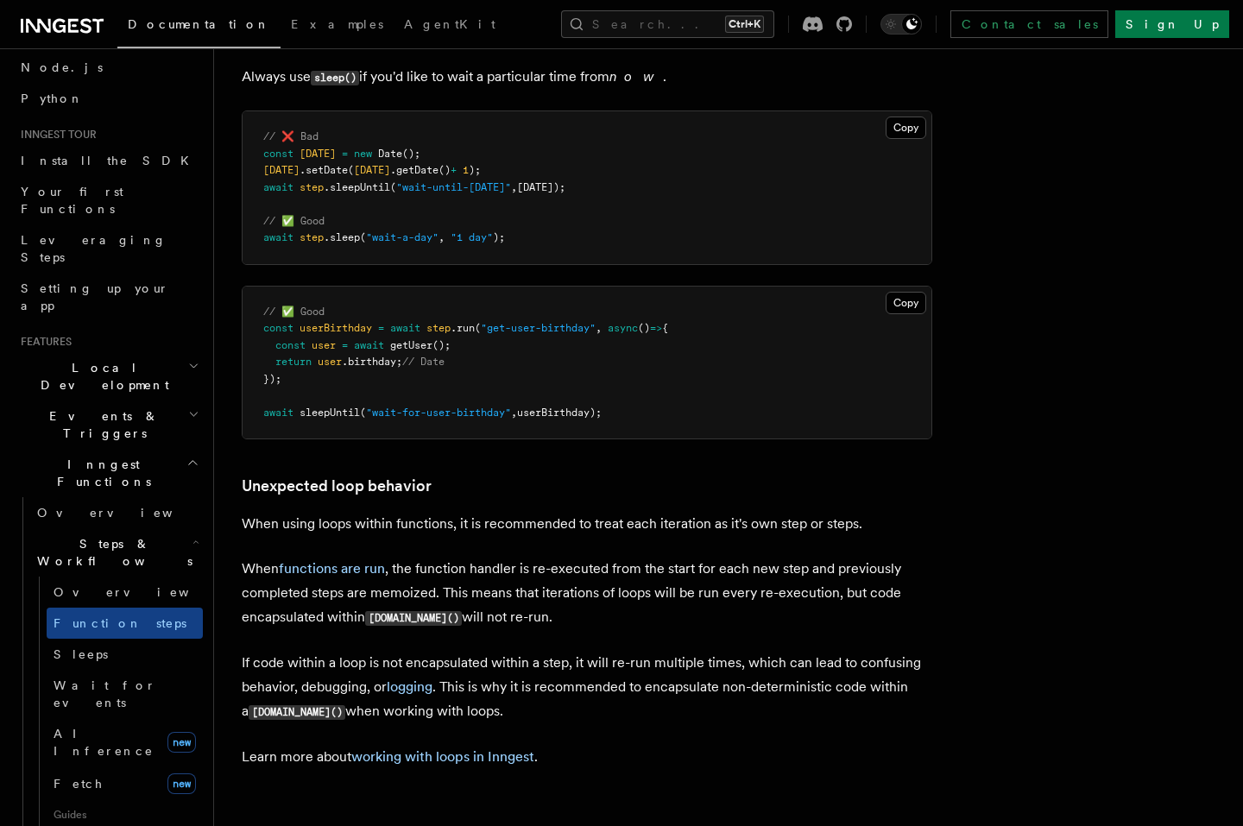
scroll to position [5180, 0]
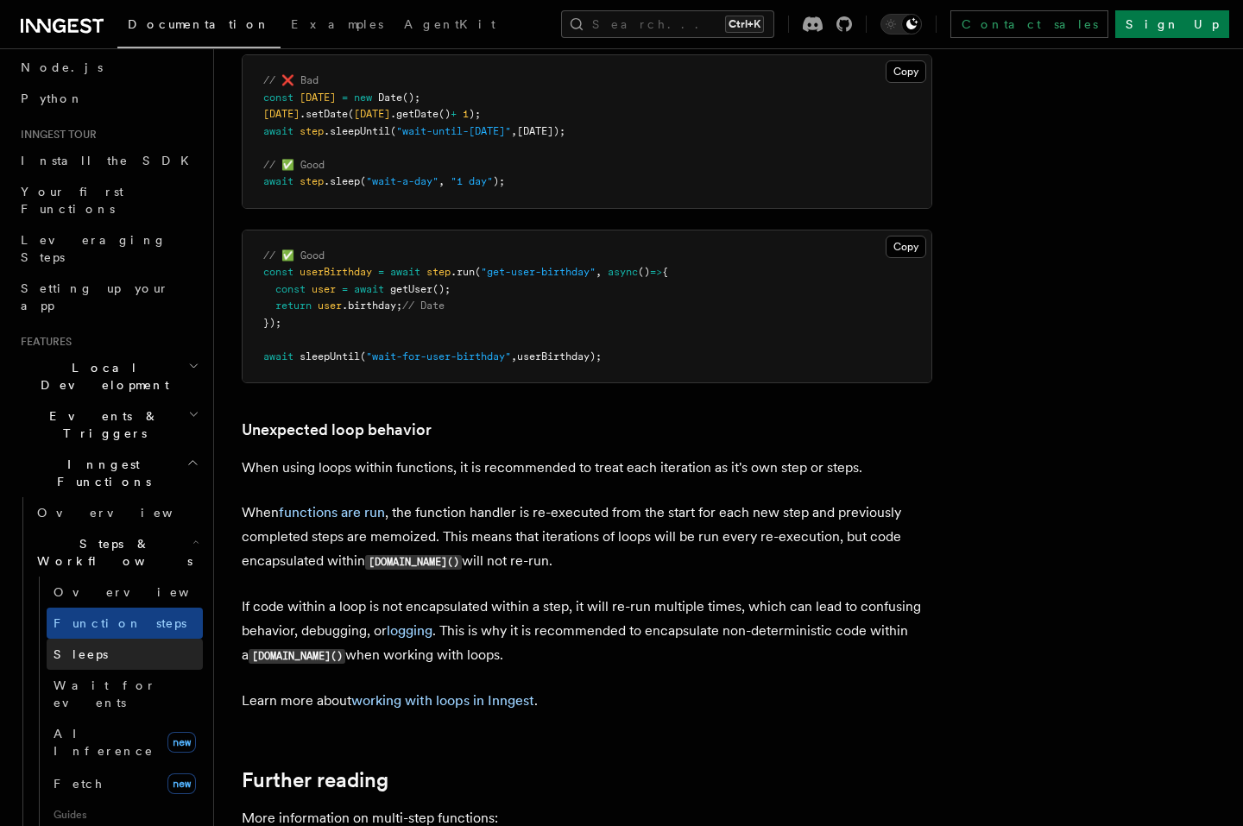
click at [57, 647] on span "Sleeps" at bounding box center [81, 654] width 54 height 14
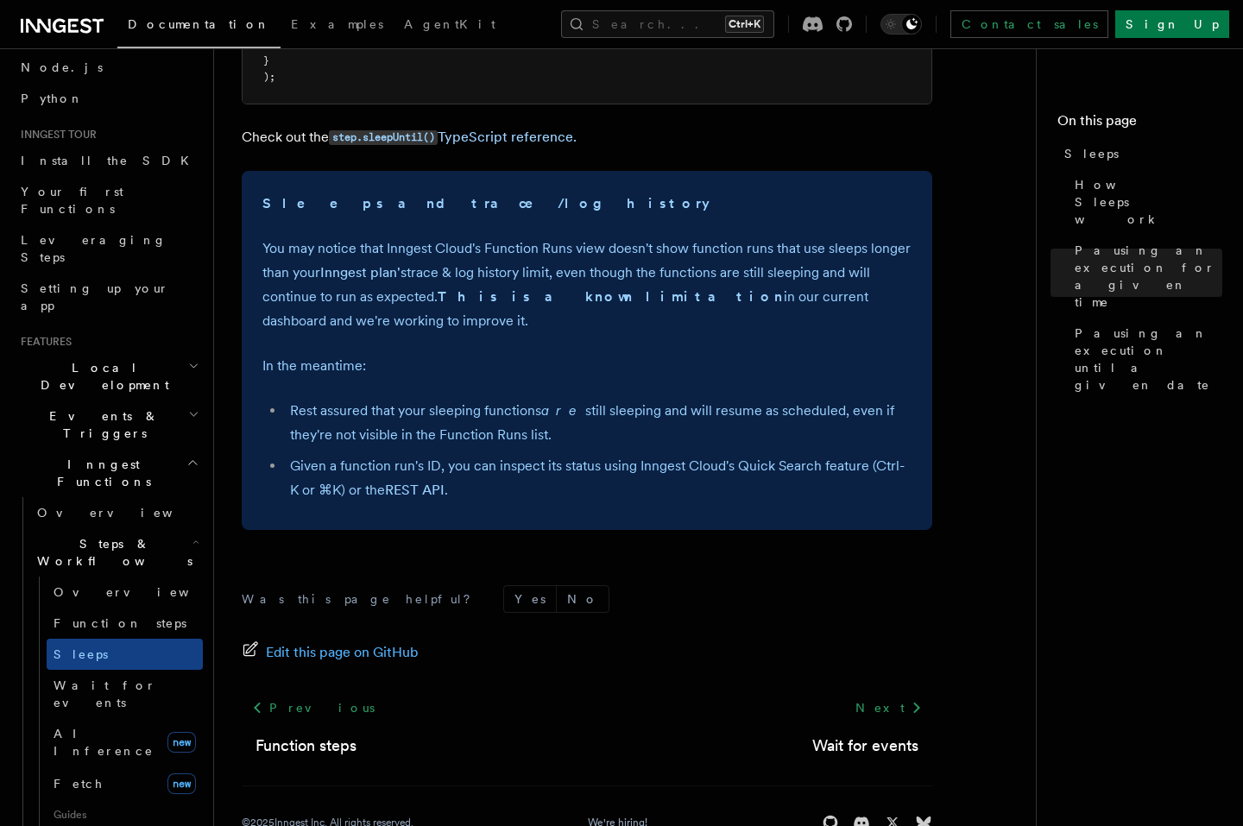
scroll to position [1243, 0]
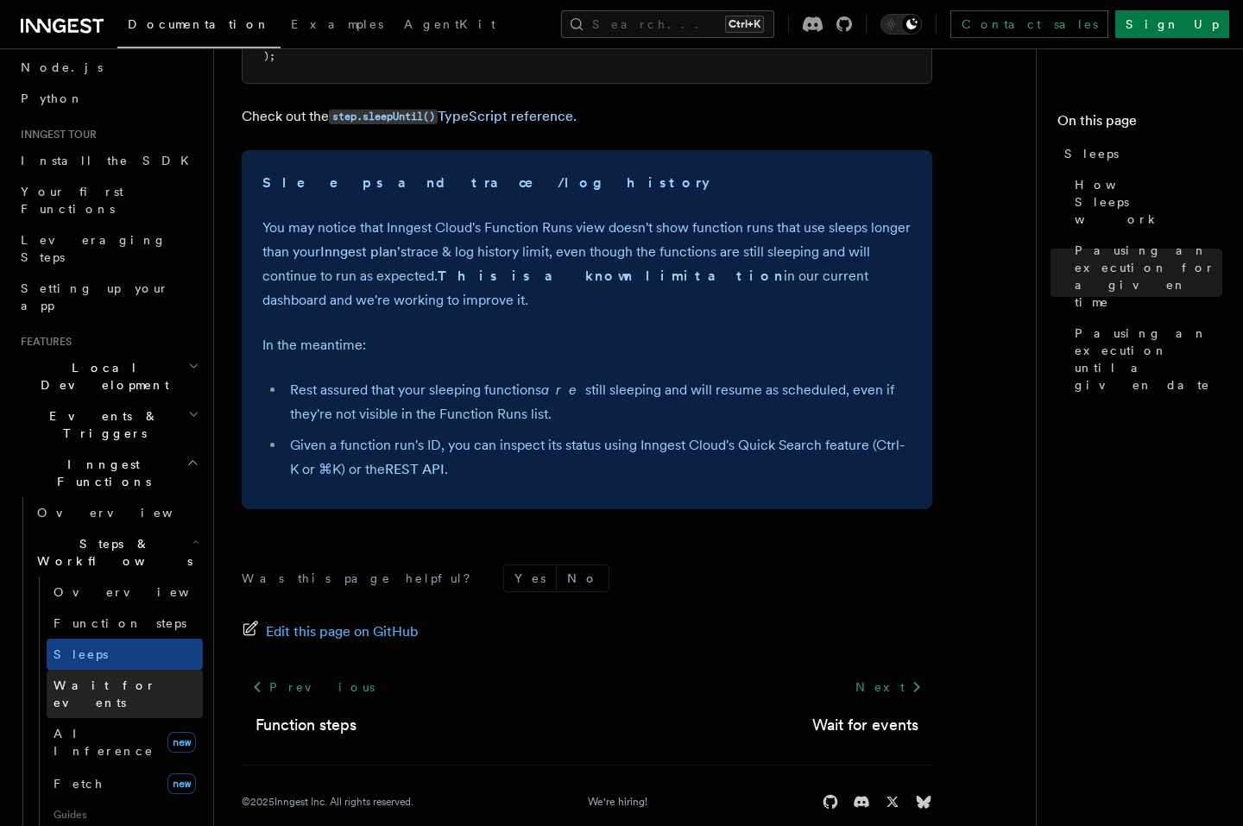
click at [110, 670] on link "Wait for events" at bounding box center [125, 694] width 156 height 48
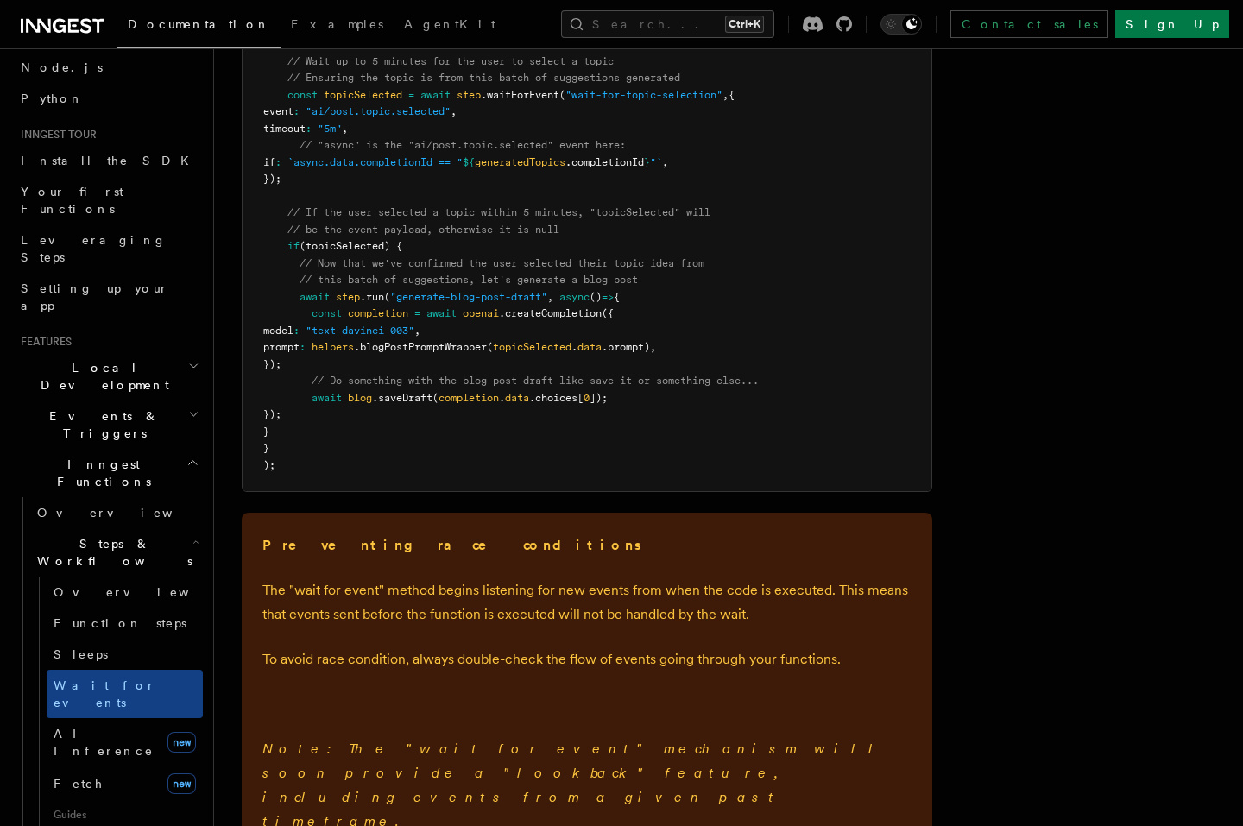
scroll to position [2279, 0]
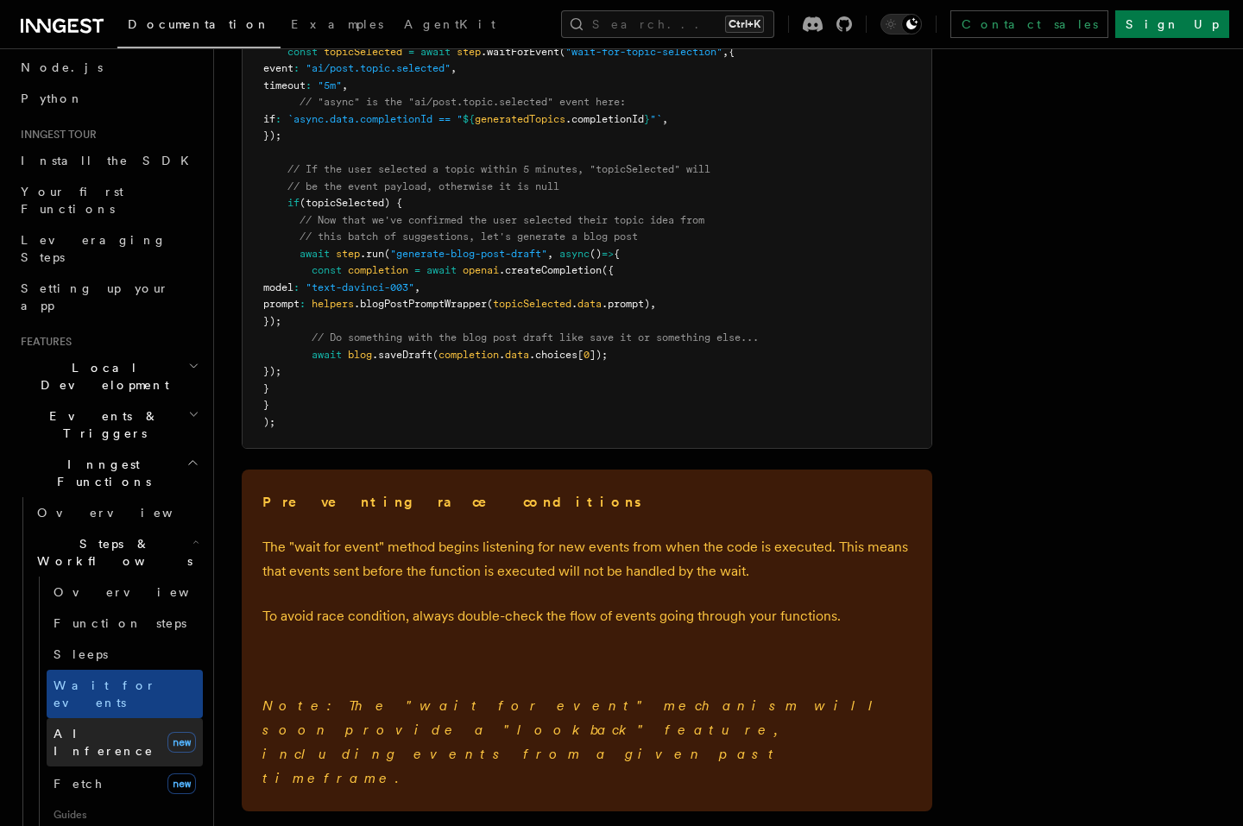
click at [119, 727] on span "AI Inference" at bounding box center [104, 742] width 100 height 31
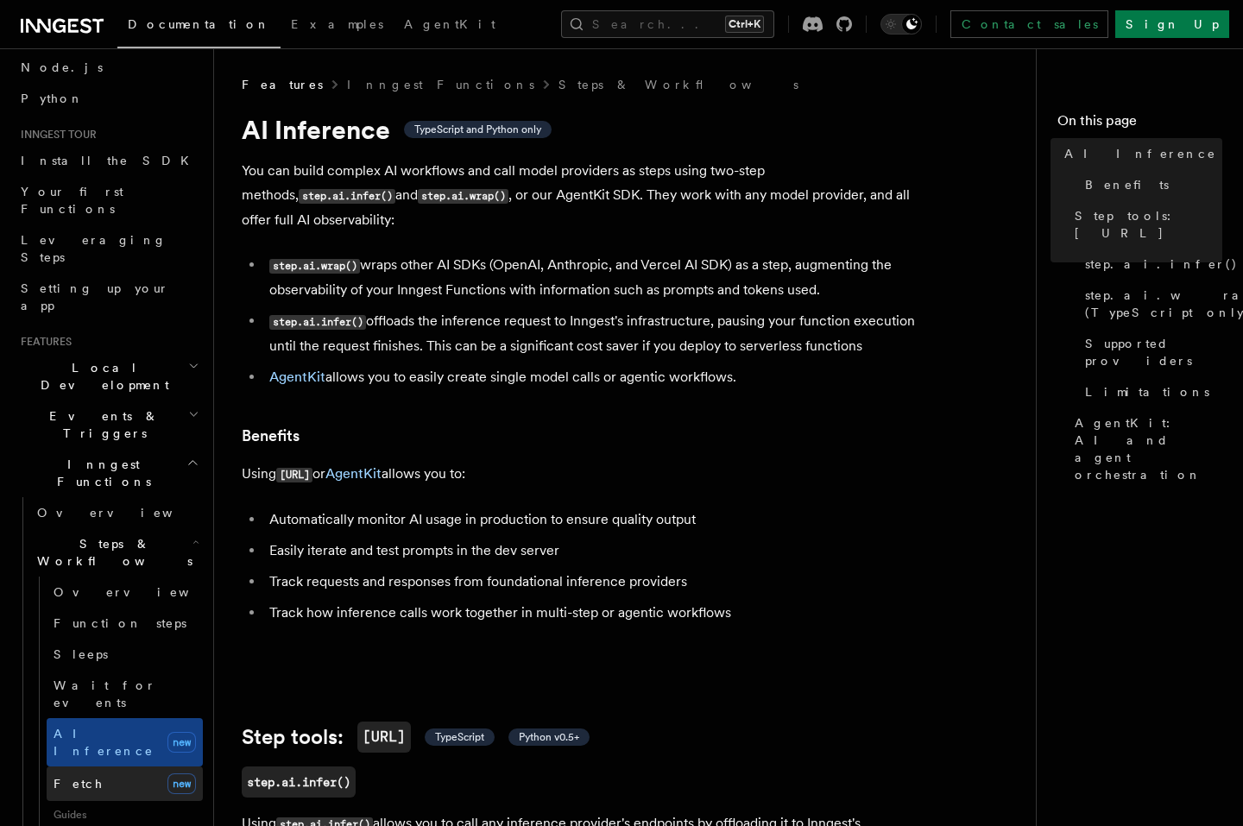
click at [97, 767] on link "Fetch new" at bounding box center [125, 784] width 156 height 35
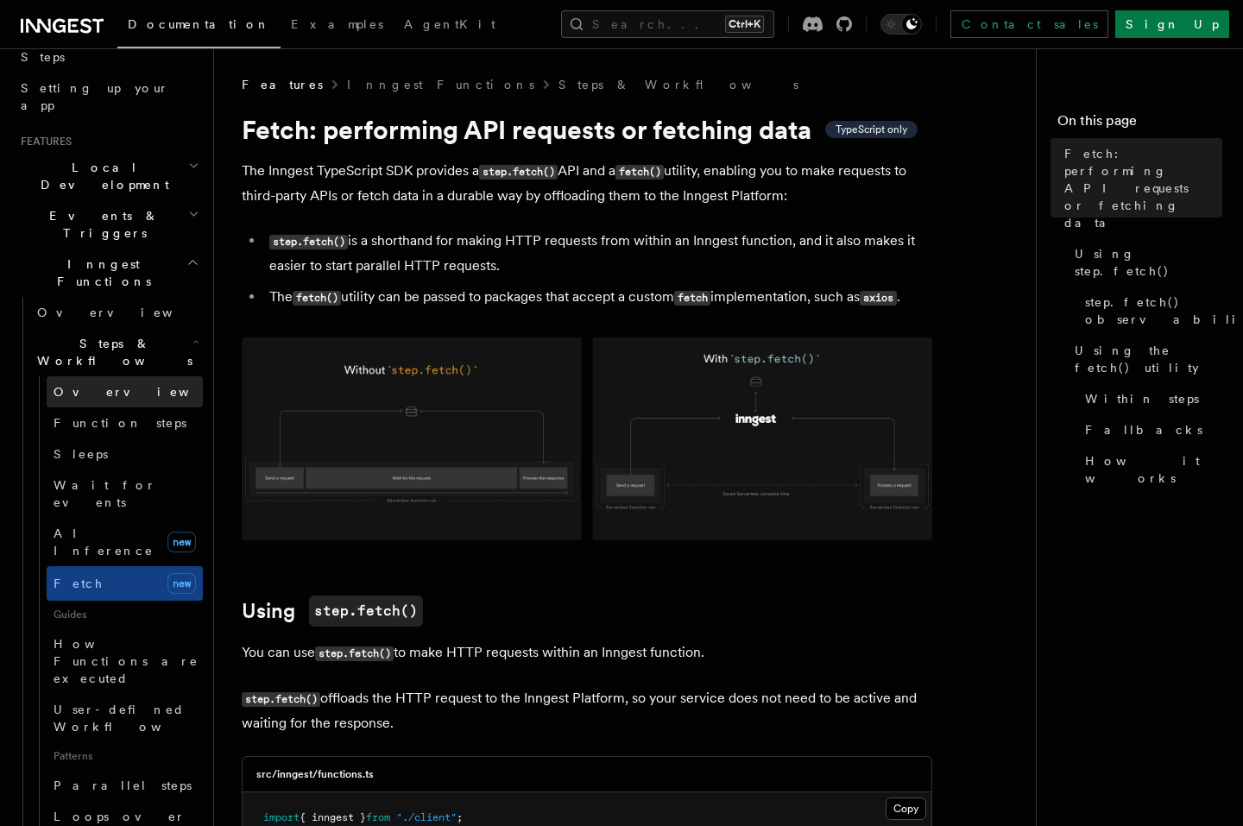
scroll to position [311, 0]
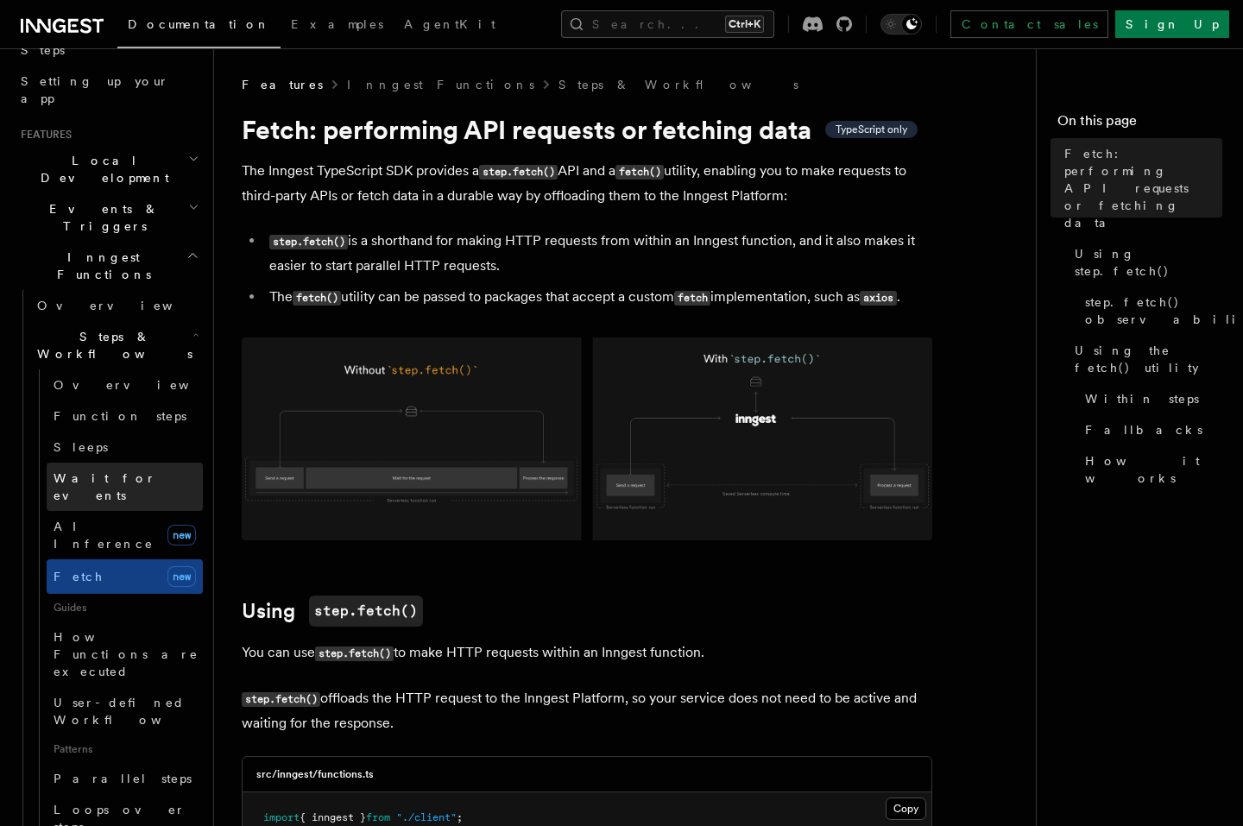
click at [129, 471] on span "Wait for events" at bounding box center [105, 486] width 103 height 31
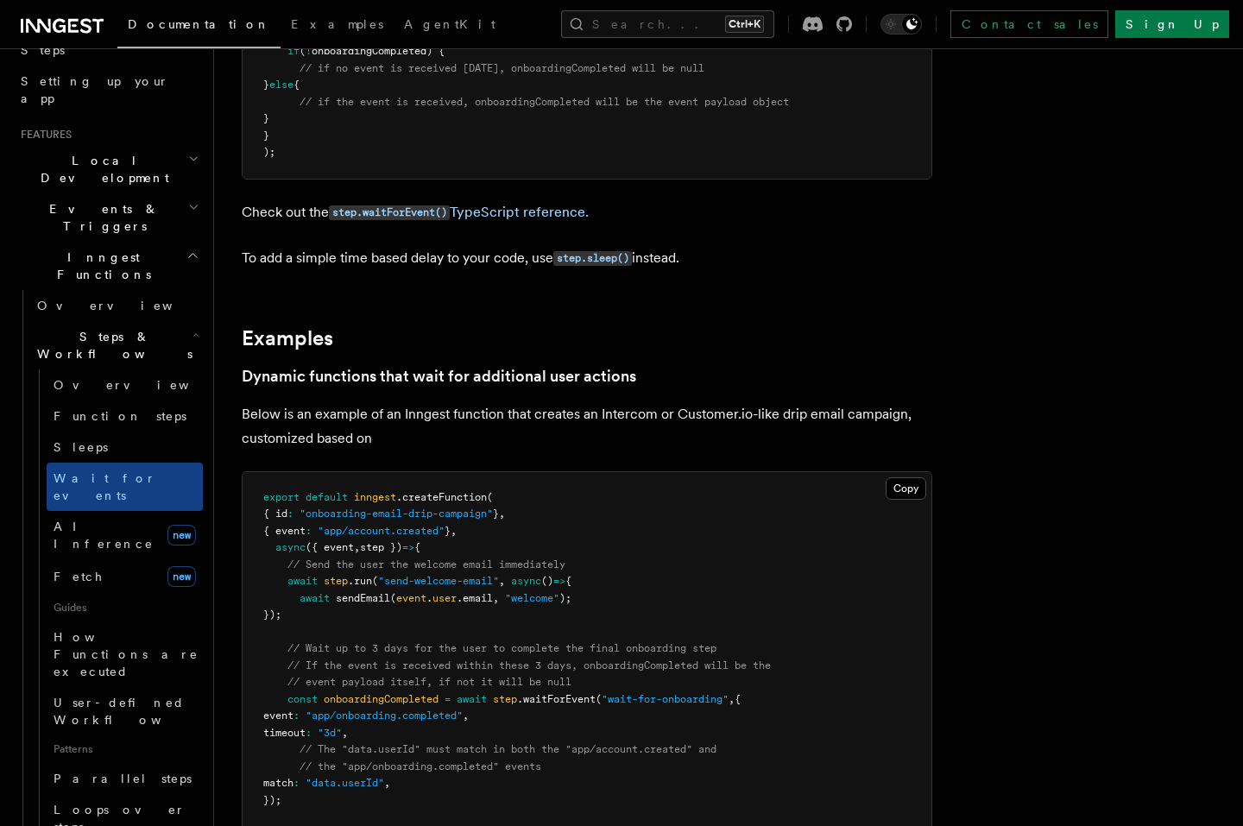
scroll to position [584, 0]
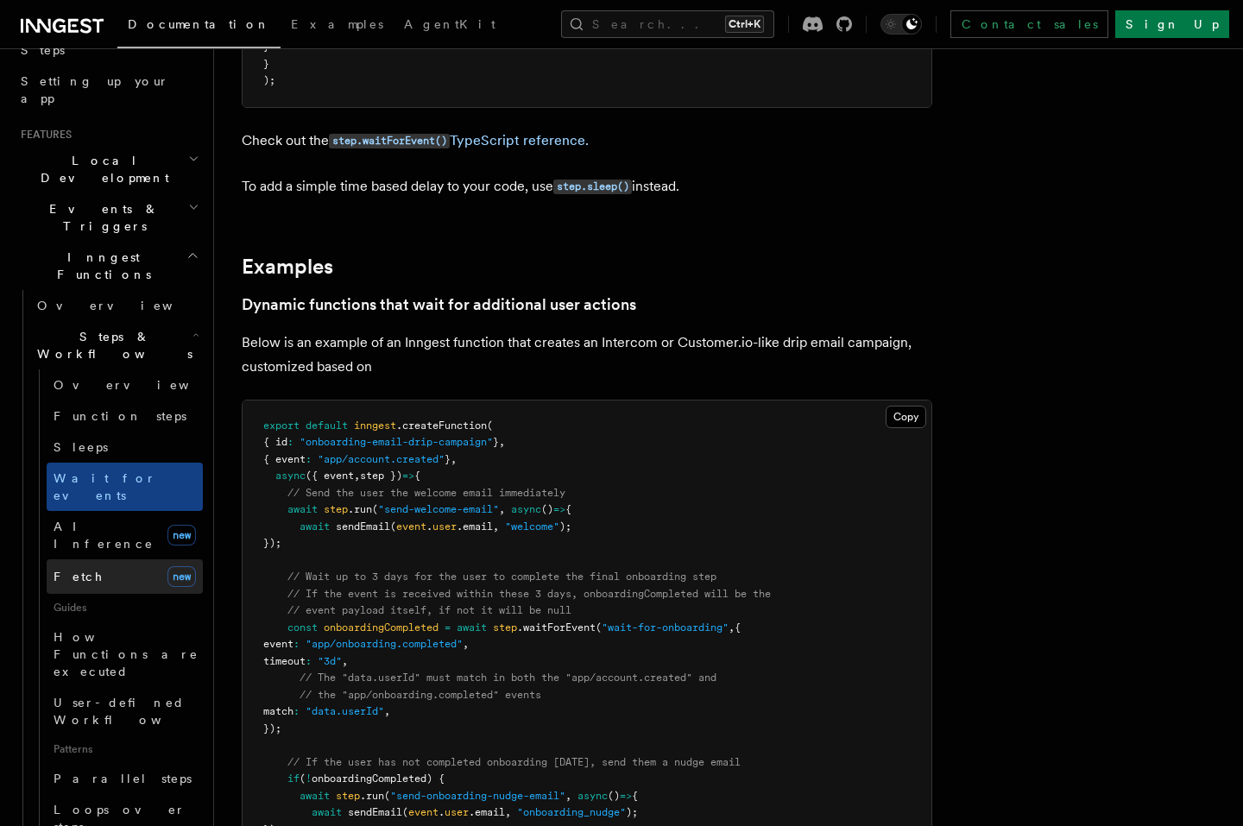
click at [111, 559] on link "Fetch new" at bounding box center [125, 576] width 156 height 35
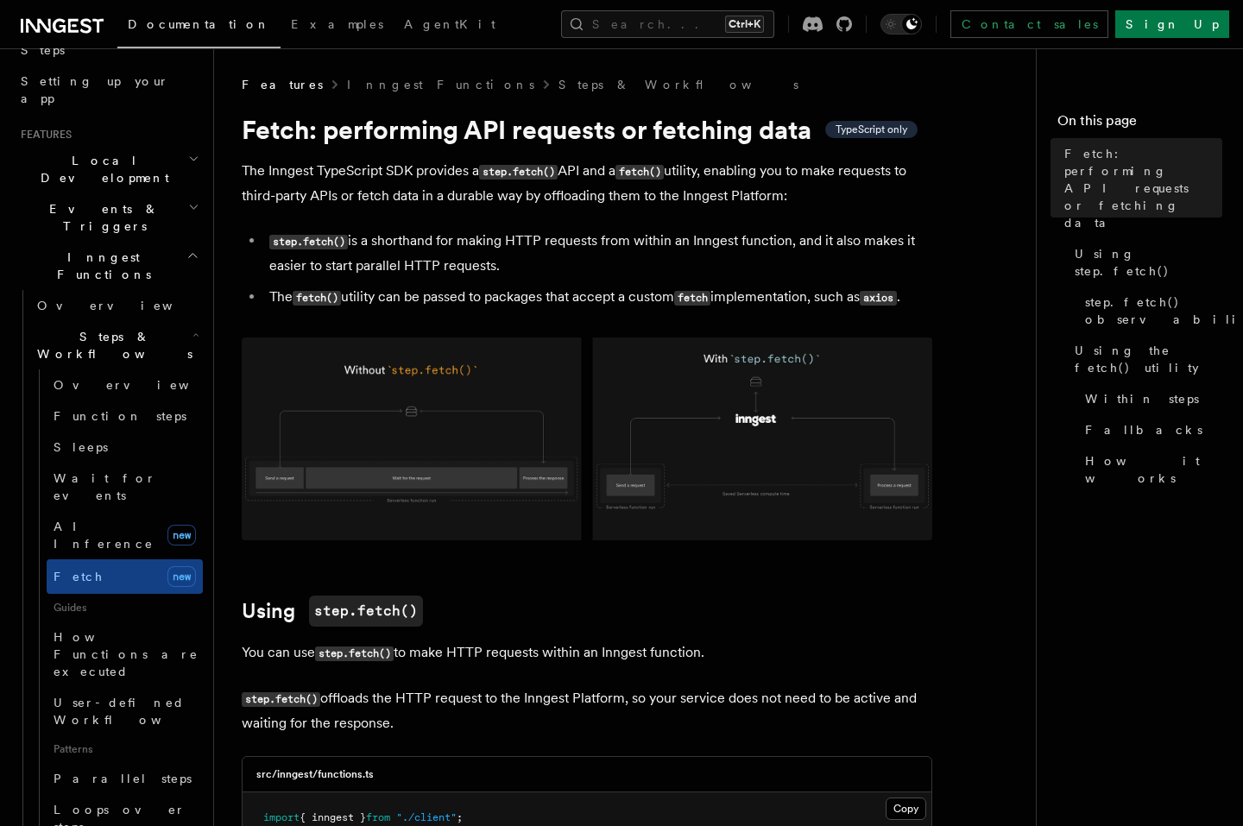
click at [534, 464] on img at bounding box center [587, 439] width 691 height 203
click at [751, 414] on img at bounding box center [587, 439] width 691 height 203
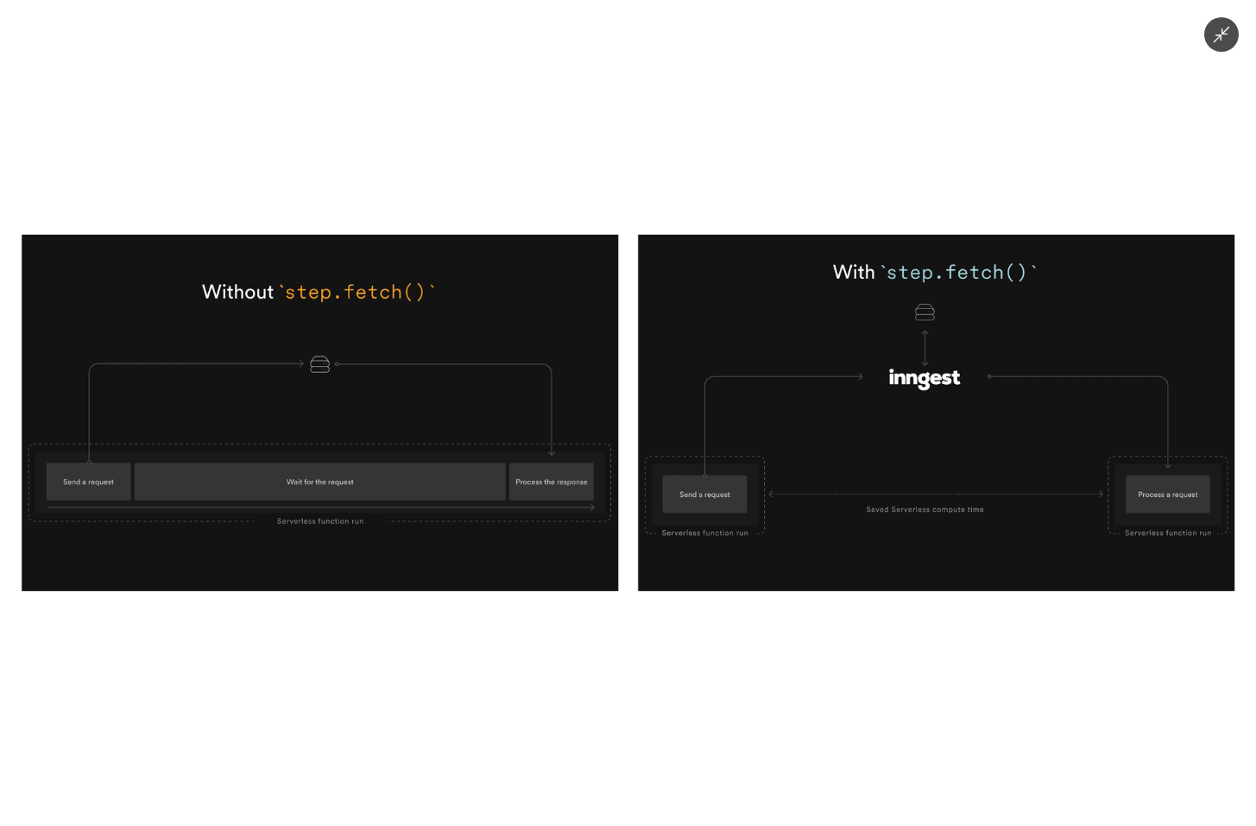
click at [748, 414] on img at bounding box center [628, 413] width 1213 height 357
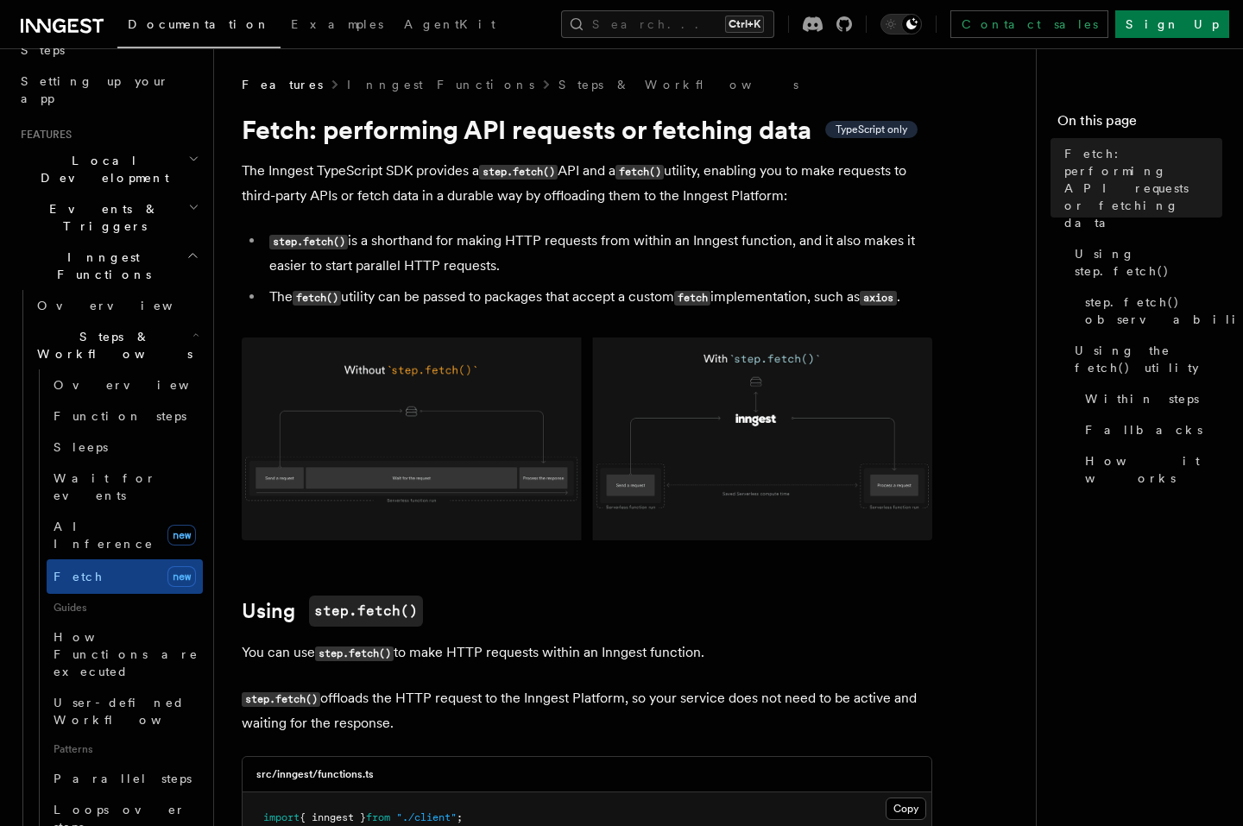
click at [366, 468] on img at bounding box center [587, 439] width 691 height 203
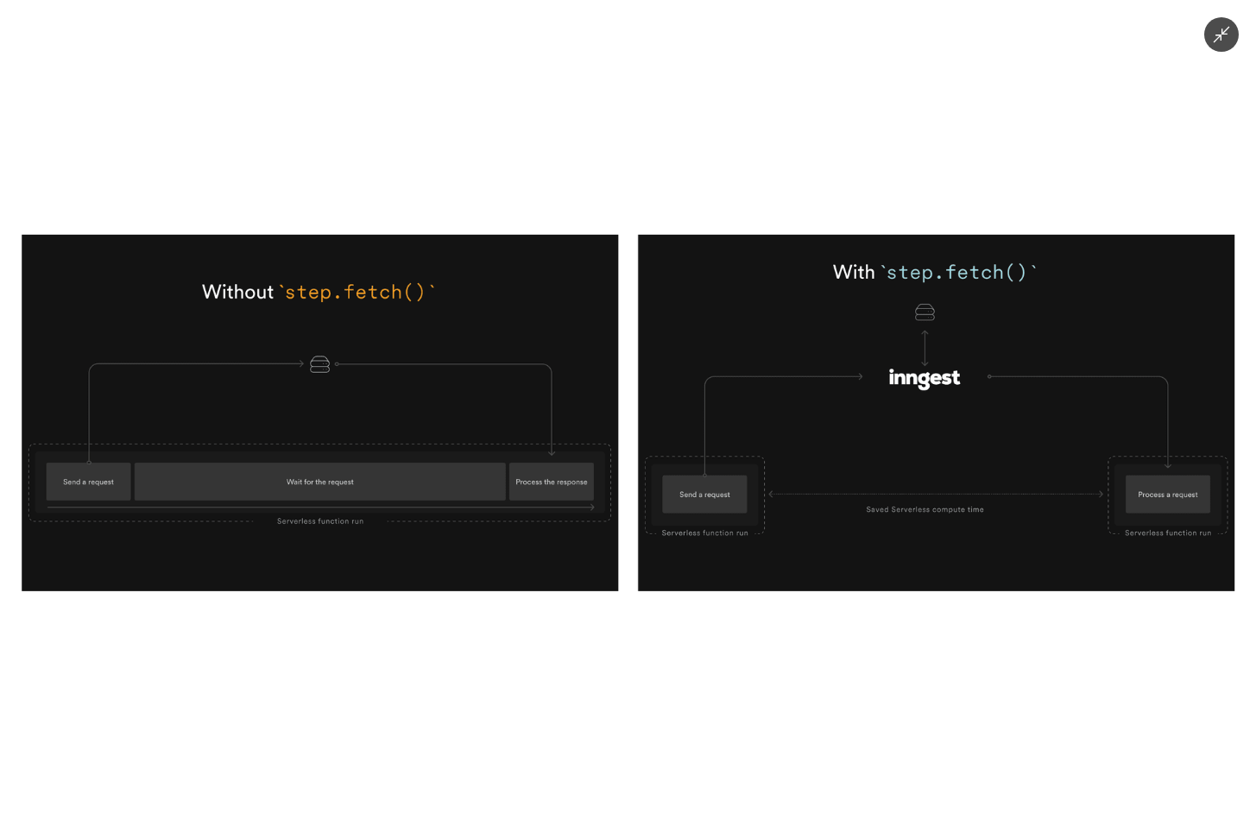
click at [400, 420] on img at bounding box center [628, 413] width 1213 height 357
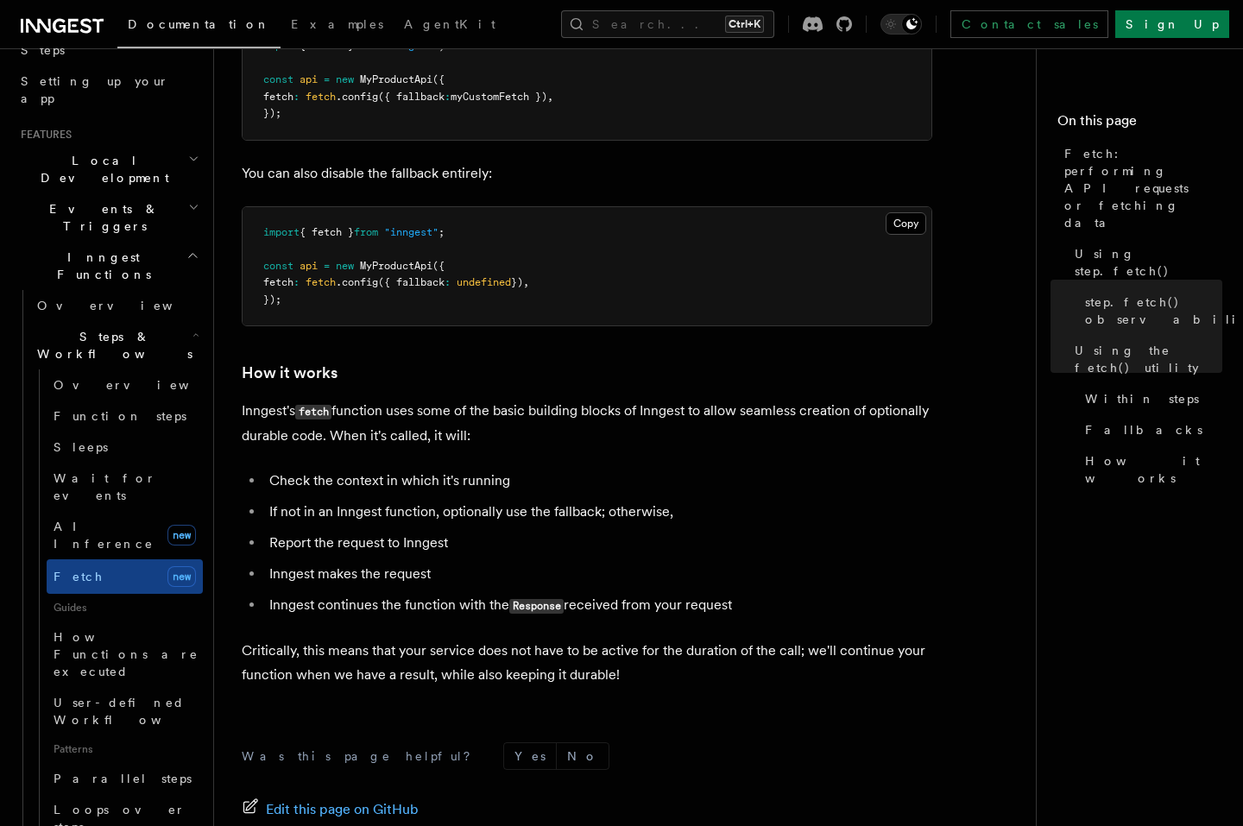
scroll to position [3833, 0]
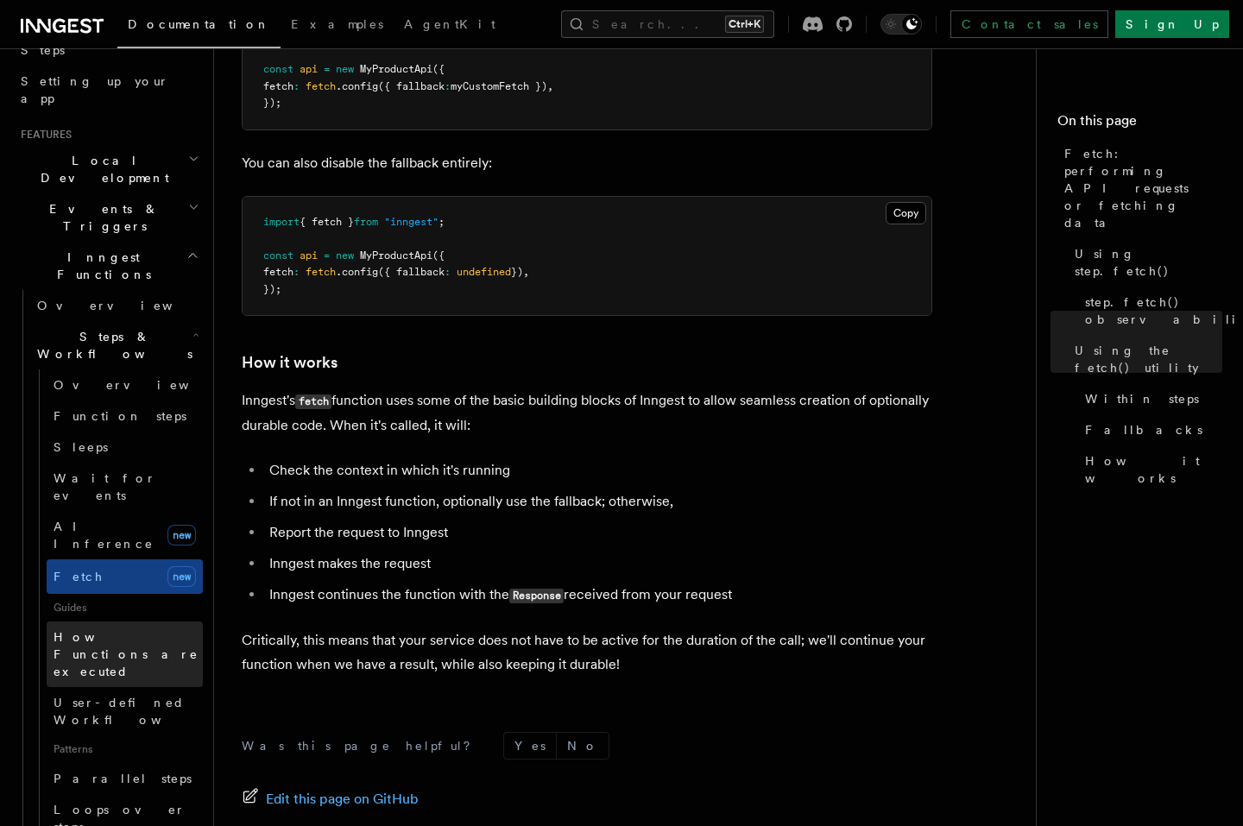
click at [123, 628] on span "How Functions are executed" at bounding box center [128, 654] width 149 height 52
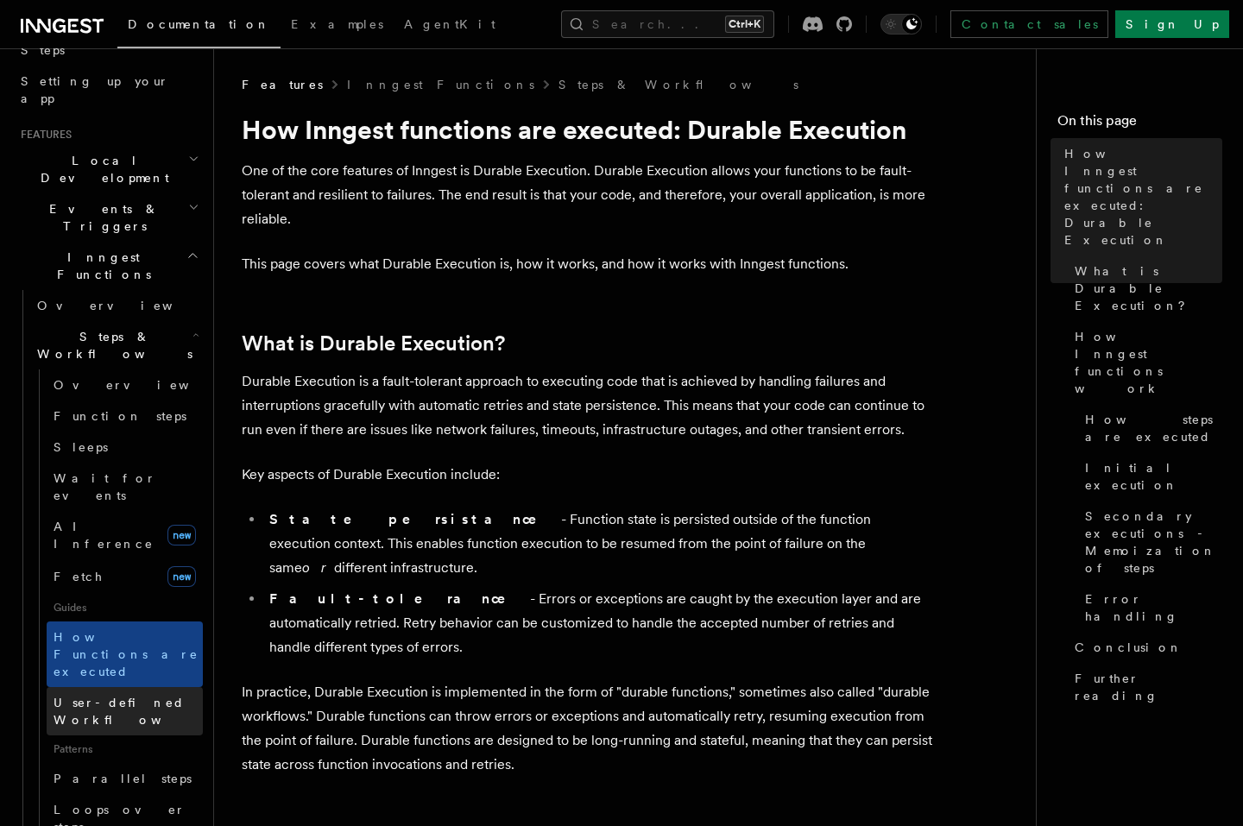
click at [145, 696] on span "User-defined Workflows" at bounding box center [131, 711] width 155 height 31
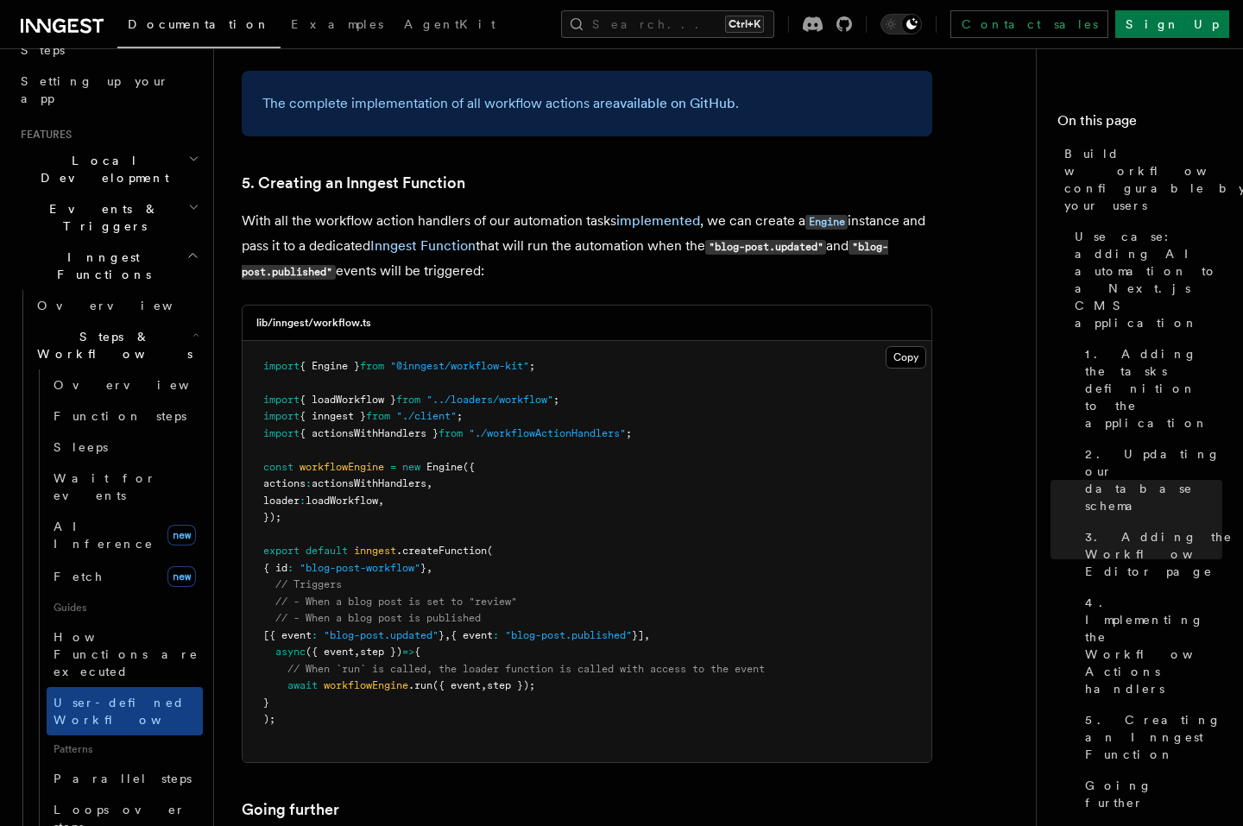
scroll to position [7459, 0]
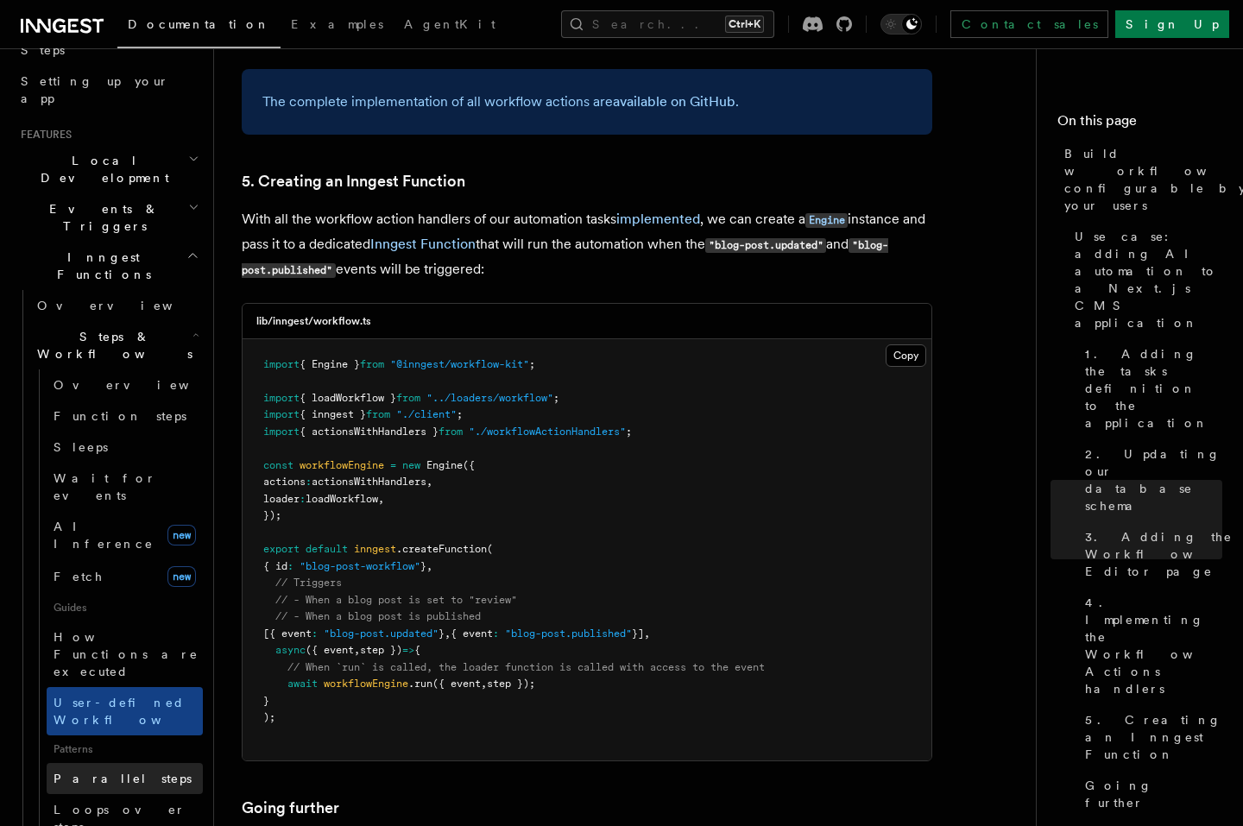
click at [146, 763] on link "Parallel steps" at bounding box center [125, 778] width 156 height 31
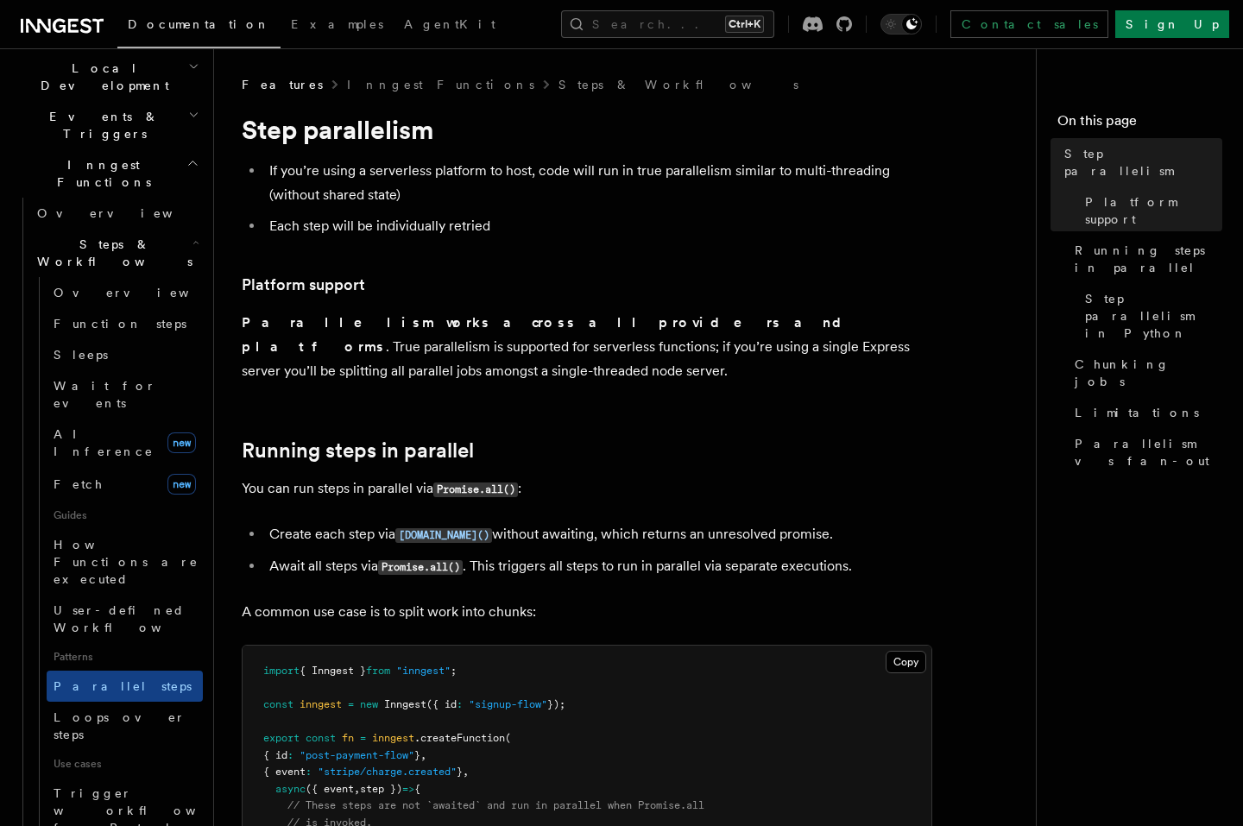
scroll to position [311, 0]
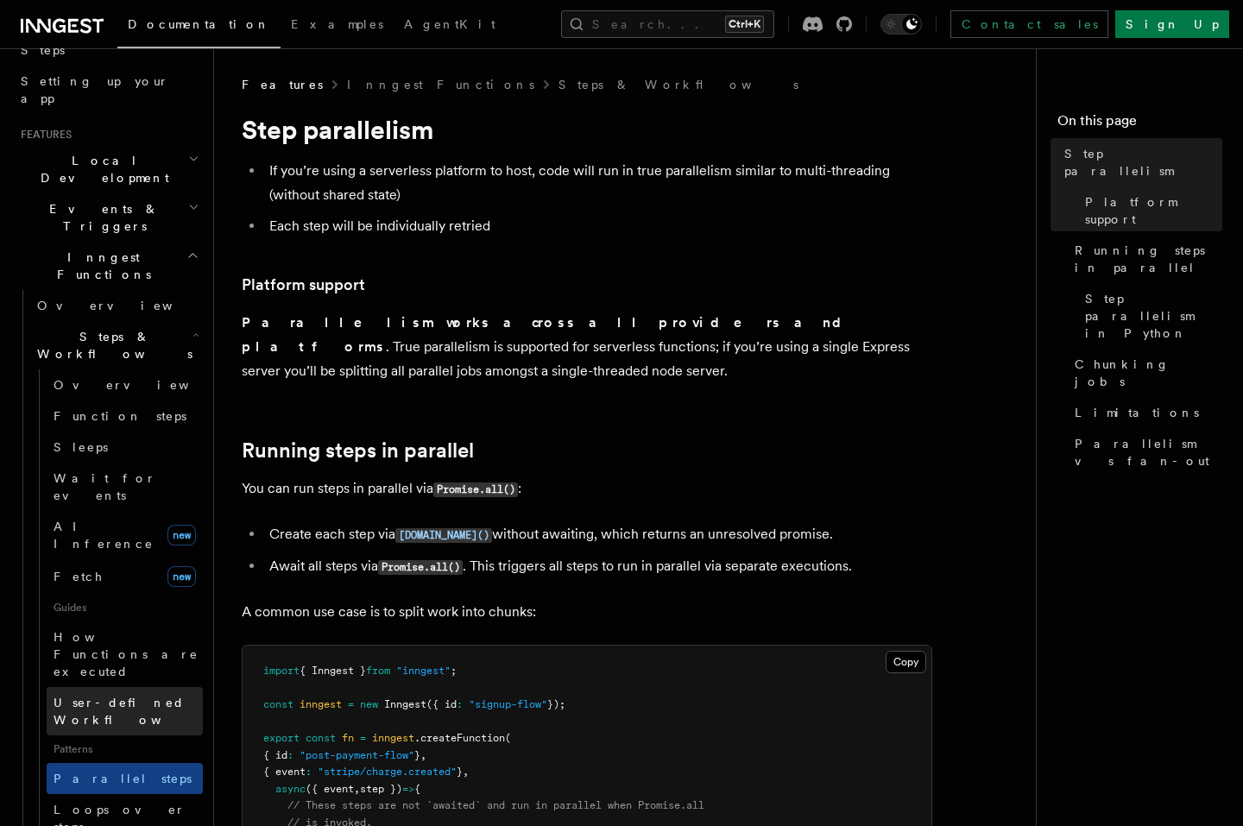
click at [167, 696] on span "User-defined Workflows" at bounding box center [131, 711] width 155 height 31
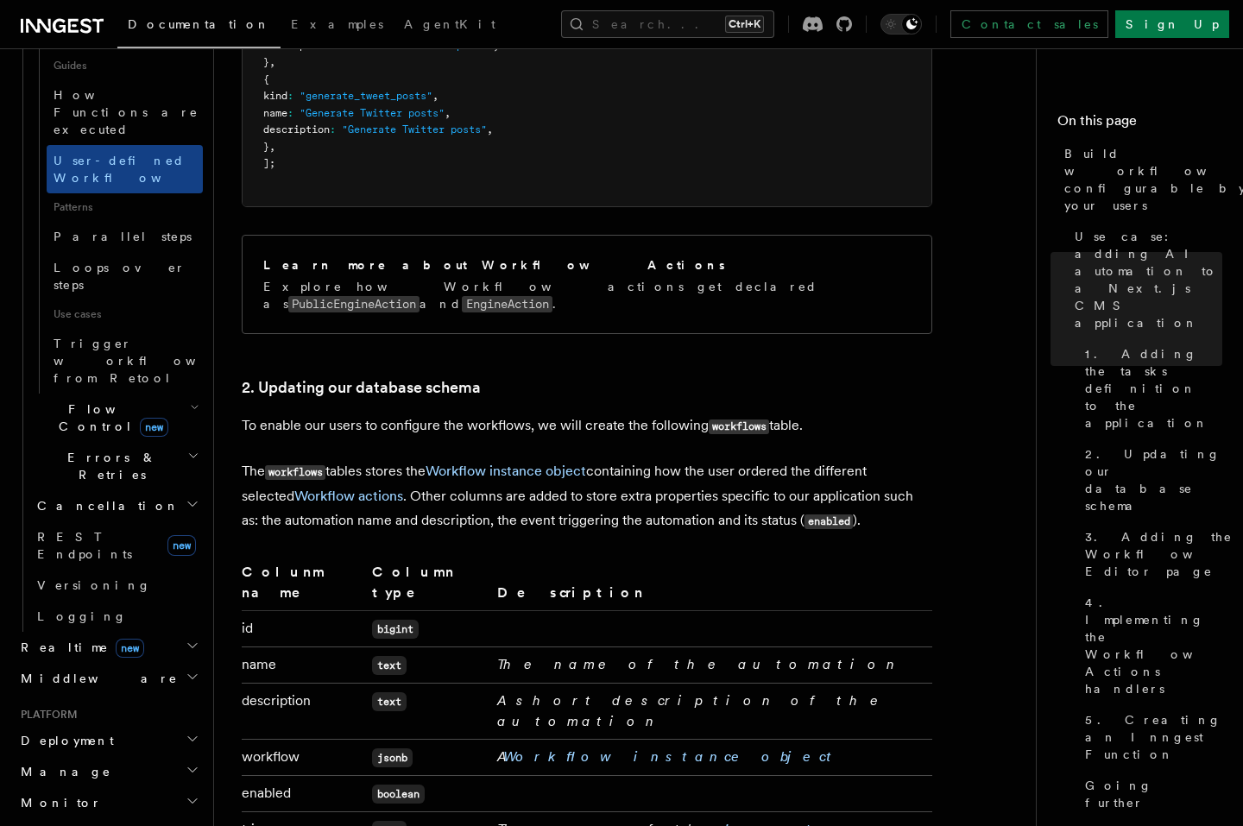
scroll to position [434, 0]
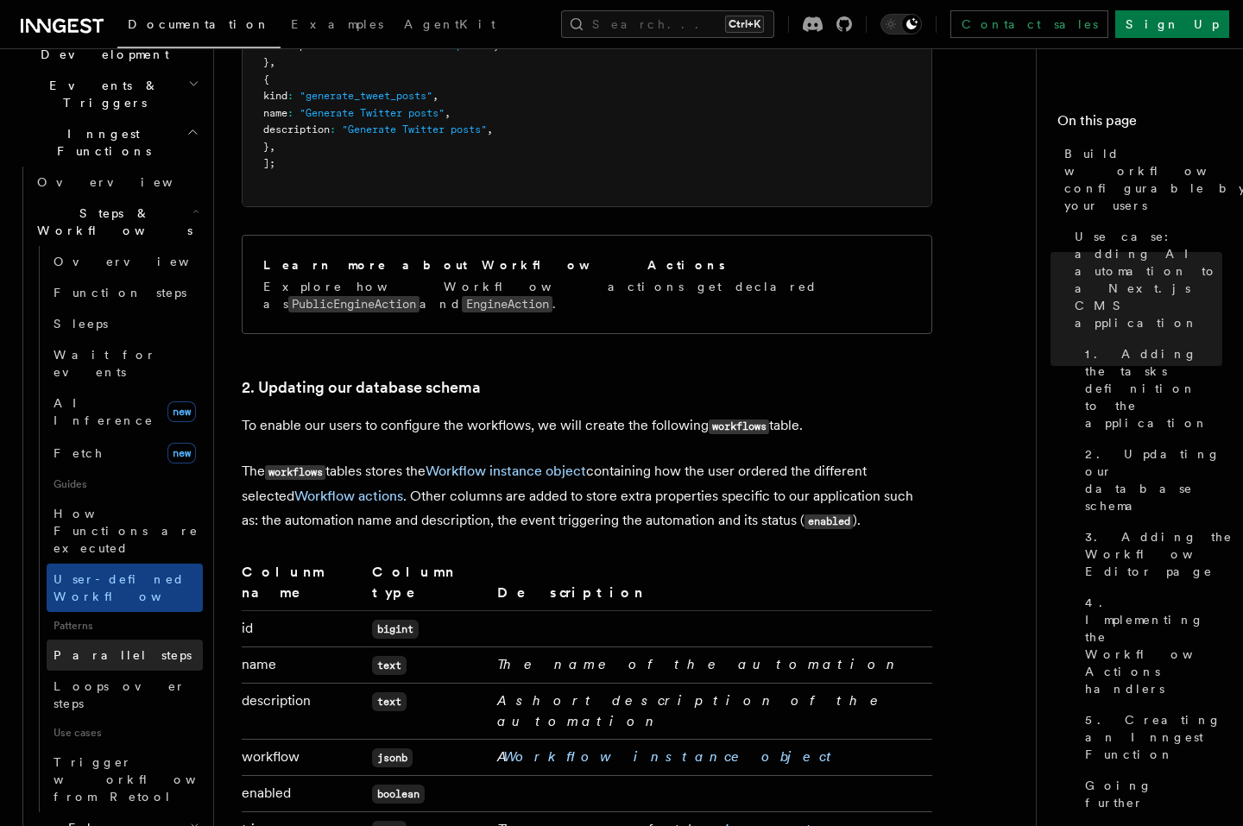
click at [75, 648] on span "Parallel steps" at bounding box center [123, 655] width 138 height 14
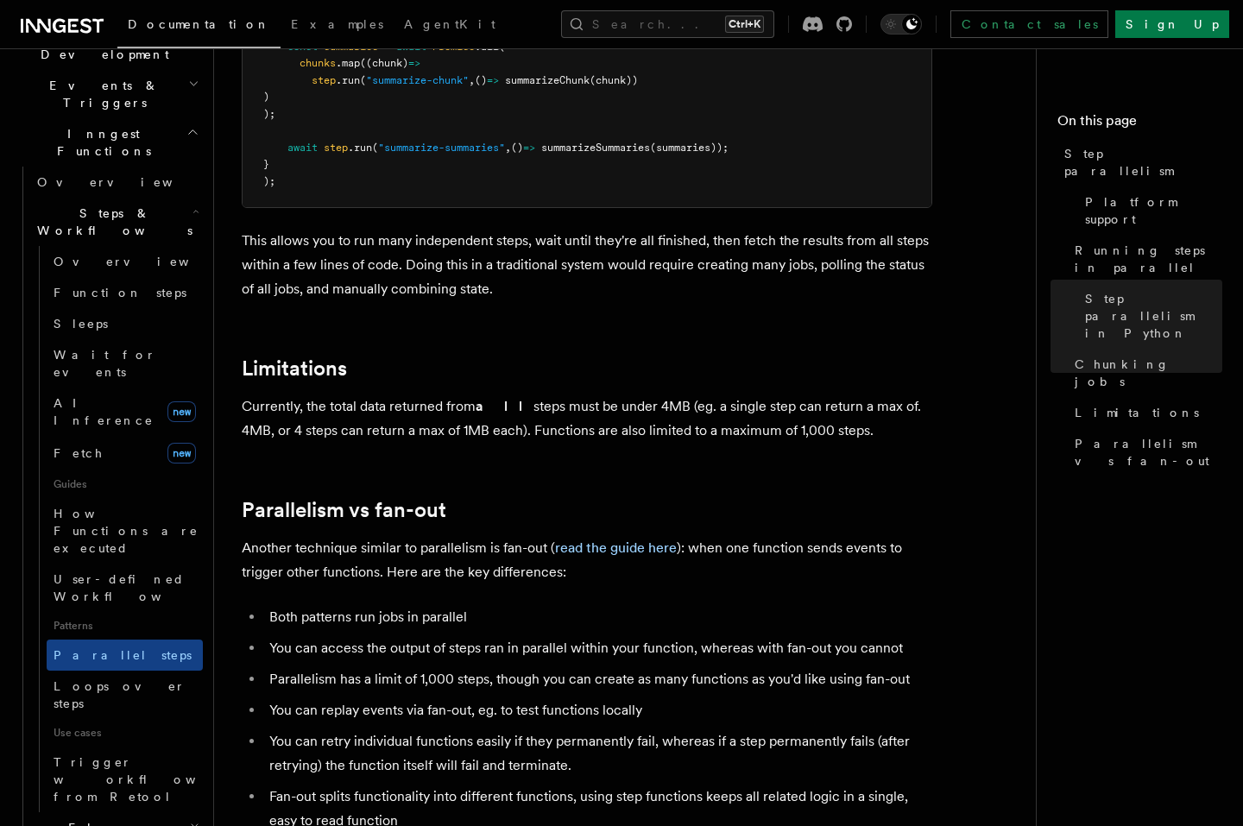
scroll to position [2797, 0]
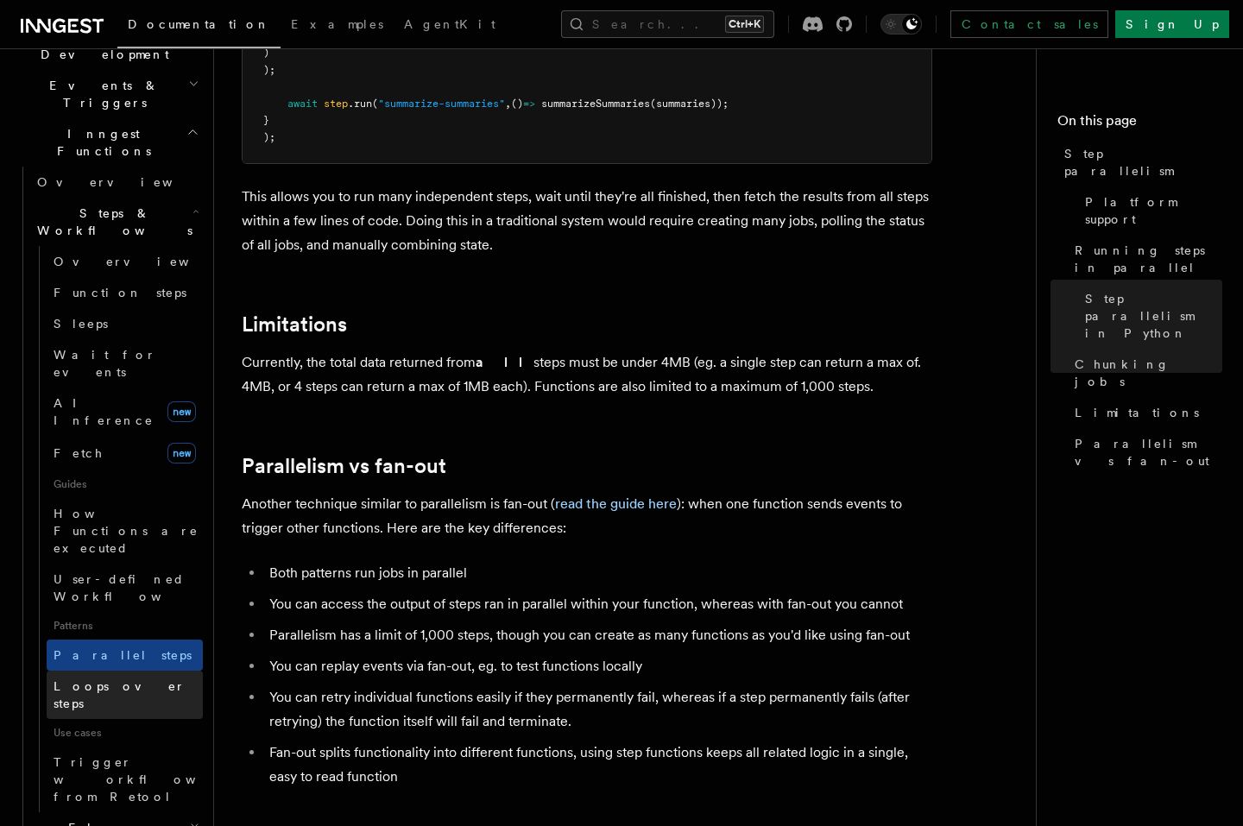
click at [126, 679] on span "Loops over steps" at bounding box center [120, 694] width 132 height 31
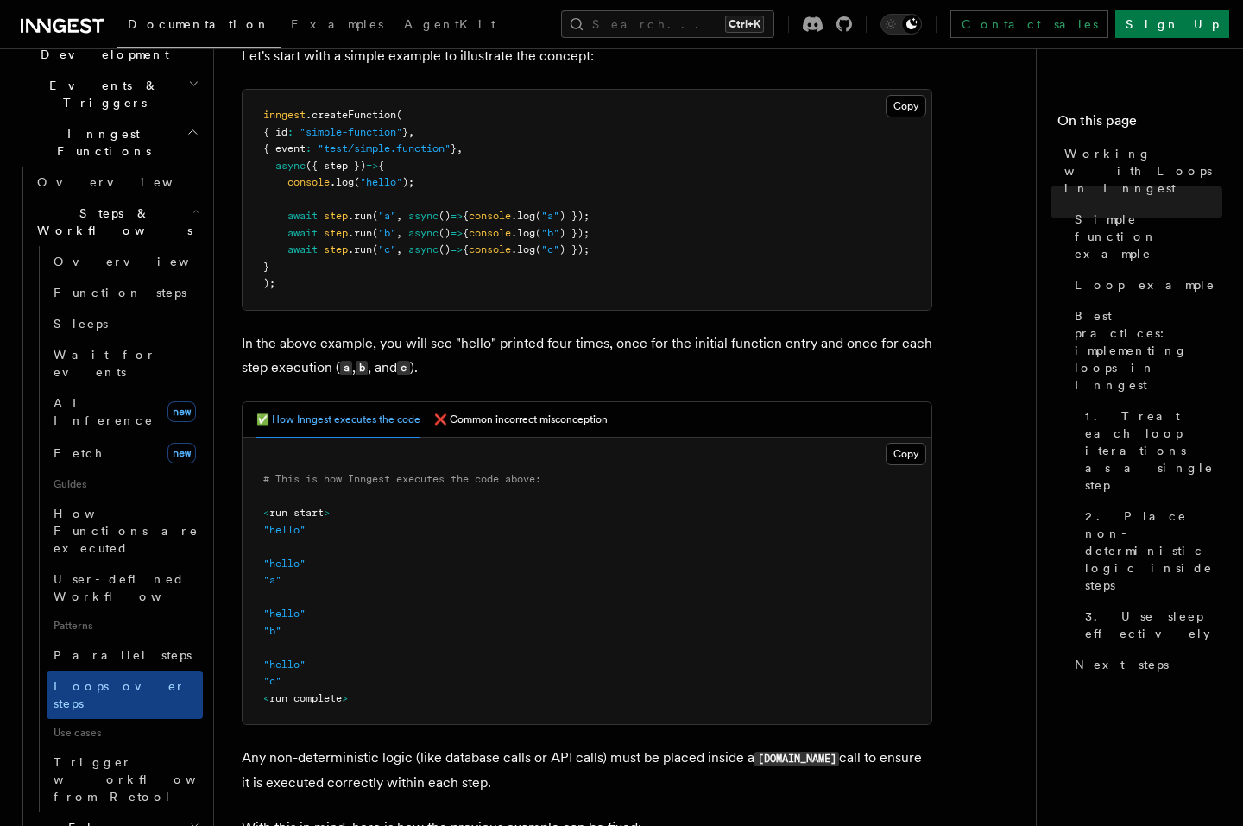
scroll to position [414, 0]
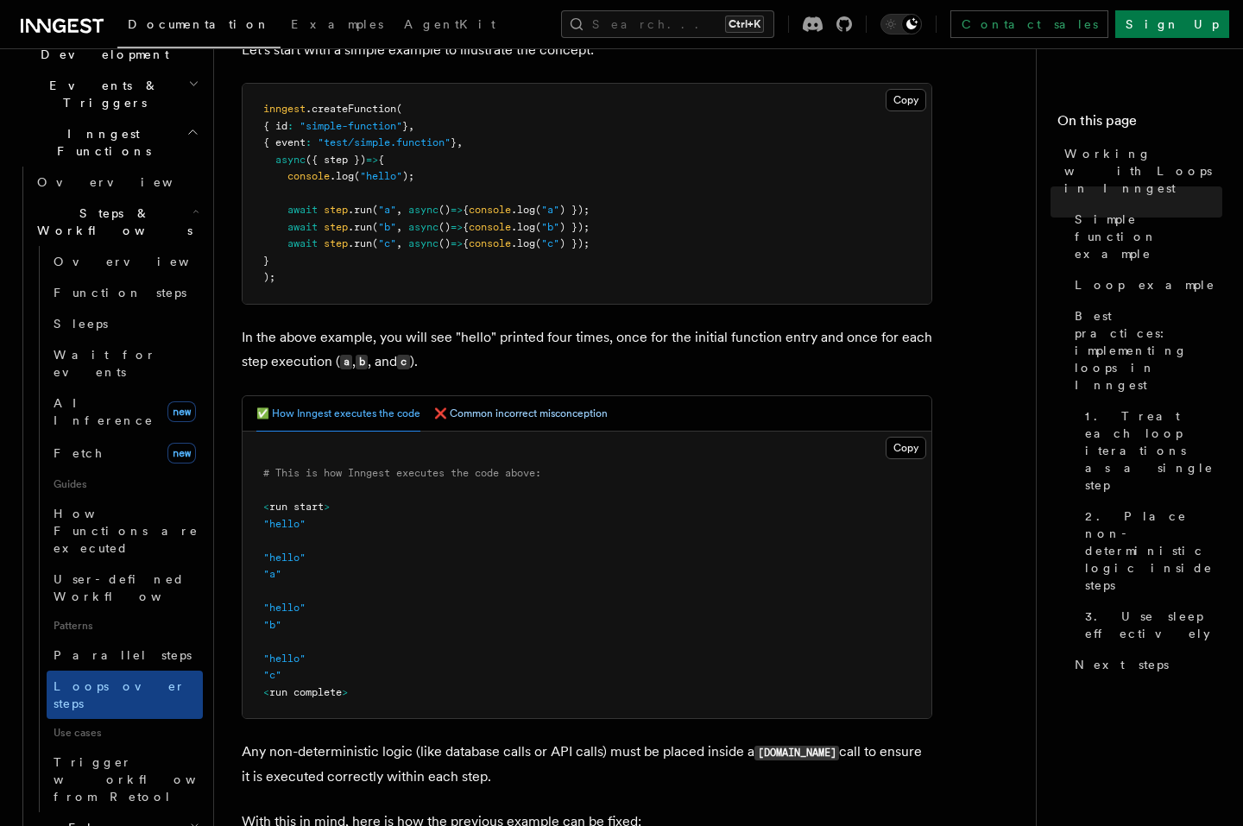
click at [559, 415] on button "❌ Common incorrect misconception" at bounding box center [521, 413] width 174 height 35
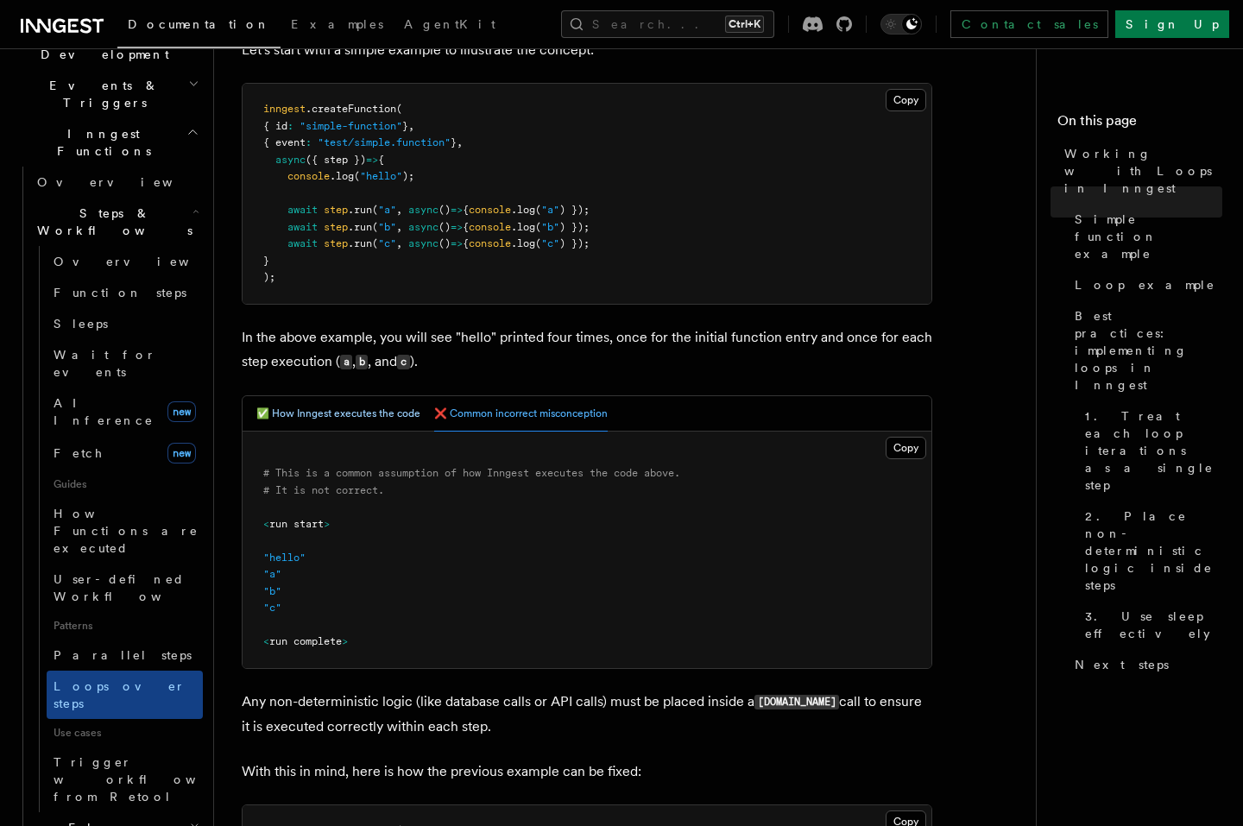
click at [329, 421] on button "✅ How Inngest executes the code" at bounding box center [338, 413] width 164 height 35
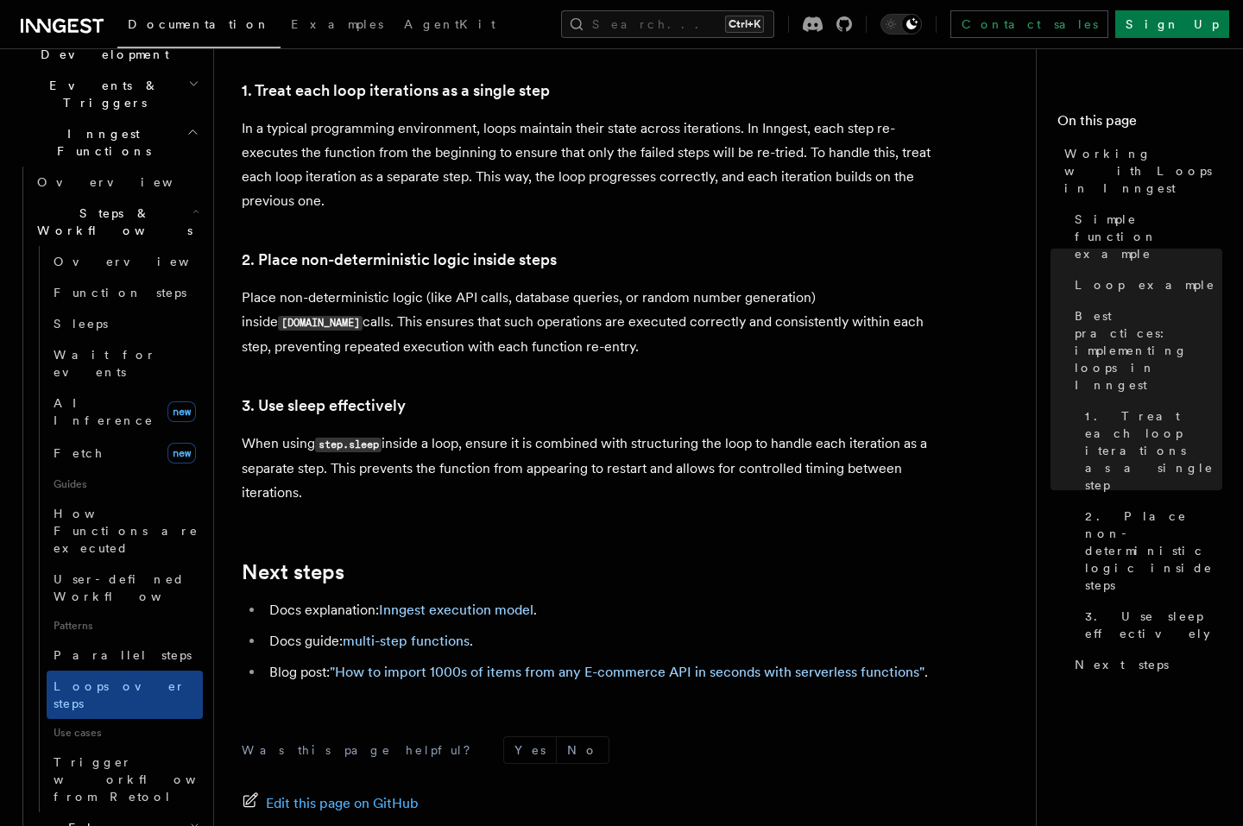
scroll to position [2797, 0]
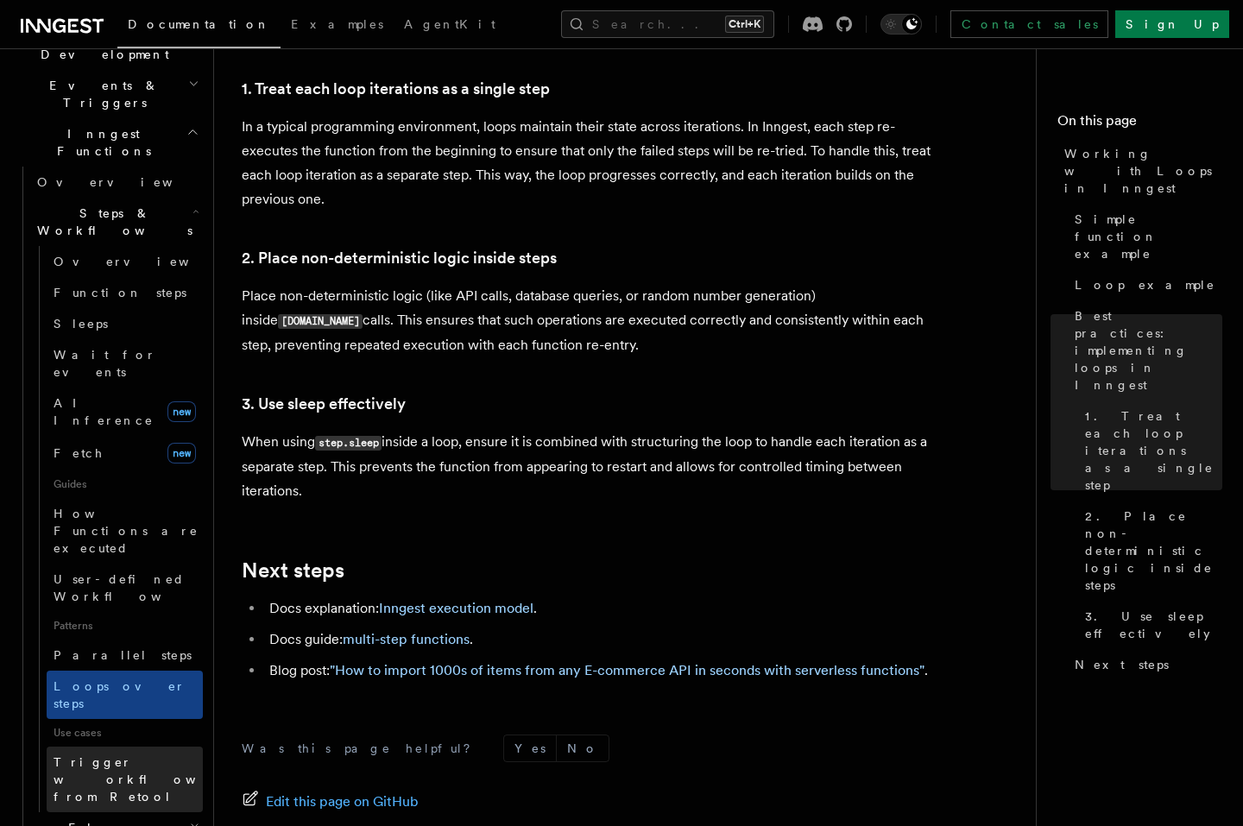
click at [139, 754] on span "Trigger workflows from Retool" at bounding box center [149, 780] width 190 height 52
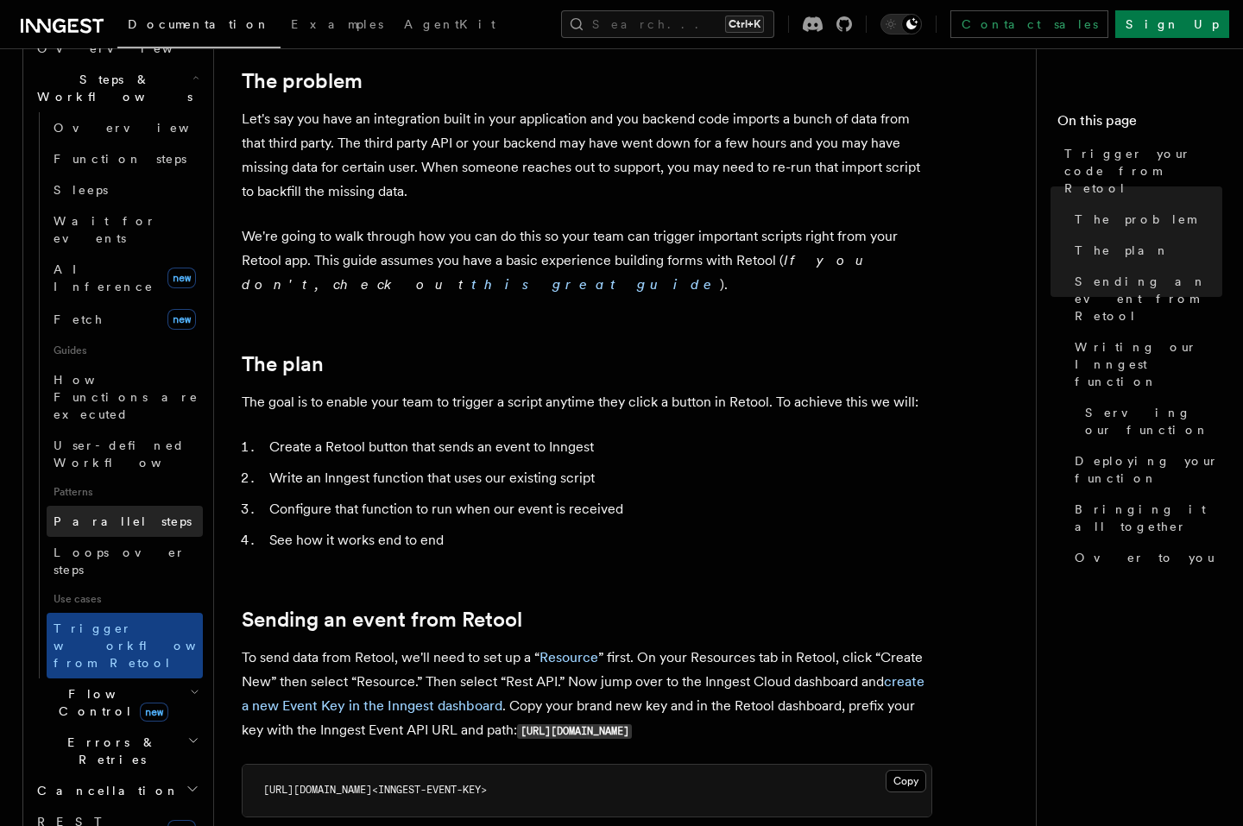
scroll to position [331, 0]
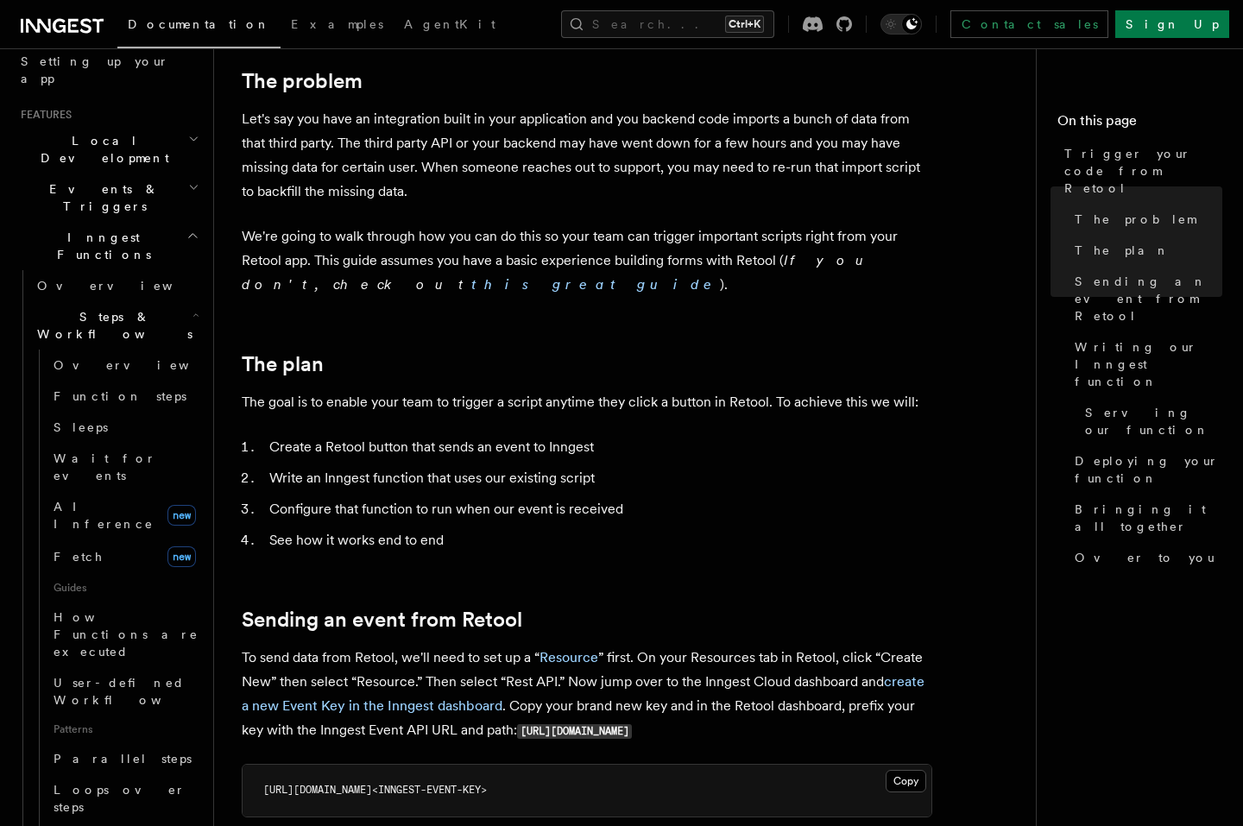
click at [193, 308] on icon "button" at bounding box center [196, 315] width 7 height 14
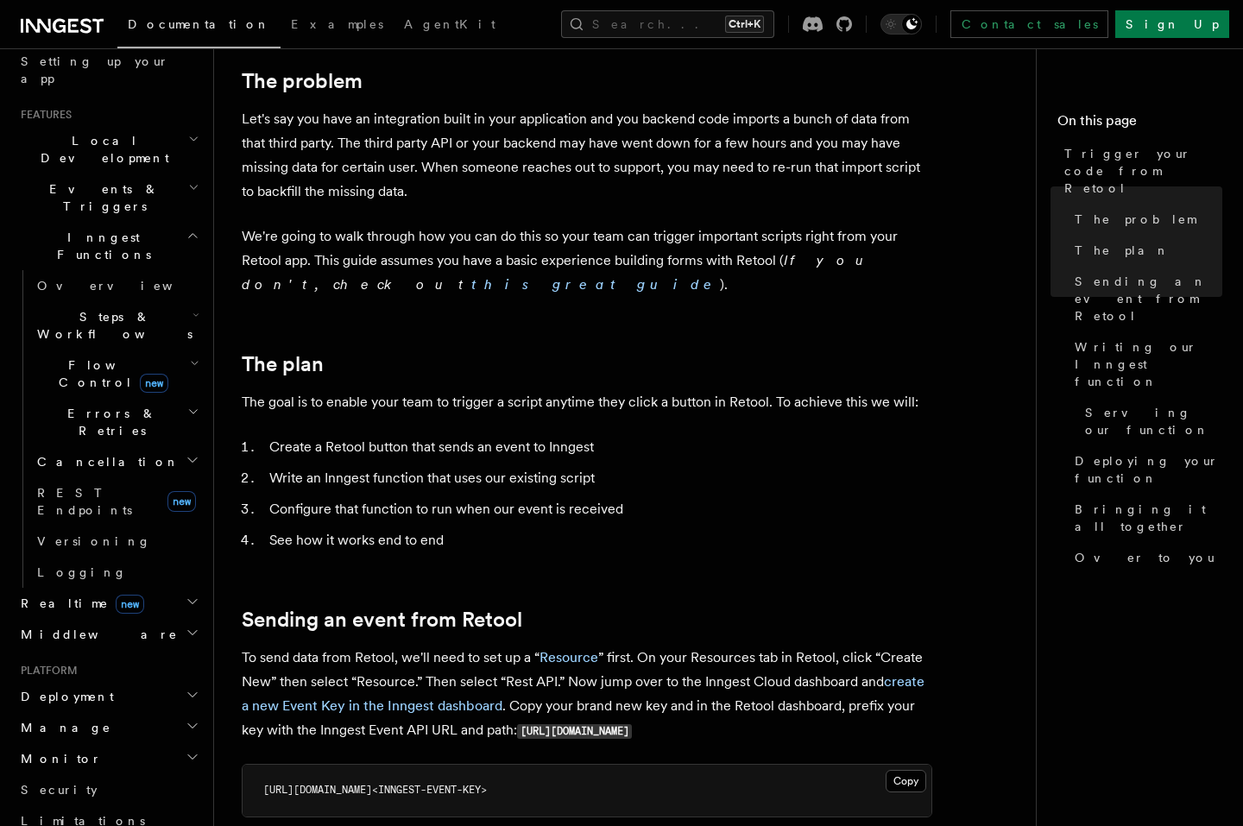
click at [193, 308] on icon "button" at bounding box center [196, 315] width 7 height 14
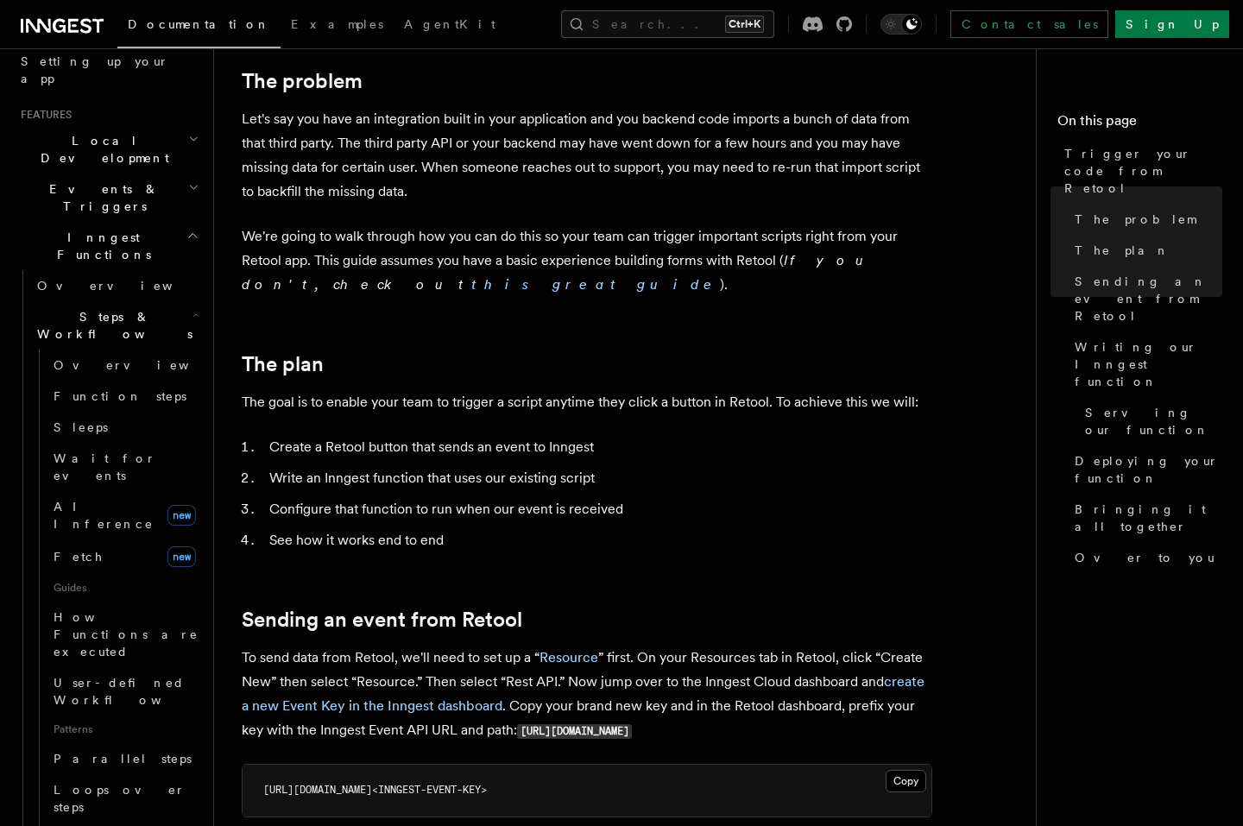
click at [193, 308] on icon "button" at bounding box center [196, 315] width 7 height 14
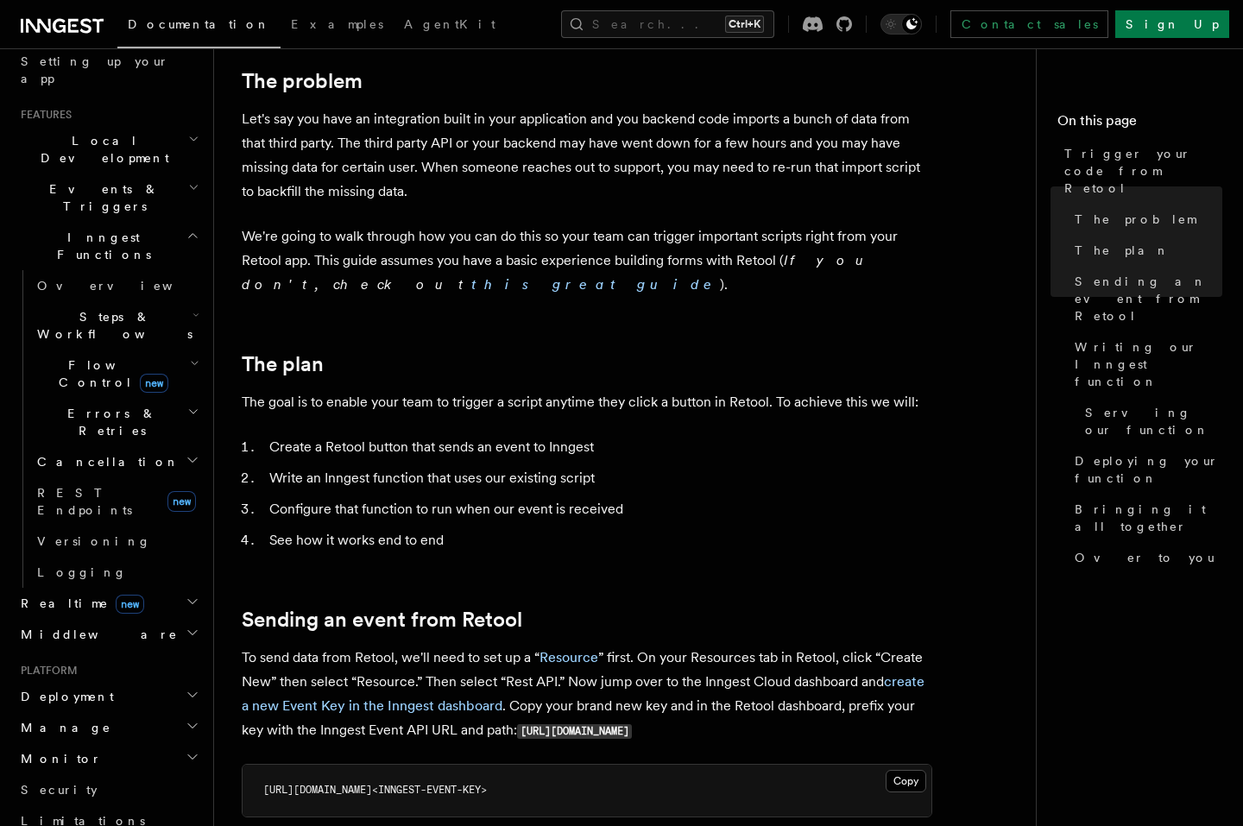
click at [190, 357] on icon "button" at bounding box center [194, 364] width 9 height 14
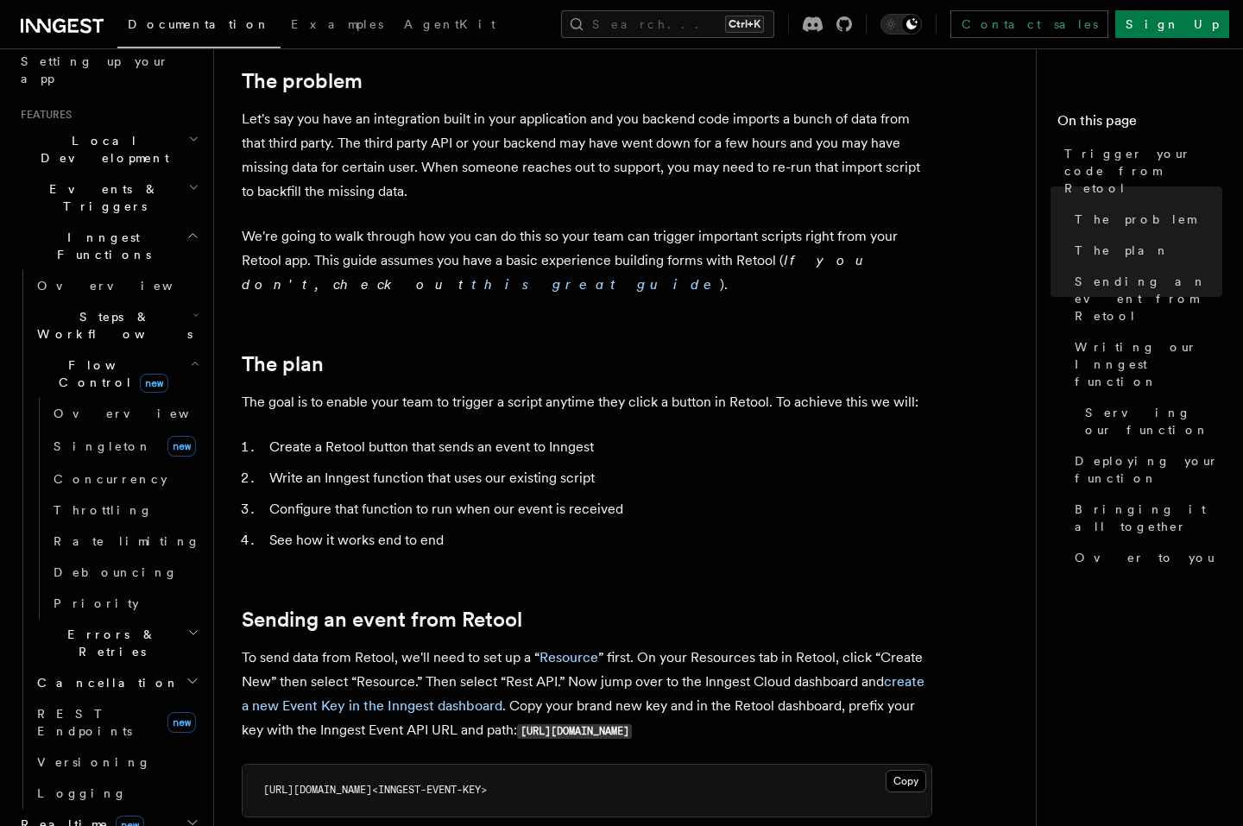
click at [190, 357] on icon "button" at bounding box center [194, 364] width 9 height 14
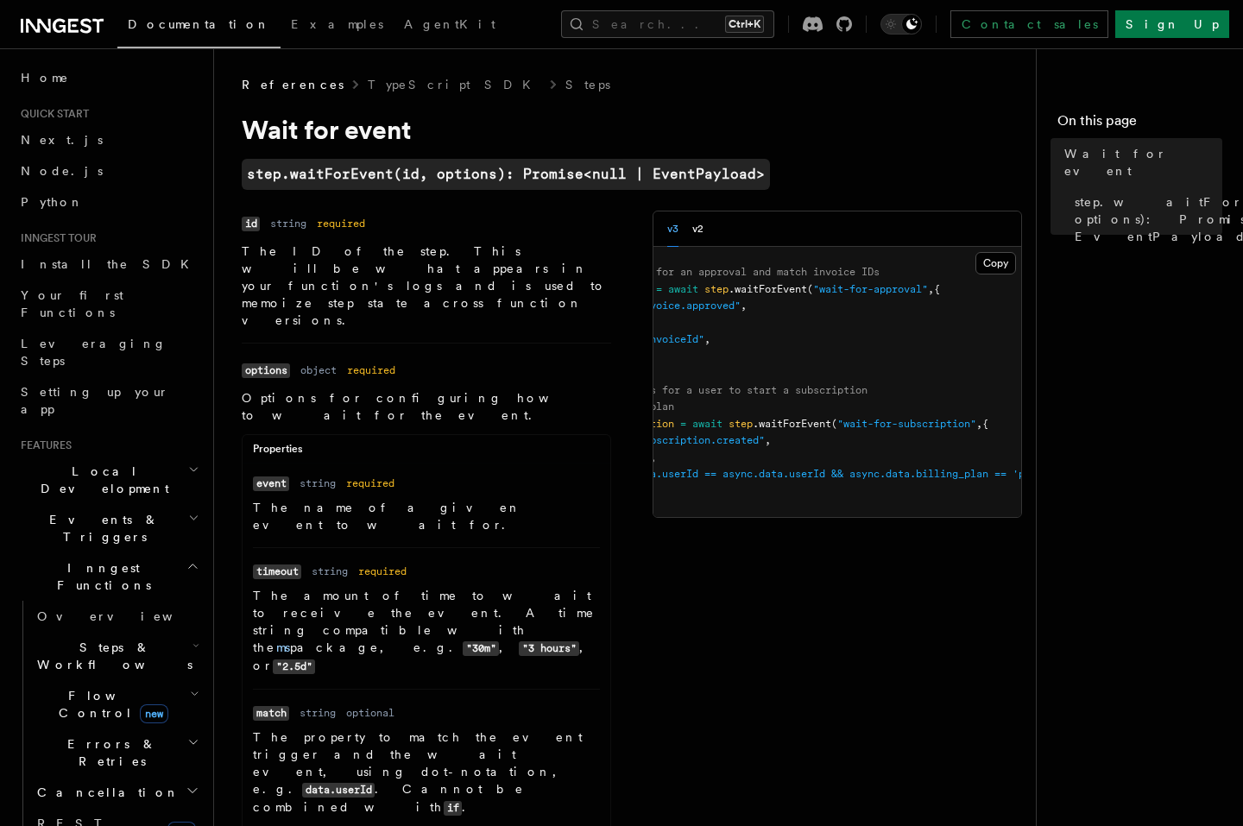
scroll to position [0, 107]
click at [797, 420] on span ".waitForEvent" at bounding box center [794, 424] width 79 height 12
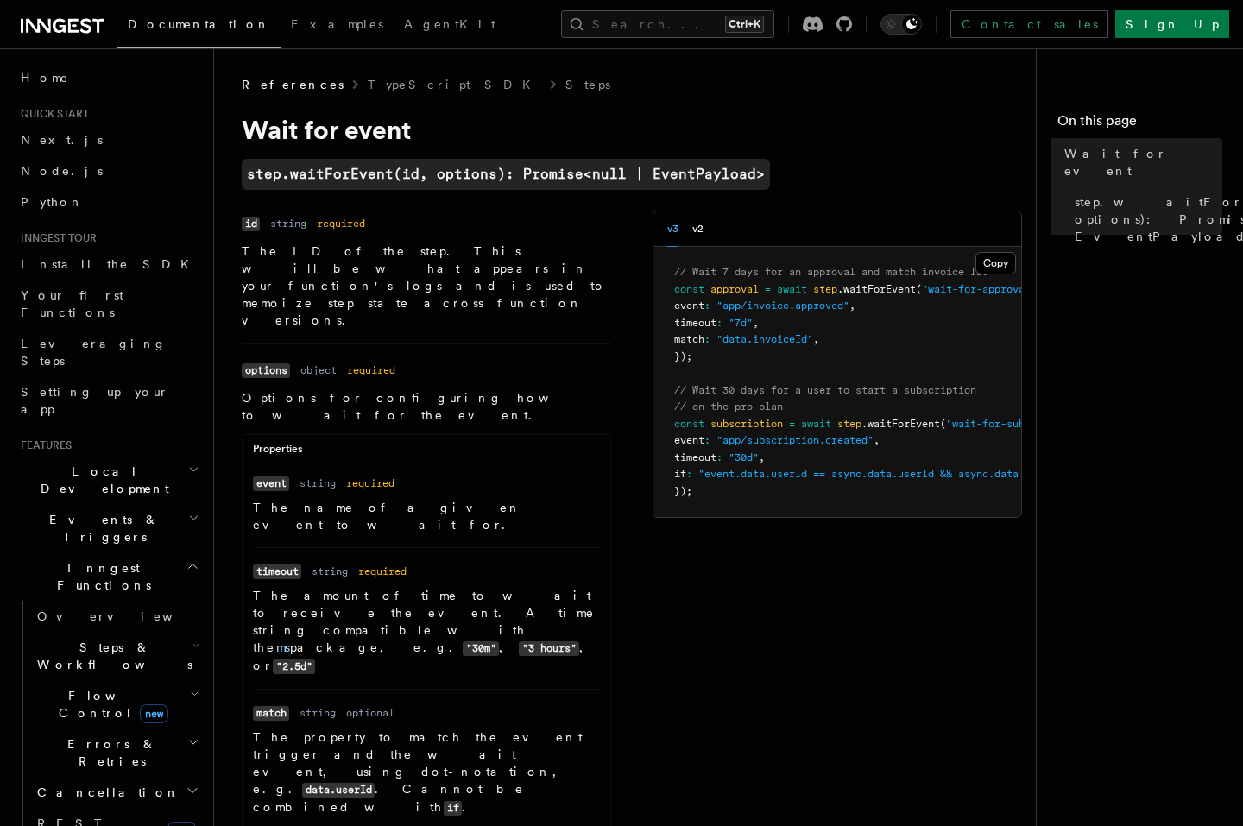
click at [811, 371] on pre "// Wait 7 days for an approval and match invoice IDs const approval = await ste…" at bounding box center [838, 382] width 368 height 270
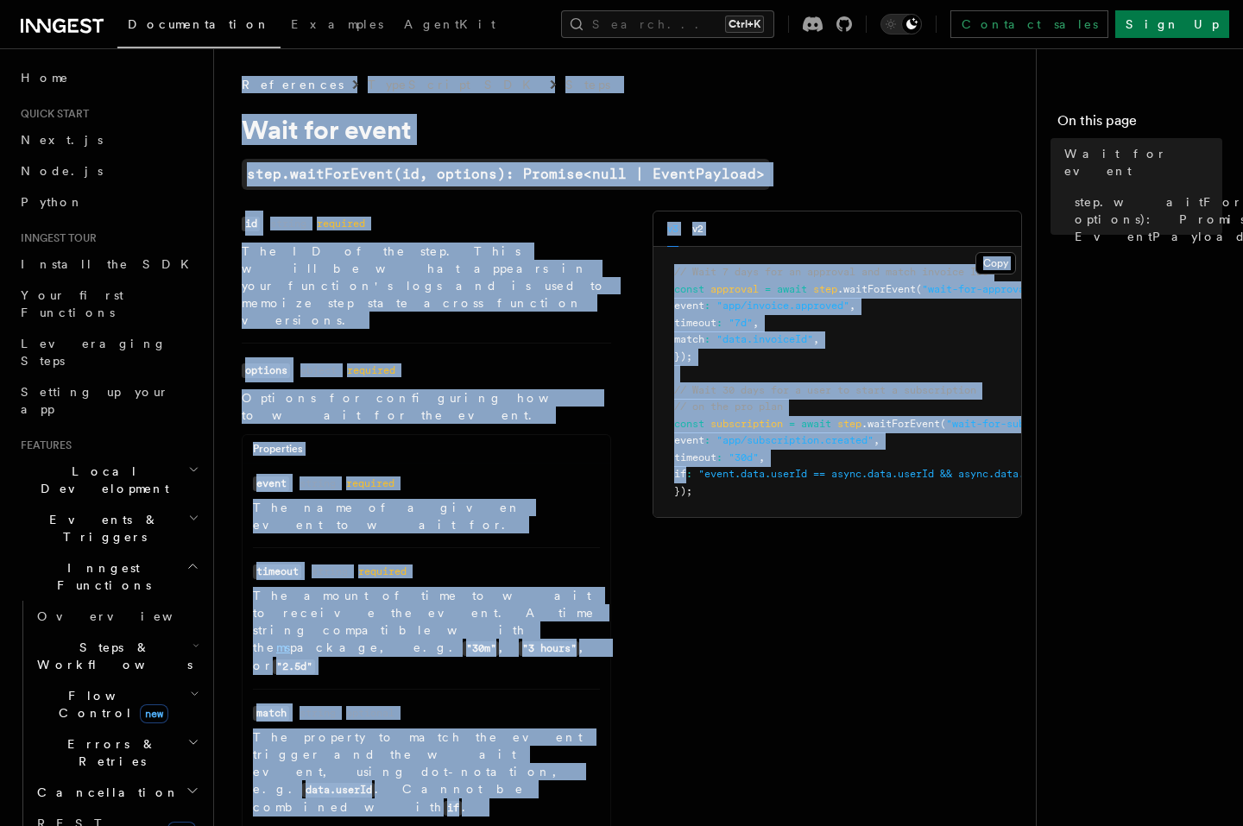
scroll to position [0, 190]
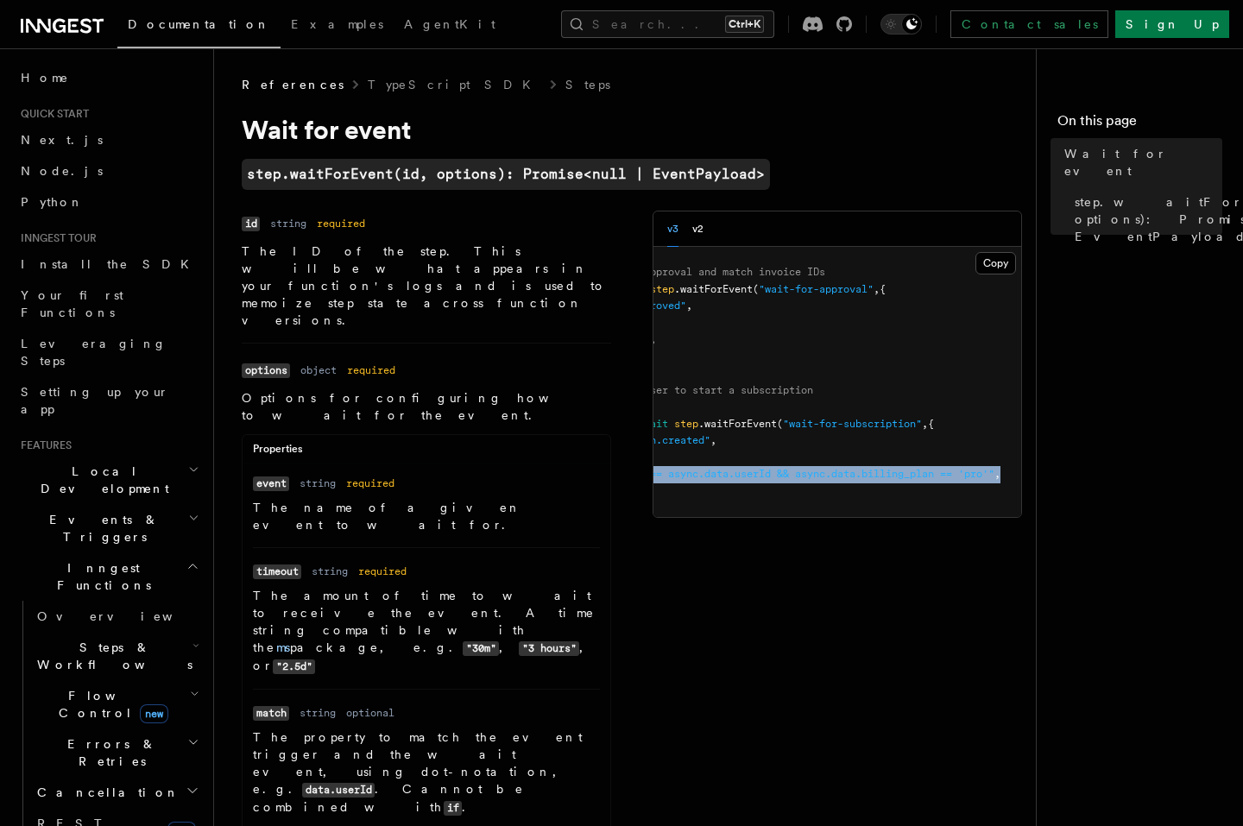
drag, startPoint x: 685, startPoint y: 477, endPoint x: 1007, endPoint y: 470, distance: 322.1
click at [1007, 470] on pre "// Wait 7 days for an approval and match invoice IDs const approval = await ste…" at bounding box center [838, 382] width 368 height 270
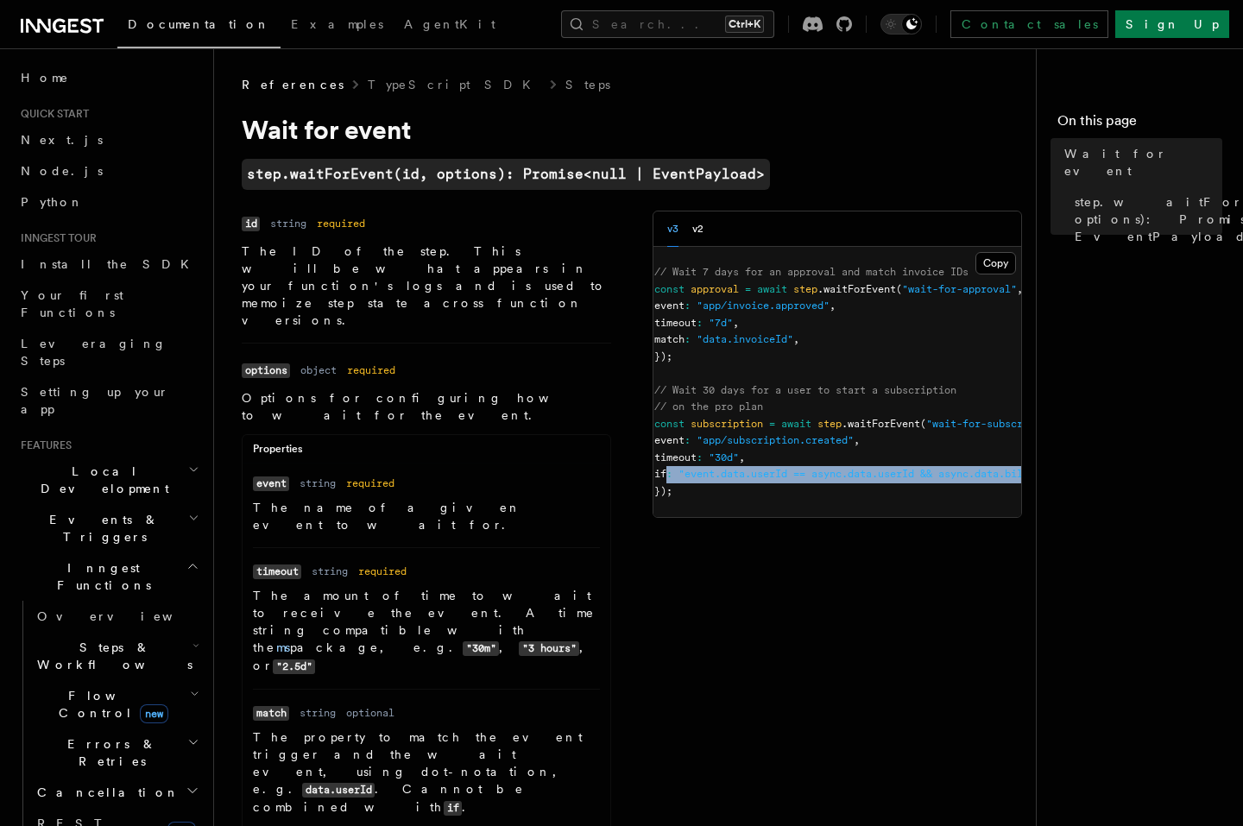
scroll to position [0, 0]
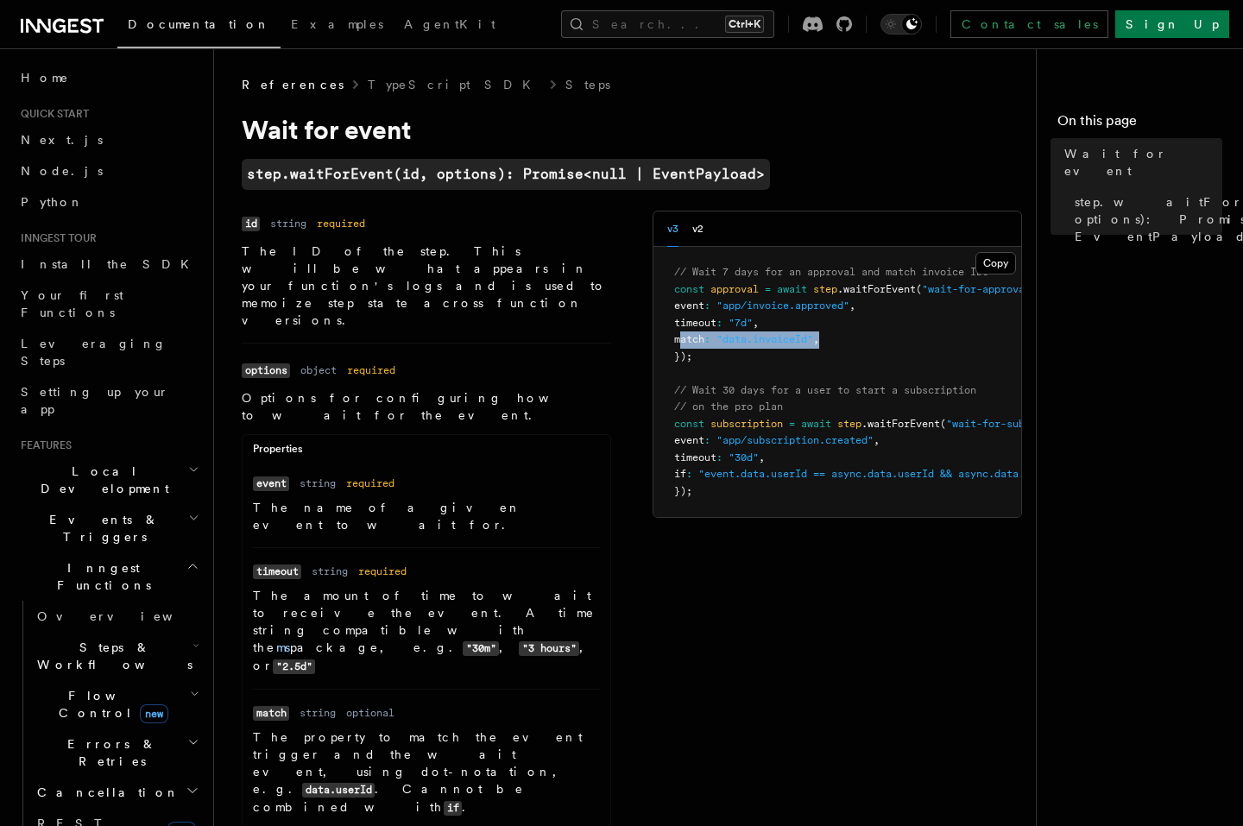
drag, startPoint x: 834, startPoint y: 338, endPoint x: 680, endPoint y: 343, distance: 153.8
click at [680, 343] on span "match : "data.invoiceId" ," at bounding box center [746, 339] width 145 height 12
click at [767, 353] on pre "// Wait 7 days for an approval and match invoice IDs const approval = await ste…" at bounding box center [838, 382] width 368 height 270
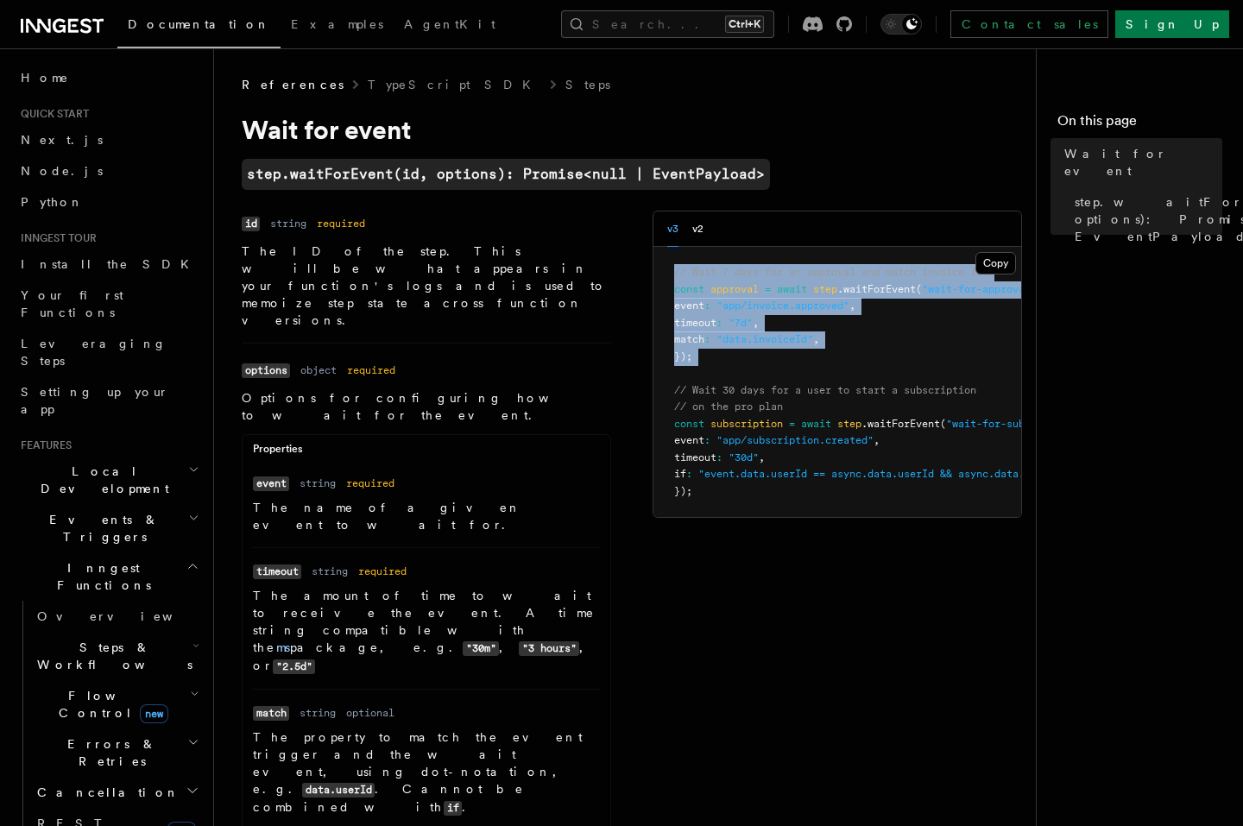
drag, startPoint x: 721, startPoint y: 369, endPoint x: 658, endPoint y: 268, distance: 119.8
click at [658, 268] on pre "// Wait 7 days for an approval and match invoice IDs const approval = await ste…" at bounding box center [838, 382] width 368 height 270
click at [873, 348] on pre "// Wait 7 days for an approval and match invoice IDs const approval = await ste…" at bounding box center [838, 382] width 368 height 270
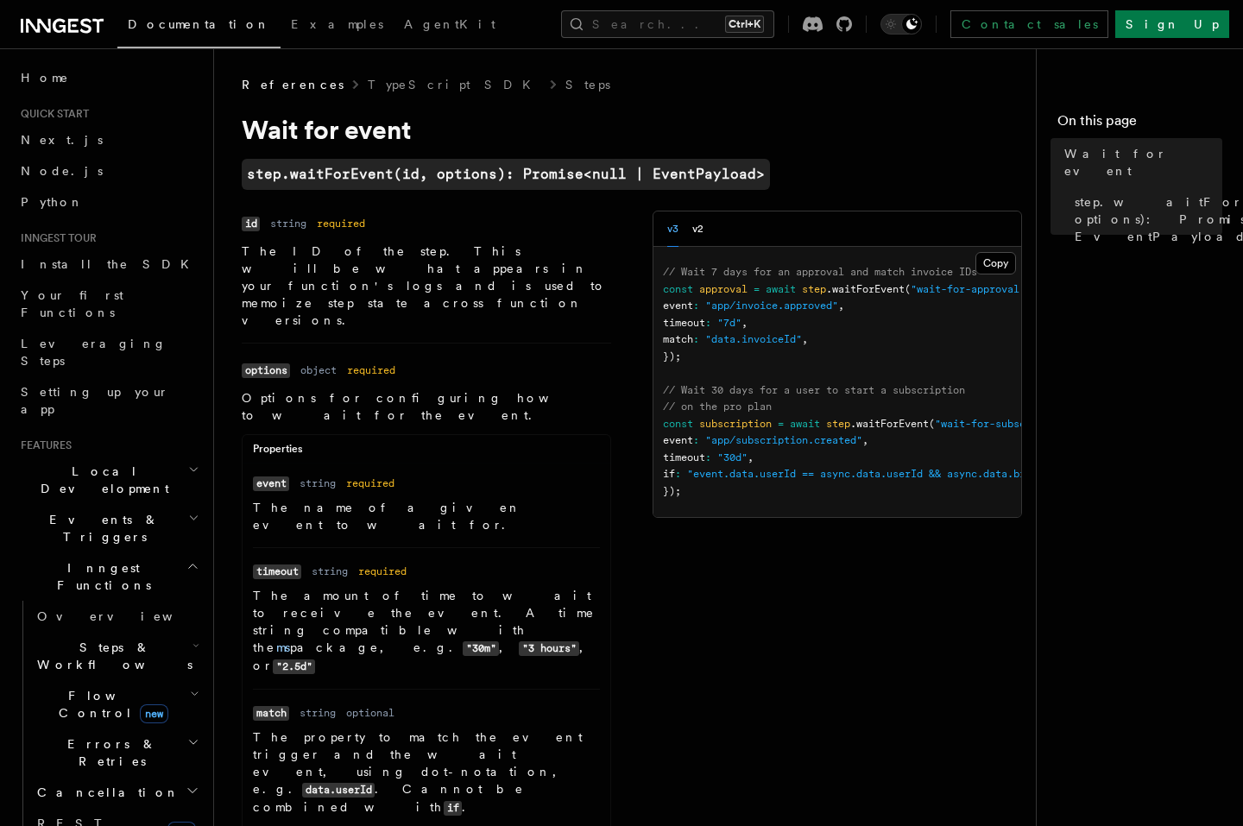
scroll to position [0, 26]
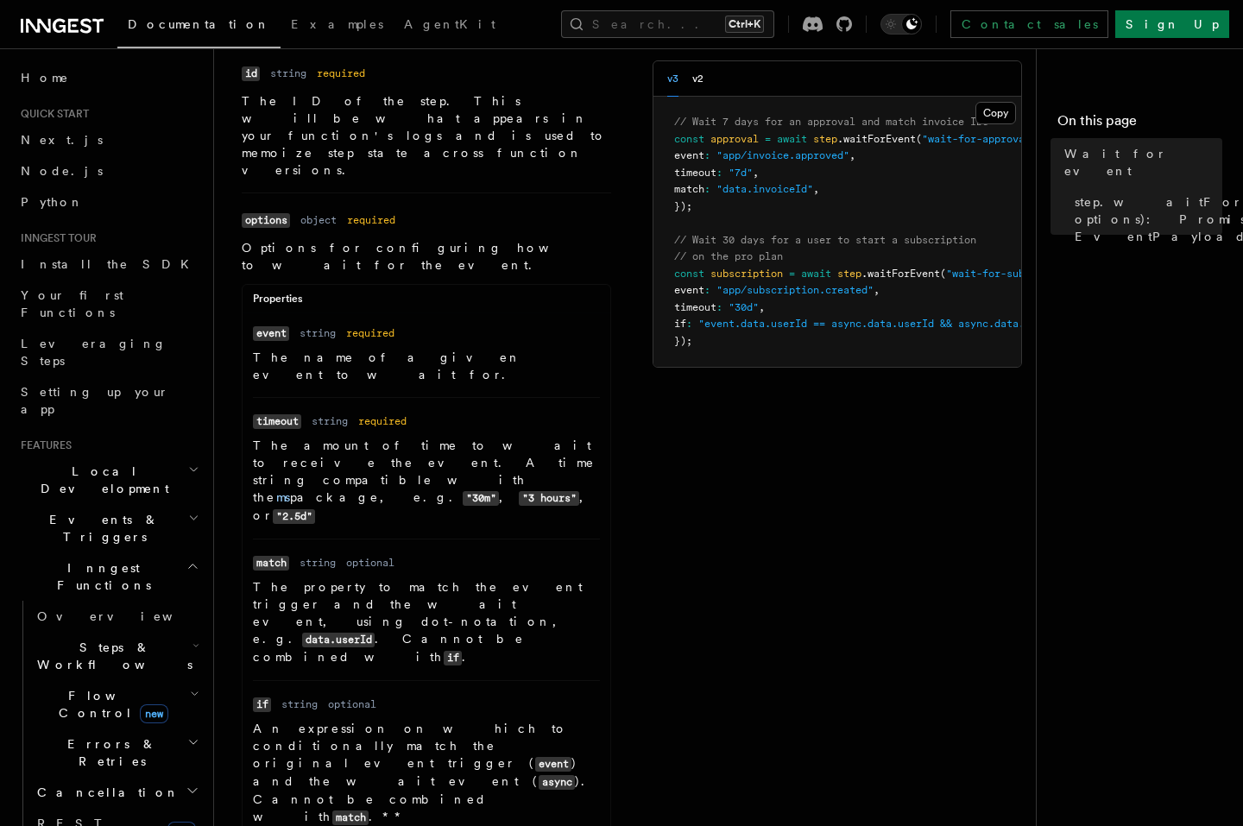
scroll to position [207, 0]
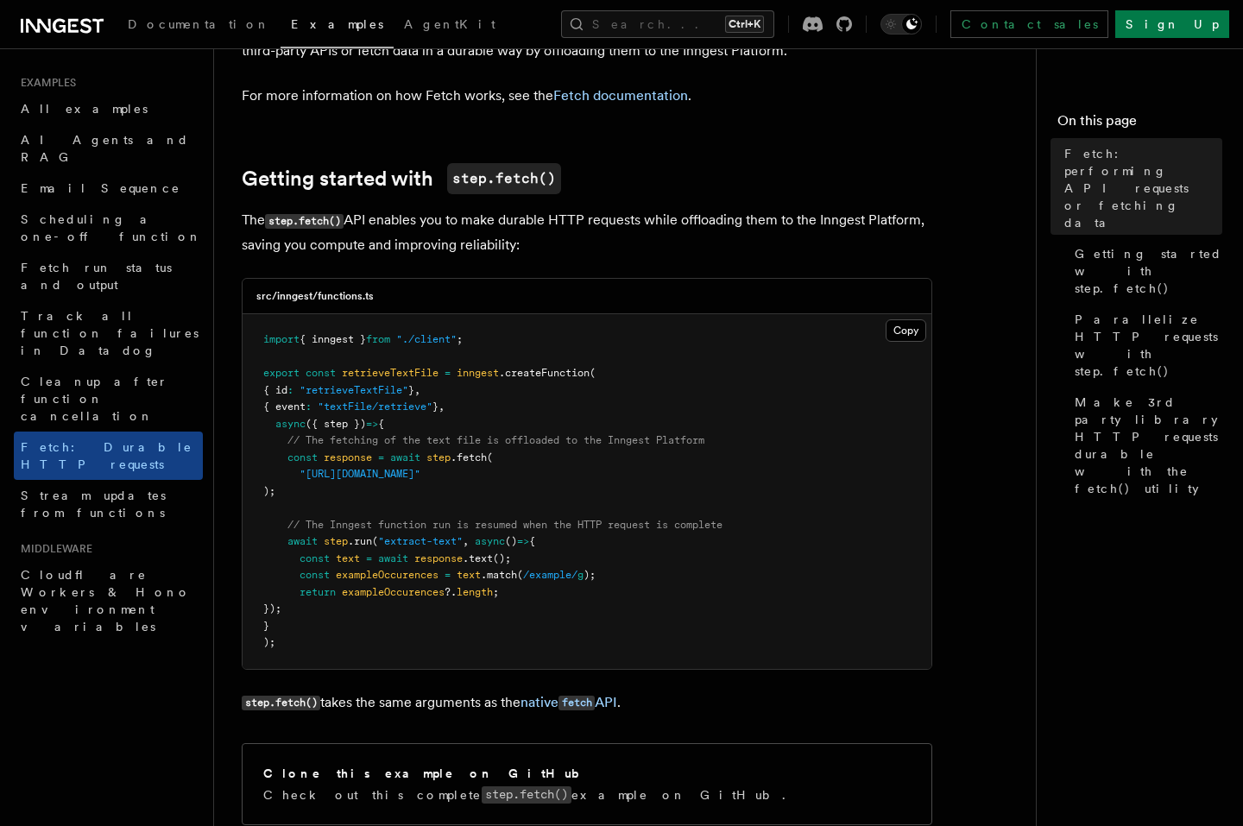
scroll to position [311, 0]
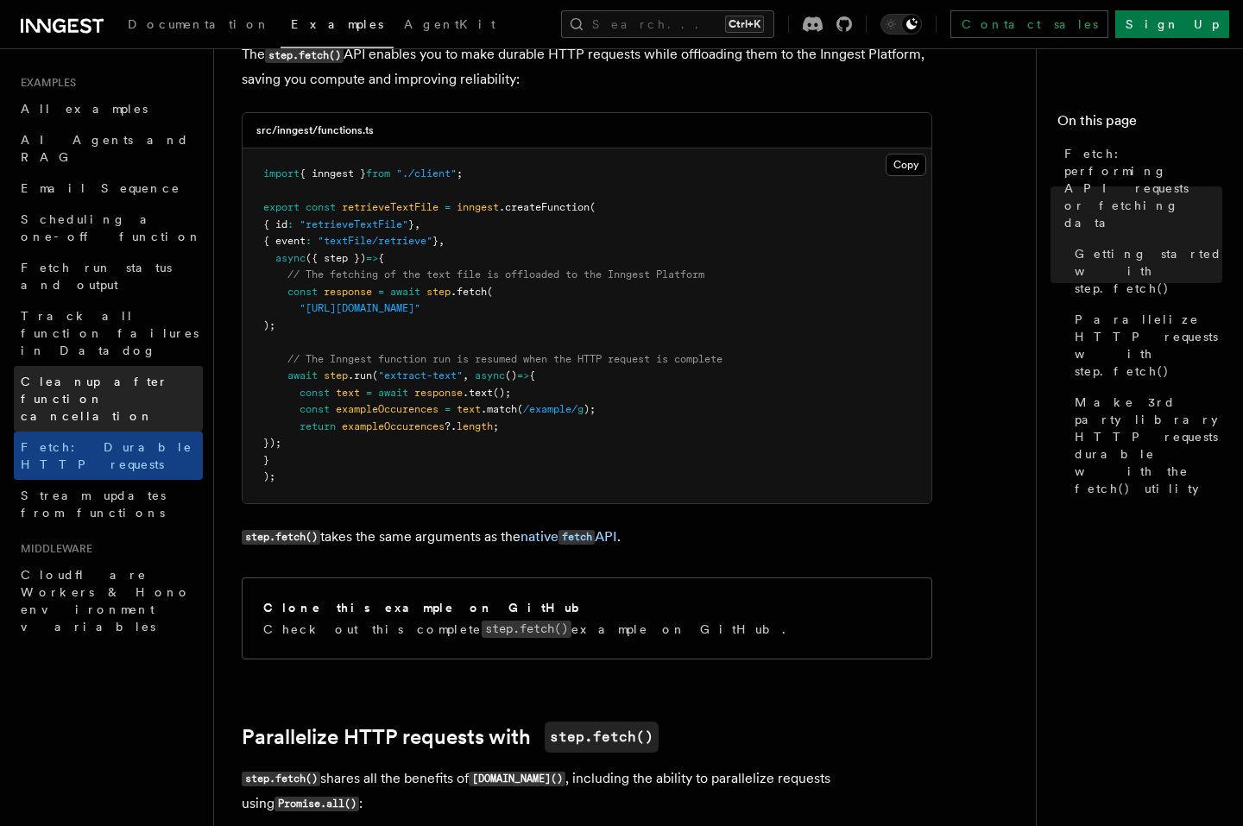
click at [32, 373] on span "Cleanup after function cancellation" at bounding box center [112, 399] width 182 height 52
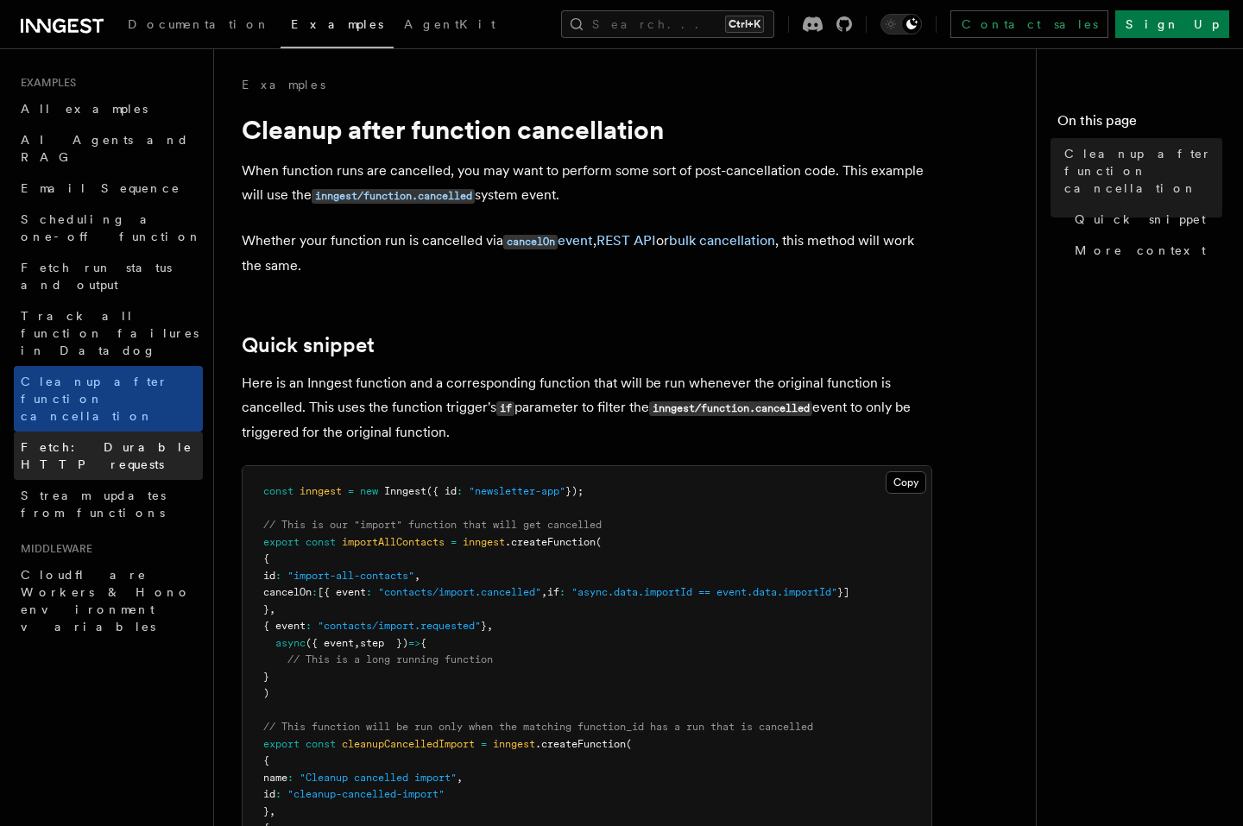
click at [47, 439] on span "Fetch: Durable HTTP requests" at bounding box center [112, 456] width 182 height 35
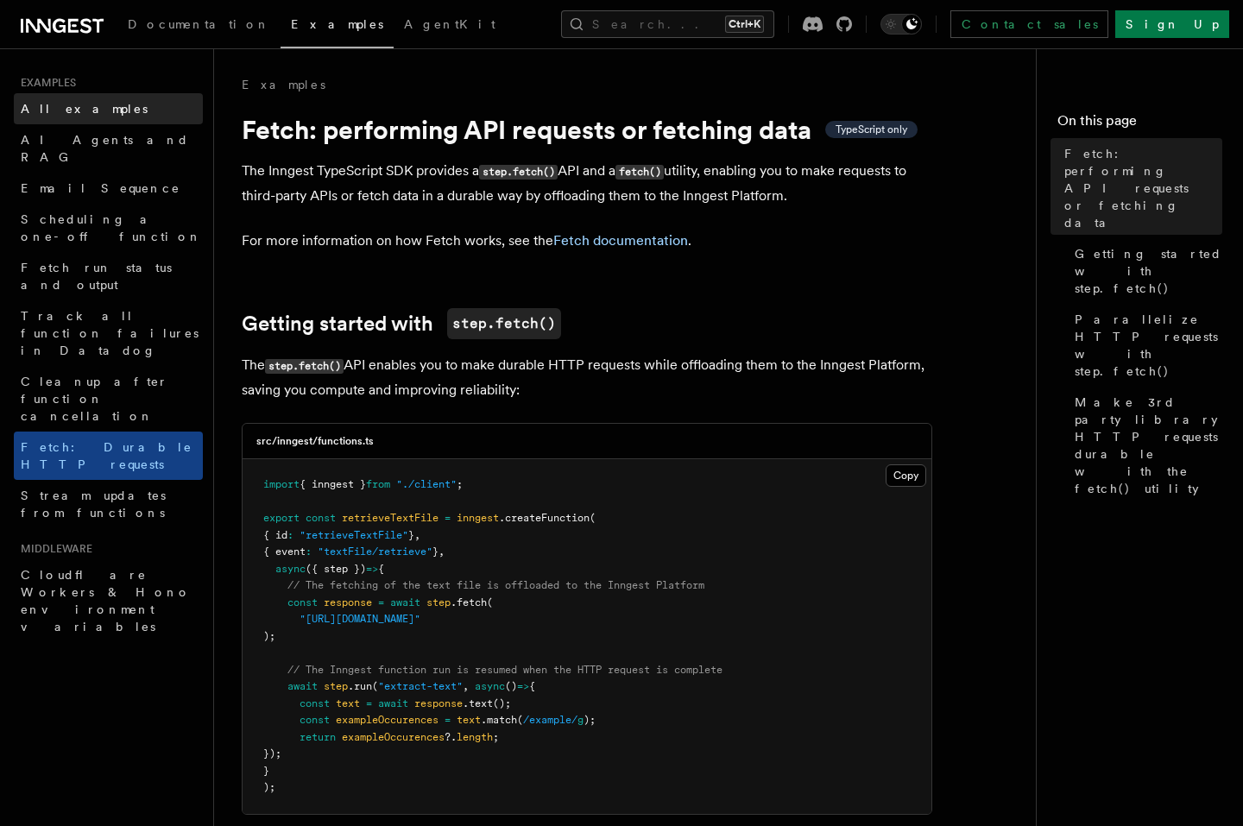
click at [80, 114] on span "All examples" at bounding box center [84, 109] width 127 height 14
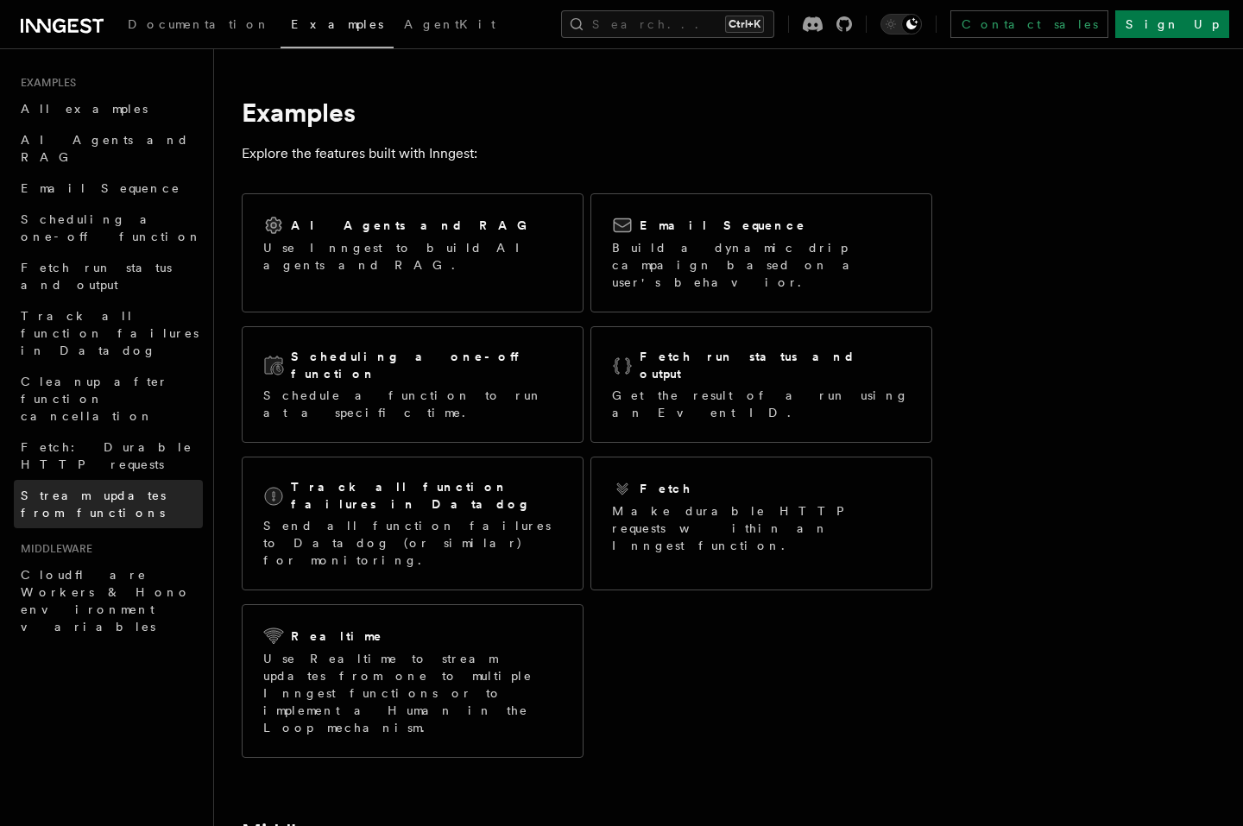
click at [116, 489] on span "Stream updates from functions" at bounding box center [93, 504] width 145 height 31
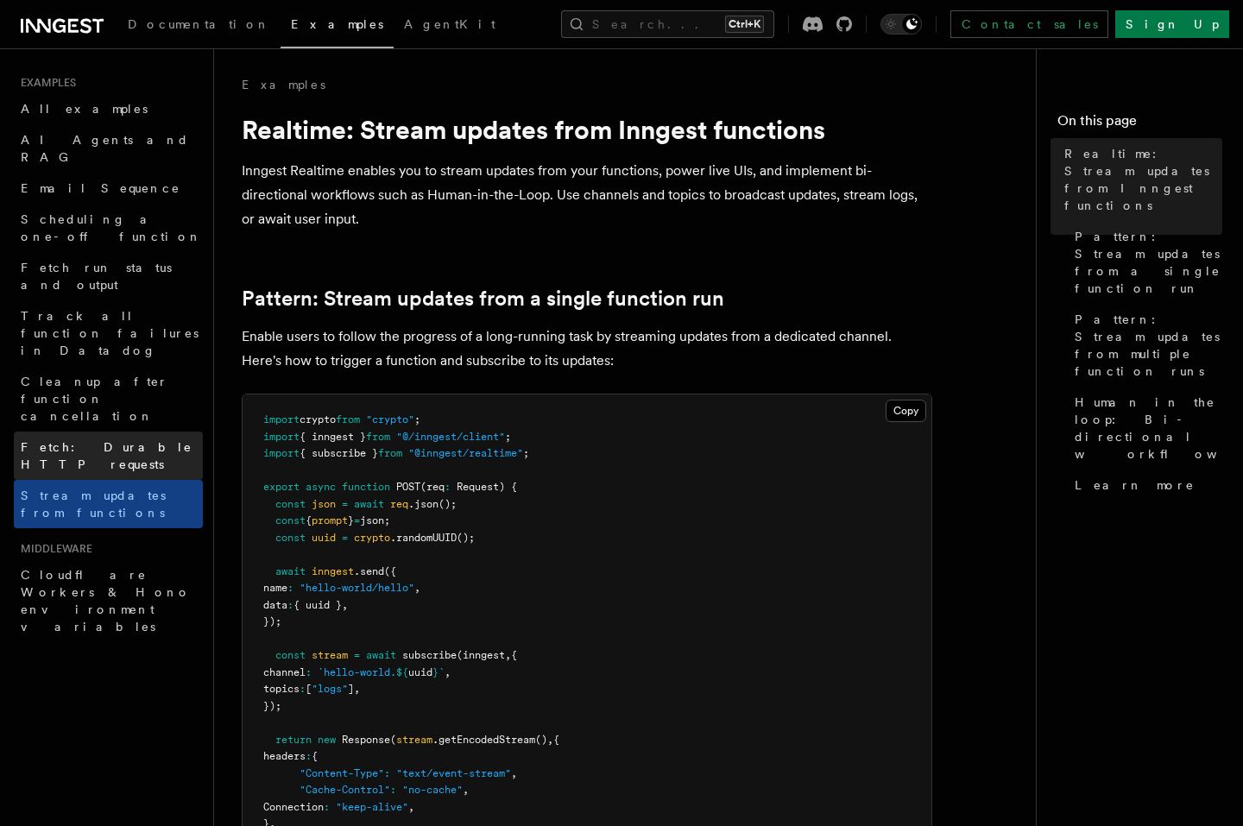
click at [141, 432] on link "Fetch: Durable HTTP requests" at bounding box center [108, 456] width 189 height 48
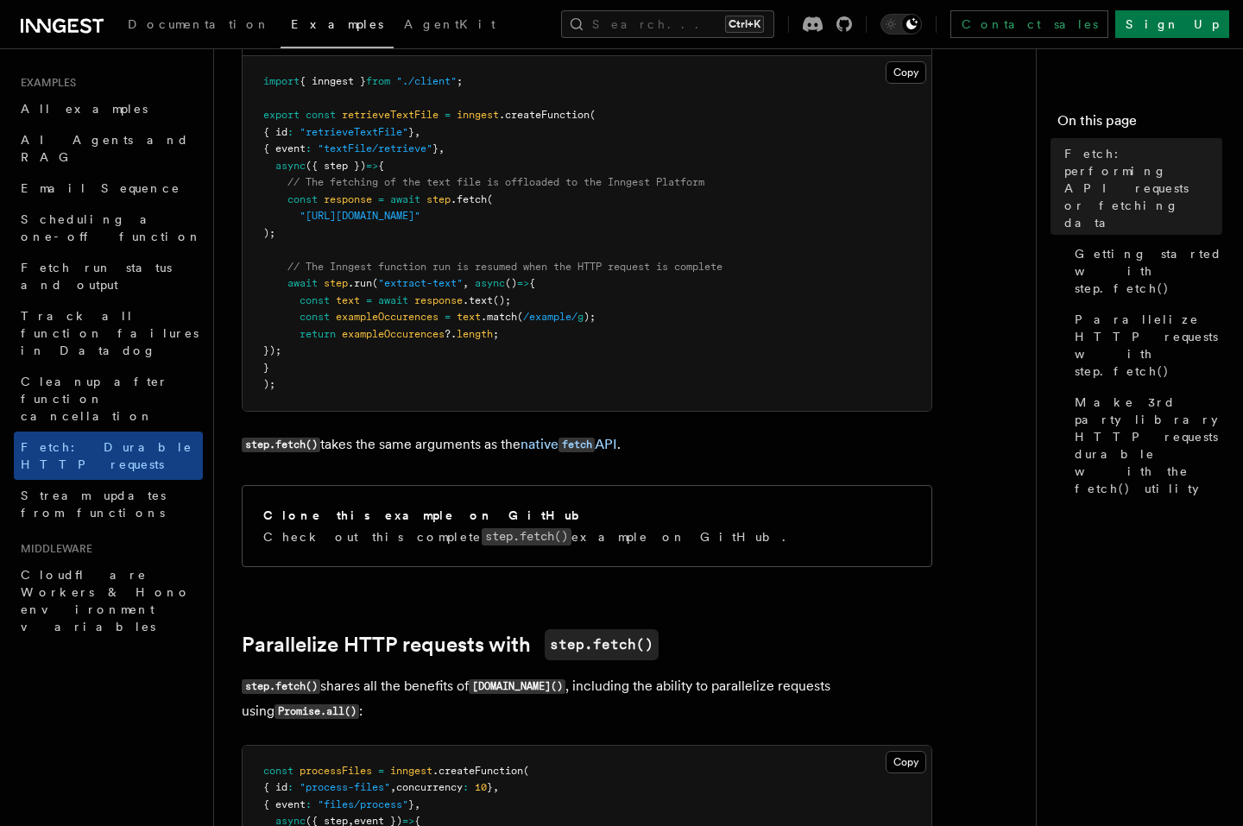
scroll to position [414, 0]
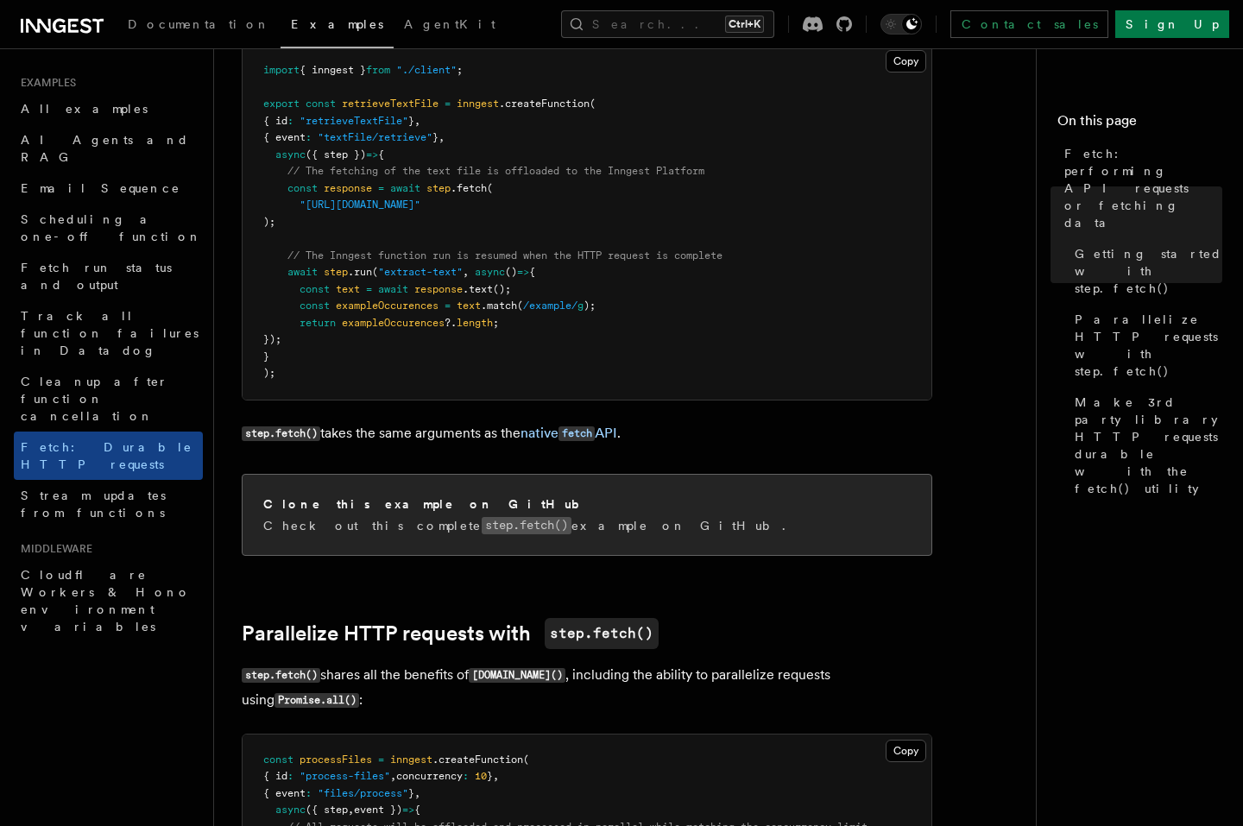
click at [482, 534] on code "step.fetch()" at bounding box center [527, 525] width 90 height 16
